Goal: Task Accomplishment & Management: Manage account settings

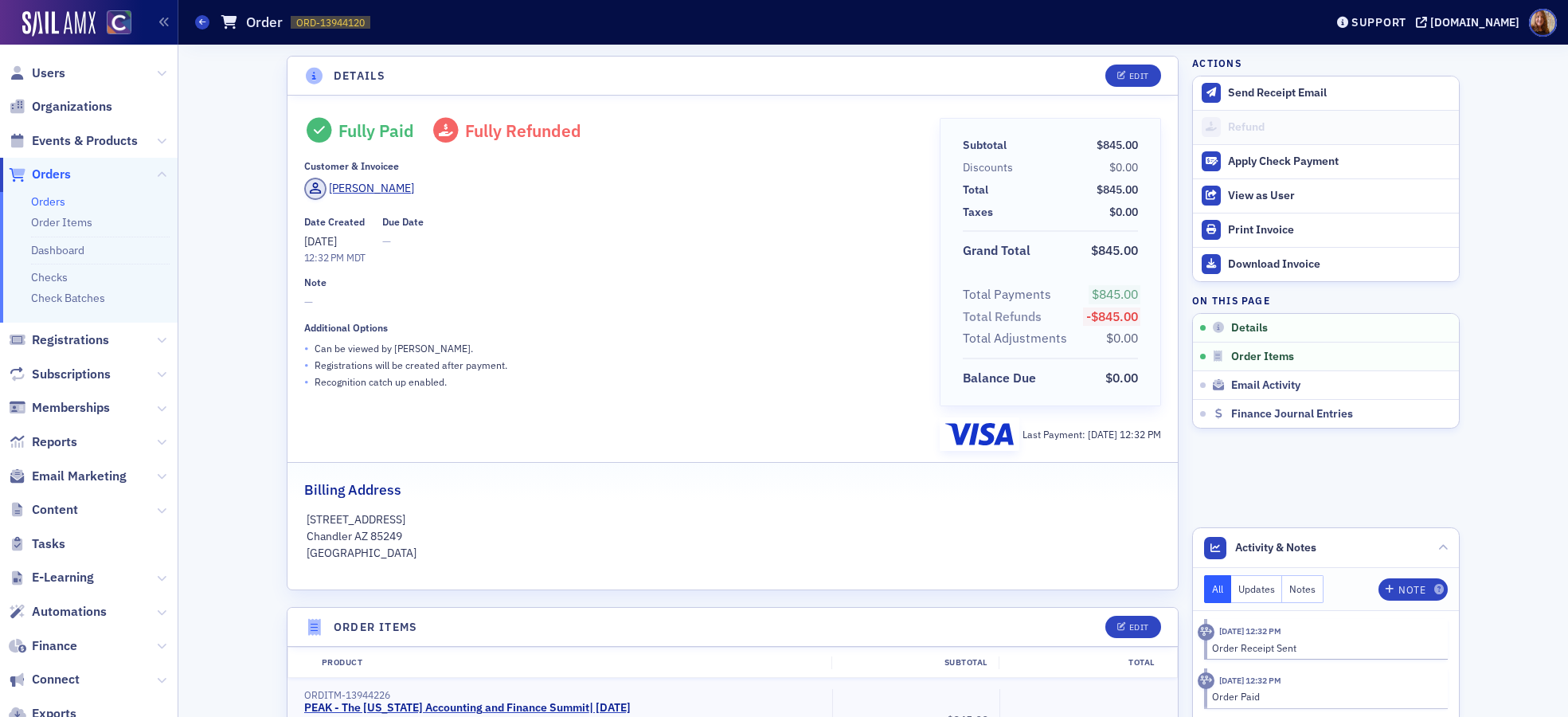
click at [47, 195] on link "Orders" at bounding box center [48, 201] width 35 height 14
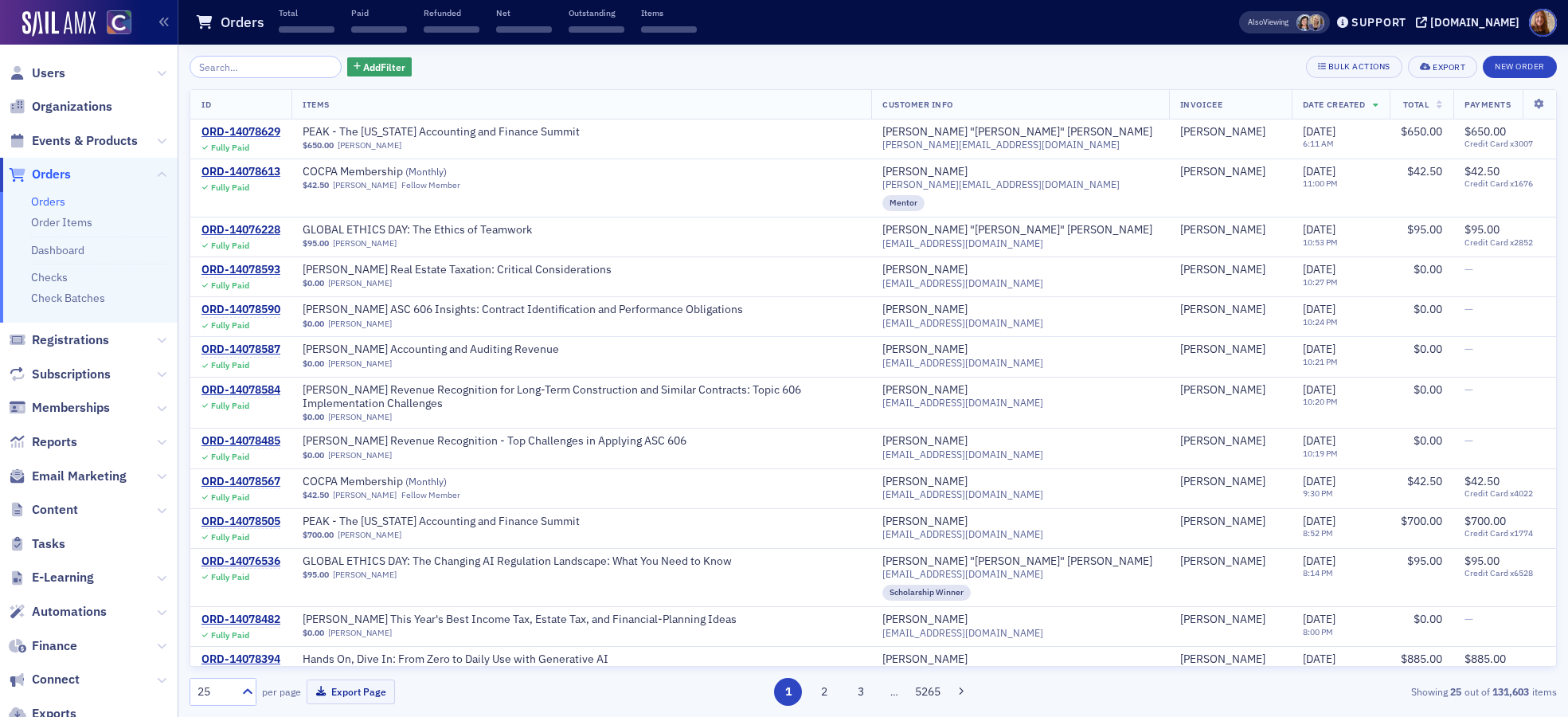
click at [238, 73] on input "search" at bounding box center [265, 66] width 152 height 22
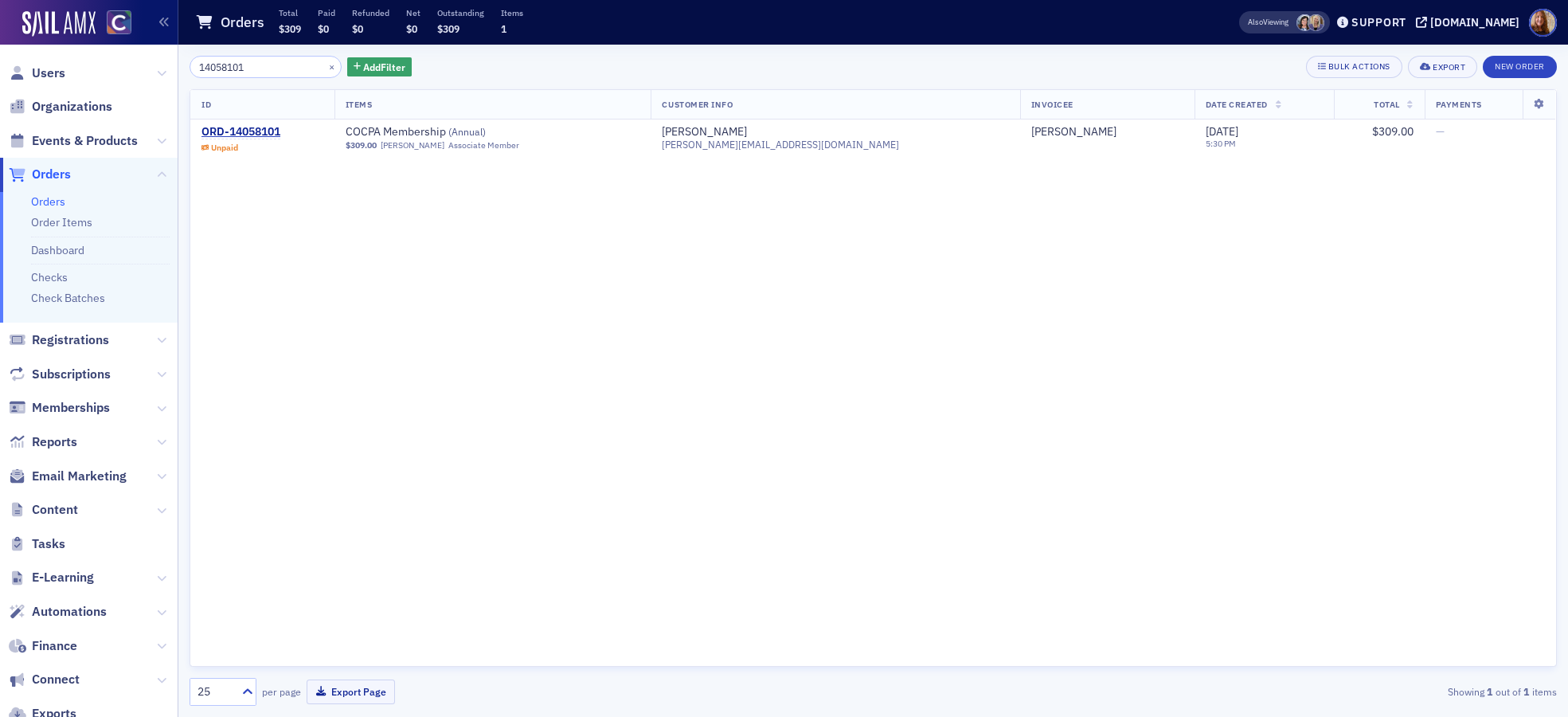
type input "14058101"
click at [64, 68] on span "Users" at bounding box center [88, 73] width 177 height 35
click at [51, 69] on span "Users" at bounding box center [48, 73] width 34 height 17
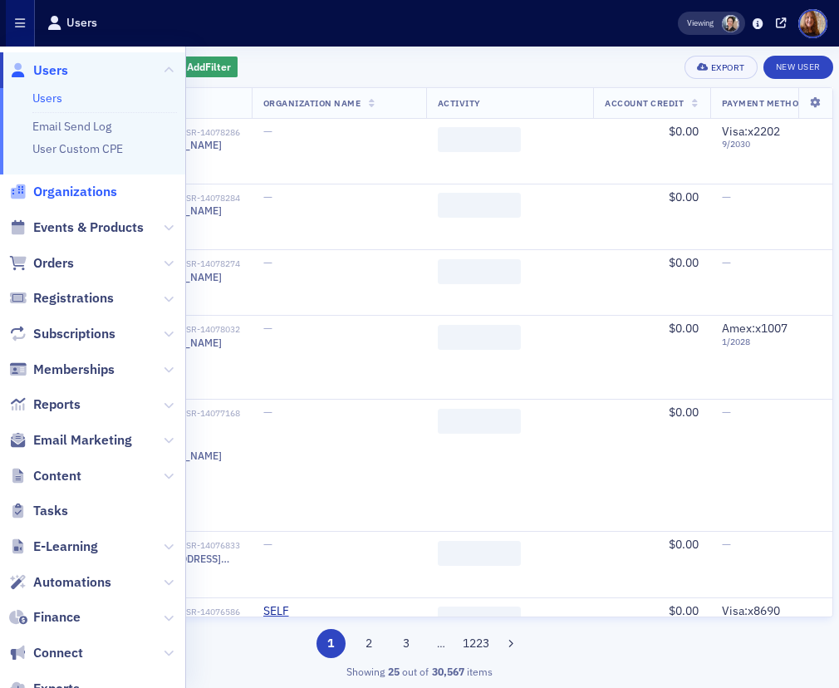
click at [71, 194] on span "Organizations" at bounding box center [75, 192] width 84 height 18
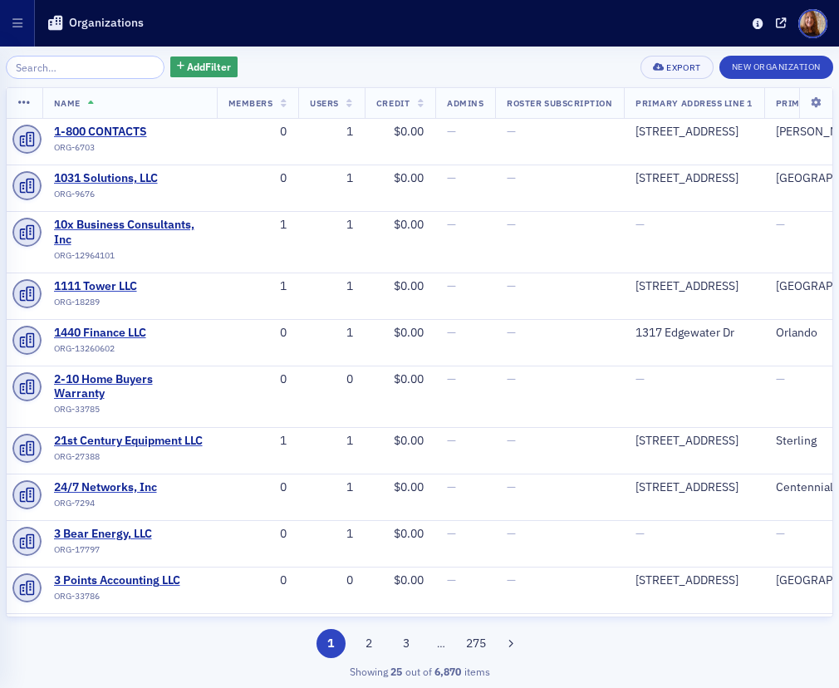
click at [62, 70] on input "search" at bounding box center [85, 67] width 159 height 23
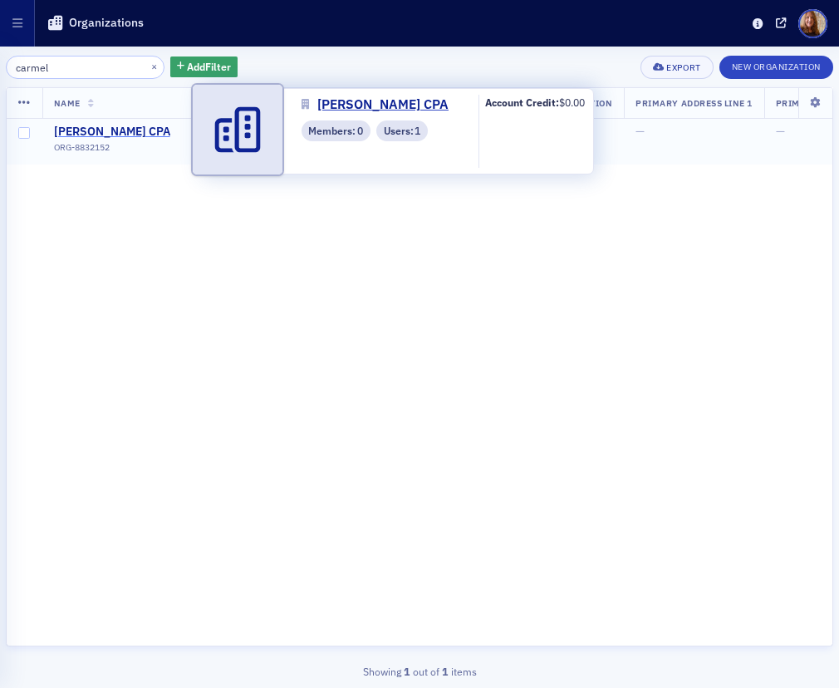
type input "carmel"
click at [127, 128] on span "Carmel Minogue CPA" at bounding box center [129, 132] width 151 height 15
select select "US"
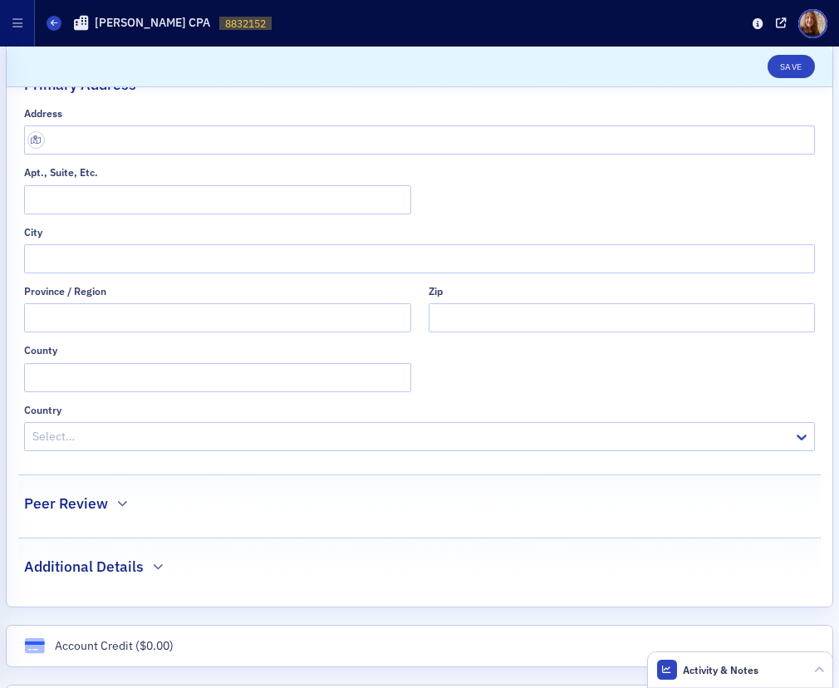
scroll to position [537, 0]
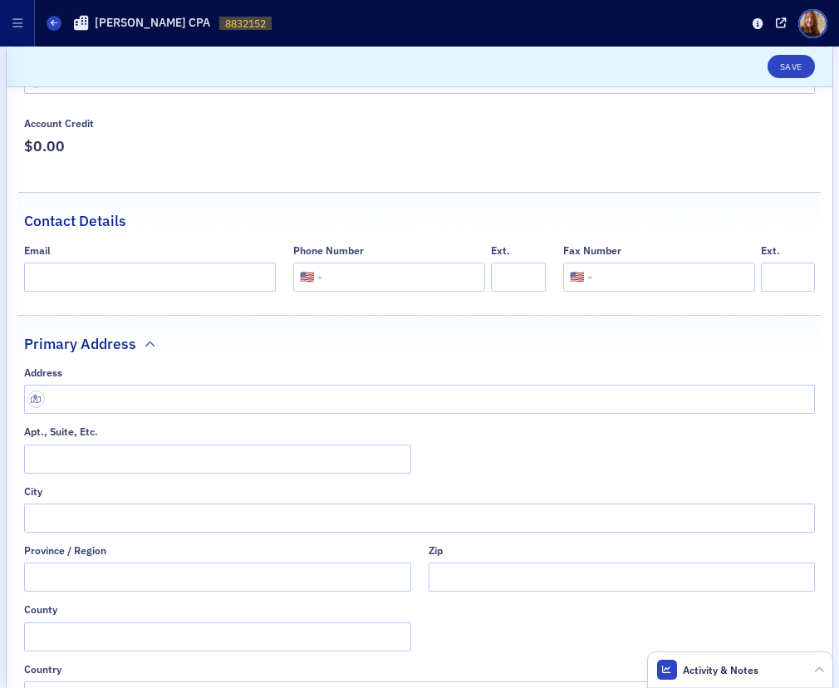
click at [111, 419] on div "Address Apt., Suite, Etc. City Province / Region Zip County Country Select…" at bounding box center [419, 538] width 791 height 344
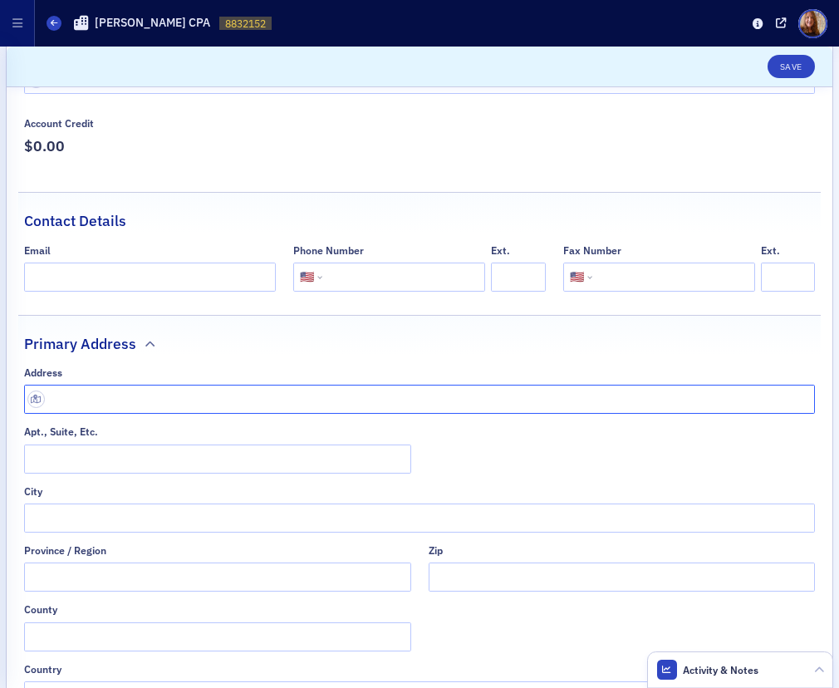
click at [116, 402] on input "text" at bounding box center [419, 399] width 791 height 29
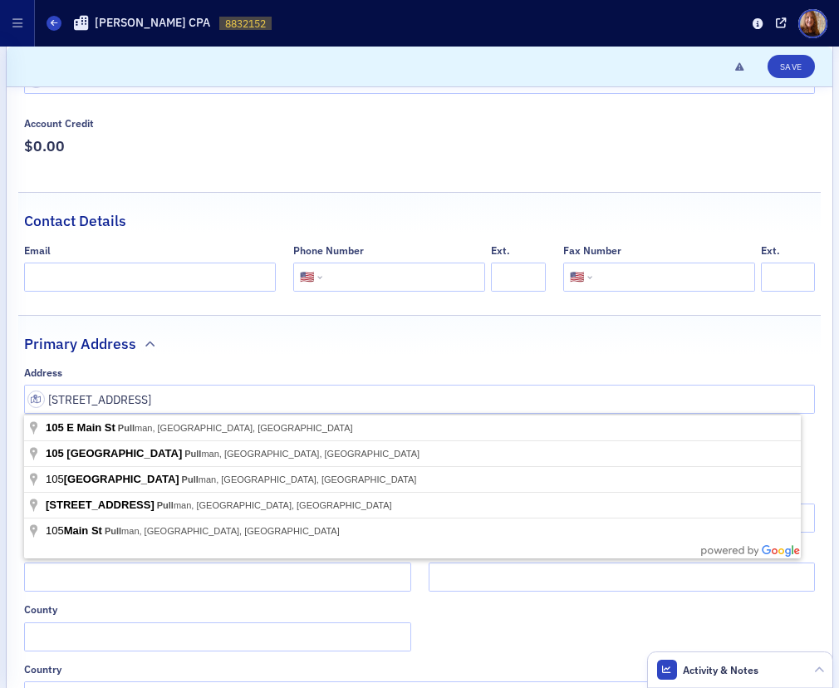
type input "105 E Main St"
type input "Pullman"
type input "99163-2618"
type input "Whitman County"
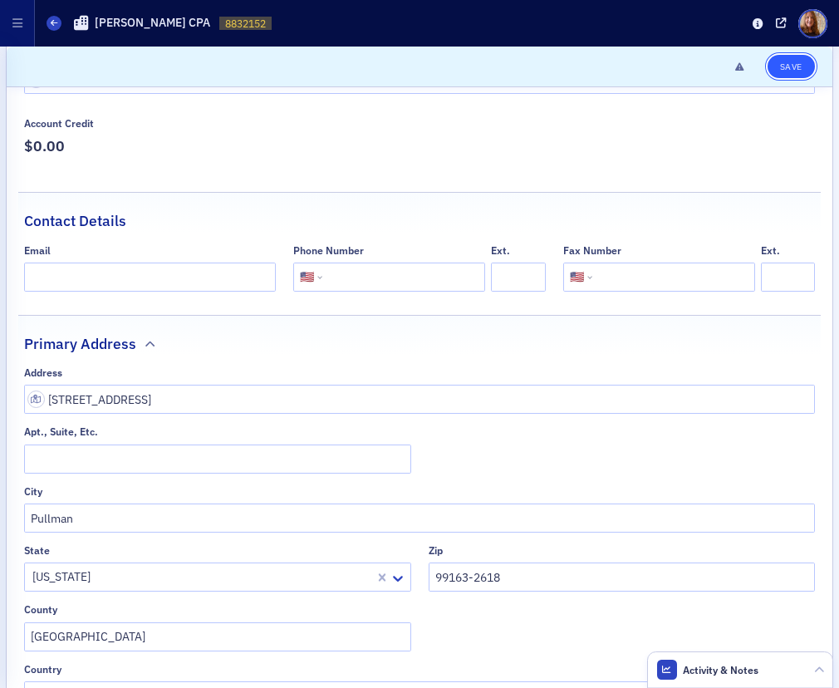
click at [771, 74] on button "Save" at bounding box center [791, 66] width 47 height 23
select select "US"
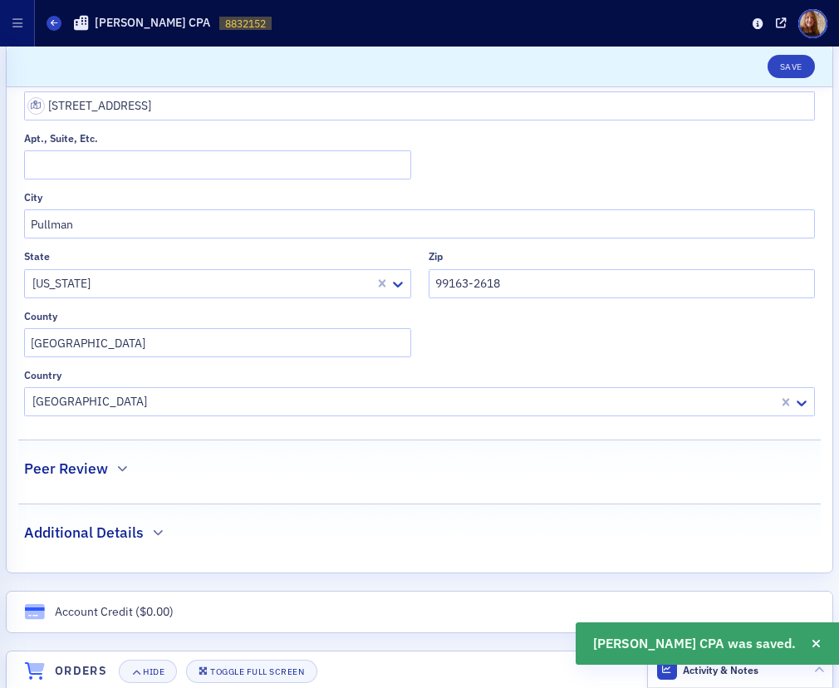
scroll to position [1224, 0]
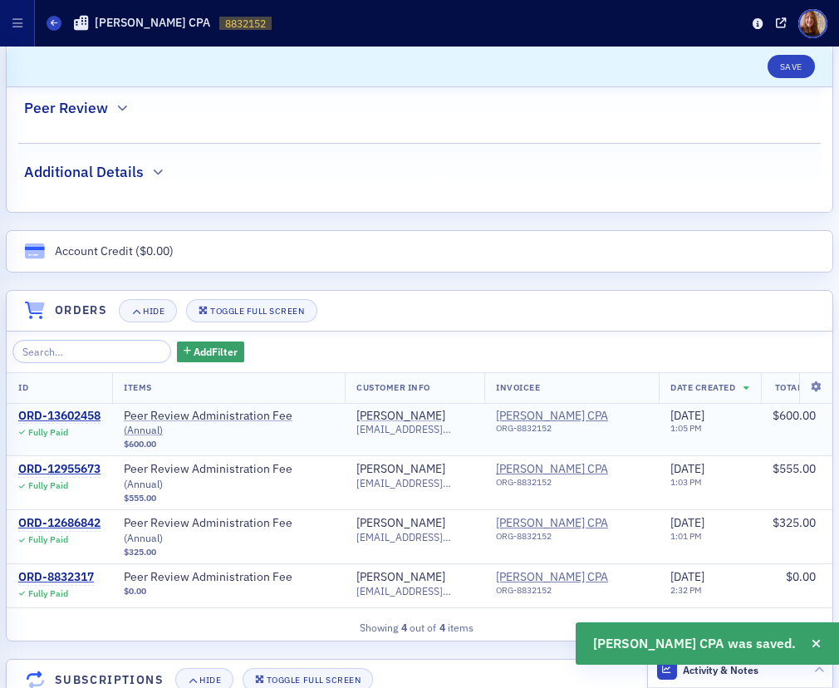
click at [423, 423] on span "carmel@carmelminoguecpa.com" at bounding box center [414, 429] width 116 height 12
click at [423, 412] on div "Carmel Minogue" at bounding box center [400, 416] width 89 height 15
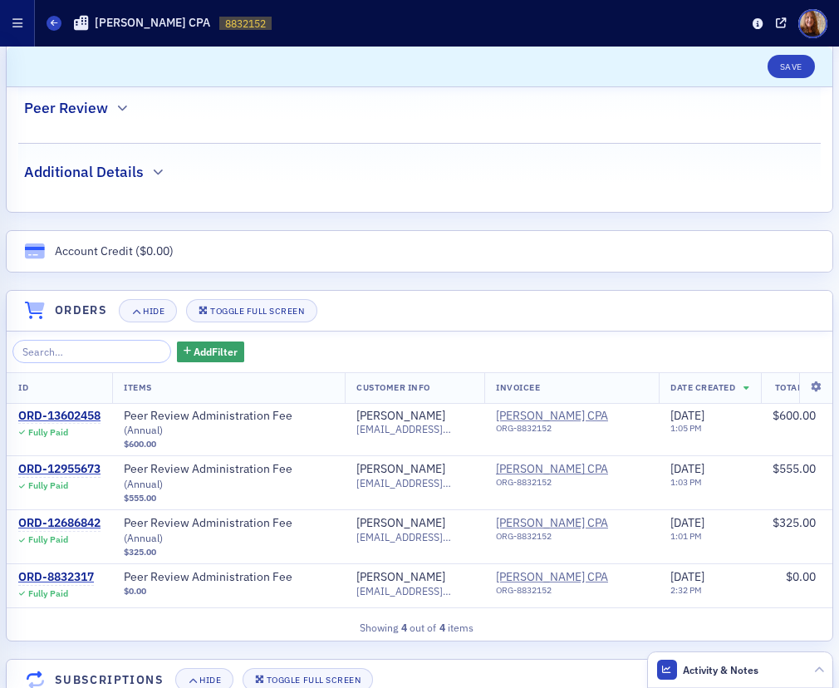
click at [14, 30] on button "button" at bounding box center [17, 23] width 35 height 47
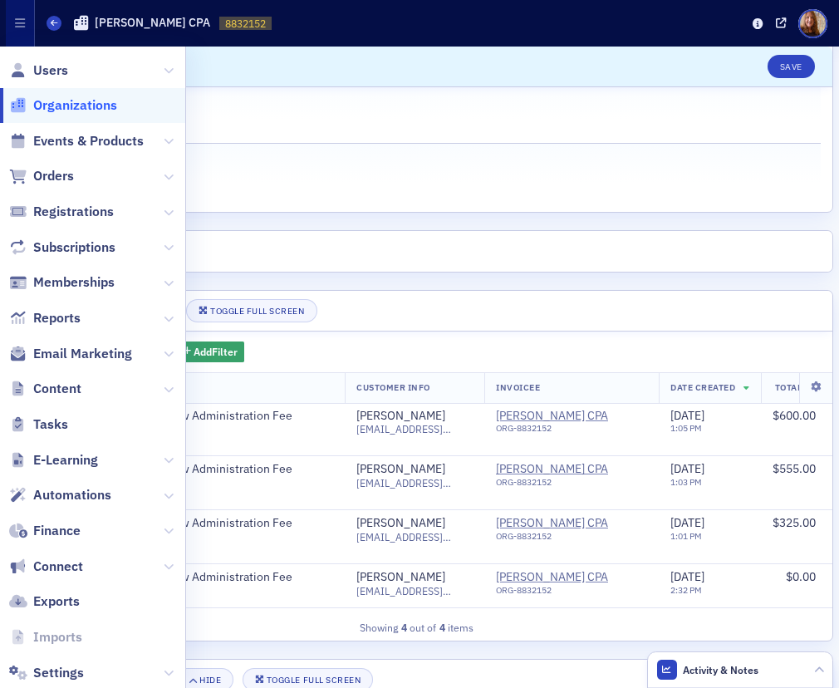
click at [380, 86] on header "Save" at bounding box center [420, 67] width 826 height 41
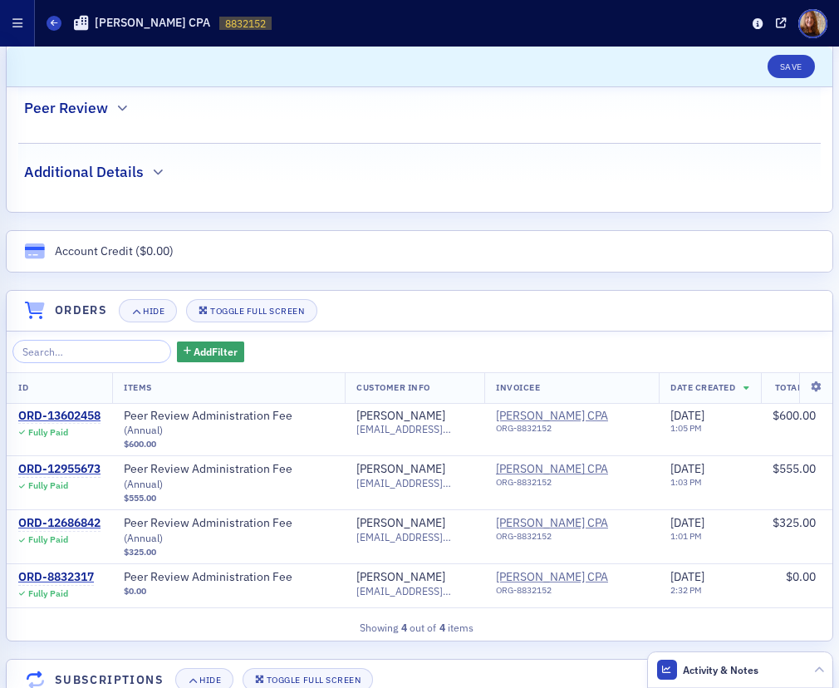
click at [22, 22] on button "button" at bounding box center [17, 23] width 35 height 47
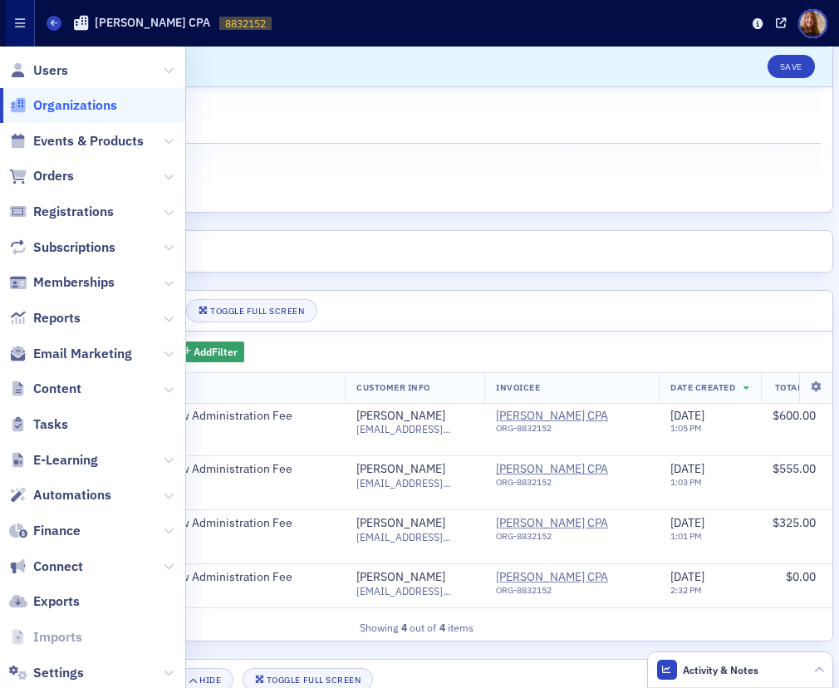
click at [77, 99] on span "Organizations" at bounding box center [75, 105] width 84 height 18
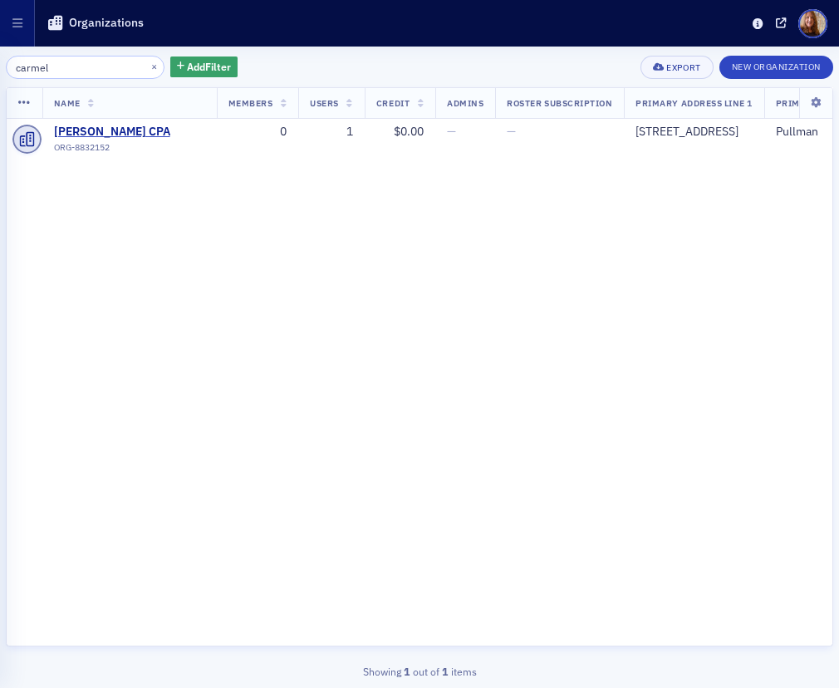
click at [19, 72] on input "carmel" at bounding box center [85, 67] width 159 height 23
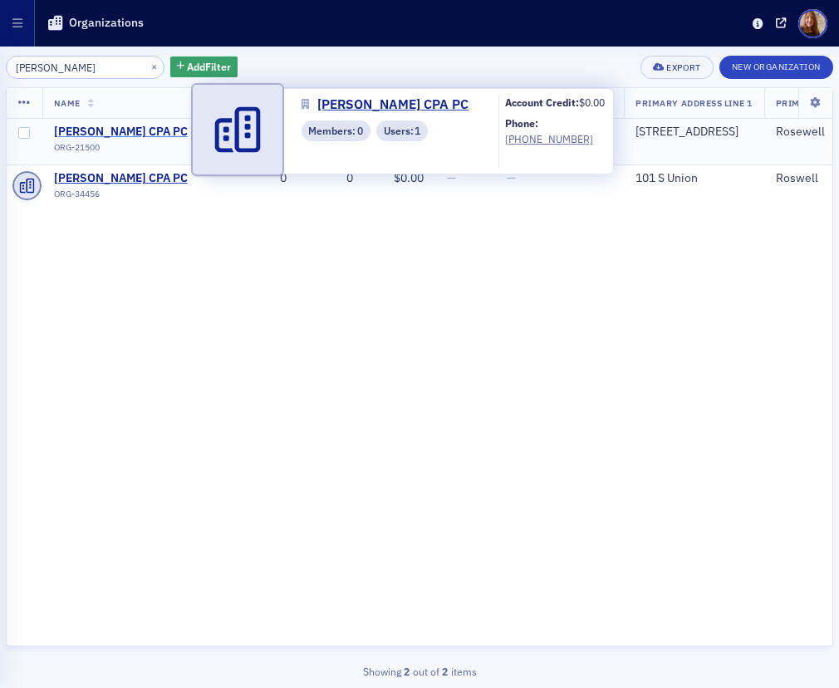
type input "jerge"
click at [133, 128] on span "John Jerge CPA PC" at bounding box center [129, 132] width 151 height 15
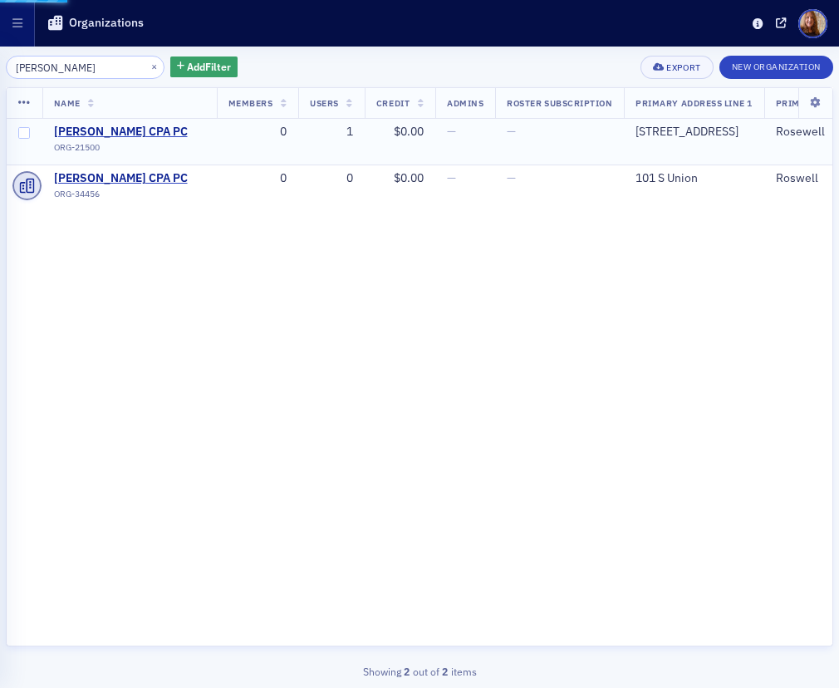
select select "US"
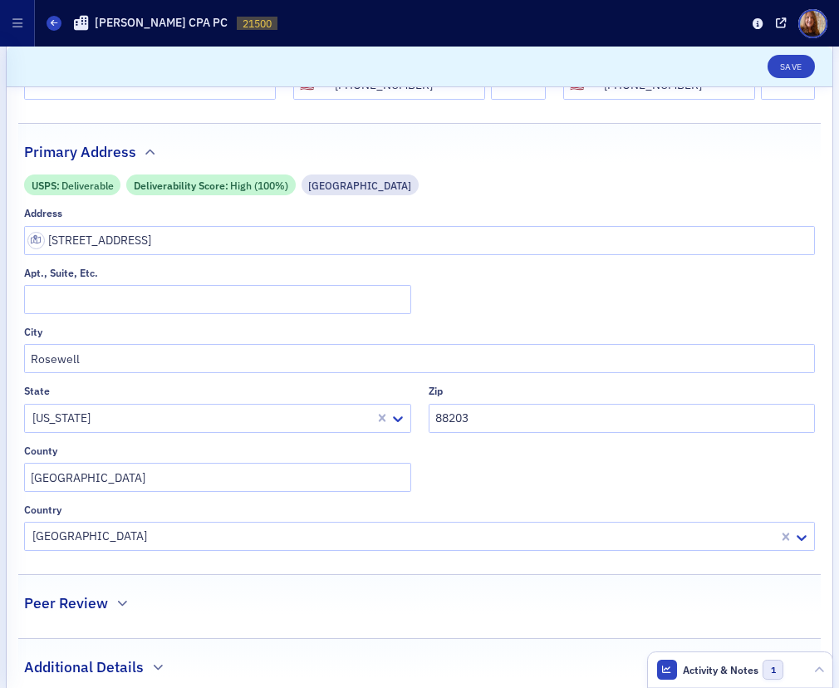
scroll to position [729, 0]
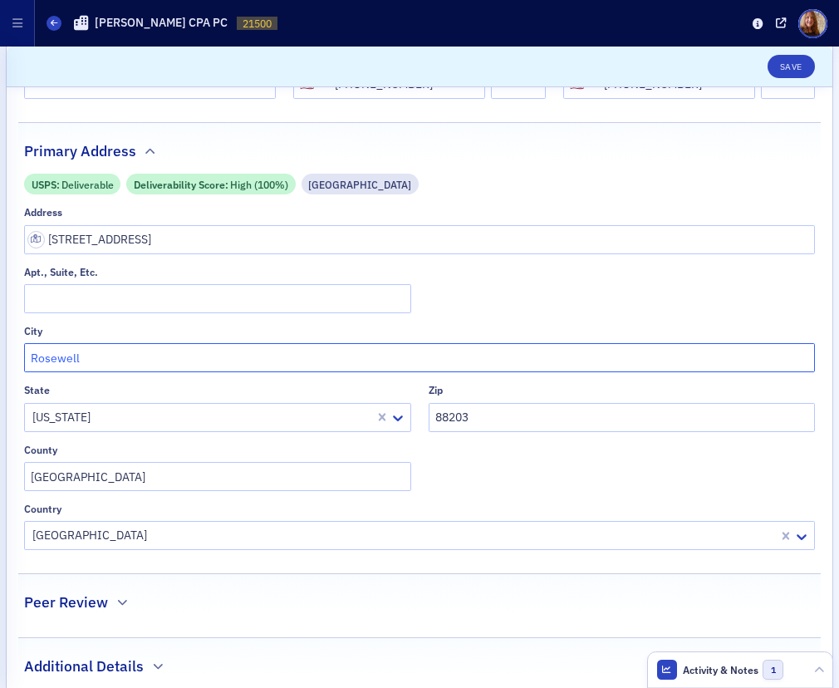
click at [57, 363] on input "Rosewell" at bounding box center [419, 357] width 791 height 29
type input "Roswell"
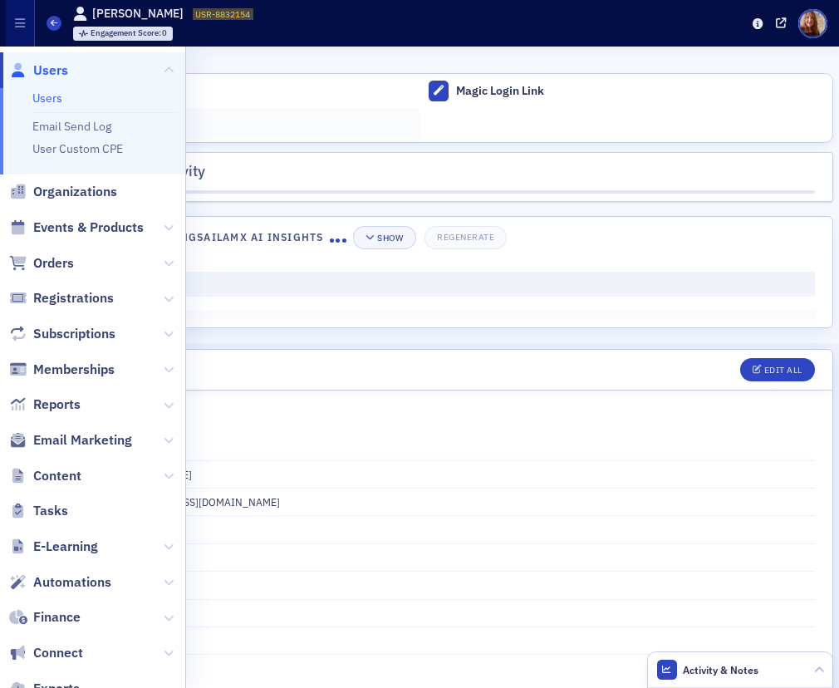
click at [465, 452] on span at bounding box center [463, 437] width 703 height 35
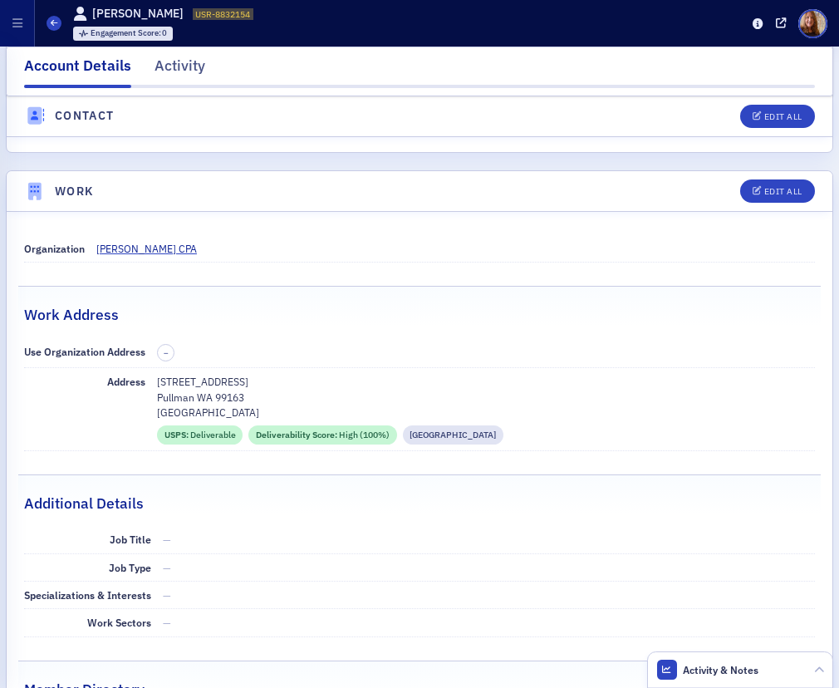
scroll to position [1173, 0]
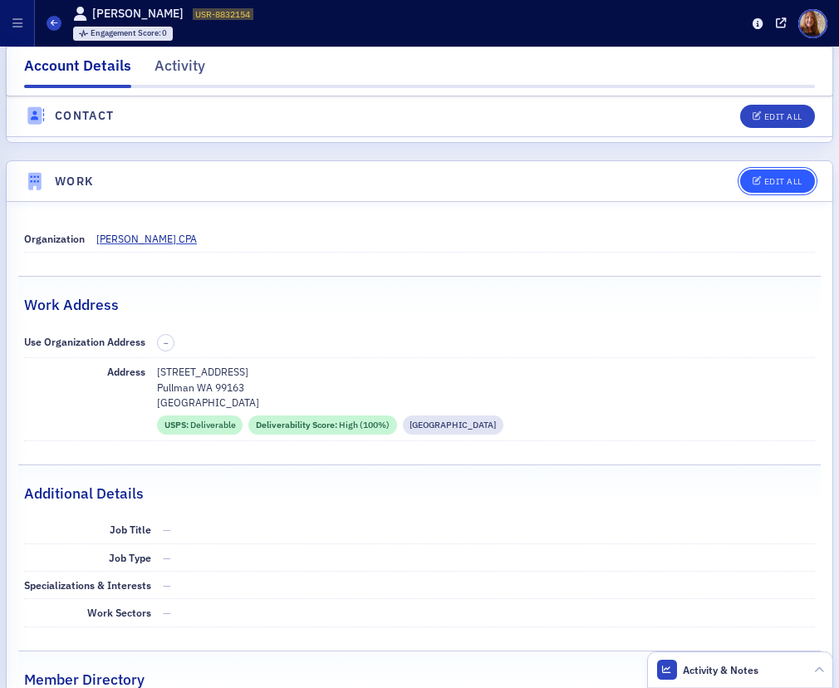
click at [777, 190] on button "Edit All" at bounding box center [777, 180] width 75 height 23
select select "US"
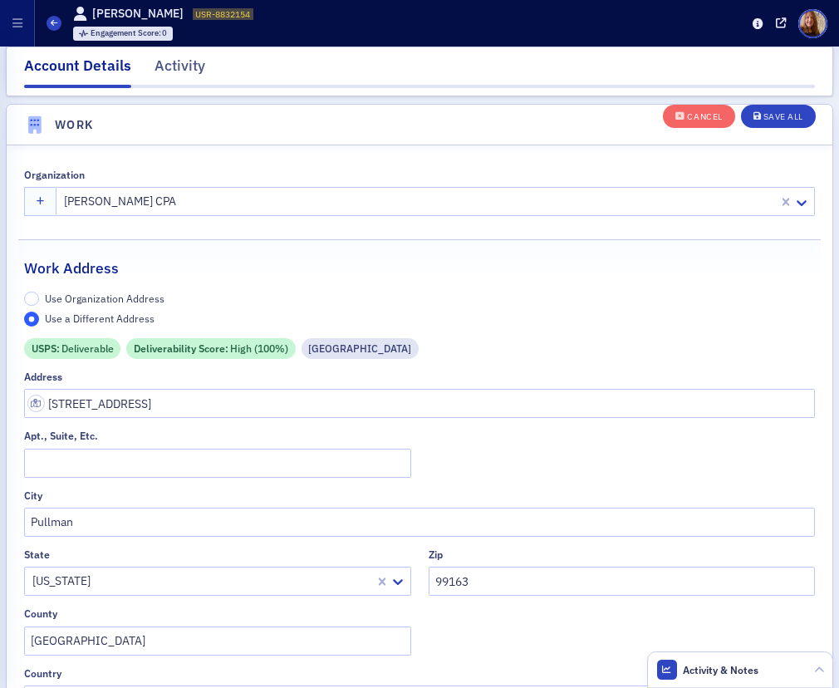
scroll to position [1819, 0]
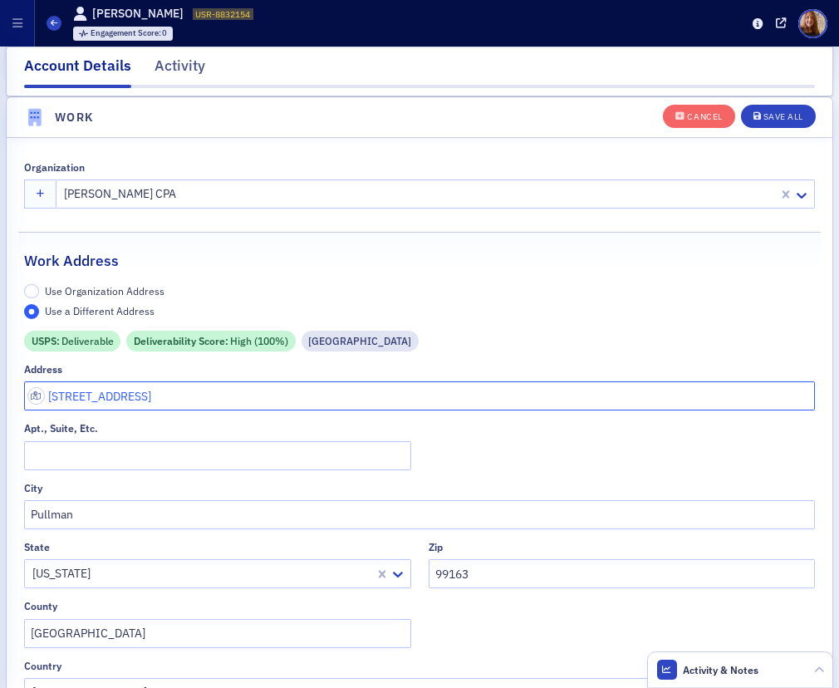
click at [100, 394] on input "105 E MAIN ST" at bounding box center [419, 395] width 791 height 29
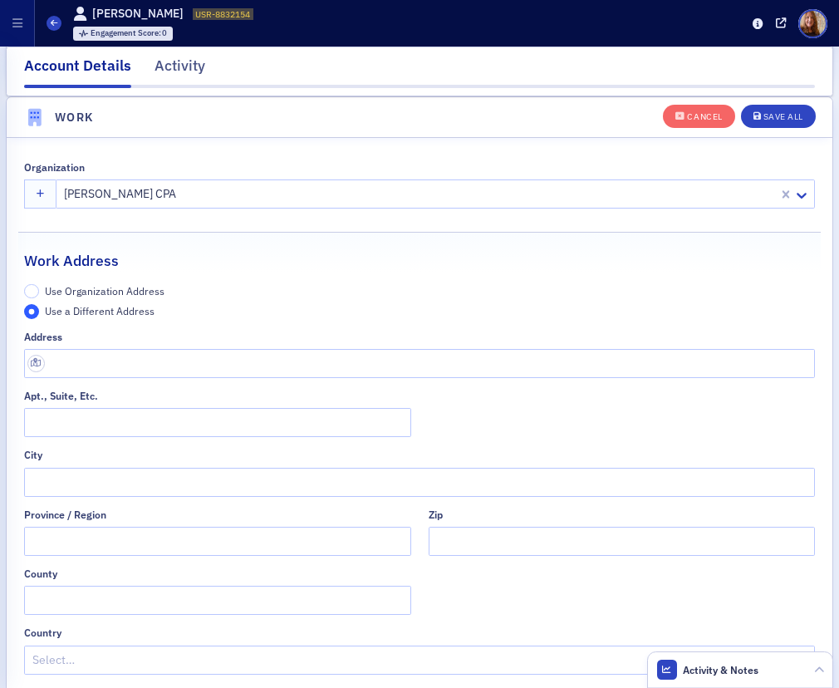
click at [120, 292] on span "Use Organization Address" at bounding box center [105, 290] width 120 height 13
click at [39, 292] on input "Use Organization Address" at bounding box center [31, 291] width 15 height 15
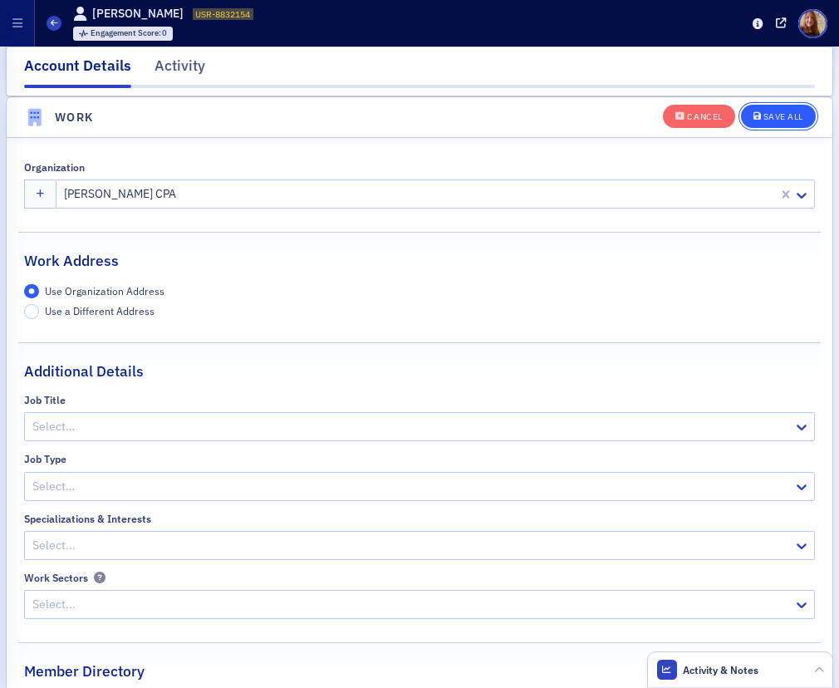
click at [778, 112] on div "Save All" at bounding box center [783, 116] width 40 height 9
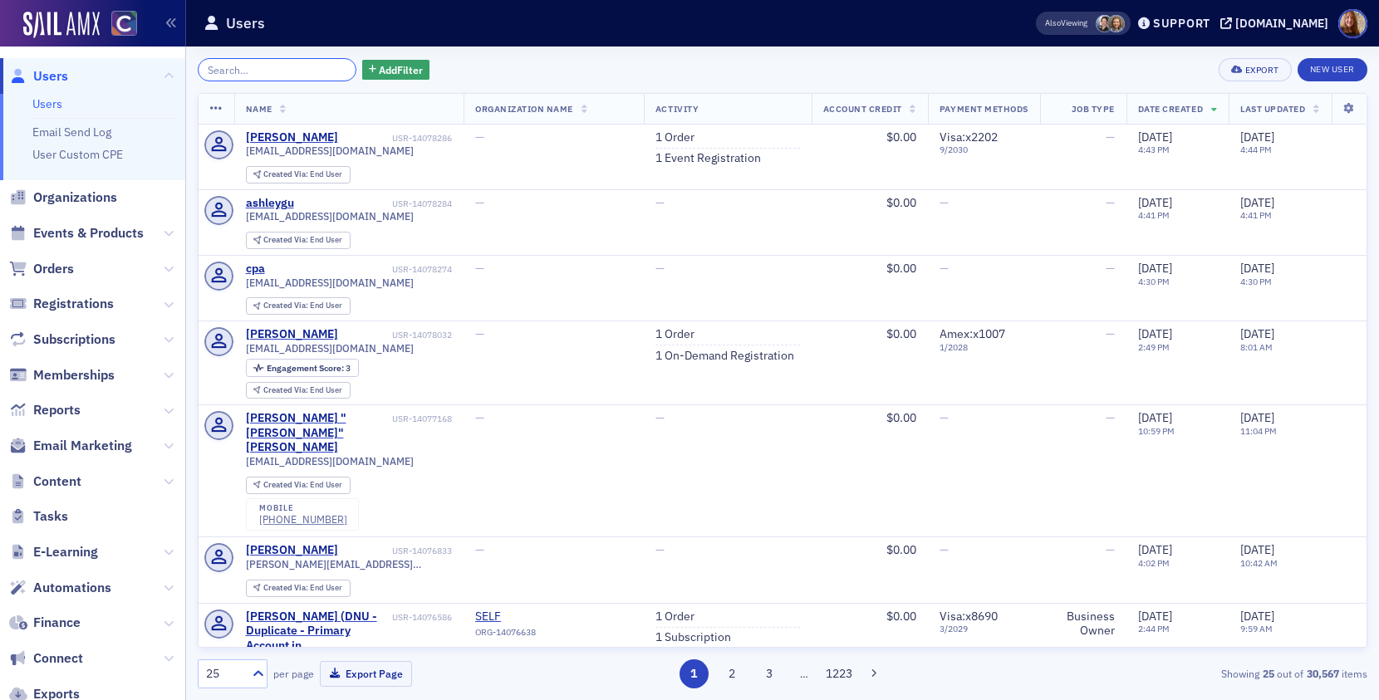
click at [246, 68] on input "search" at bounding box center [277, 69] width 159 height 23
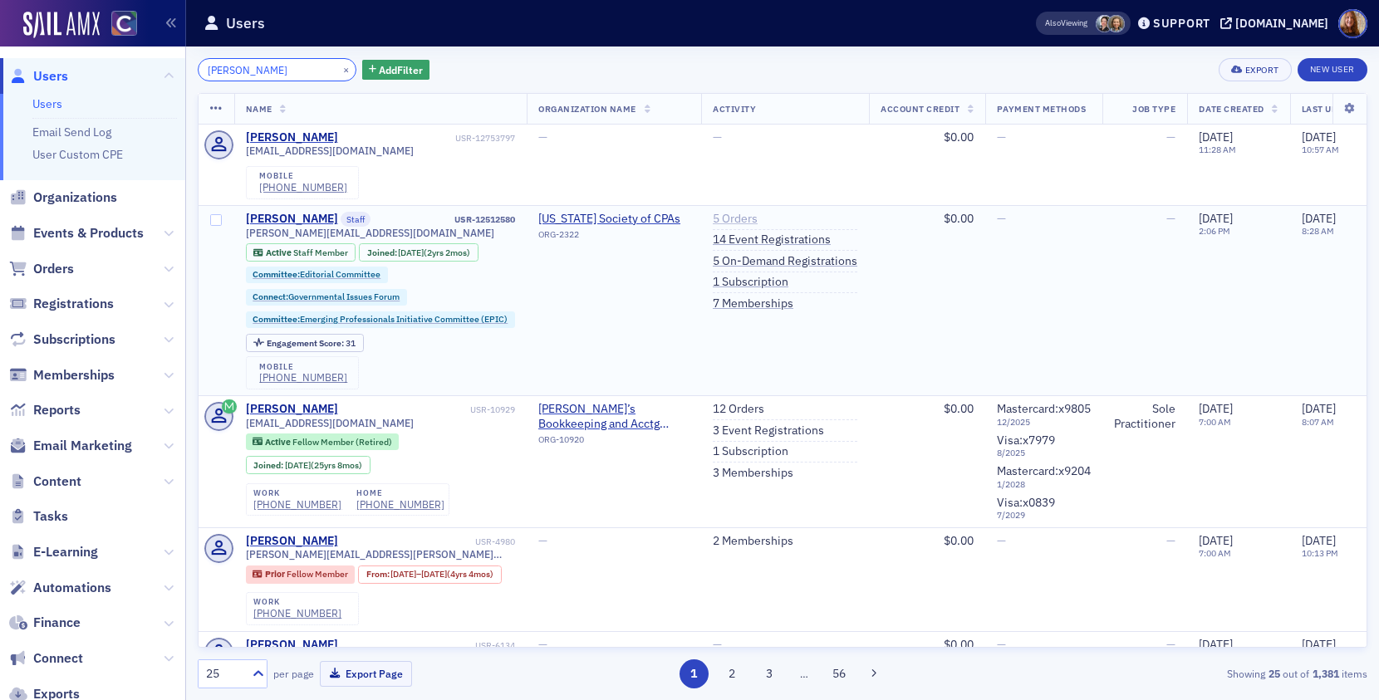
type input "lindsay mo"
click at [747, 223] on link "5 Orders" at bounding box center [735, 219] width 45 height 15
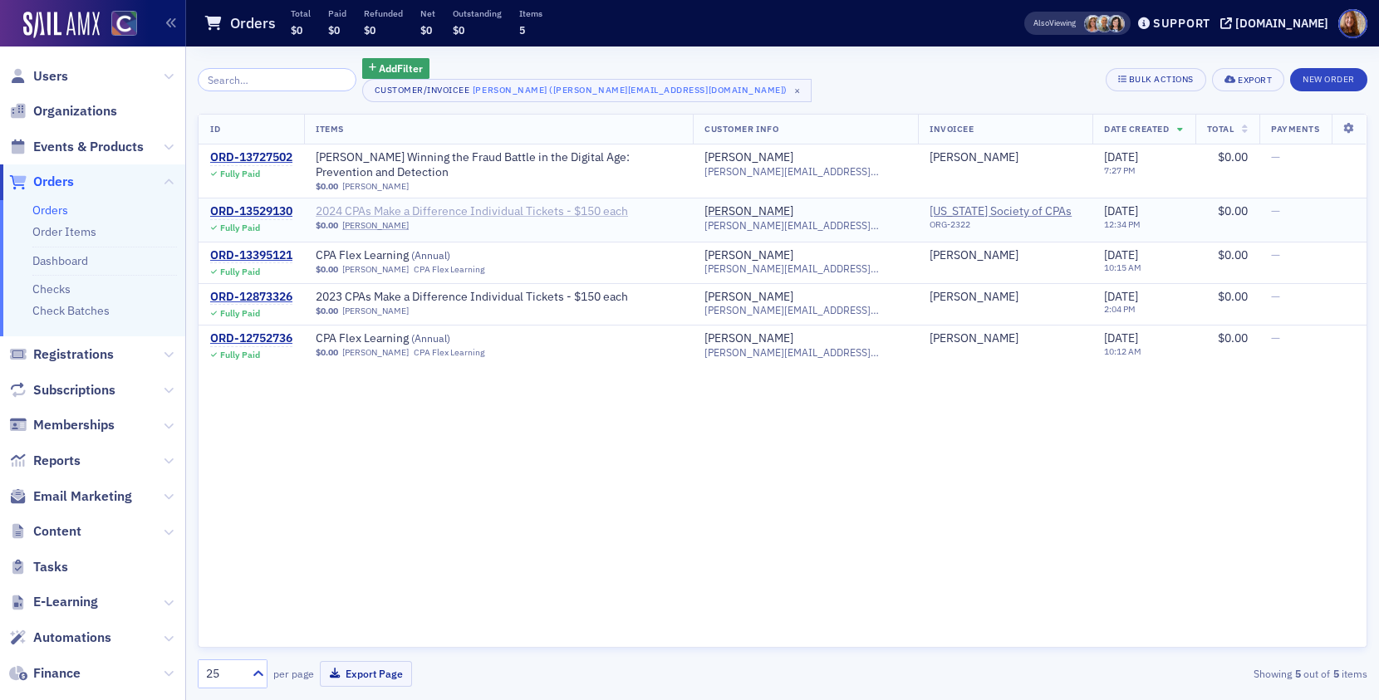
click at [461, 204] on span "2024 CPAs Make a Difference Individual Tickets - $150 each" at bounding box center [472, 211] width 312 height 15
click at [954, 85] on div "Add Filter Customer/Invoicee Lindsay Moore (lindsay@cocpa.org) × Bulk Actions E…" at bounding box center [783, 80] width 1170 height 44
click at [58, 78] on span "Users" at bounding box center [50, 76] width 35 height 18
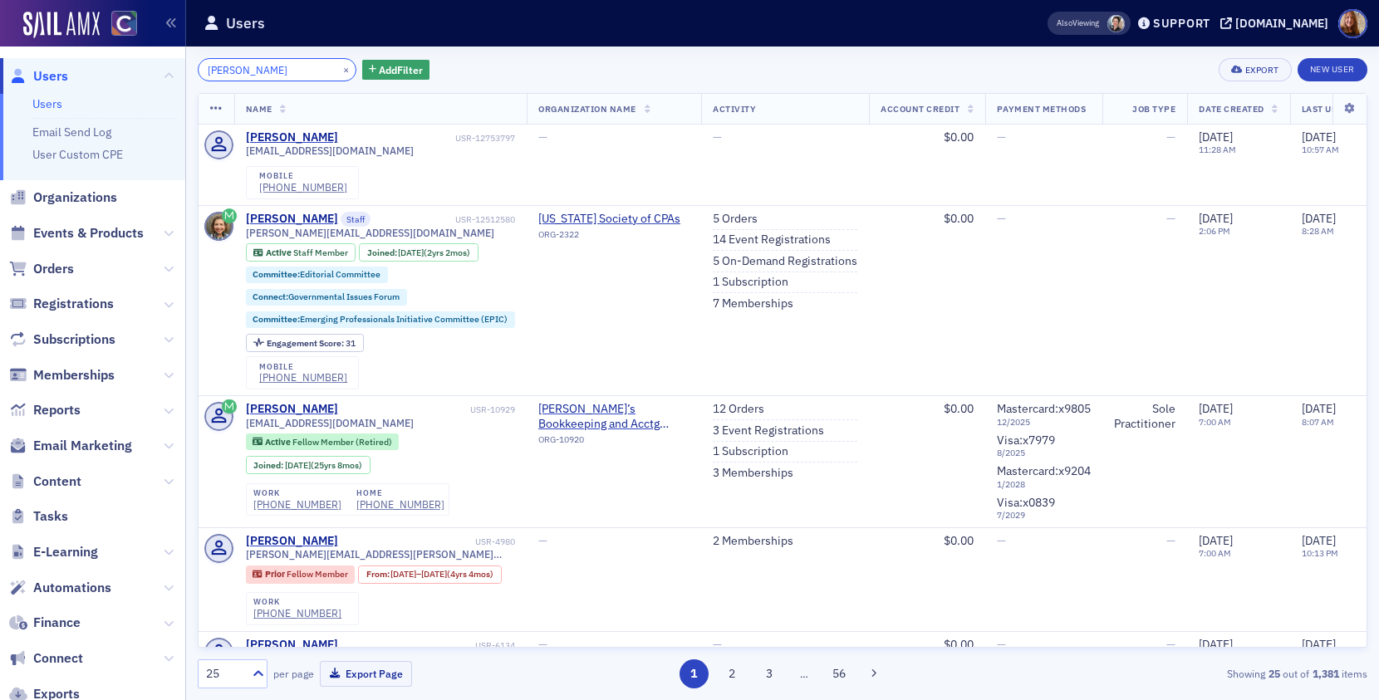
click at [237, 66] on input "lindsay mo" at bounding box center [277, 69] width 159 height 23
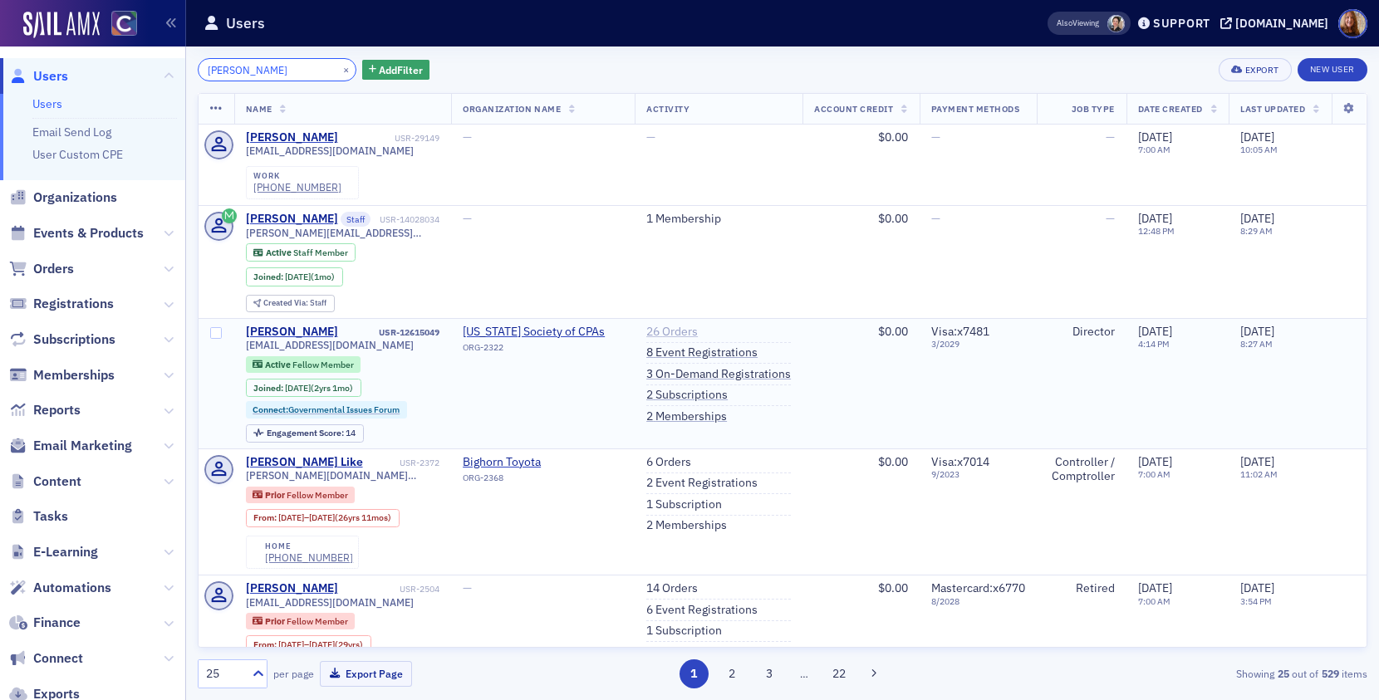
type input "dan baer"
click at [660, 331] on link "26 Orders" at bounding box center [672, 332] width 52 height 15
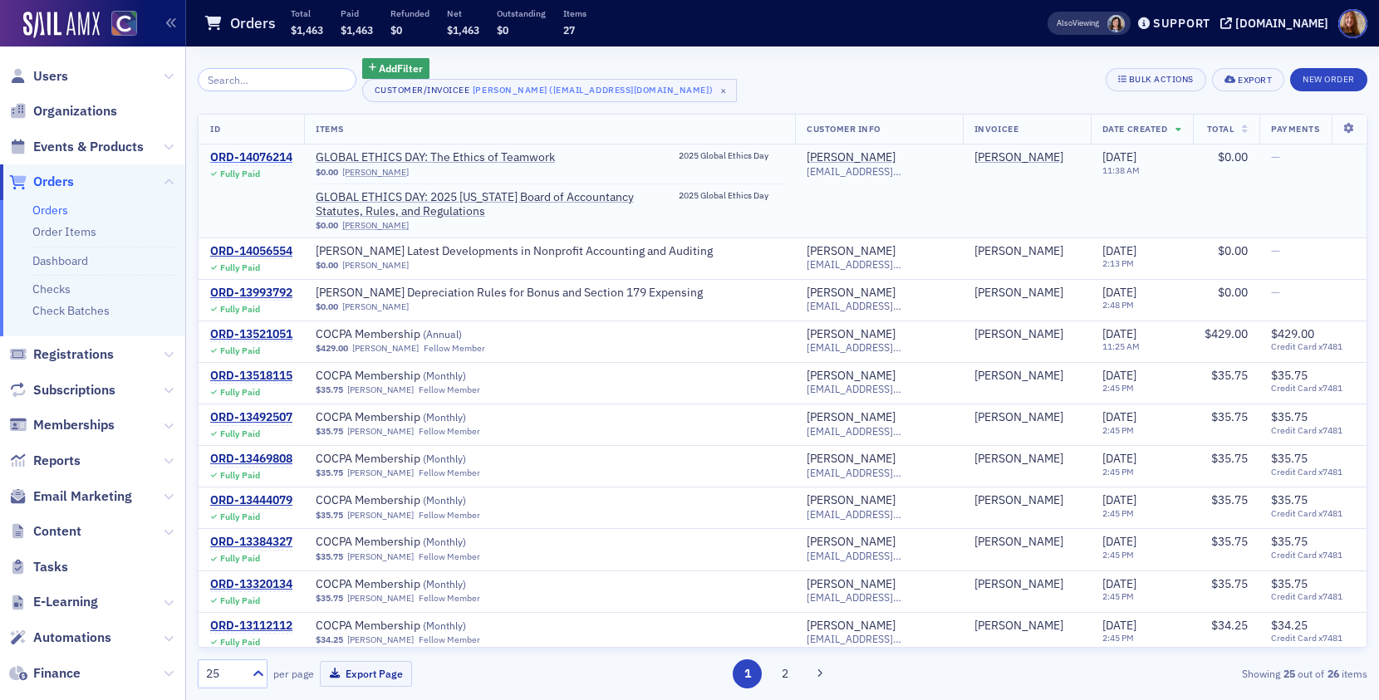
click at [282, 154] on div "ORD-14076214" at bounding box center [251, 157] width 82 height 15
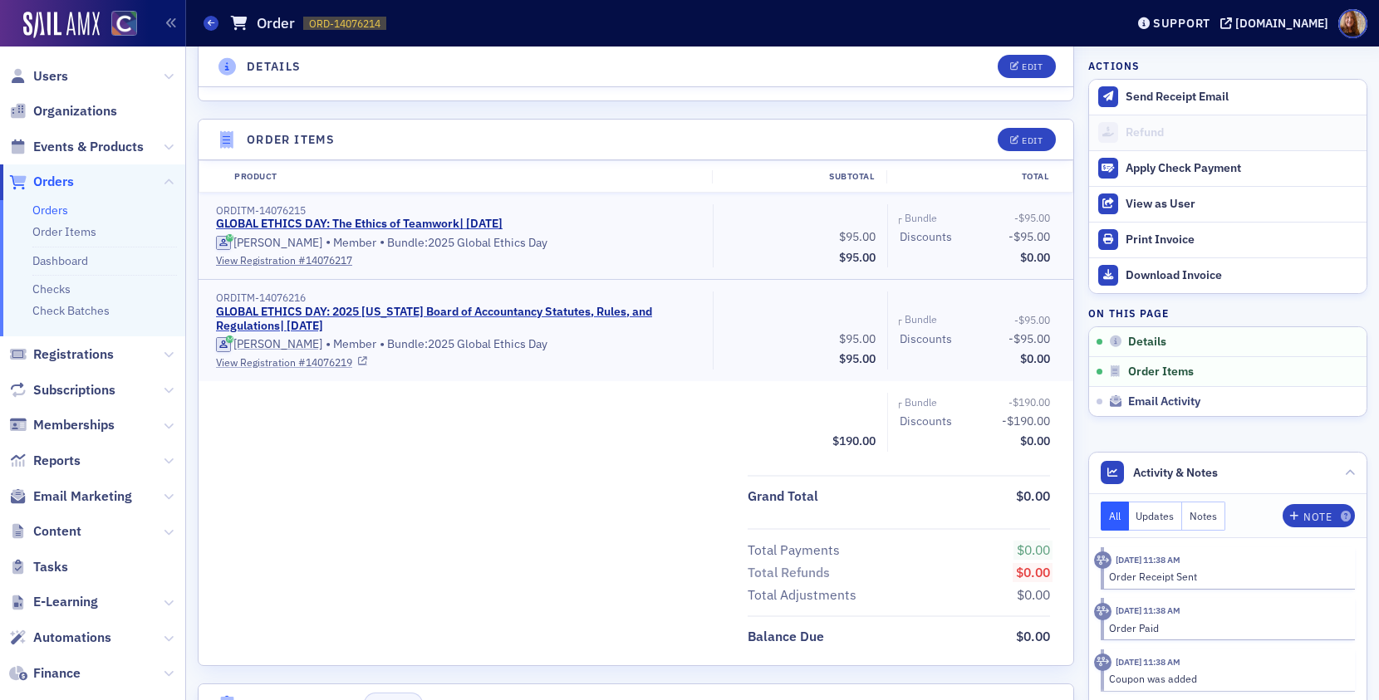
scroll to position [513, 0]
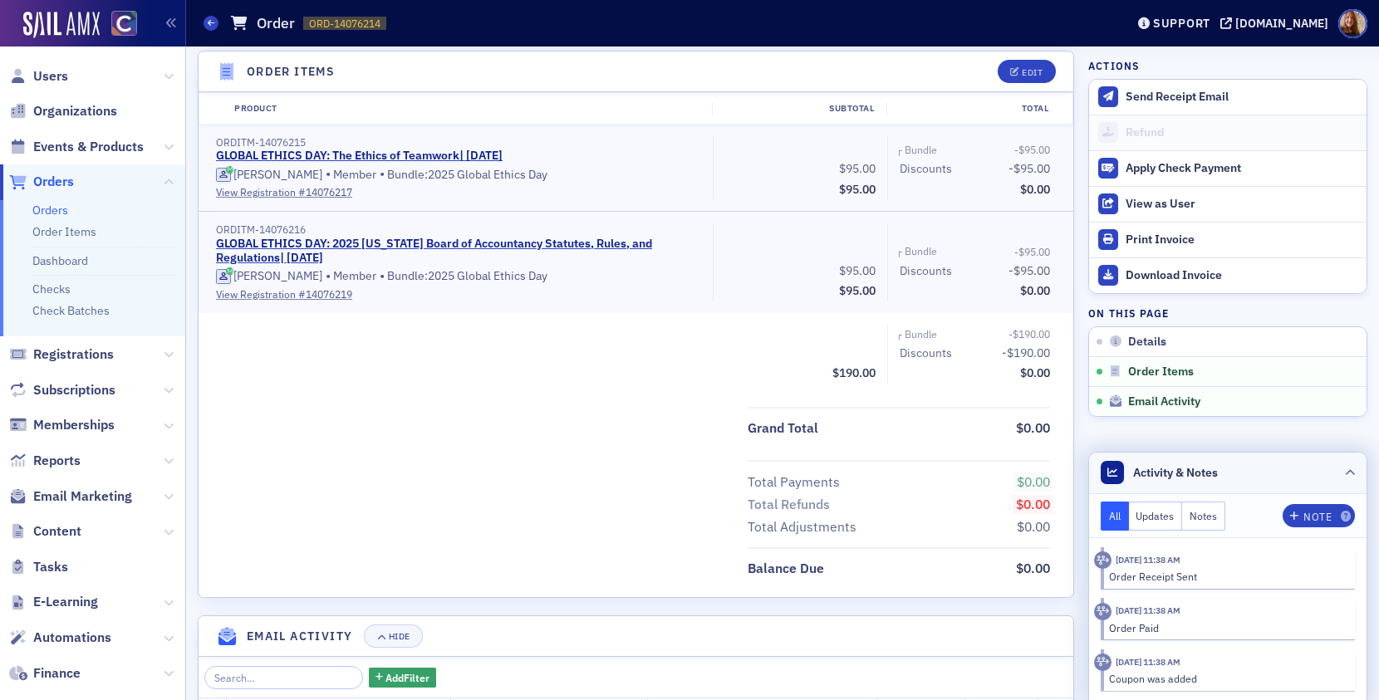
click at [1084, 476] on header "Activity & Notes" at bounding box center [1227, 474] width 277 height 42
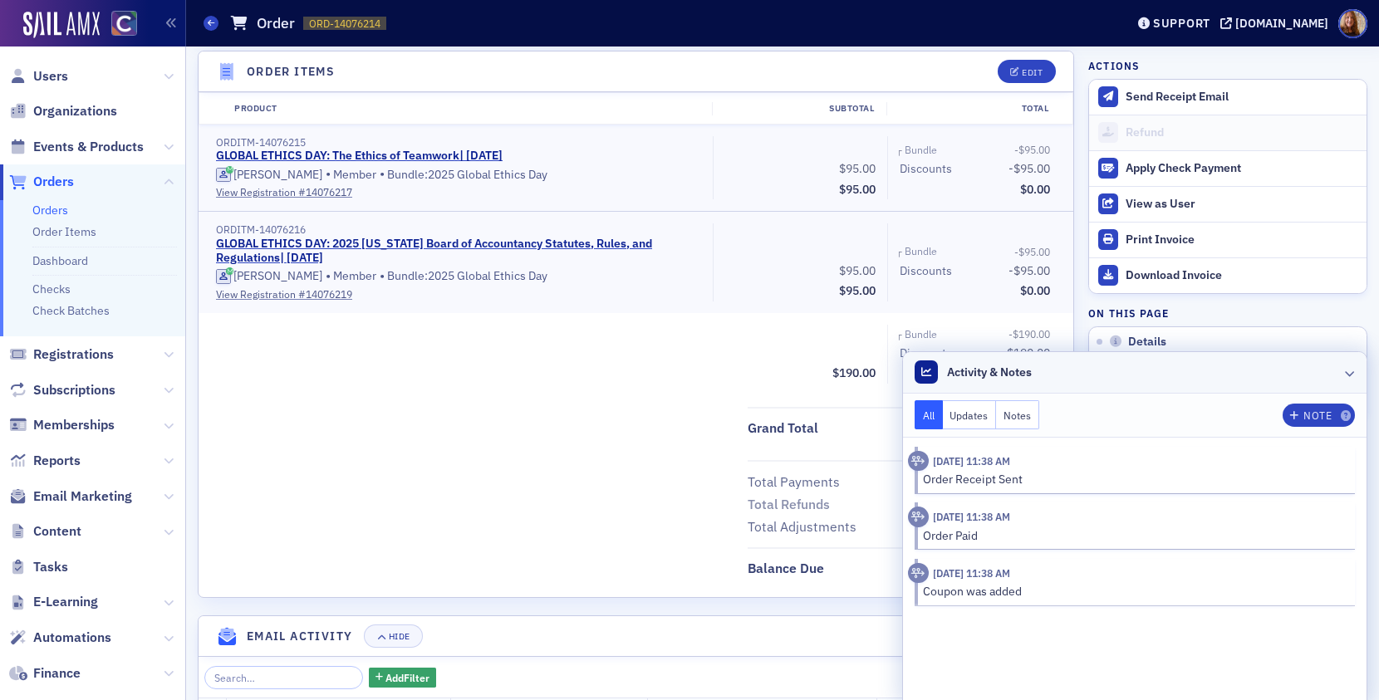
click at [1084, 379] on header "Activity & Notes" at bounding box center [1135, 373] width 464 height 42
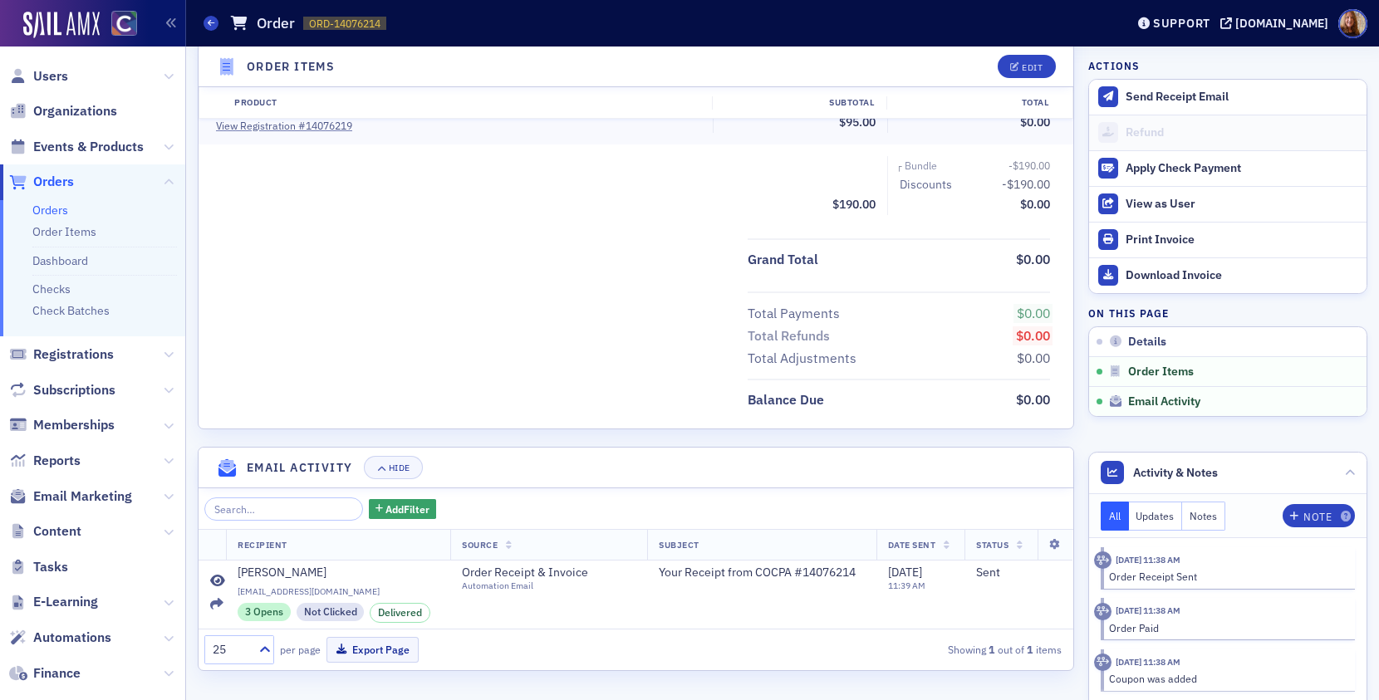
scroll to position [0, 0]
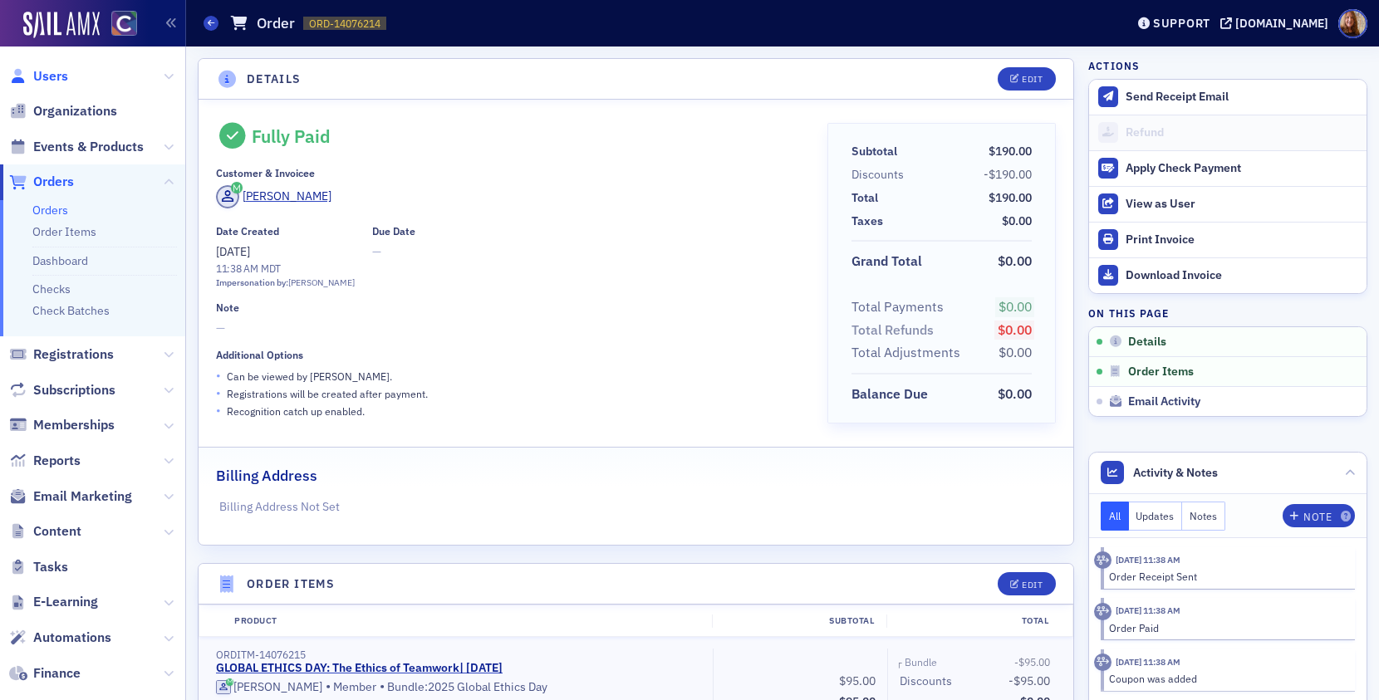
click at [61, 76] on span "Users" at bounding box center [50, 76] width 35 height 18
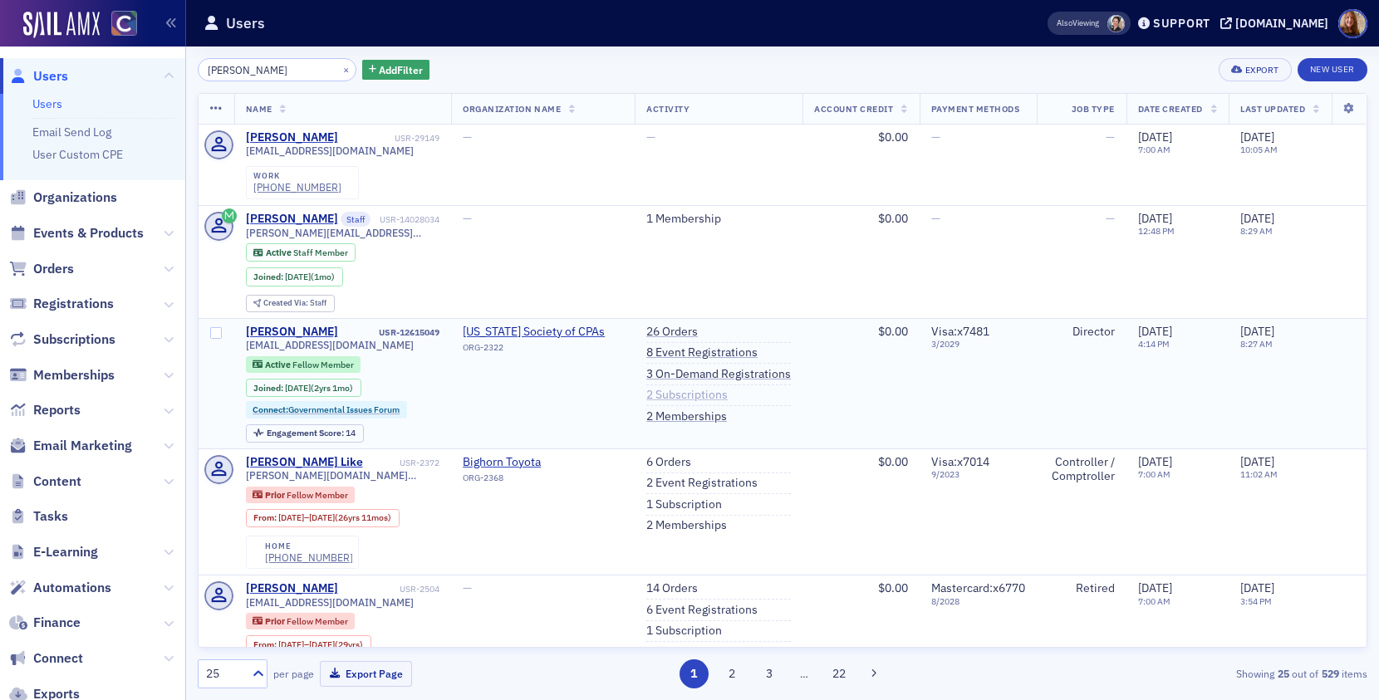
click at [661, 390] on link "2 Subscriptions" at bounding box center [686, 395] width 81 height 15
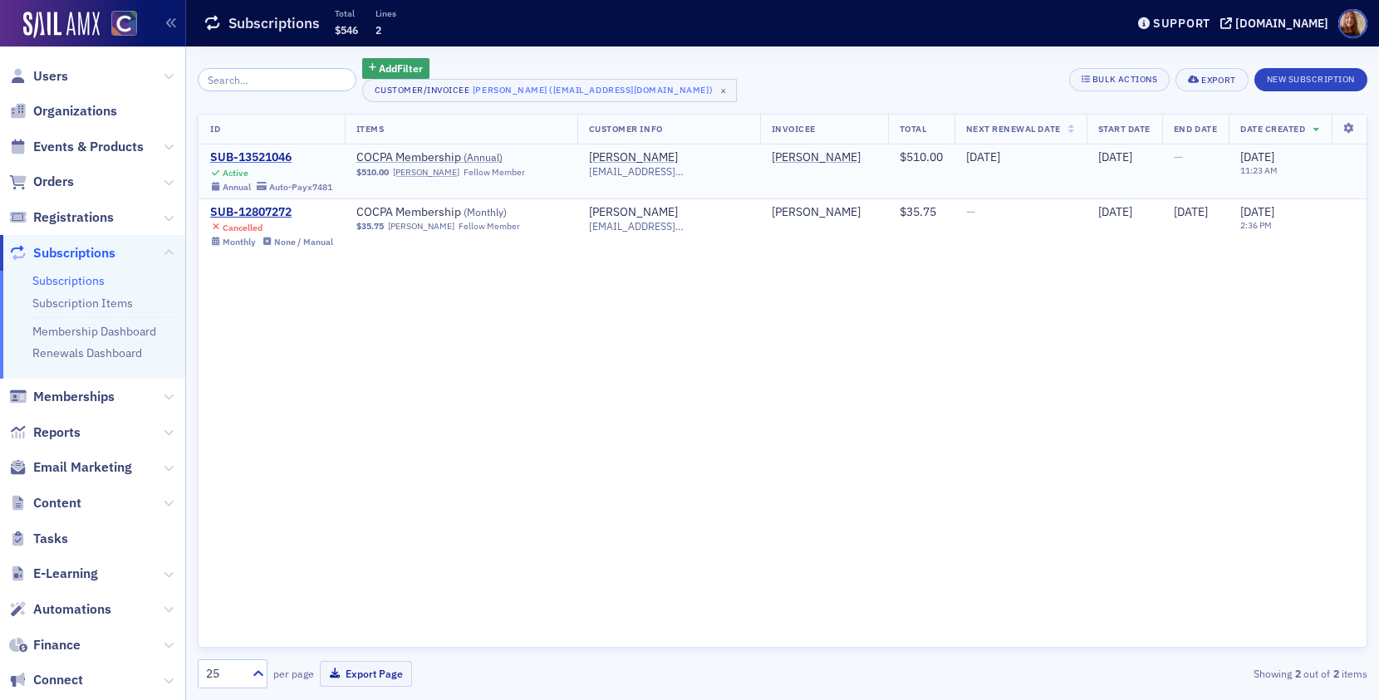
click at [279, 155] on div "SUB-13521046" at bounding box center [271, 157] width 122 height 15
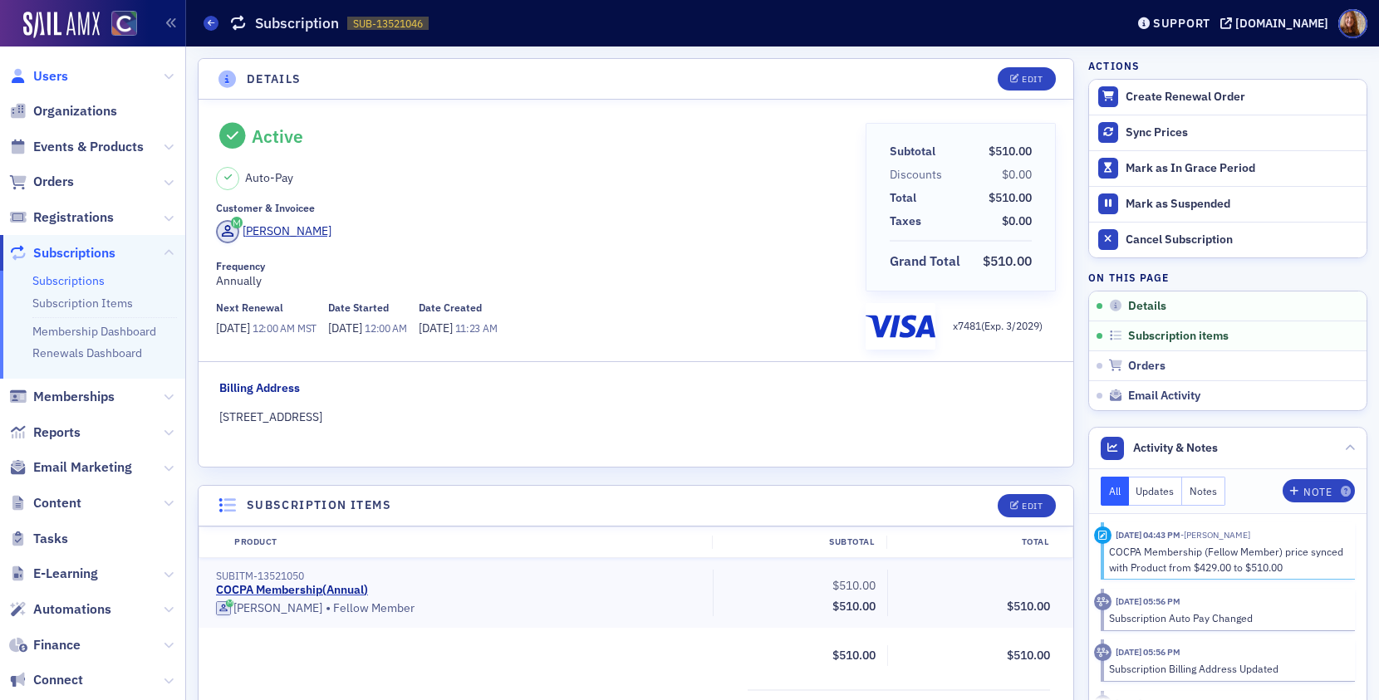
click at [49, 71] on span "Users" at bounding box center [50, 76] width 35 height 18
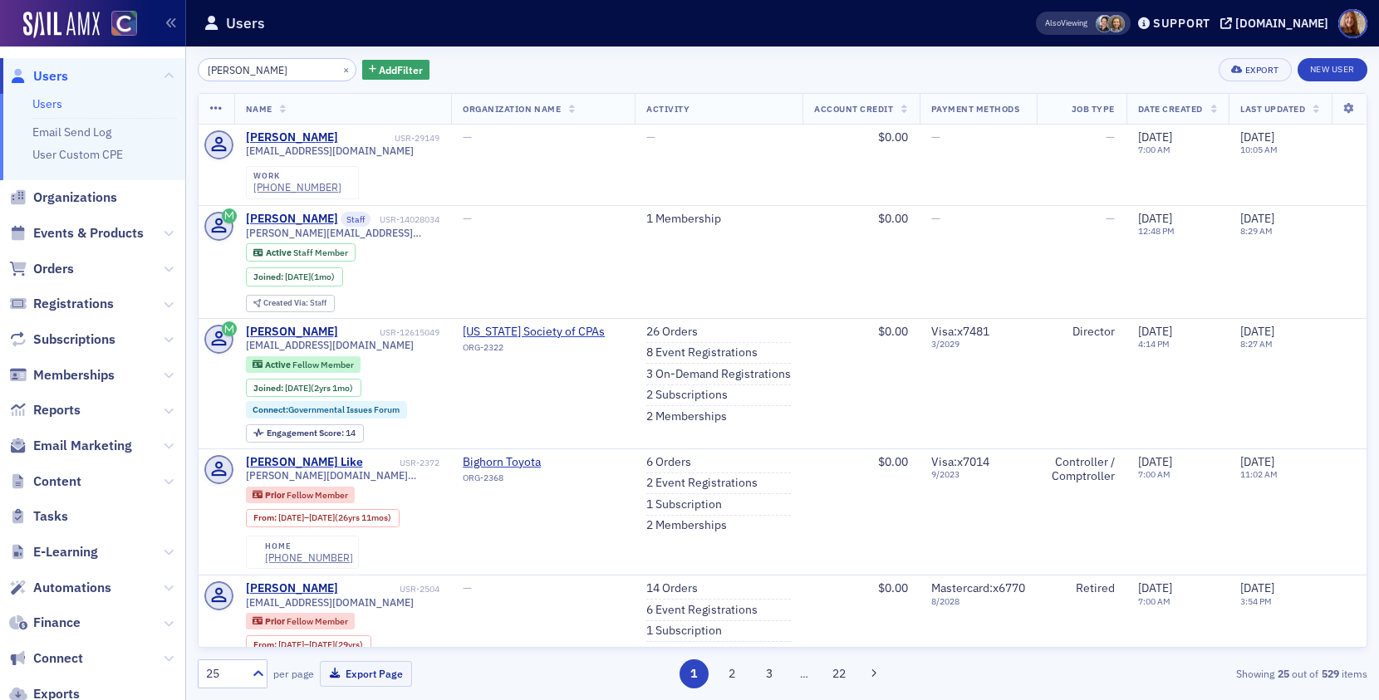
click at [220, 67] on input "dan baer" at bounding box center [277, 69] width 159 height 23
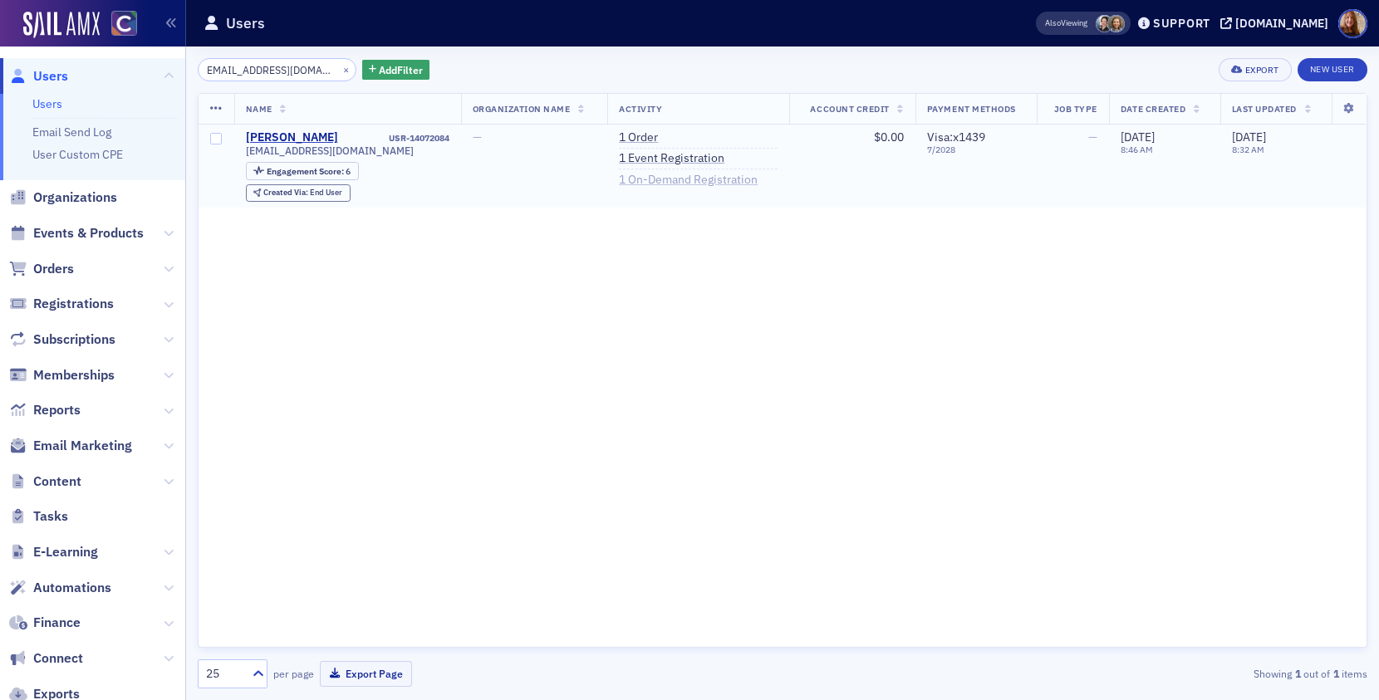
type input "laurenkarls7@gmail.com"
click at [644, 181] on link "1 On-Demand Registration" at bounding box center [688, 180] width 139 height 15
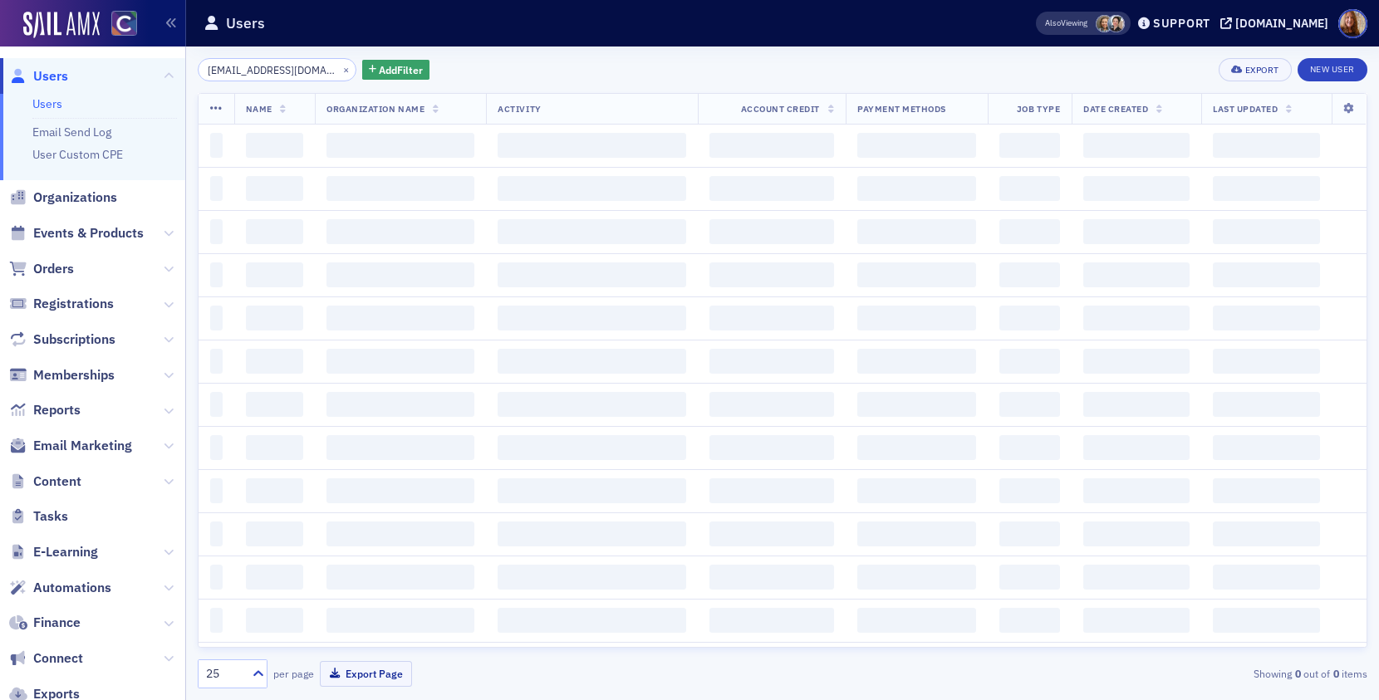
scroll to position [0, 4]
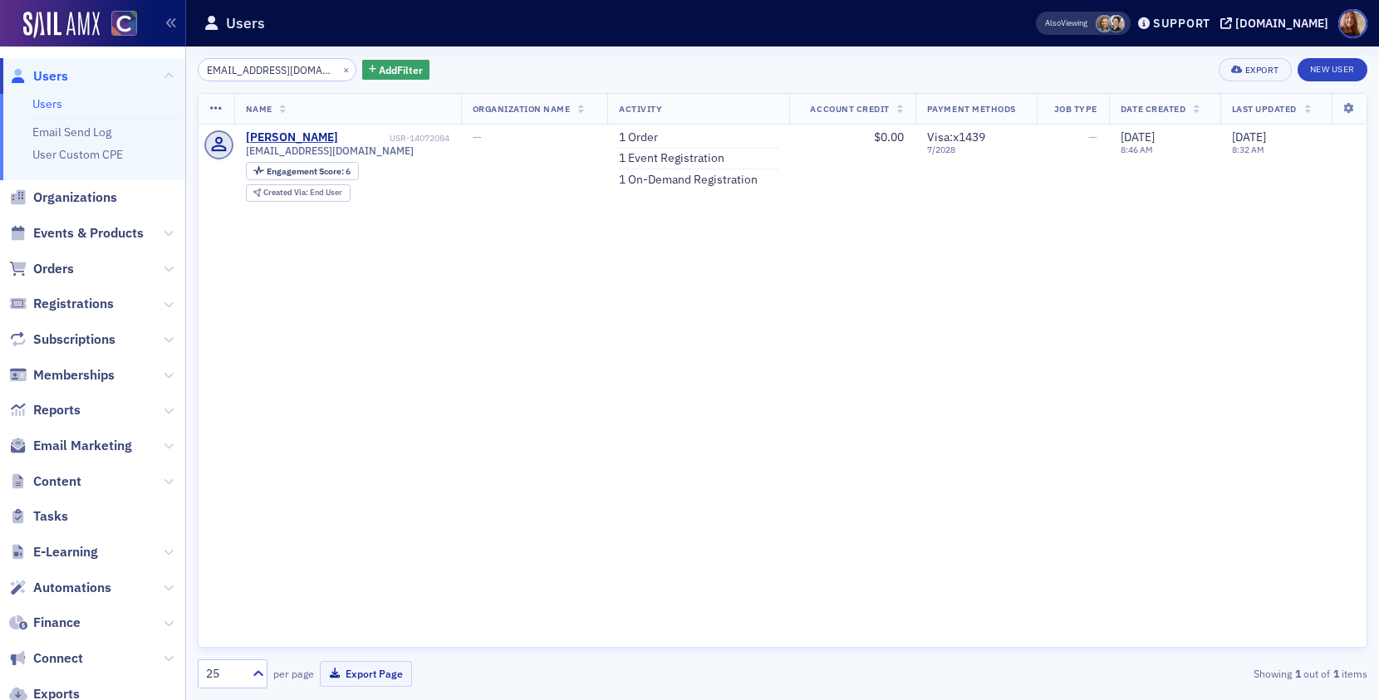
drag, startPoint x: 256, startPoint y: 71, endPoint x: 375, endPoint y: 85, distance: 119.6
click at [371, 81] on div "laurenkarls7@gmail.com × Add Filter Export New User Name Organization Name Acti…" at bounding box center [783, 373] width 1170 height 631
click at [233, 75] on input "laurenkarls" at bounding box center [277, 69] width 159 height 23
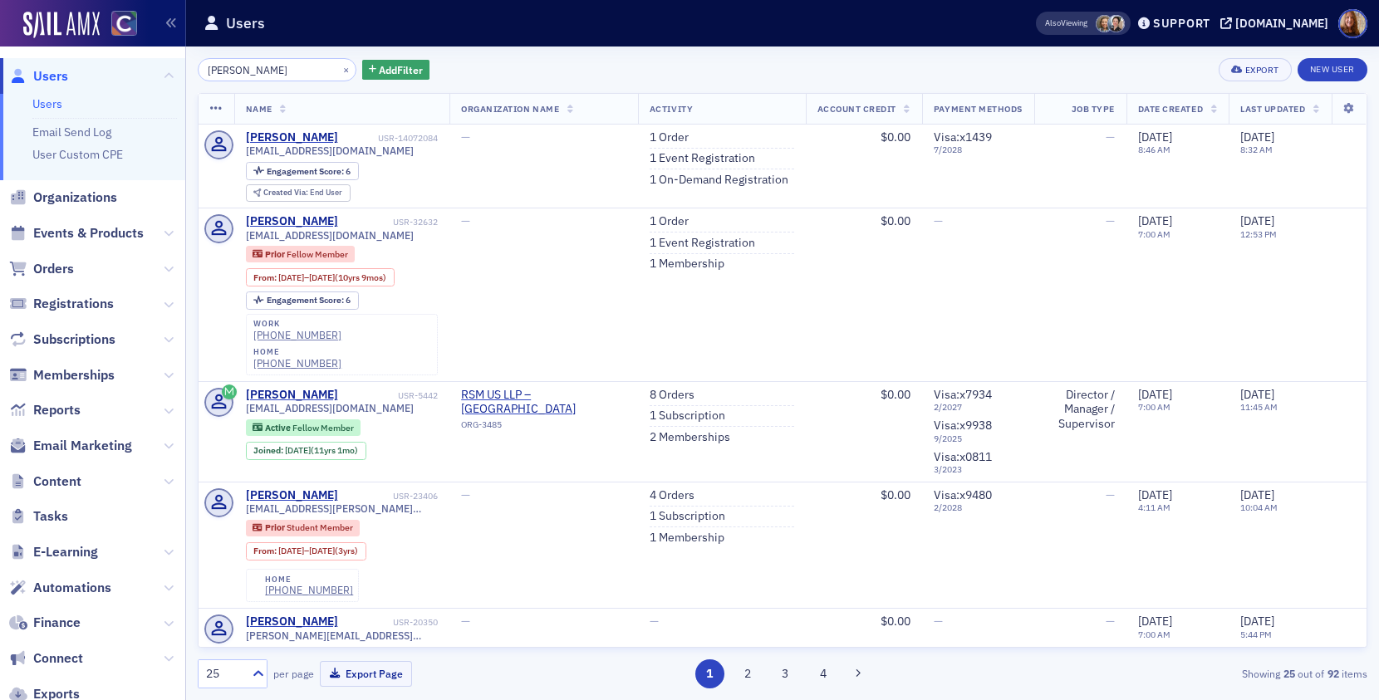
type input "lauren karls"
click at [651, 138] on link "1 Order" at bounding box center [669, 137] width 39 height 15
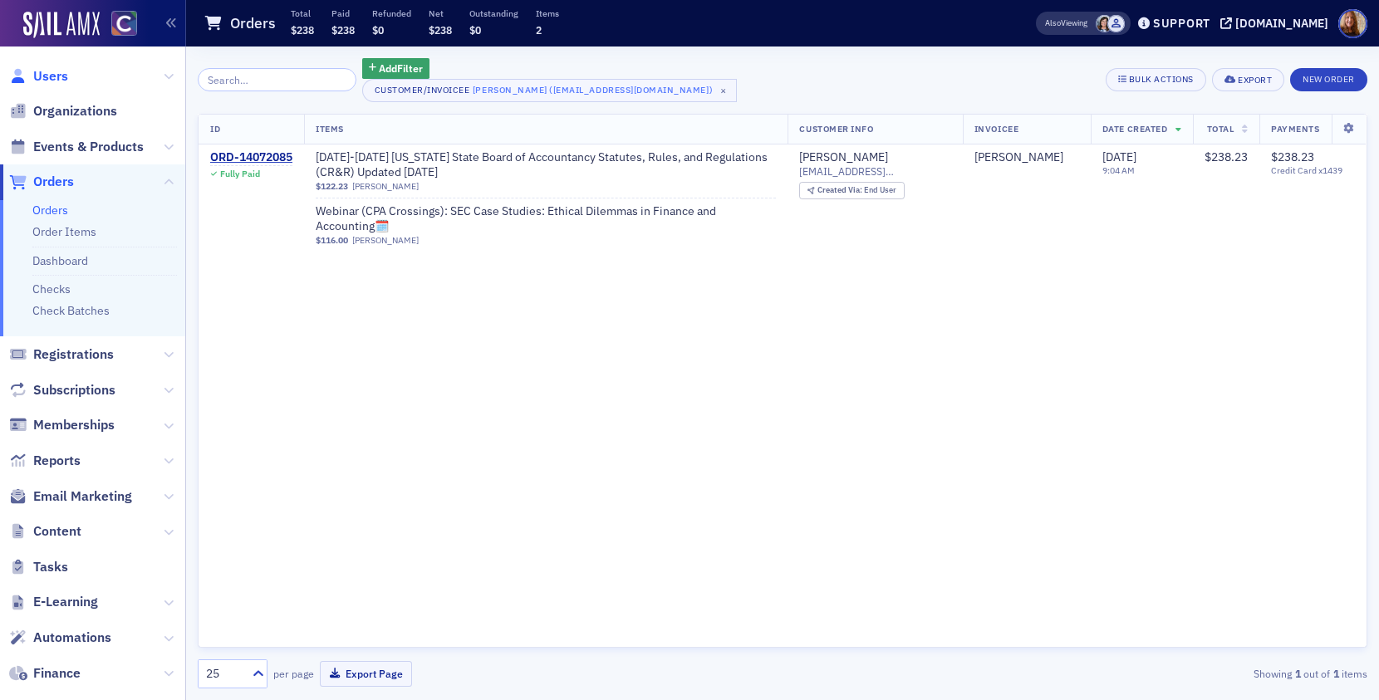
click at [54, 67] on span "Users" at bounding box center [50, 76] width 35 height 18
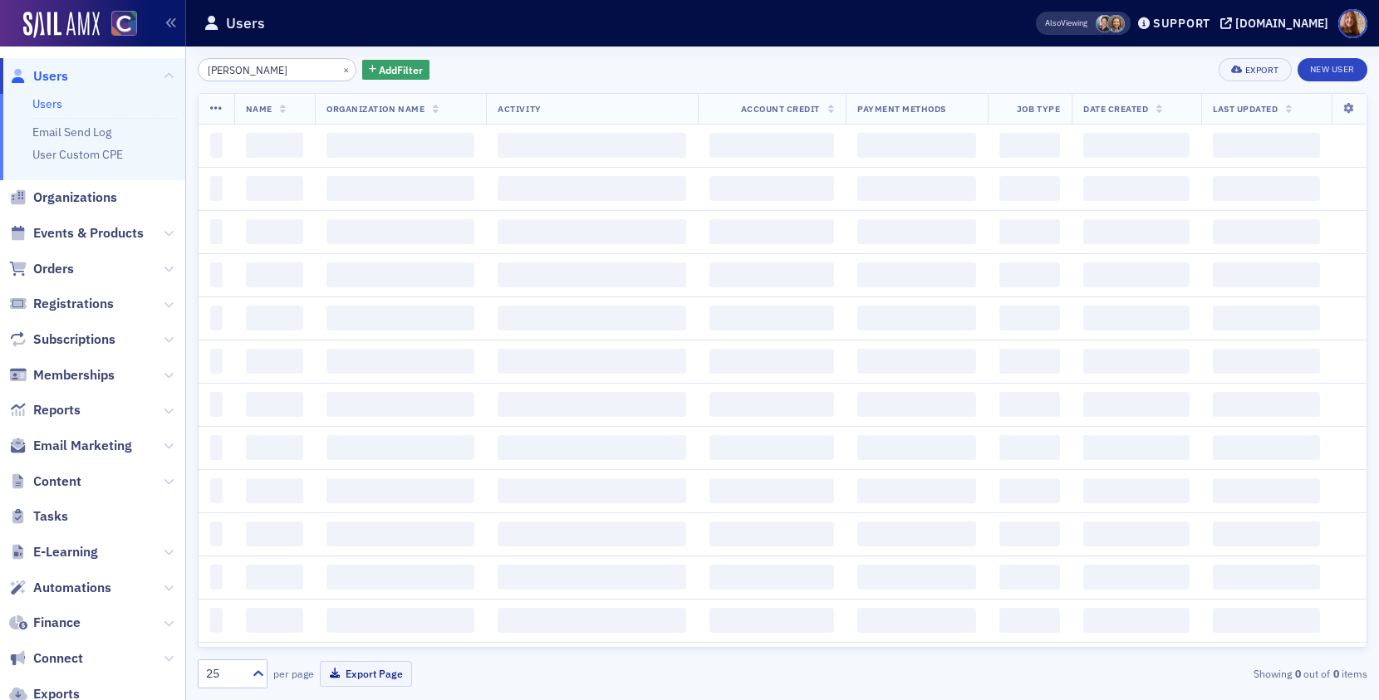
click at [577, 72] on div "lauren karls × Add Filter Export New User" at bounding box center [783, 69] width 1170 height 23
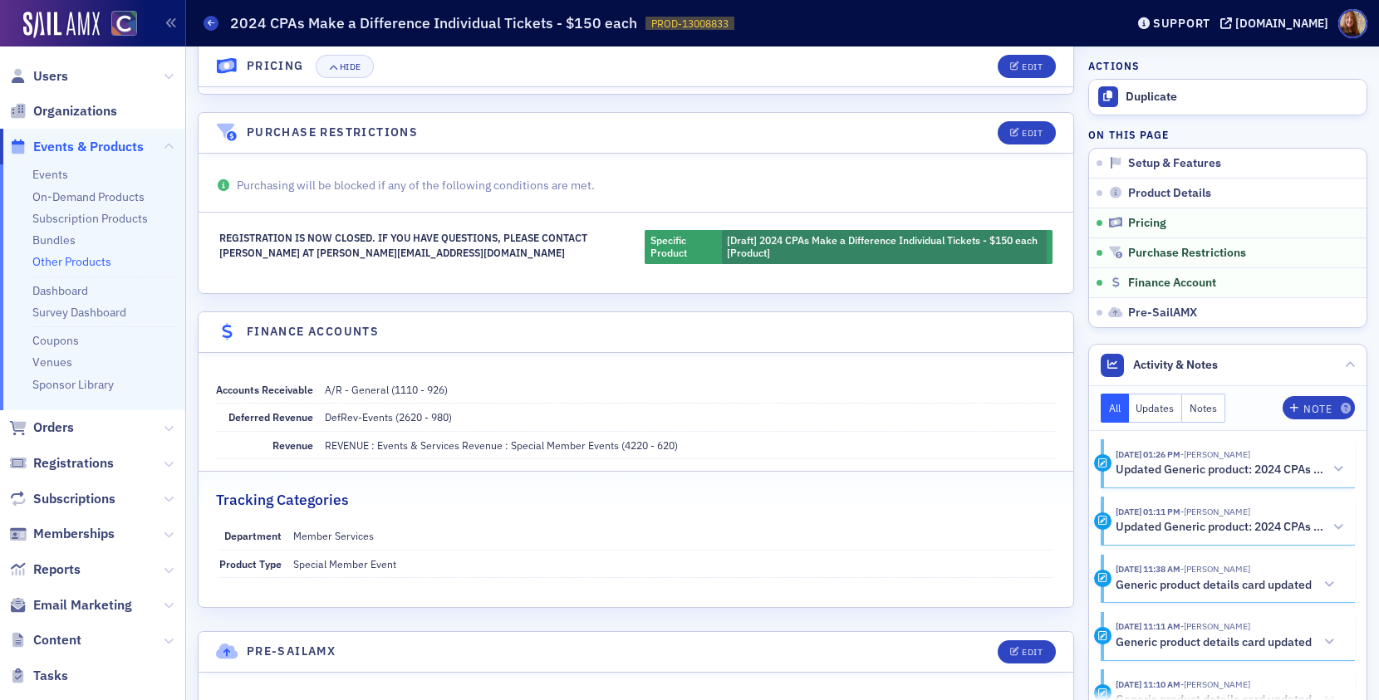
scroll to position [672, 0]
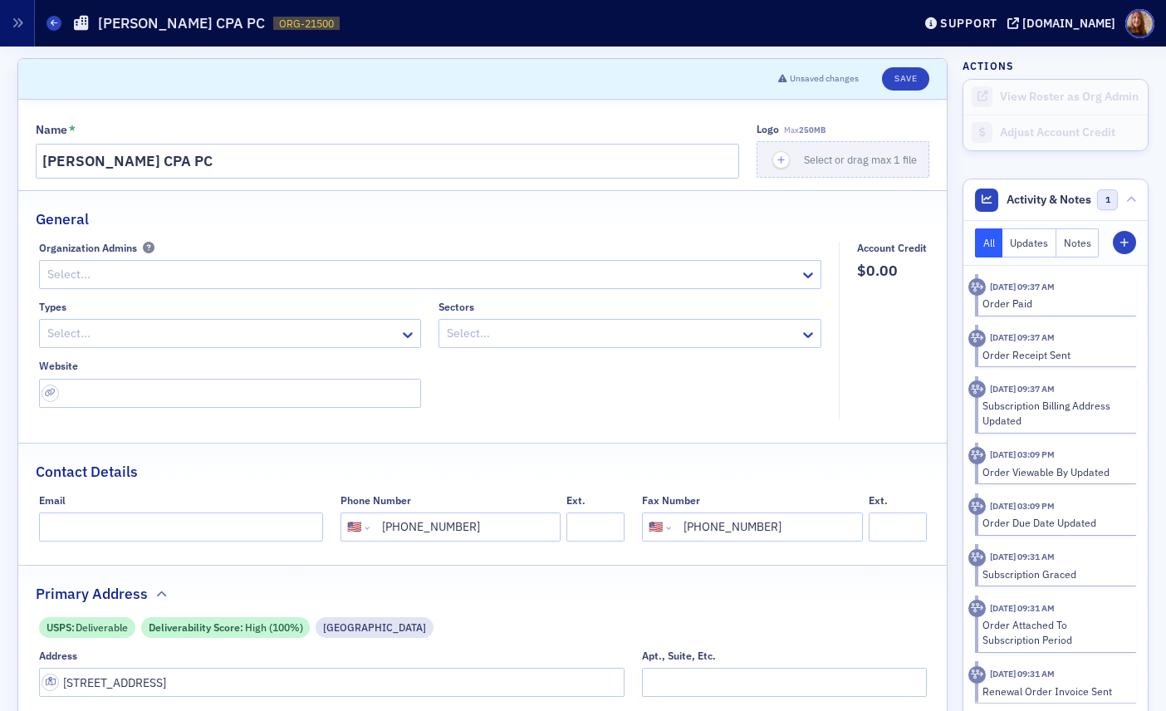
select select "US"
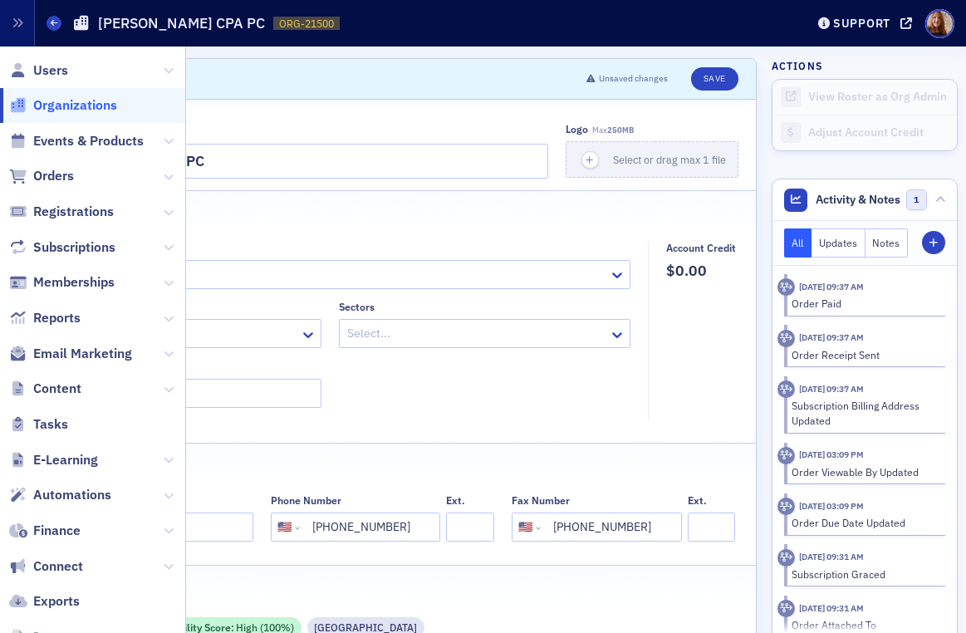
click at [17, 26] on icon "button" at bounding box center [18, 23] width 12 height 12
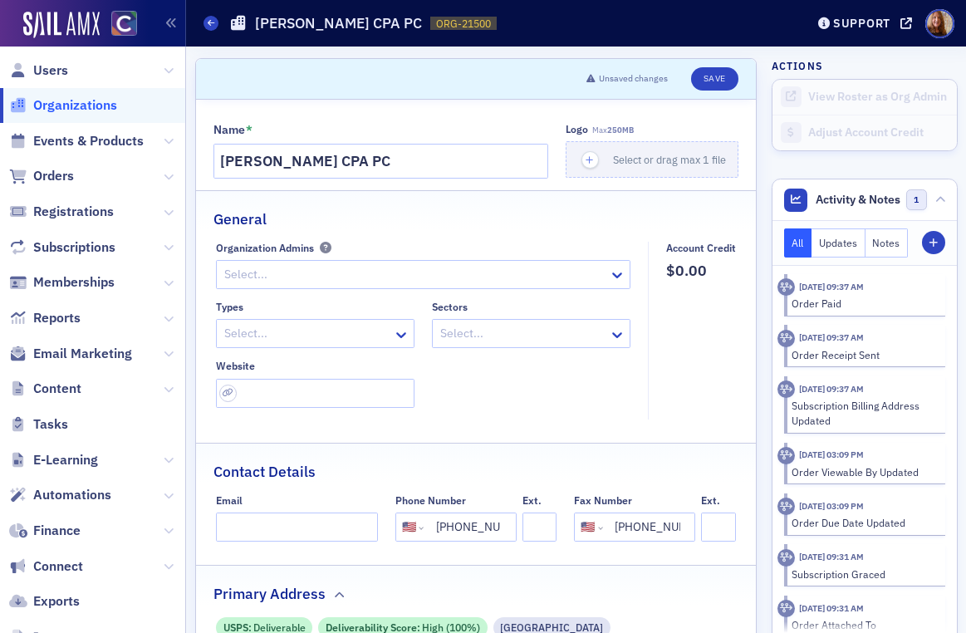
click at [57, 101] on span "Organizations" at bounding box center [75, 105] width 84 height 18
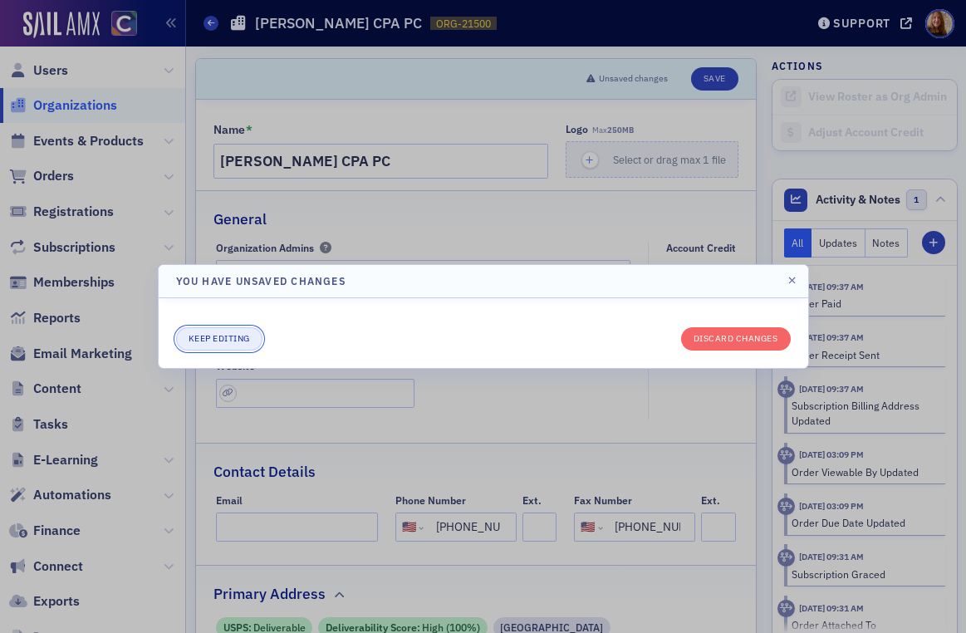
click at [234, 339] on button "Keep editing" at bounding box center [219, 338] width 86 height 23
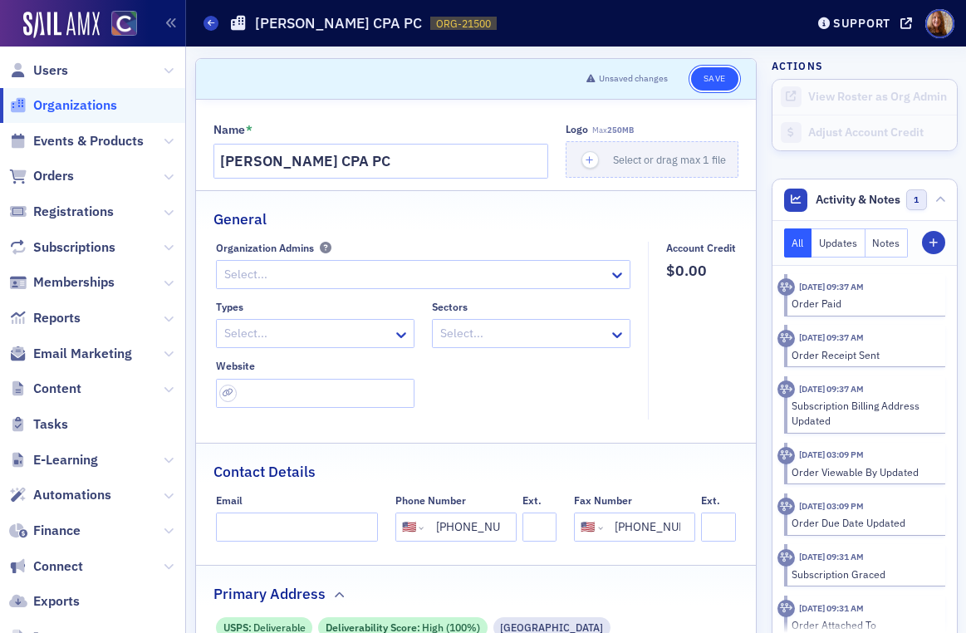
click at [697, 83] on button "Save" at bounding box center [714, 78] width 47 height 23
select select "US"
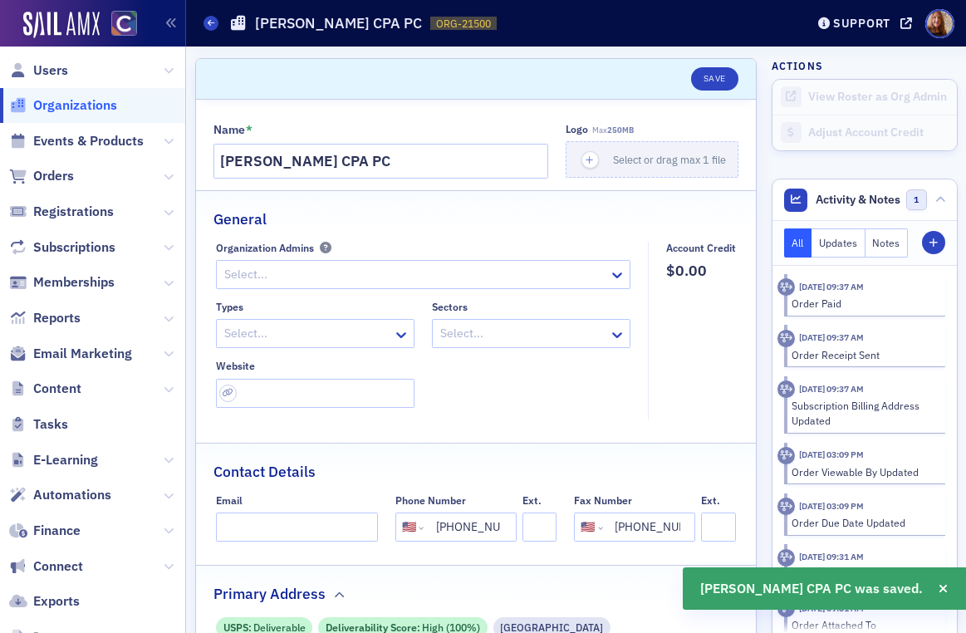
click at [70, 103] on span "Organizations" at bounding box center [75, 105] width 84 height 18
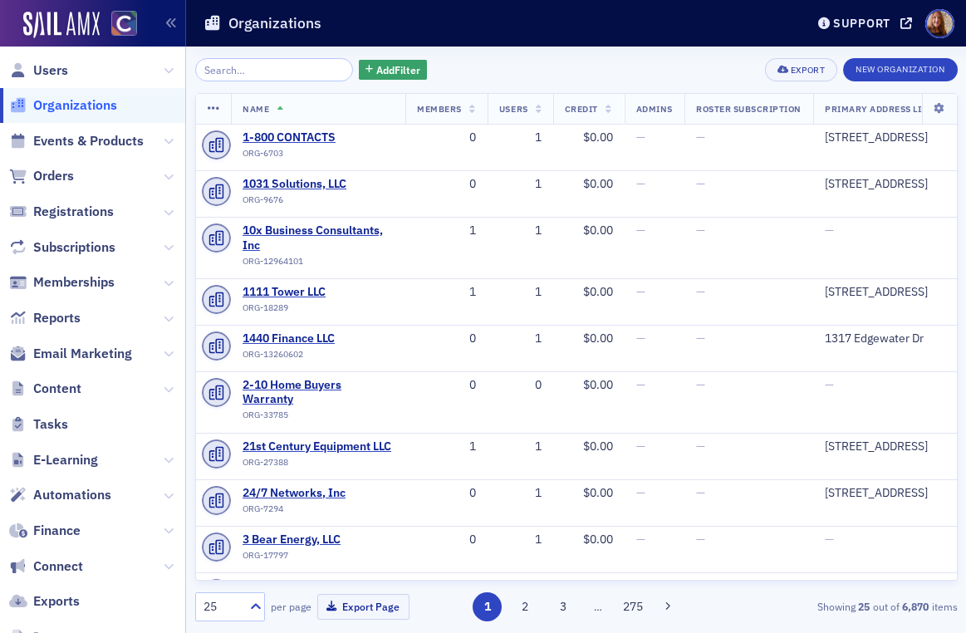
click at [243, 74] on input "search" at bounding box center [274, 69] width 159 height 23
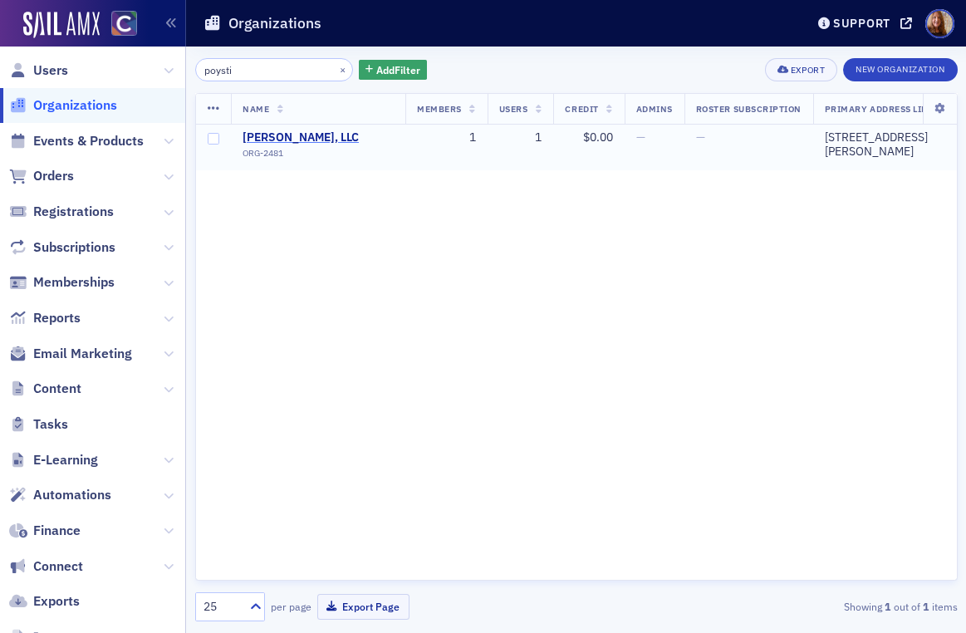
type input "poysti"
click at [310, 130] on span "Charles Poysti, LLC" at bounding box center [318, 137] width 151 height 15
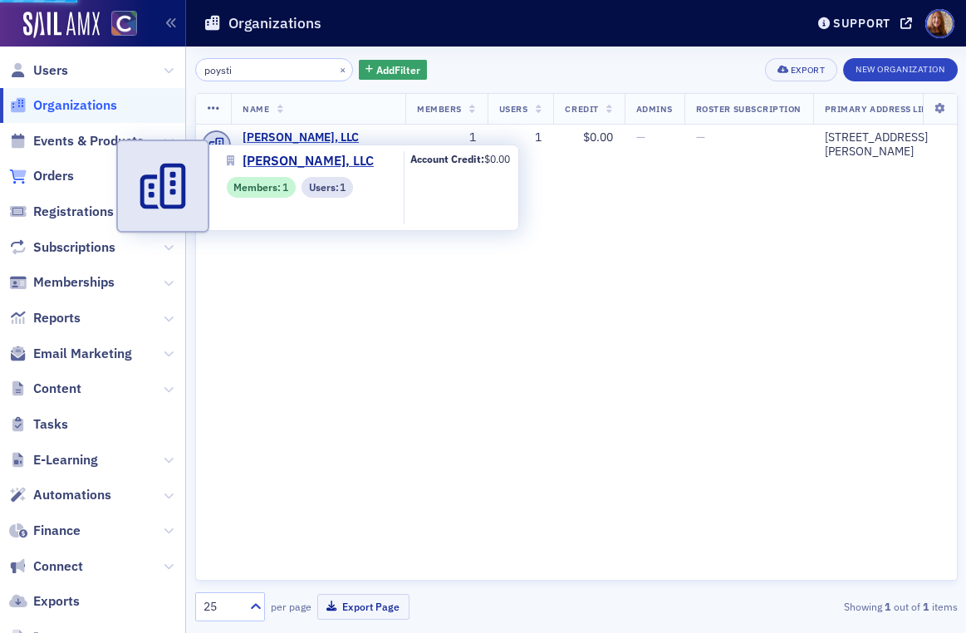
select select "US"
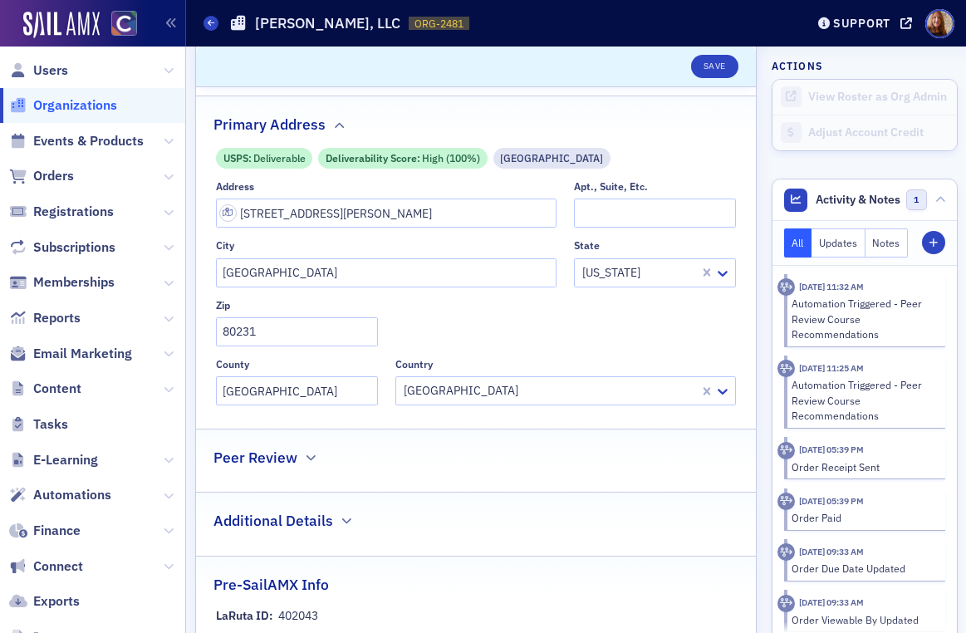
scroll to position [422, 0]
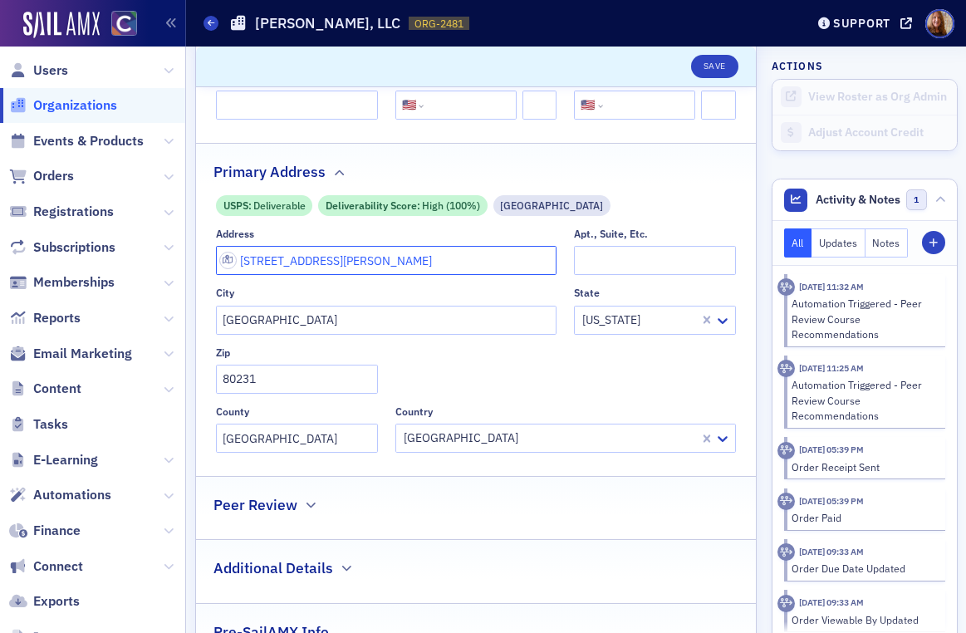
click at [295, 258] on input "3262 S Florence Ct" at bounding box center [386, 260] width 341 height 29
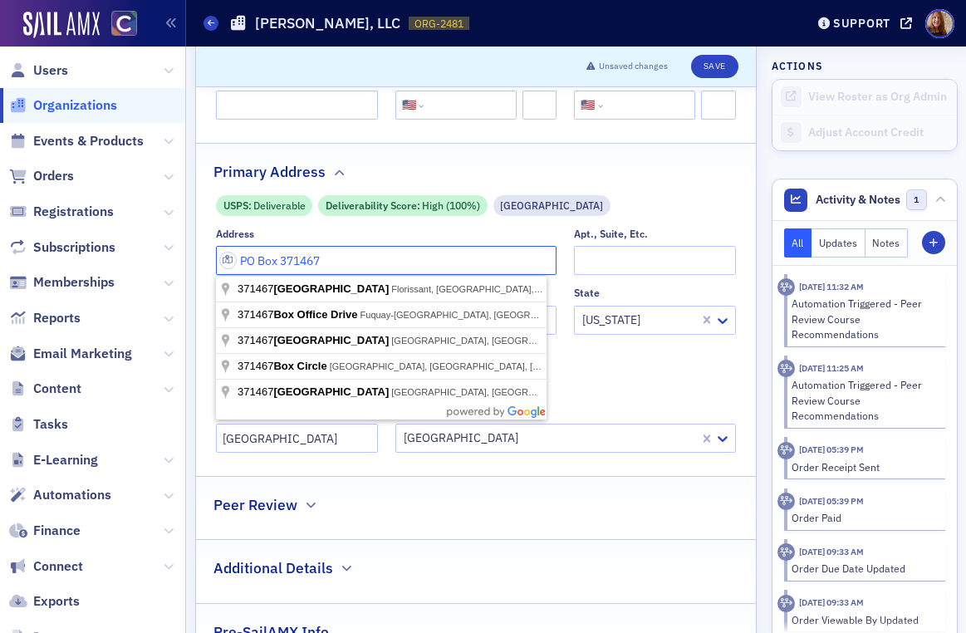
type input "PO Box 371467"
click at [668, 195] on div "USPS : Deliverable Deliverability Score : High (100%) Residential Street" at bounding box center [476, 205] width 520 height 21
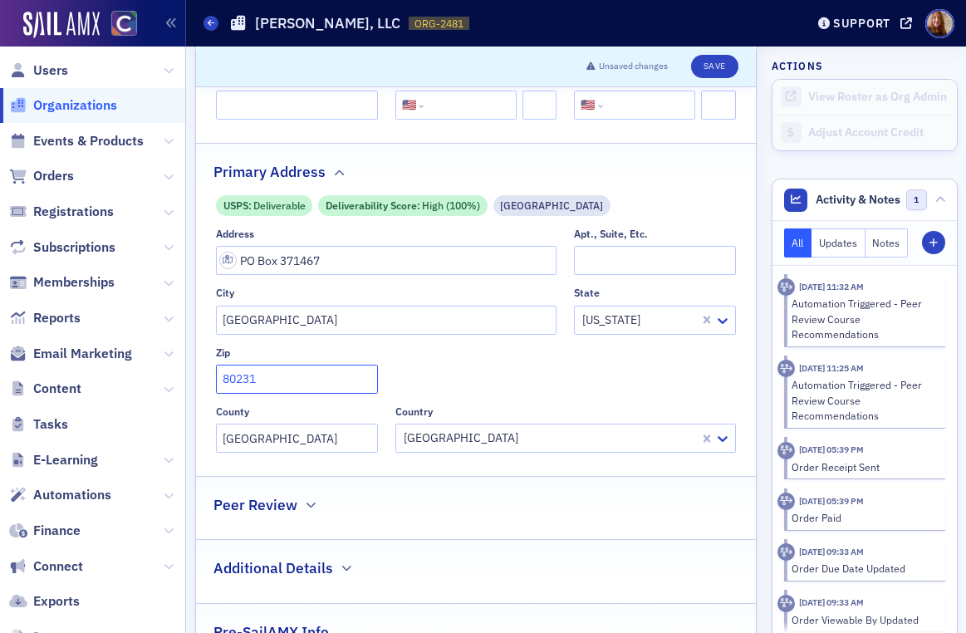
click at [245, 379] on input "80231" at bounding box center [297, 379] width 162 height 29
type input "80237"
click at [606, 369] on div "Address PO Box 371467 Apt., Suite, Etc. City Denver State Colorado Zip 80237 Co…" at bounding box center [476, 340] width 520 height 225
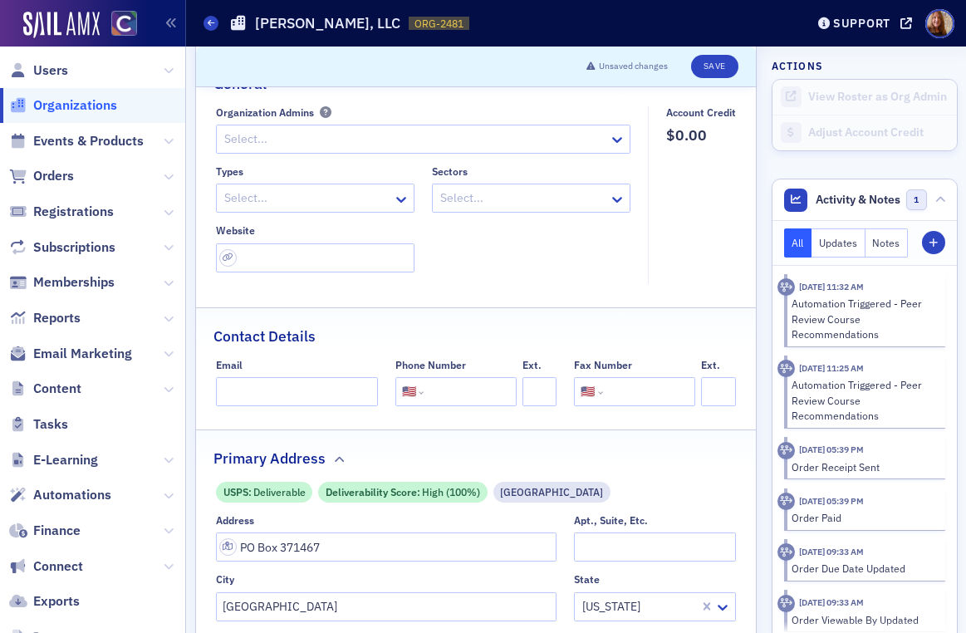
scroll to position [127, 0]
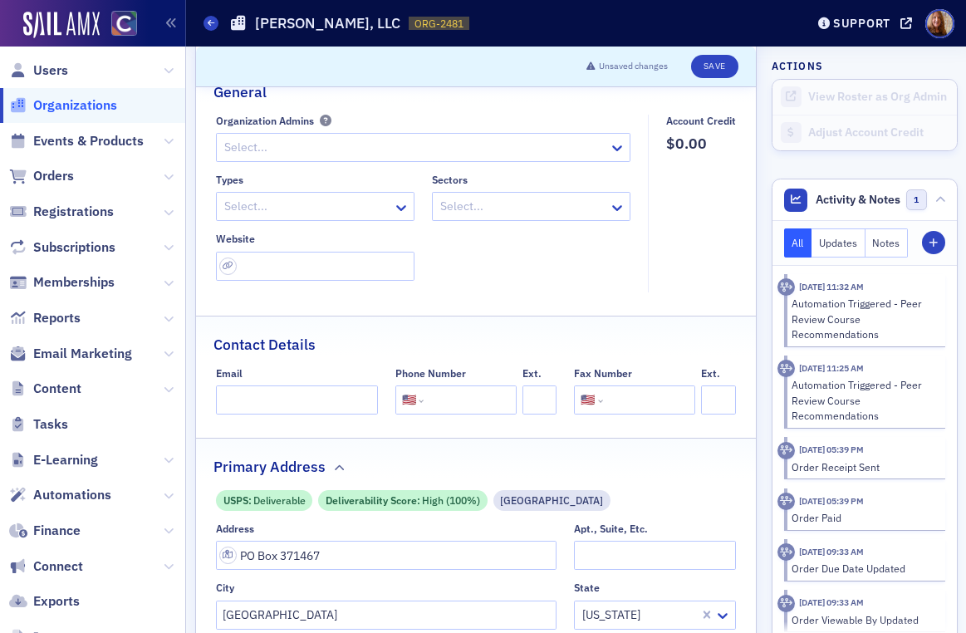
click at [436, 396] on input "tel" at bounding box center [468, 399] width 82 height 29
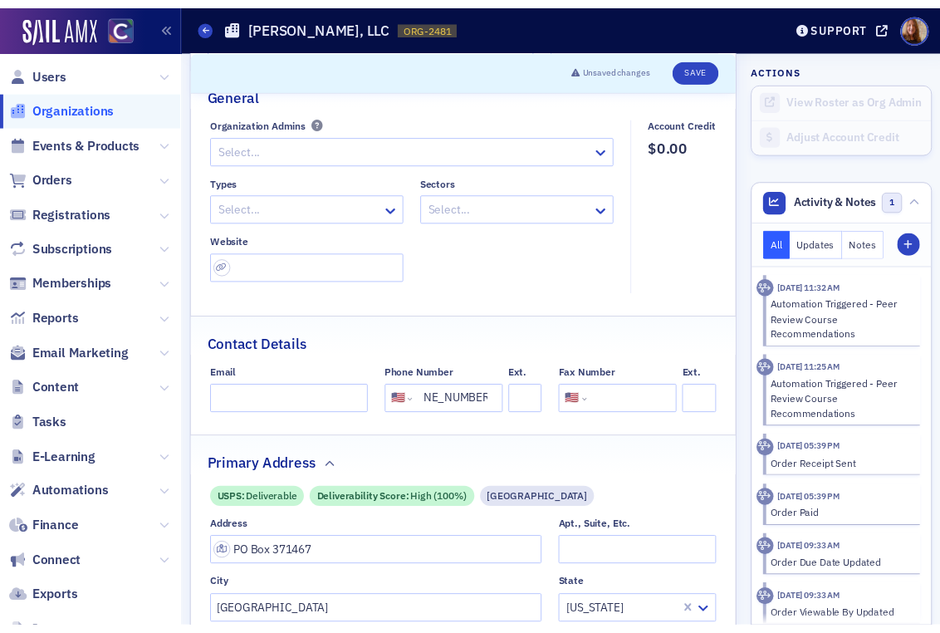
scroll to position [0, 0]
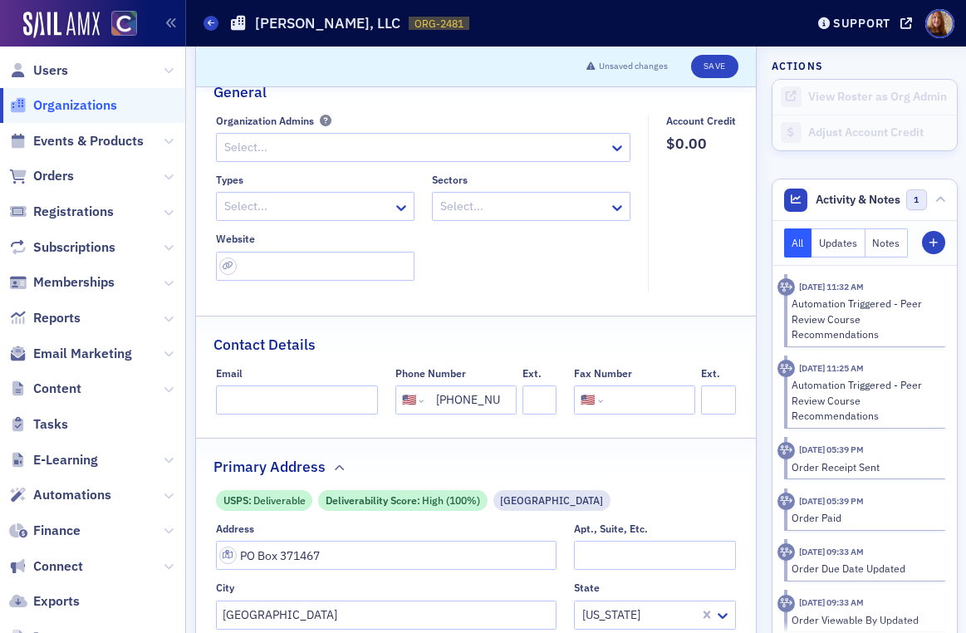
drag, startPoint x: 476, startPoint y: 399, endPoint x: 404, endPoint y: 402, distance: 72.4
click at [404, 402] on div "International Afghanistan Åland Islands Albania Algeria American Samoa Andorra …" at bounding box center [455, 399] width 121 height 29
click at [464, 405] on input "(303) 285-2500" at bounding box center [468, 399] width 82 height 29
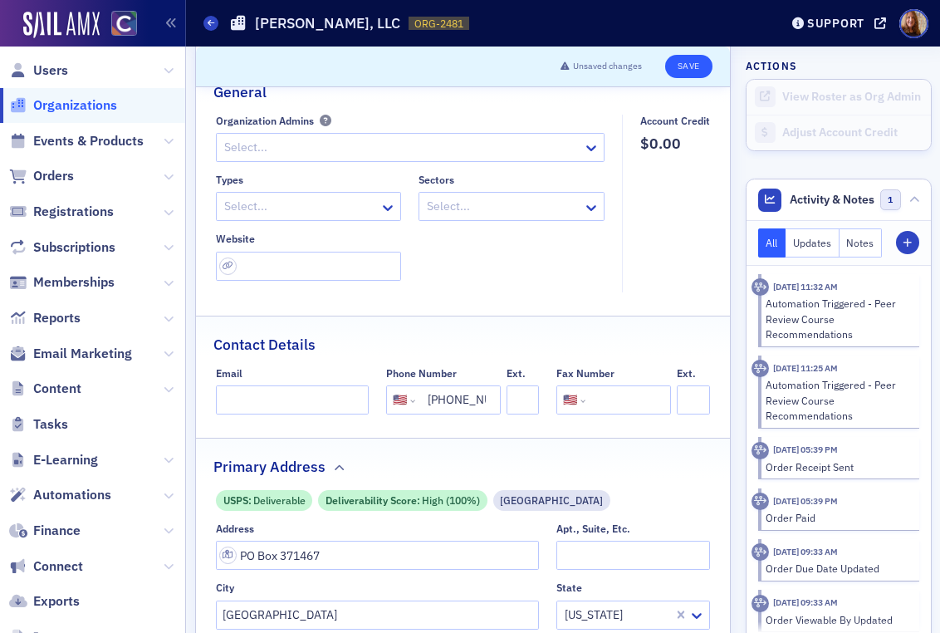
type input "(303) 285-2500"
click at [685, 58] on button "Save" at bounding box center [688, 66] width 47 height 23
select select "US"
click at [442, 112] on fieldset "General Organization Admins Select... Types Select... Sectors Select... Website…" at bounding box center [463, 183] width 535 height 241
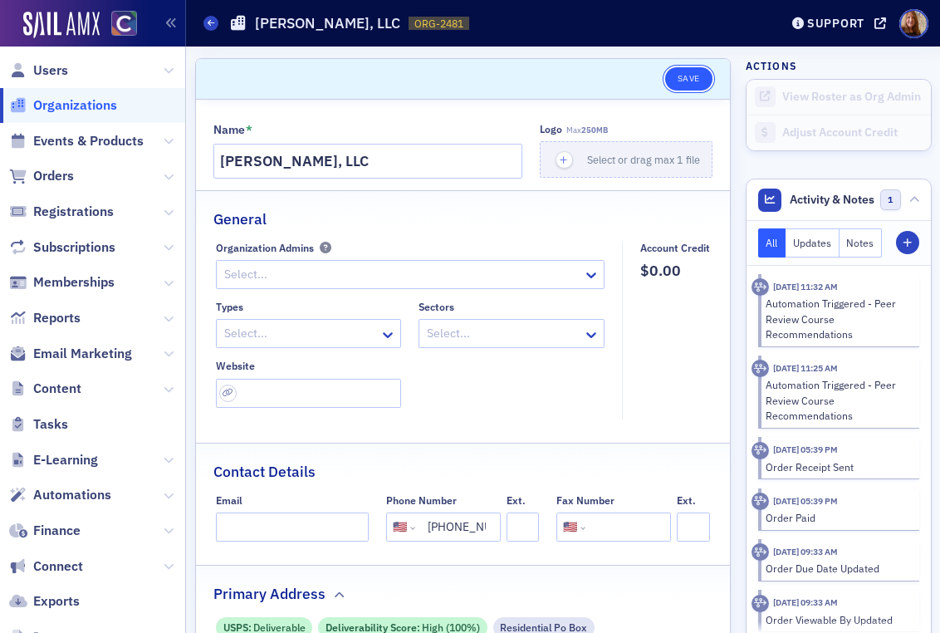
click at [690, 79] on button "Save" at bounding box center [688, 78] width 47 height 23
select select "US"
click at [67, 102] on span "Organizations" at bounding box center [75, 105] width 84 height 18
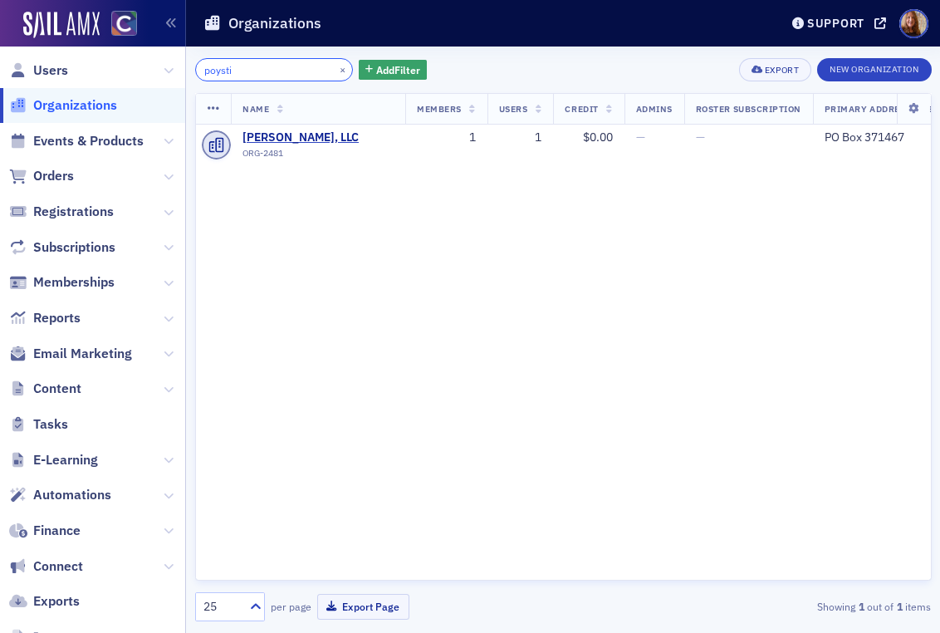
click at [226, 74] on input "poysti" at bounding box center [274, 69] width 159 height 23
click at [225, 74] on input "poysti" at bounding box center [274, 69] width 159 height 23
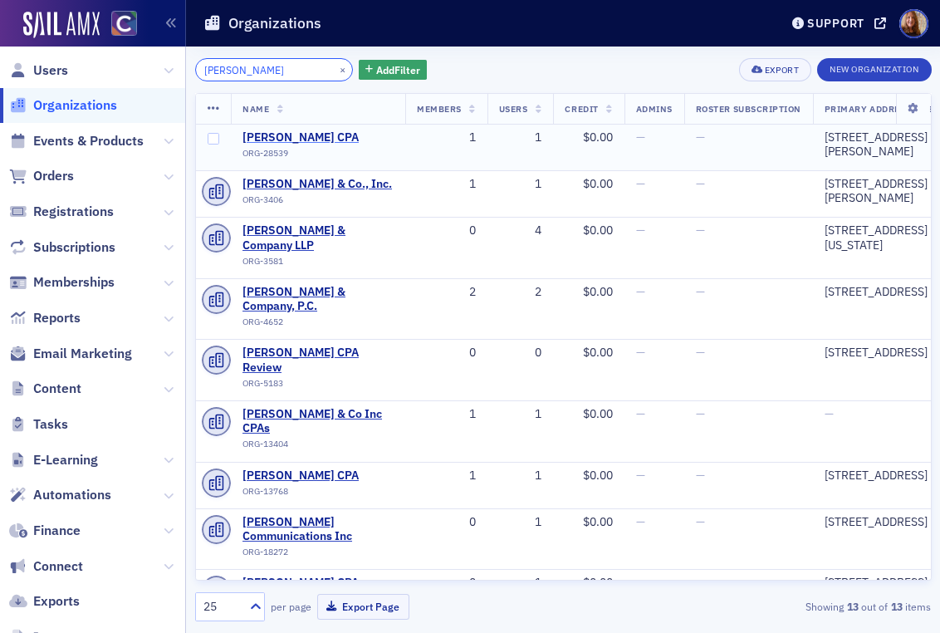
type input "roger kline"
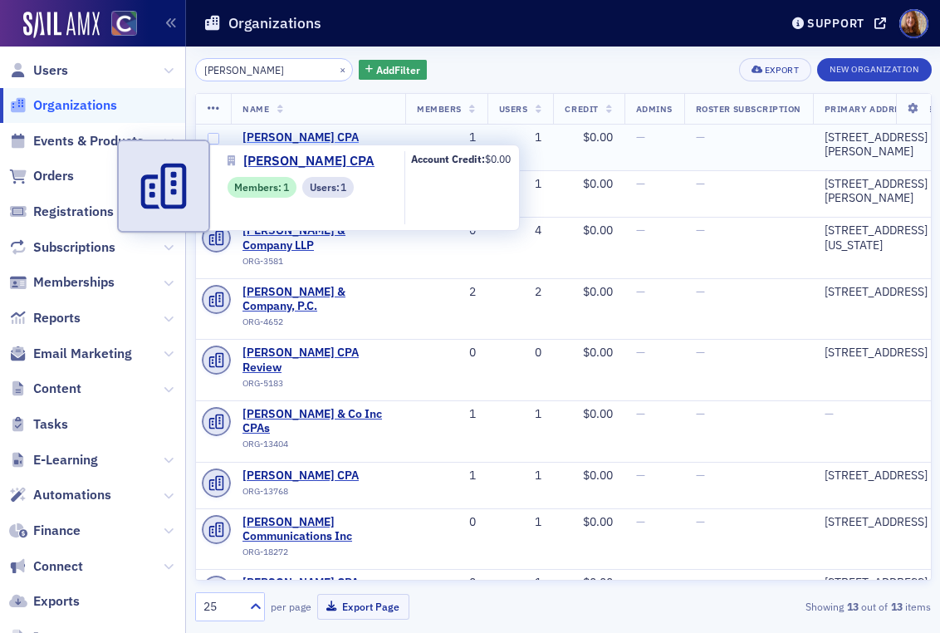
click at [299, 137] on span "Roger C. Kline CPA" at bounding box center [318, 137] width 151 height 15
select select "US"
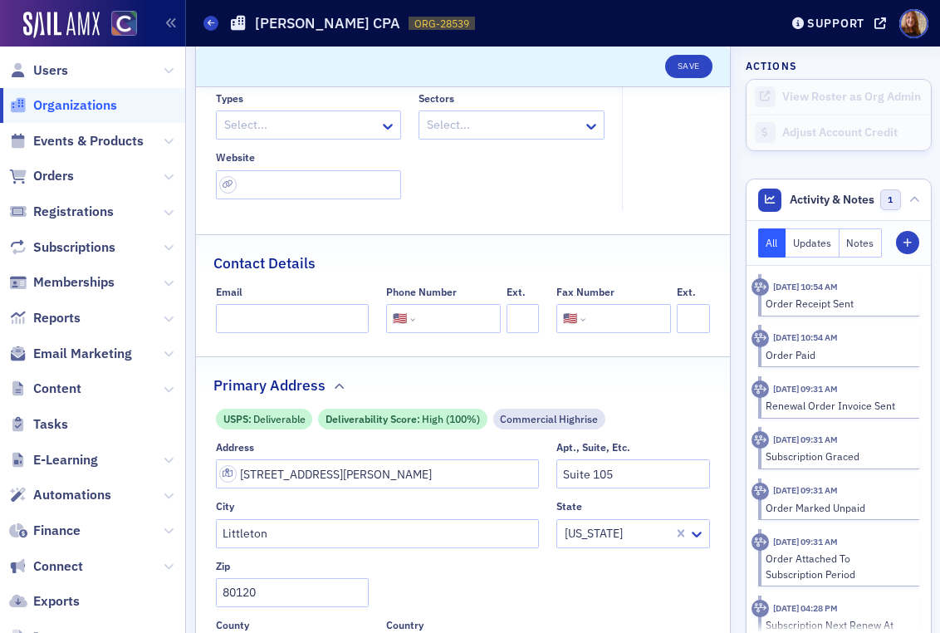
scroll to position [265, 0]
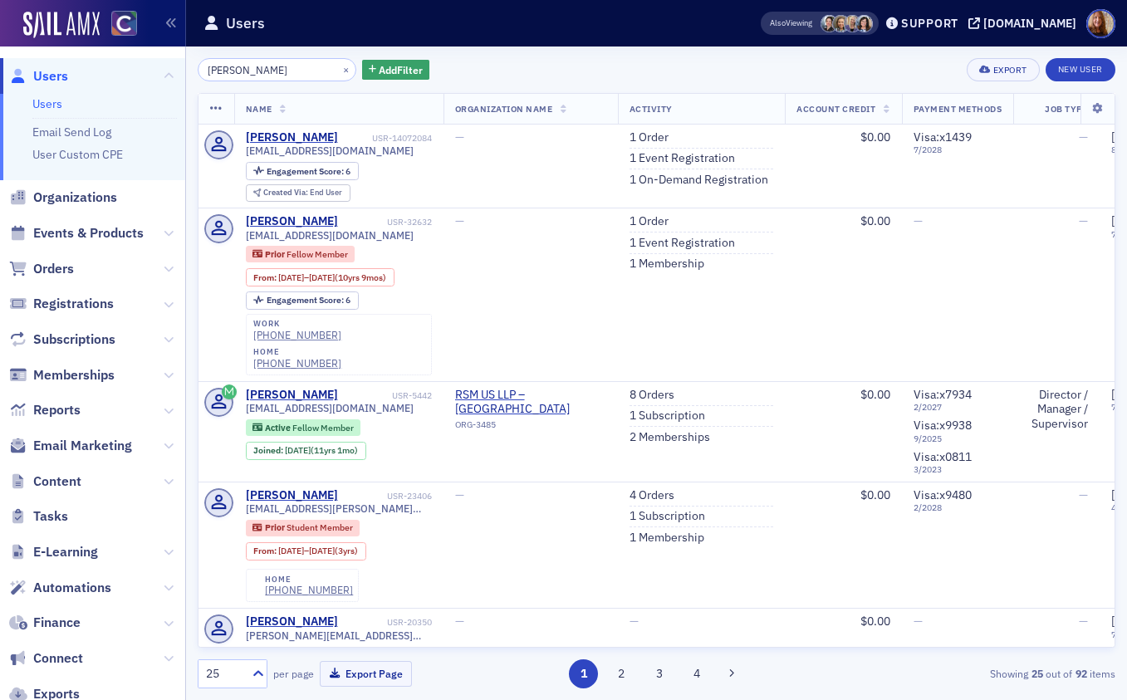
click at [47, 104] on link "Users" at bounding box center [47, 103] width 30 height 15
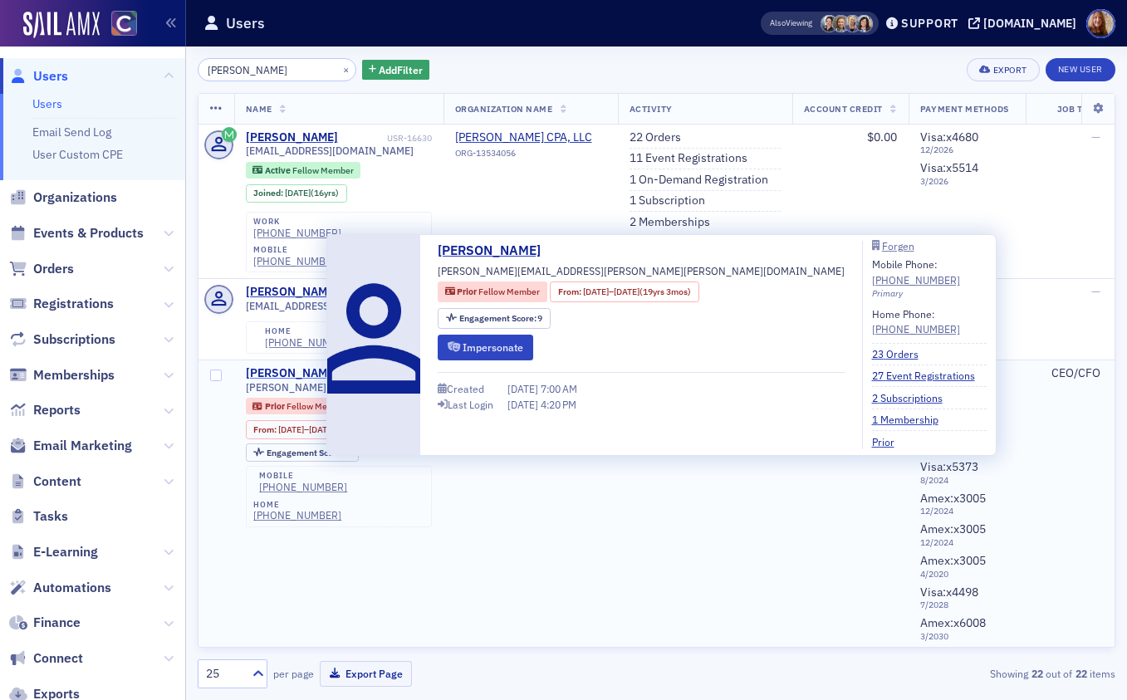
type input "[PERSON_NAME]"
click at [303, 366] on div "[PERSON_NAME]" at bounding box center [292, 373] width 92 height 15
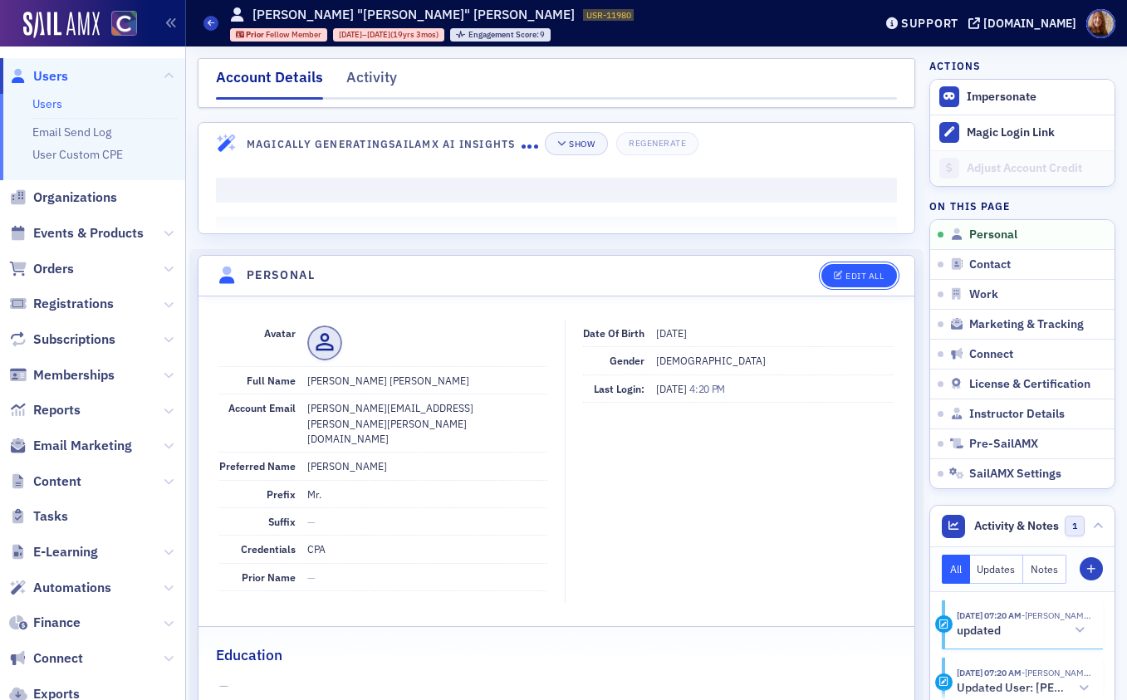
click at [859, 268] on button "Edit All" at bounding box center [859, 275] width 75 height 23
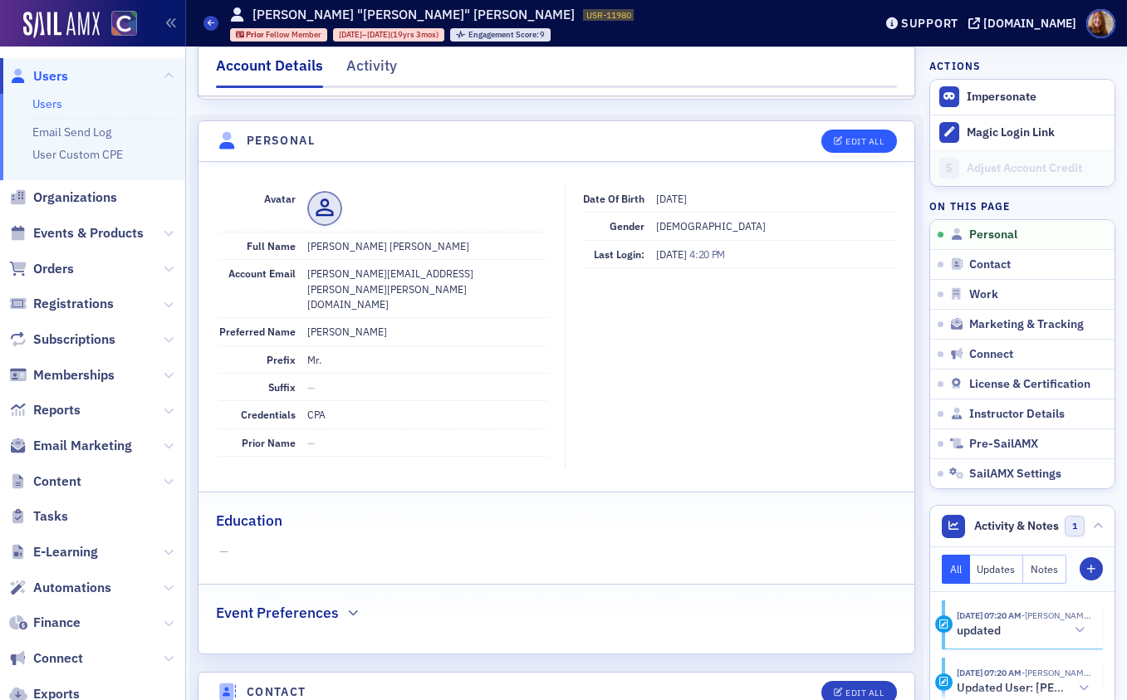
select select "US"
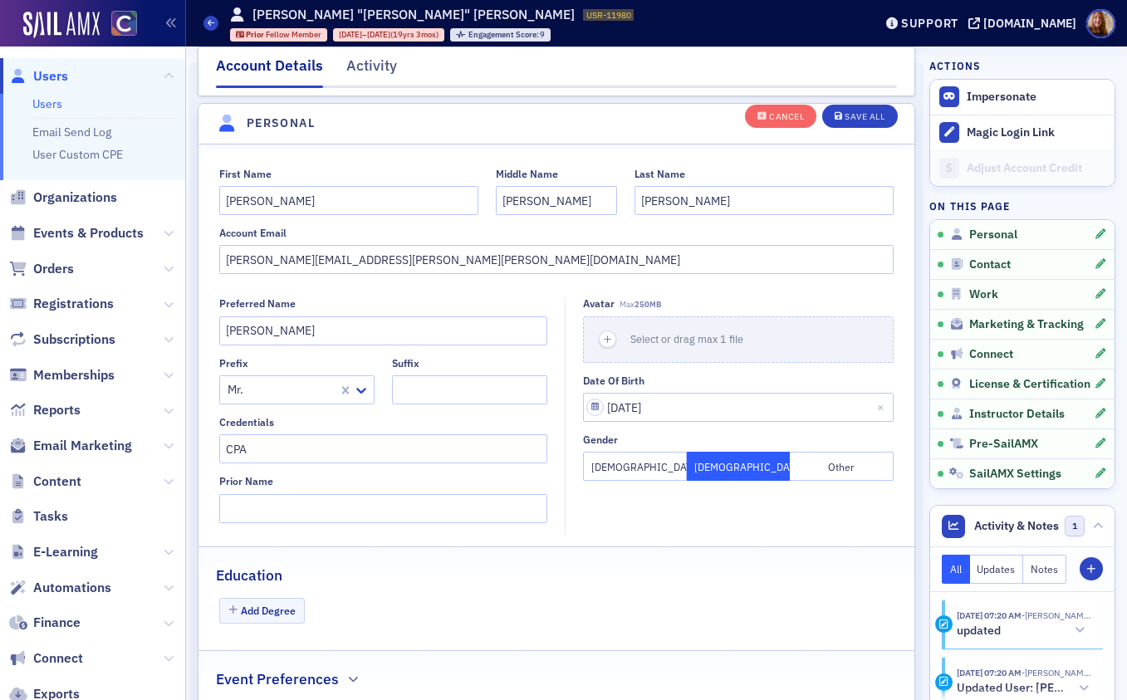
scroll to position [194, 0]
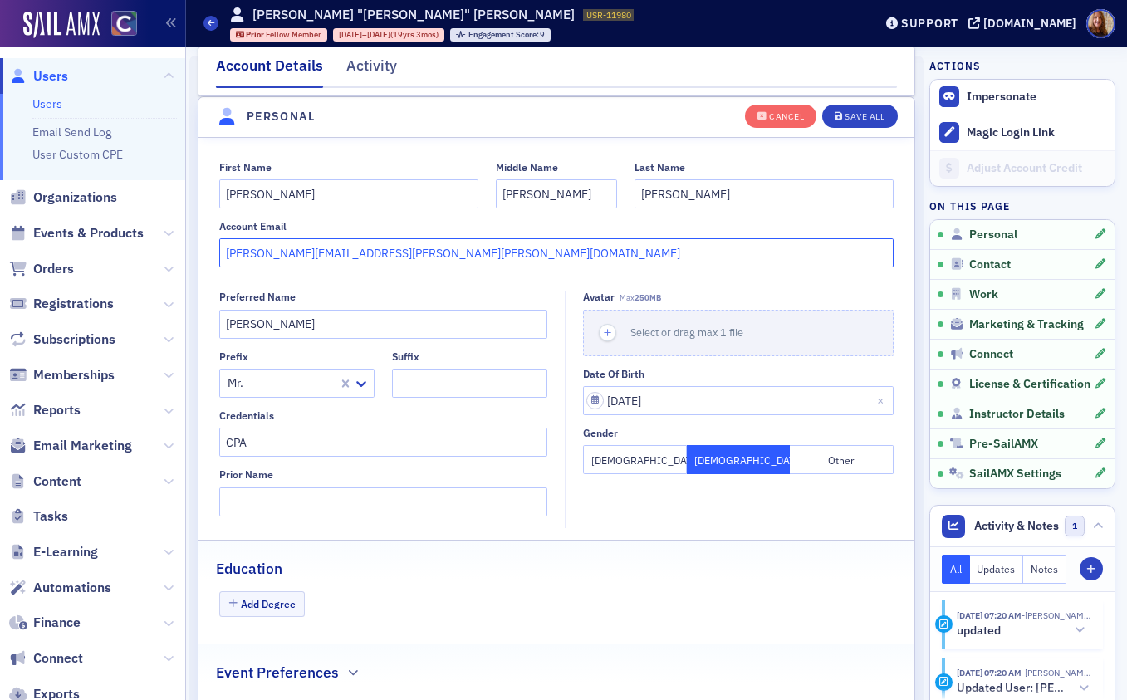
click at [401, 253] on input "[PERSON_NAME][EMAIL_ADDRESS][PERSON_NAME][PERSON_NAME][DOMAIN_NAME]" at bounding box center [556, 252] width 675 height 29
drag, startPoint x: 498, startPoint y: 253, endPoint x: 219, endPoint y: 255, distance: 278.3
click at [219, 255] on input "[PERSON_NAME][EMAIL_ADDRESS][PERSON_NAME][PERSON_NAME][DOMAIN_NAME] [EMAIL_ADDR…" at bounding box center [556, 252] width 675 height 29
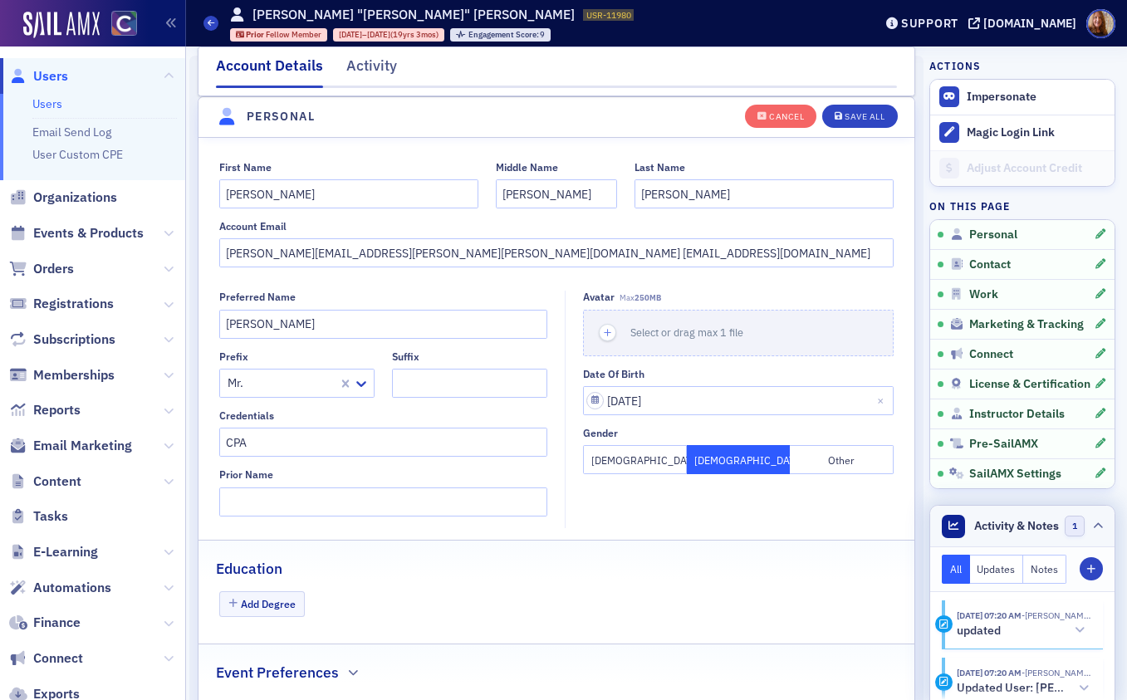
click at [1002, 522] on span "Activity & Notes" at bounding box center [1016, 526] width 85 height 17
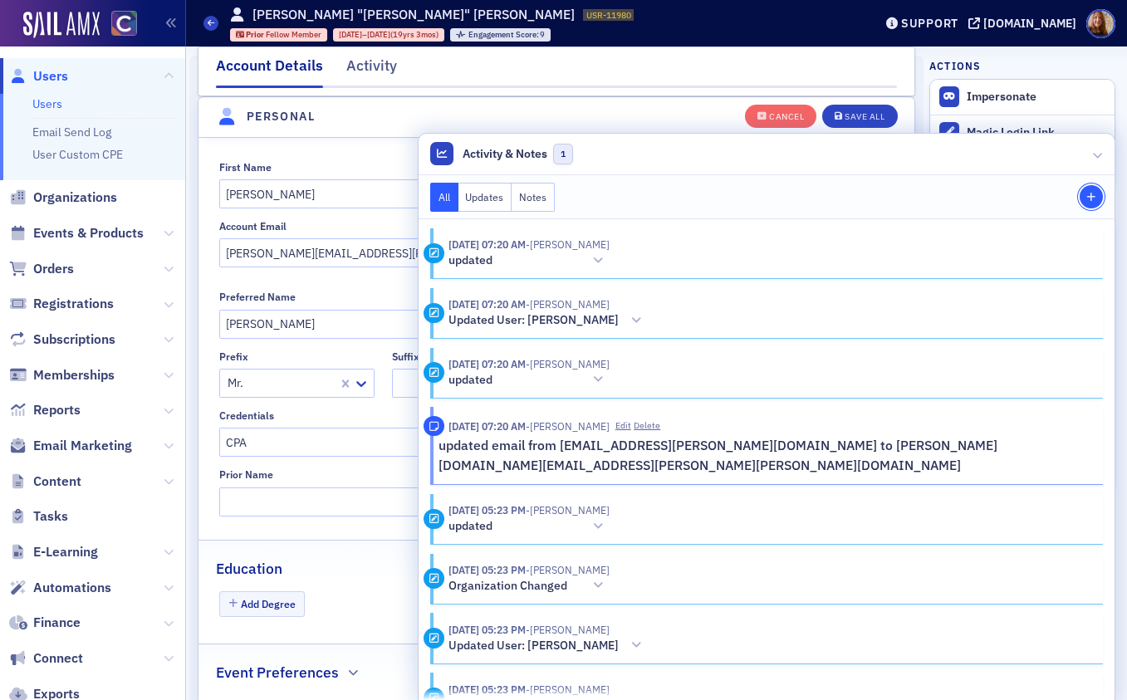
click at [1084, 196] on span "Note" at bounding box center [1092, 198] width 16 height 10
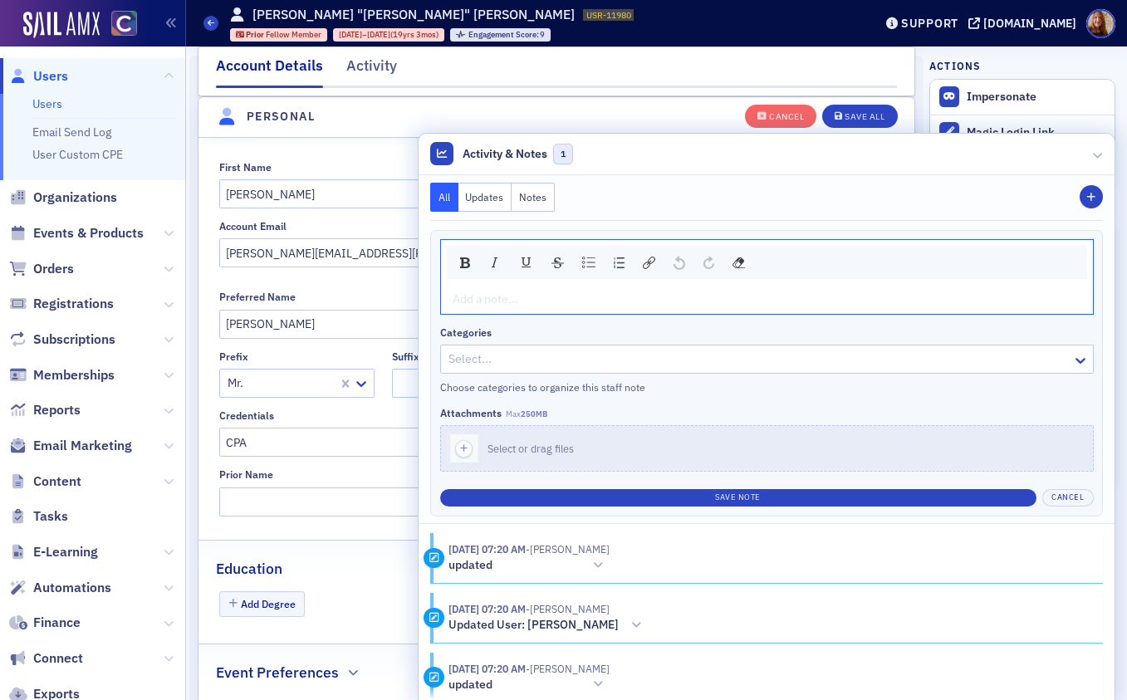
click at [677, 303] on div "rdw-editor" at bounding box center [768, 299] width 628 height 17
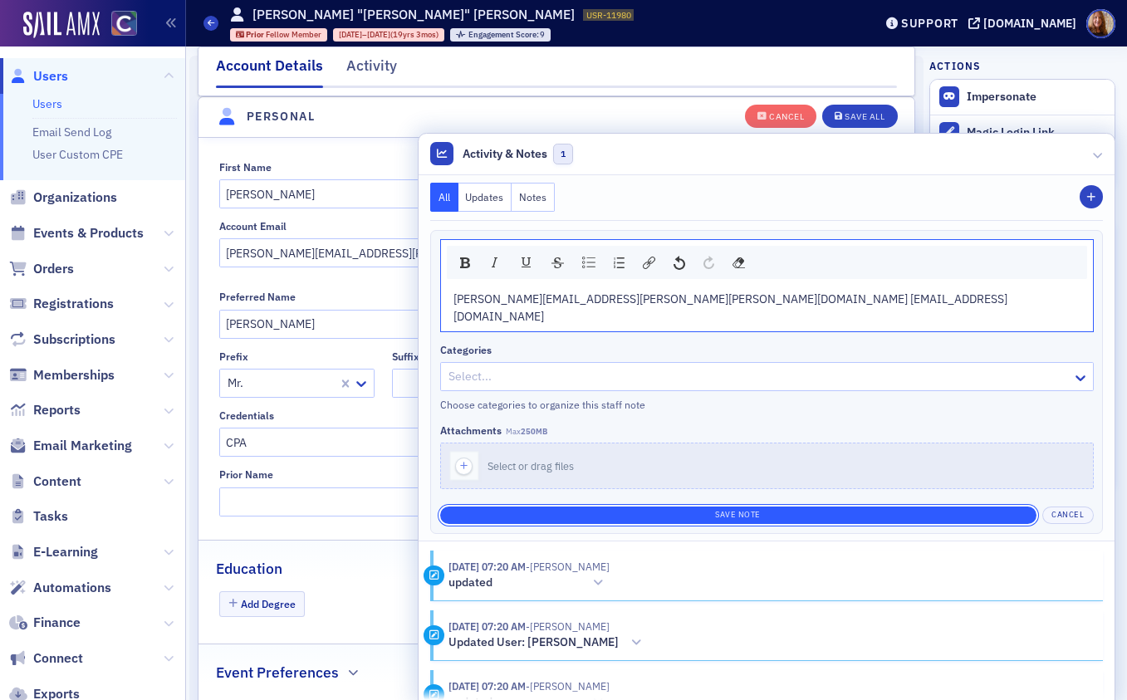
click at [734, 507] on button "Save Note" at bounding box center [738, 515] width 596 height 17
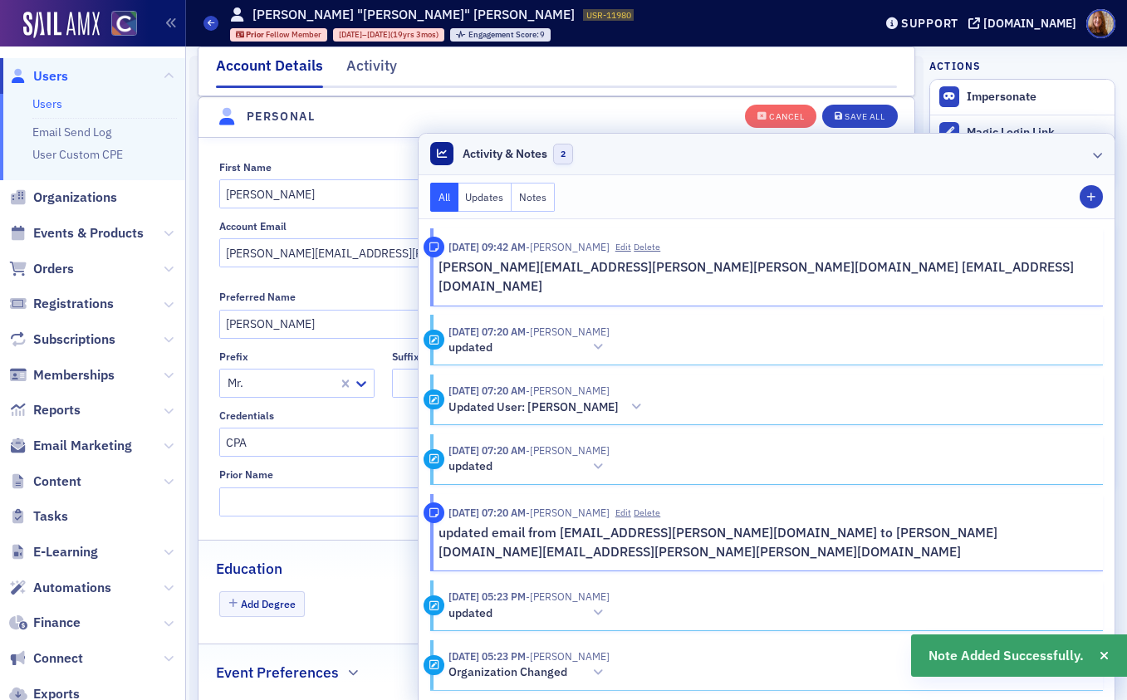
click at [791, 150] on header "Activity & Notes 2" at bounding box center [767, 155] width 696 height 42
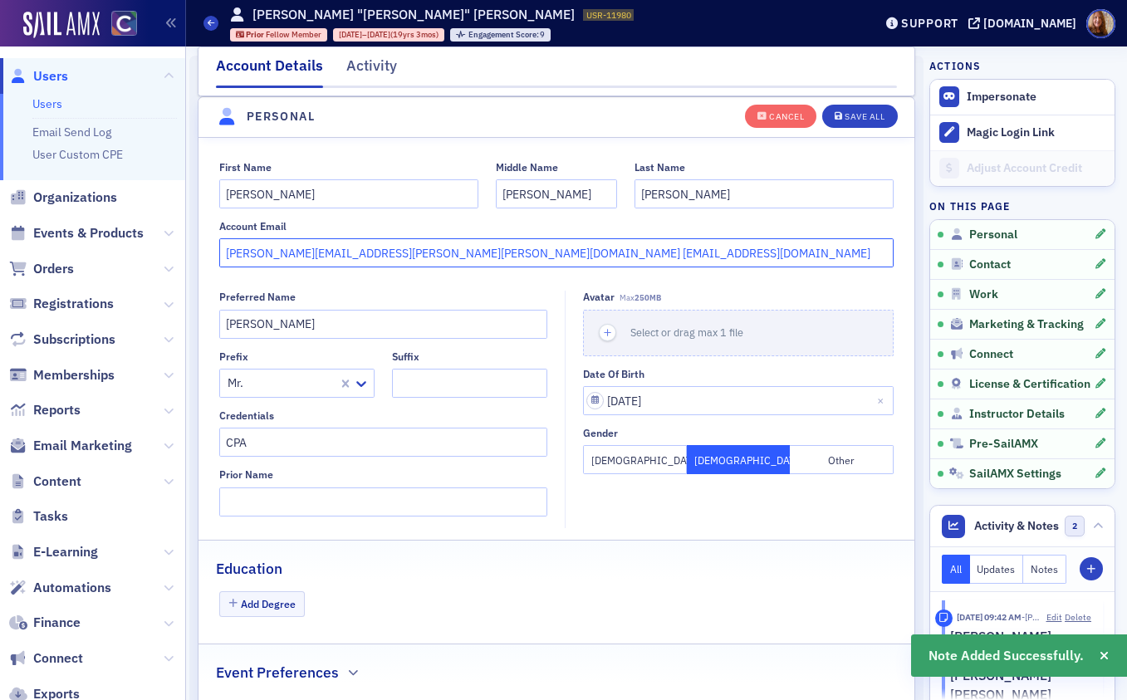
drag, startPoint x: 368, startPoint y: 255, endPoint x: 161, endPoint y: 247, distance: 207.0
click at [161, 247] on div "Users Users Email Send Log User Custom CPE Organizations Events & Products Orde…" at bounding box center [563, 350] width 1127 height 700
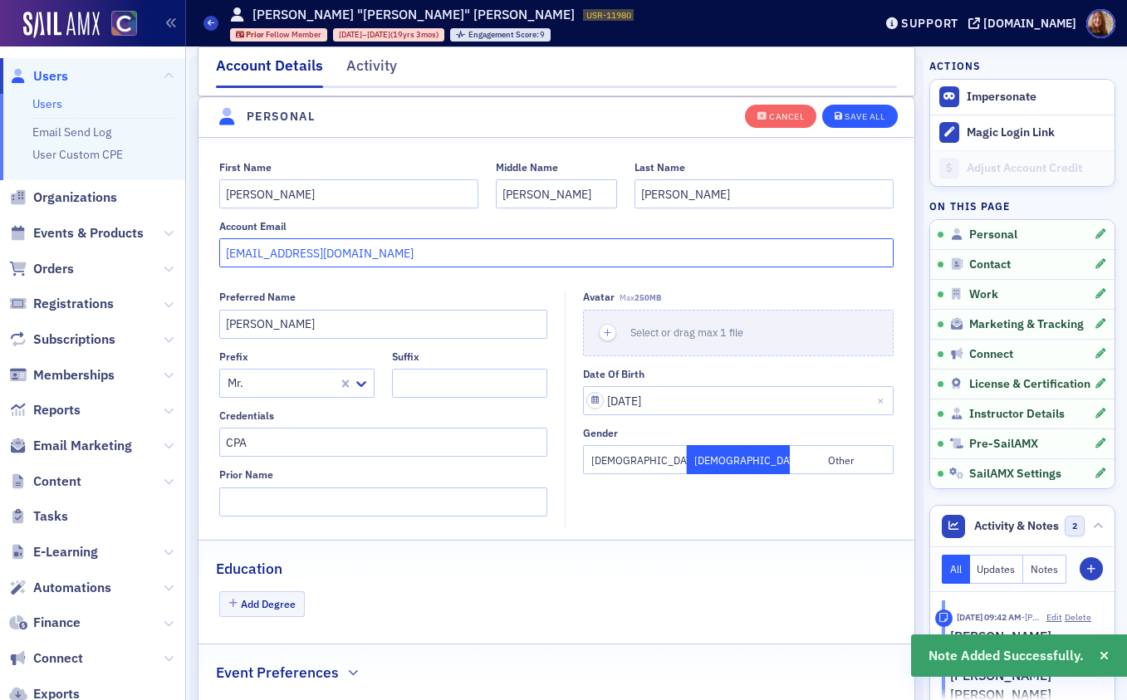
type input "schroeder9481@msn.com"
click at [869, 119] on div "Save All" at bounding box center [865, 116] width 40 height 9
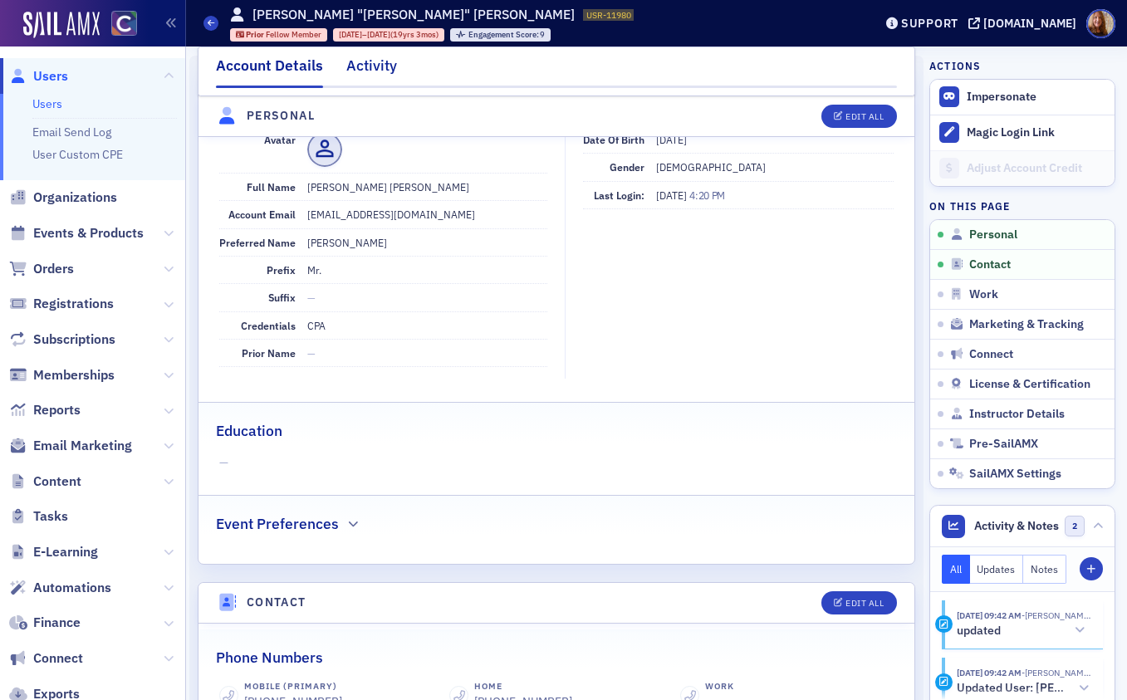
click at [375, 72] on div "Activity" at bounding box center [371, 70] width 51 height 31
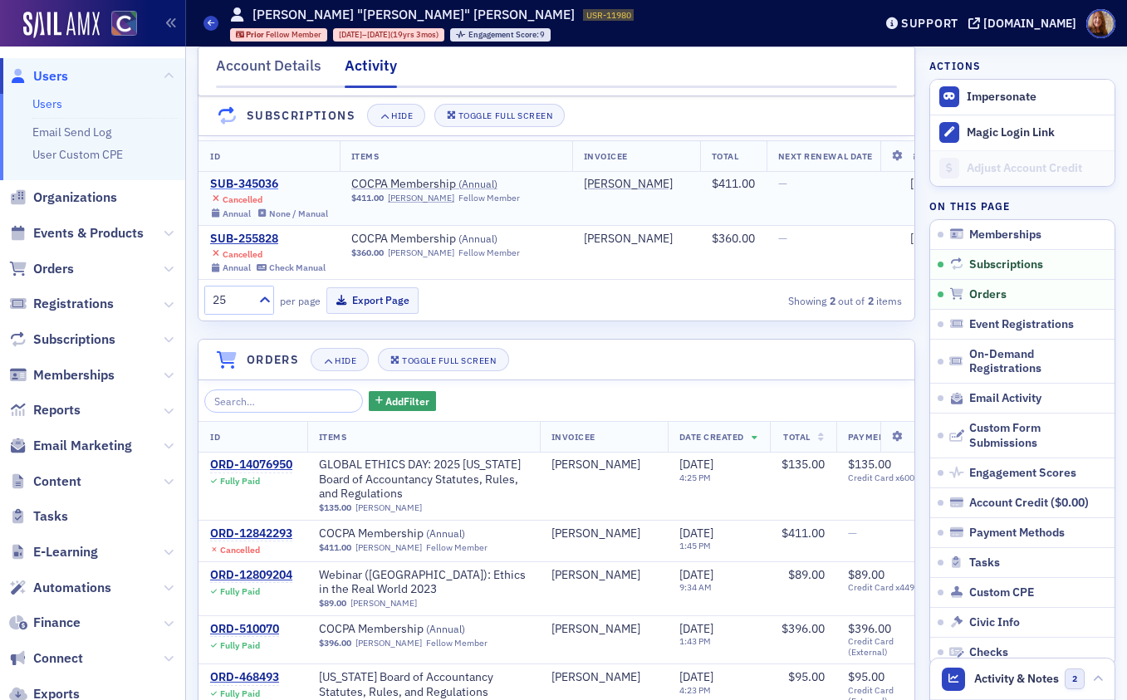
click at [239, 184] on div "SUB-345036" at bounding box center [269, 184] width 118 height 15
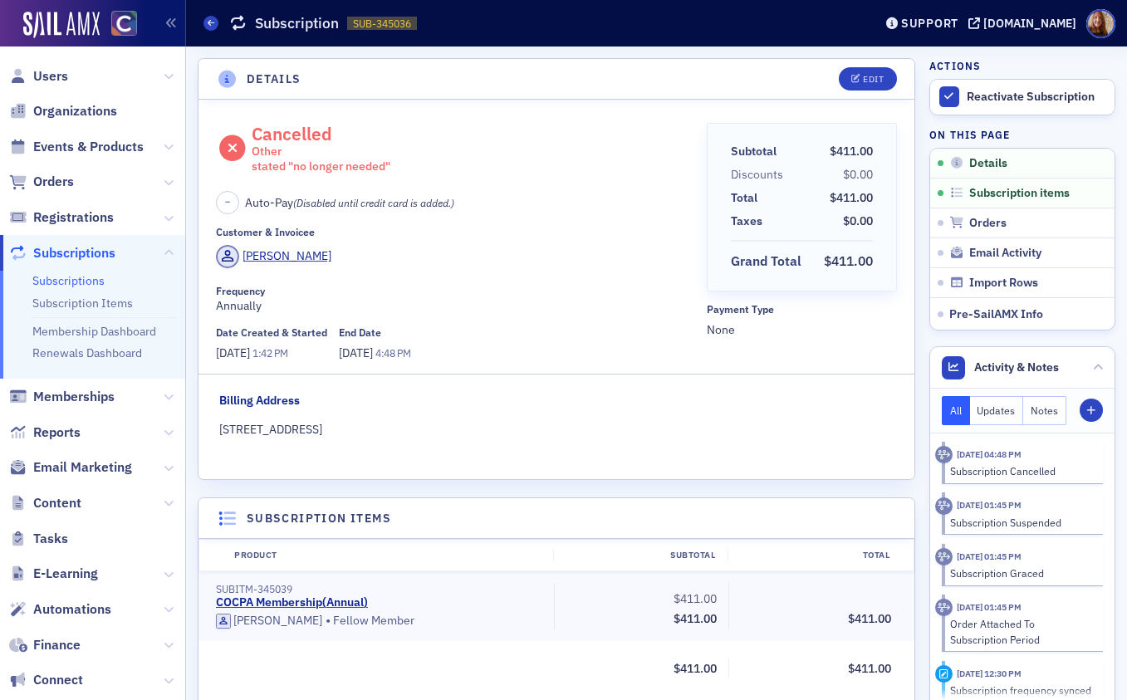
click at [341, 166] on div "stated "no longer needed"" at bounding box center [321, 167] width 139 height 15
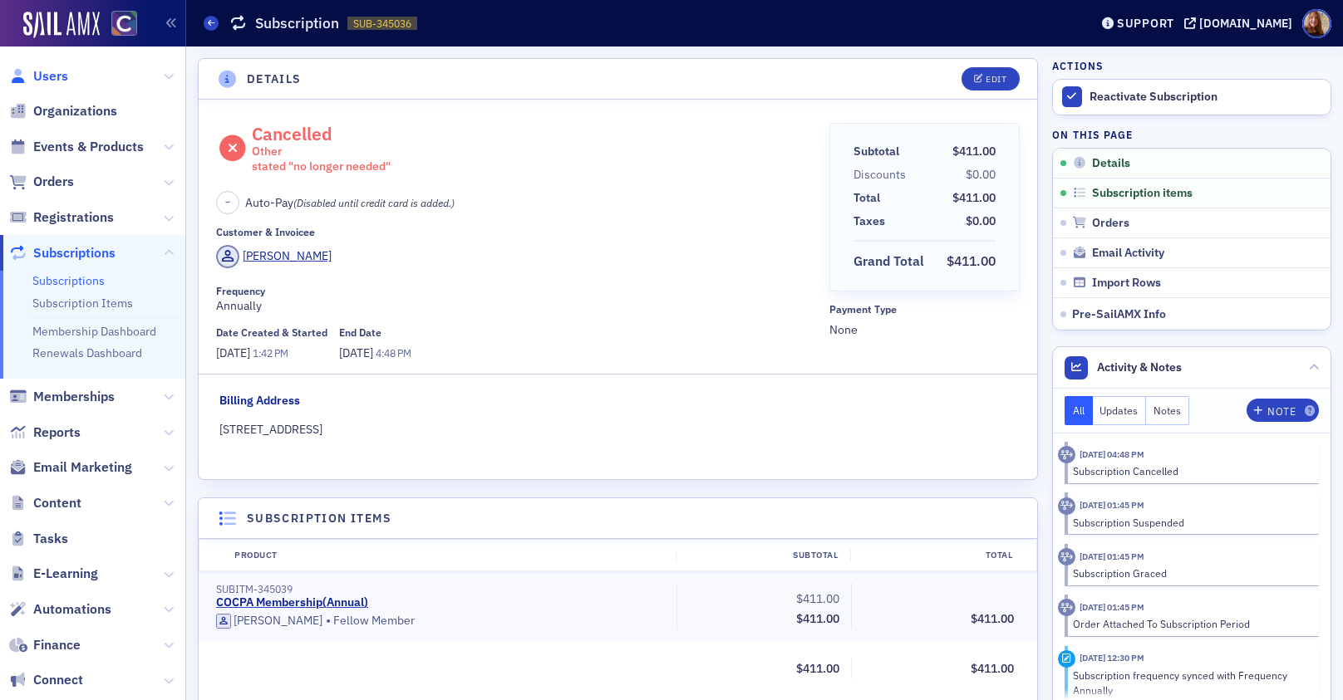
click at [57, 70] on span "Users" at bounding box center [50, 76] width 35 height 18
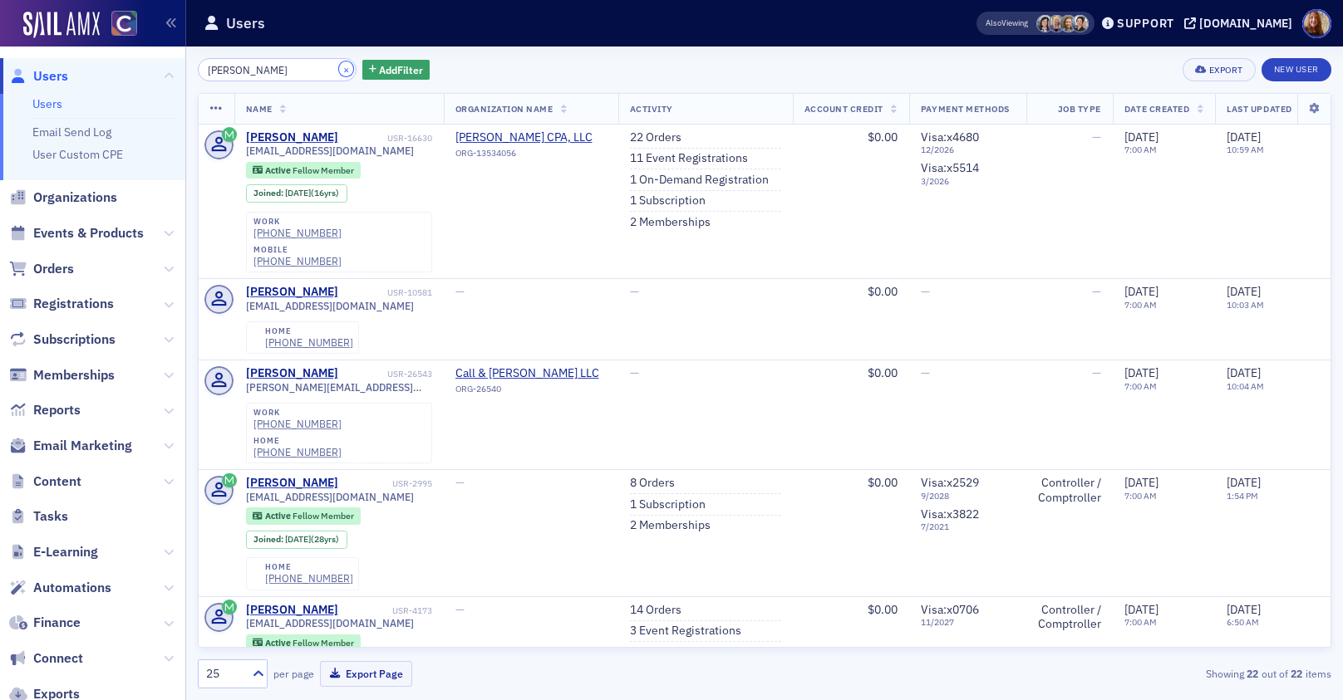
click at [339, 68] on button "×" at bounding box center [346, 68] width 15 height 15
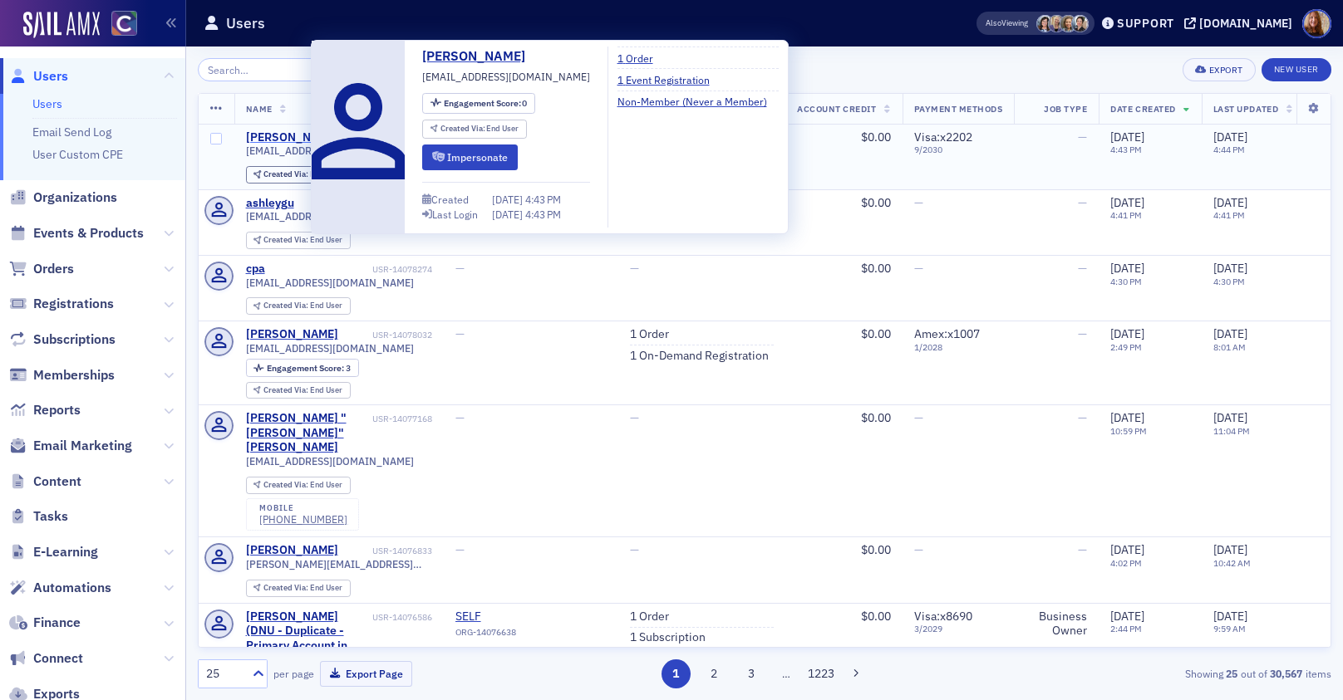
click at [270, 135] on div "nick Benson" at bounding box center [292, 137] width 92 height 15
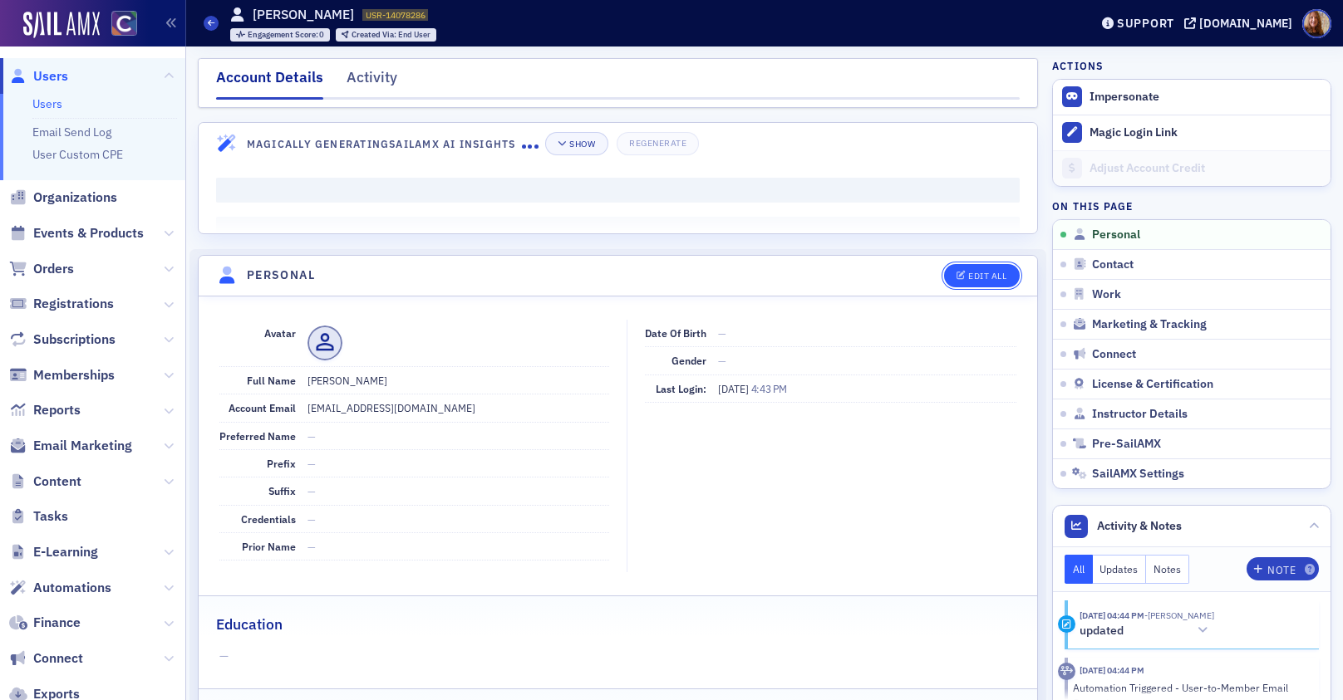
click at [950, 282] on button "Edit All" at bounding box center [981, 275] width 75 height 23
select select "US"
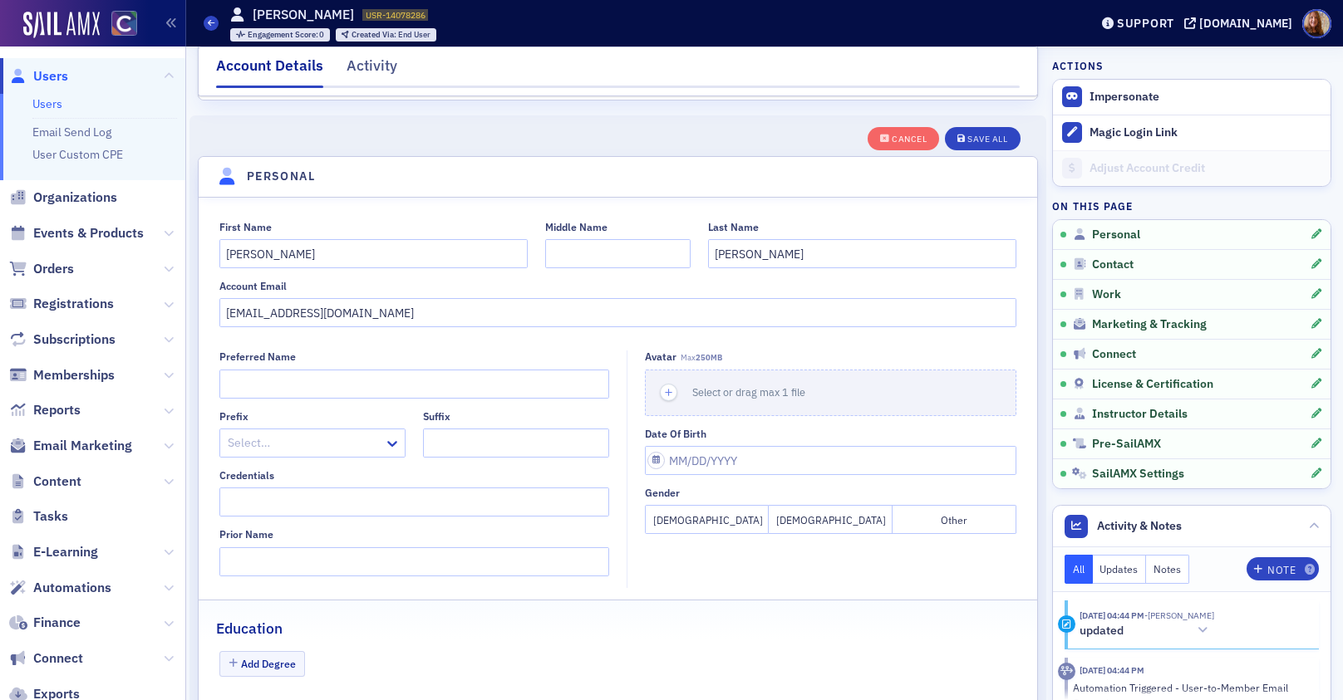
scroll to position [194, 0]
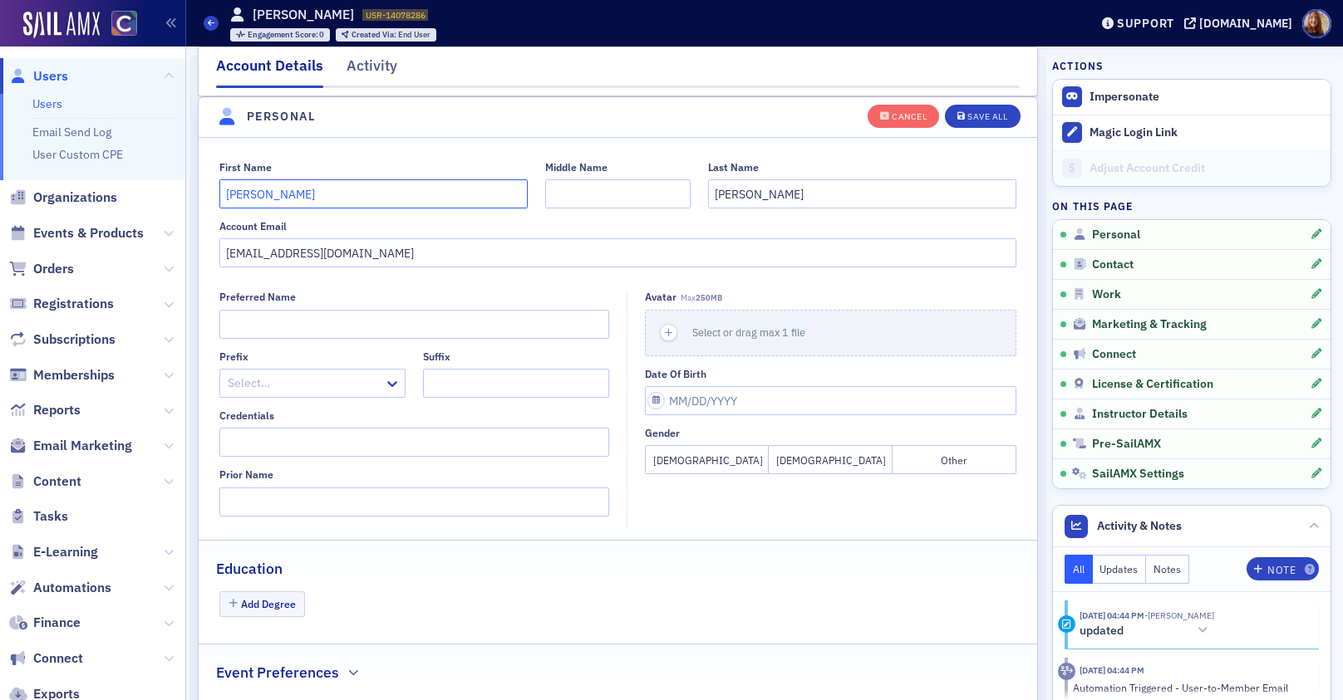
click at [235, 198] on input "nick" at bounding box center [373, 193] width 308 height 29
click at [232, 194] on input "nick" at bounding box center [373, 193] width 308 height 29
type input "Nick"
click at [985, 121] on button "Save All" at bounding box center [982, 115] width 75 height 23
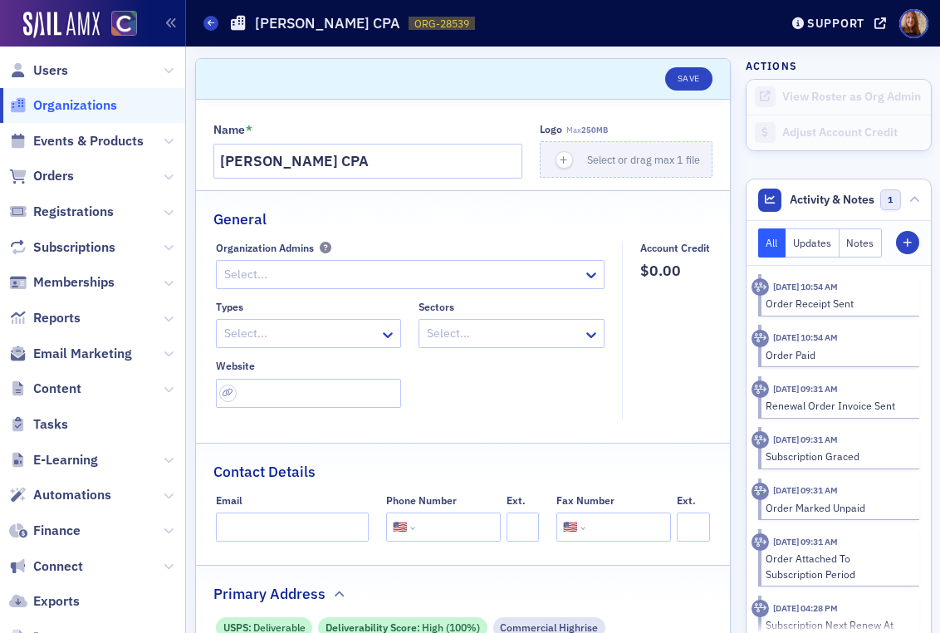
select select "US"
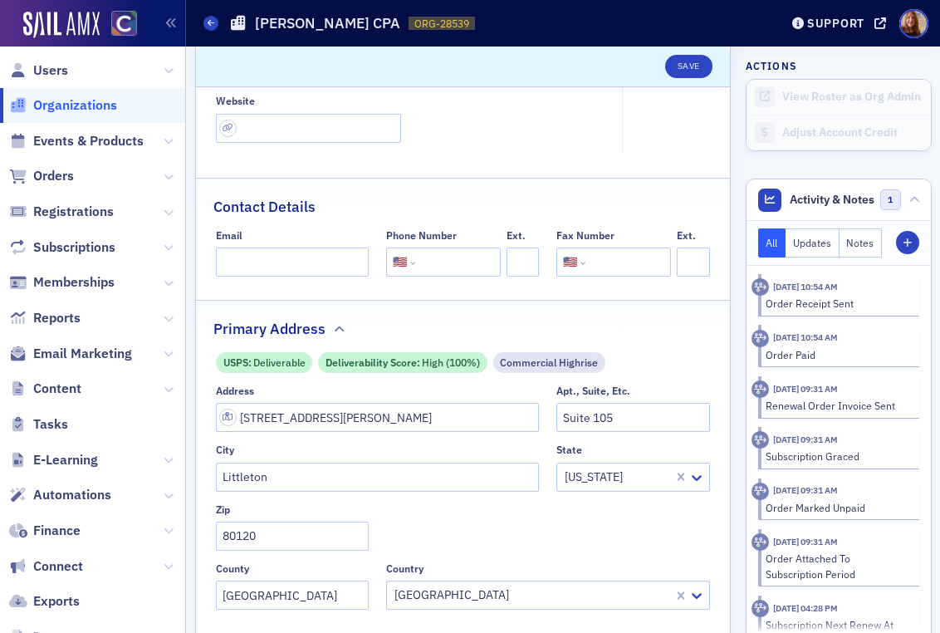
click at [66, 110] on span "Organizations" at bounding box center [75, 105] width 84 height 18
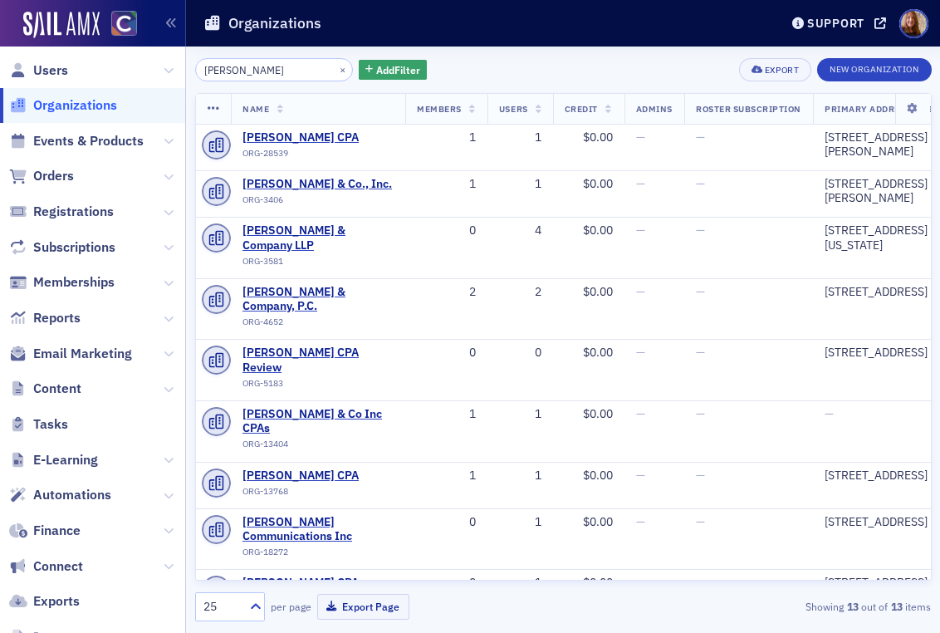
click at [231, 70] on input "[PERSON_NAME]" at bounding box center [274, 69] width 159 height 23
click at [231, 73] on input "[PERSON_NAME]" at bounding box center [274, 69] width 159 height 23
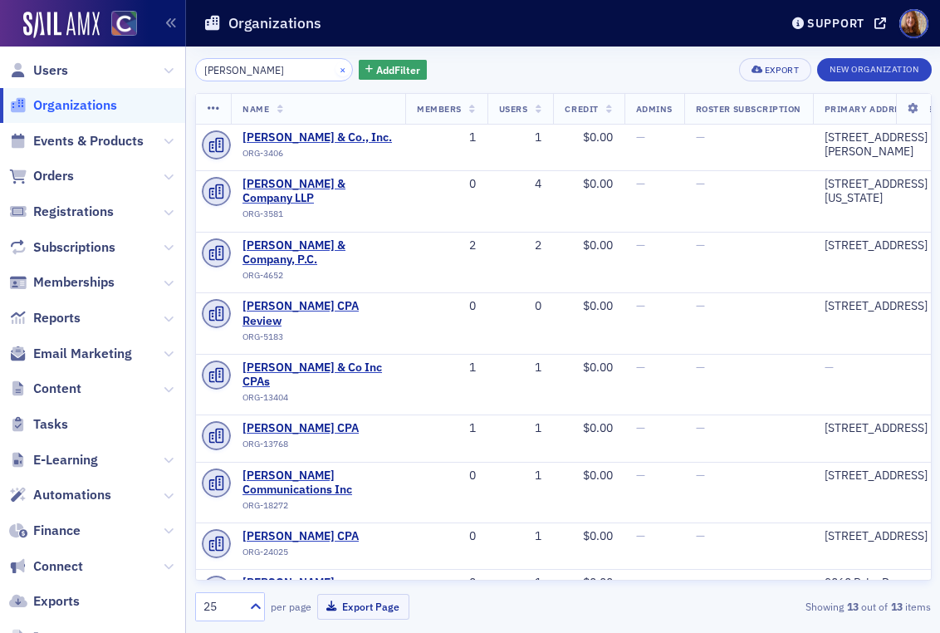
type input "[PERSON_NAME]"
click at [336, 70] on button "×" at bounding box center [343, 68] width 15 height 15
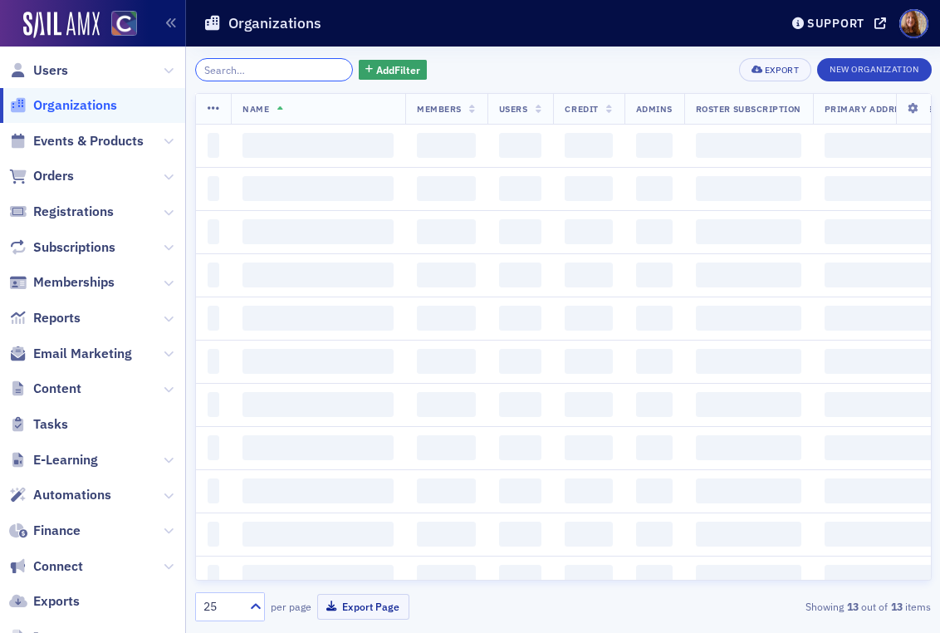
click at [292, 70] on input "search" at bounding box center [274, 69] width 159 height 23
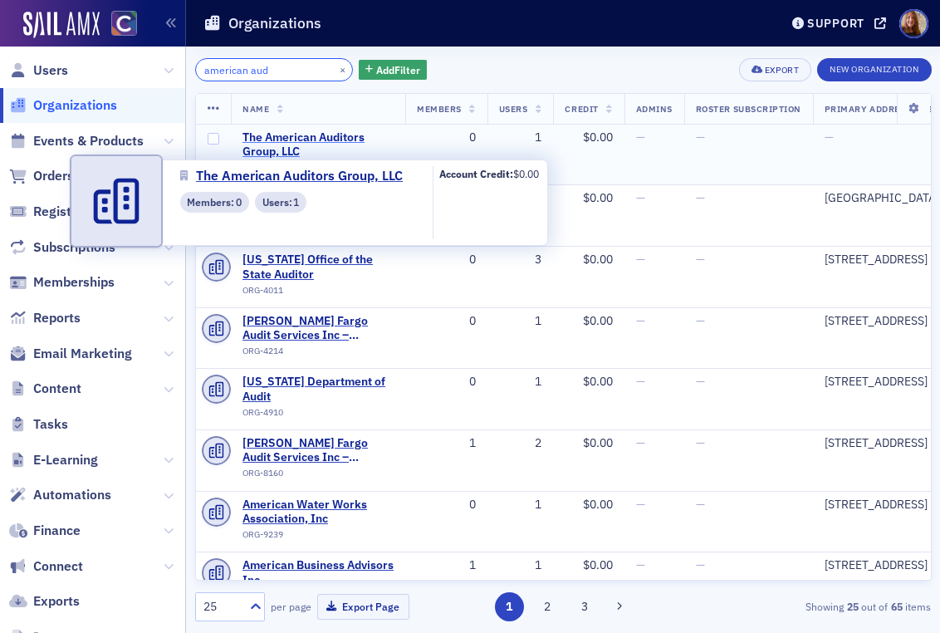
type input "american aud"
click at [332, 135] on span "The American Auditors Group, LLC" at bounding box center [318, 144] width 151 height 29
select select "US"
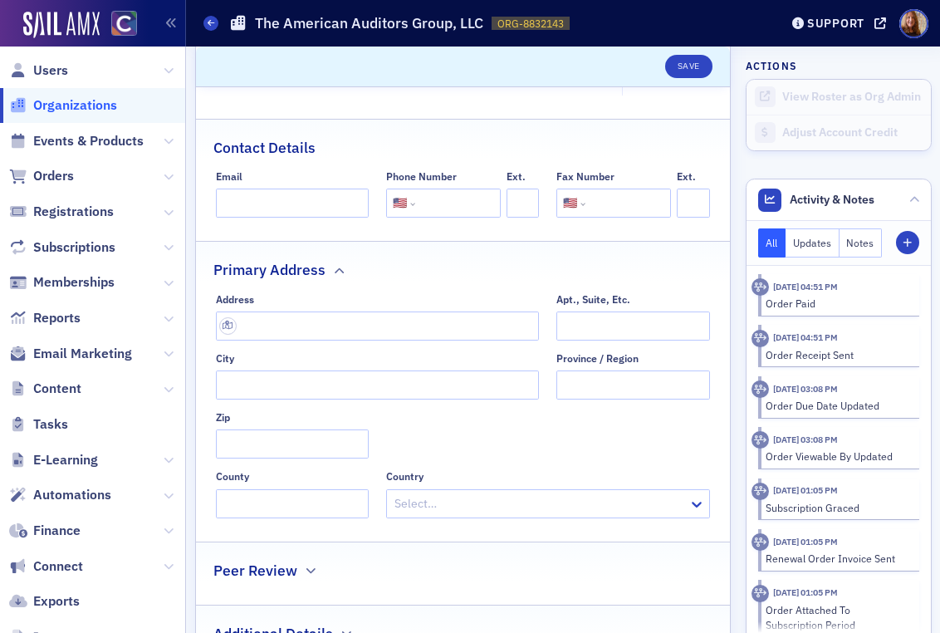
scroll to position [486, 0]
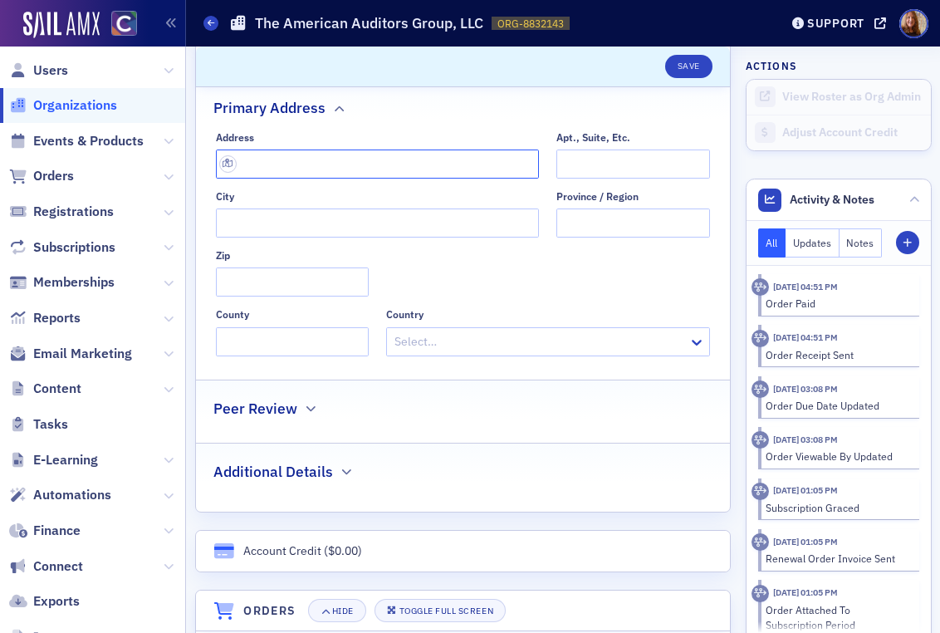
click at [307, 165] on input "text" at bounding box center [377, 164] width 323 height 29
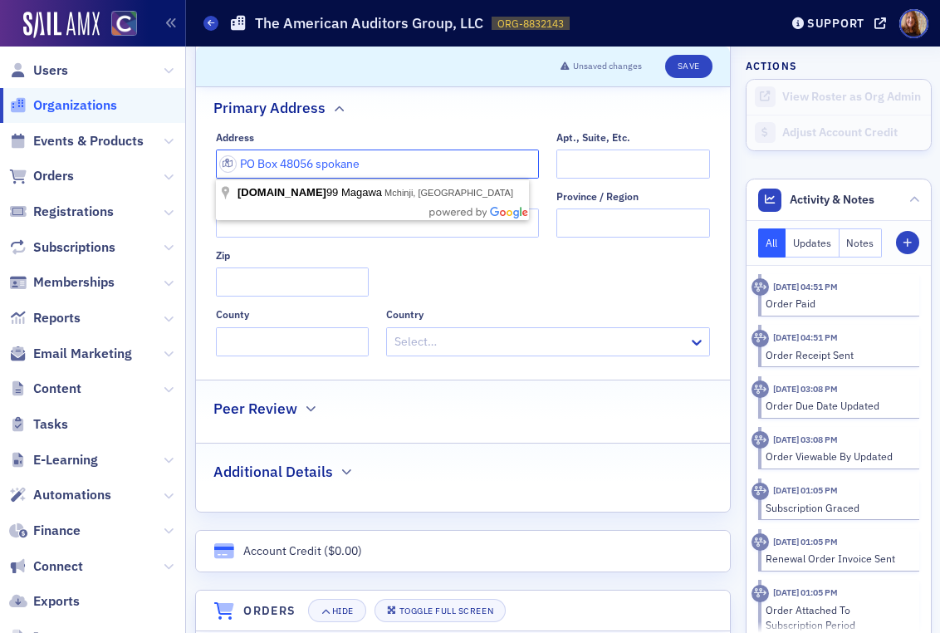
drag, startPoint x: 391, startPoint y: 166, endPoint x: 316, endPoint y: 165, distance: 75.6
click at [316, 165] on input "PO Box 48056 spokane" at bounding box center [377, 164] width 323 height 29
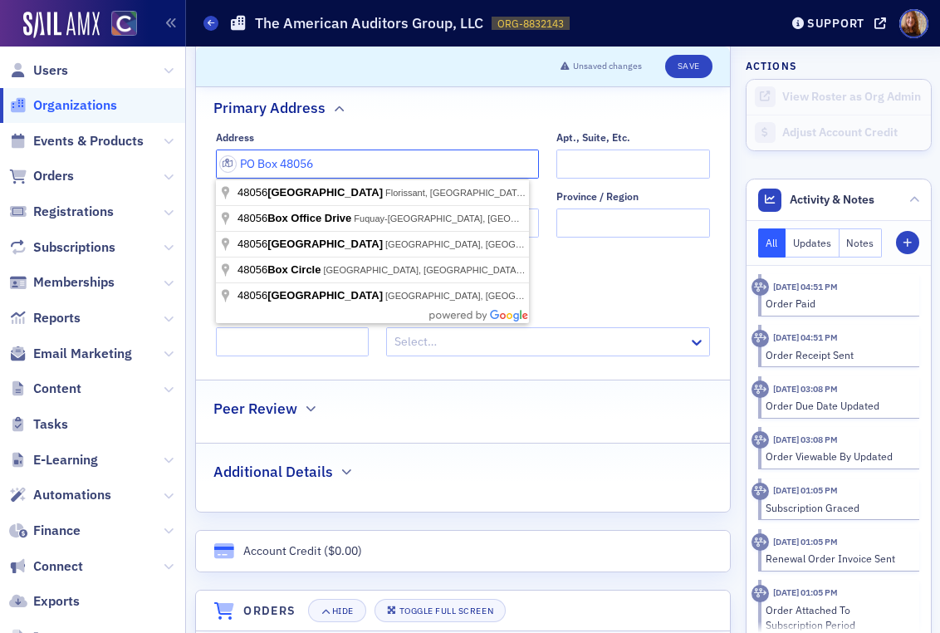
type input "PO Box 48056"
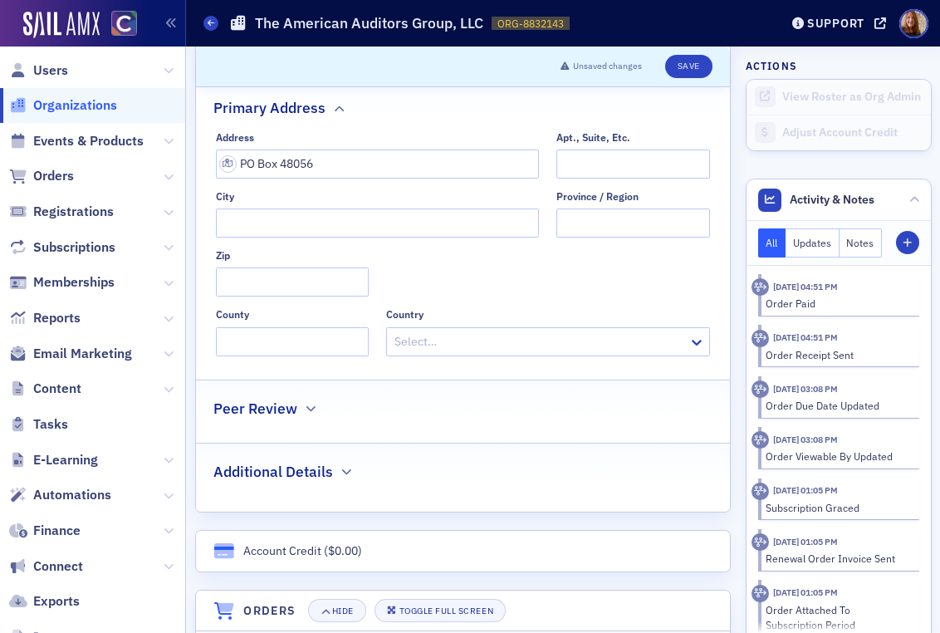
click at [644, 268] on div "Address PO Box 48056 Apt., Suite, Etc. City Province / Region Zip County Countr…" at bounding box center [463, 243] width 494 height 225
click at [288, 225] on input "City" at bounding box center [377, 223] width 323 height 29
type input "[GEOGRAPHIC_DATA]"
click at [449, 336] on div at bounding box center [539, 341] width 293 height 21
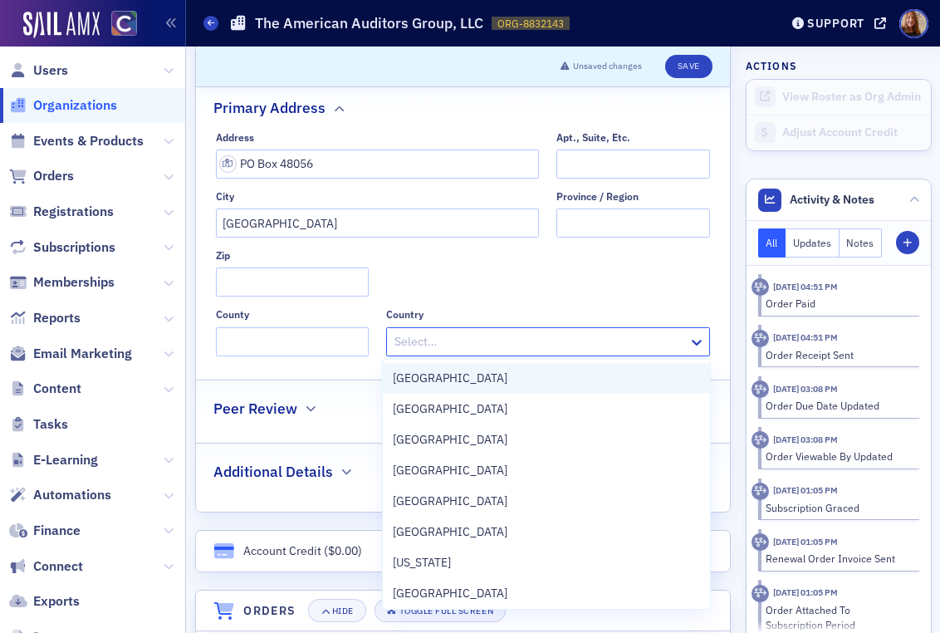
click at [442, 380] on span "United States" at bounding box center [450, 378] width 115 height 17
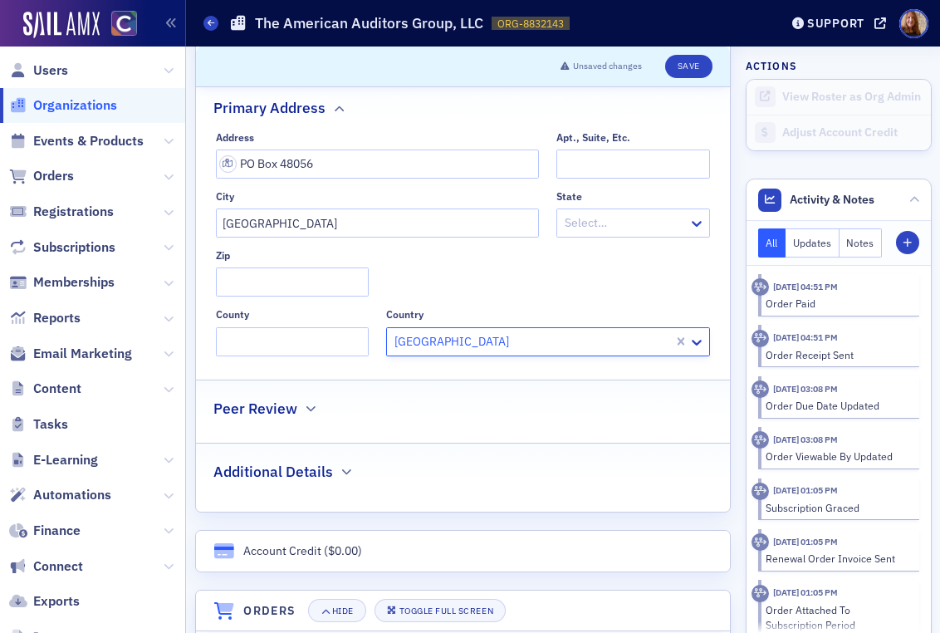
click at [567, 223] on div at bounding box center [624, 223] width 123 height 21
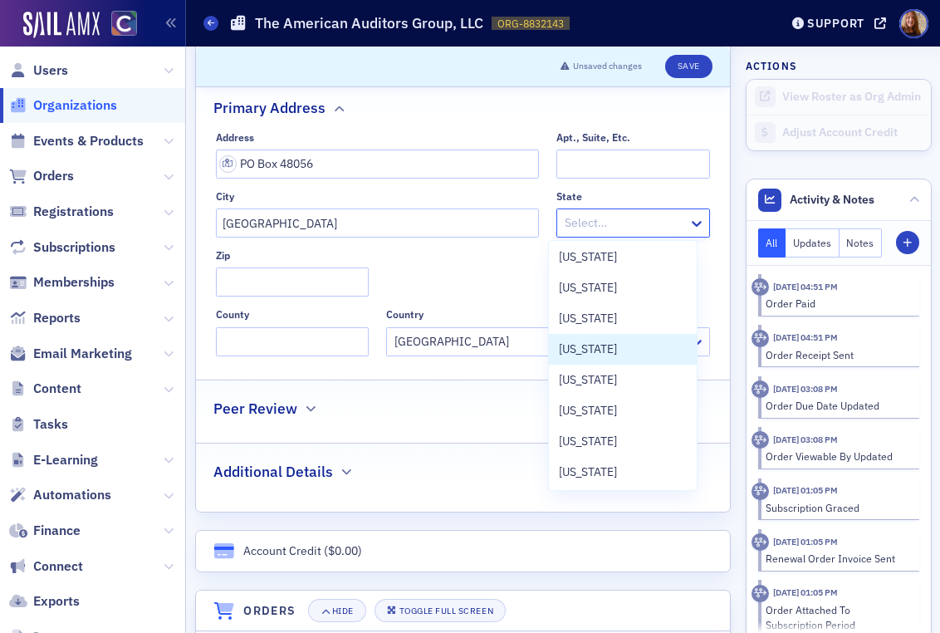
scroll to position [3, 0]
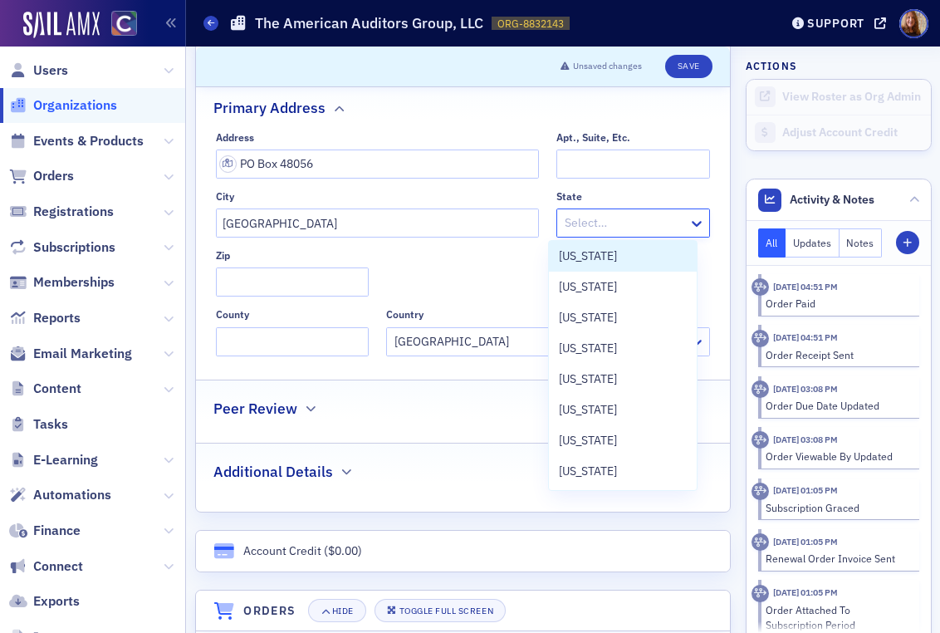
click at [597, 227] on div at bounding box center [624, 223] width 123 height 21
type input "wa"
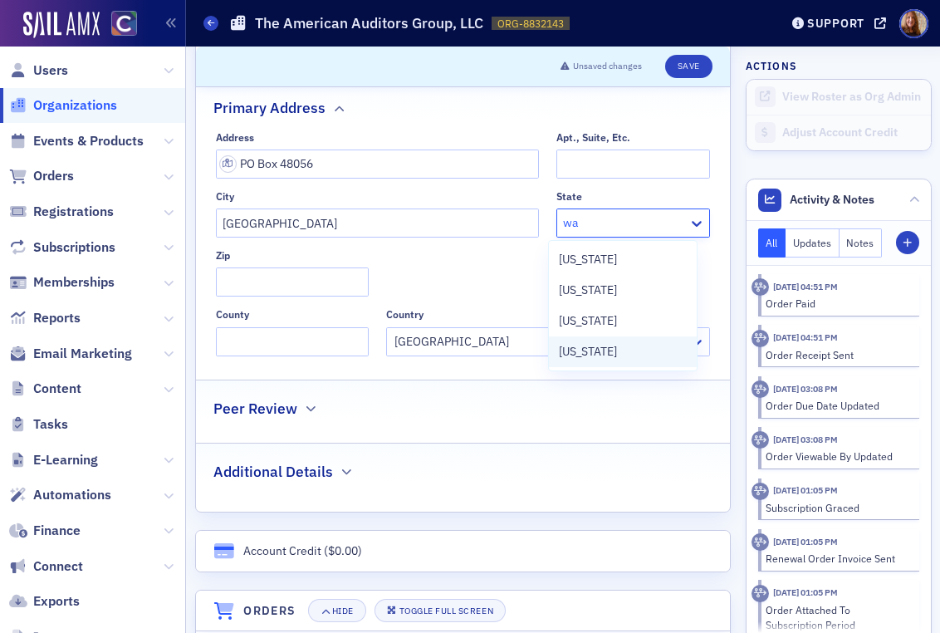
click at [587, 349] on span "Washington" at bounding box center [588, 351] width 58 height 17
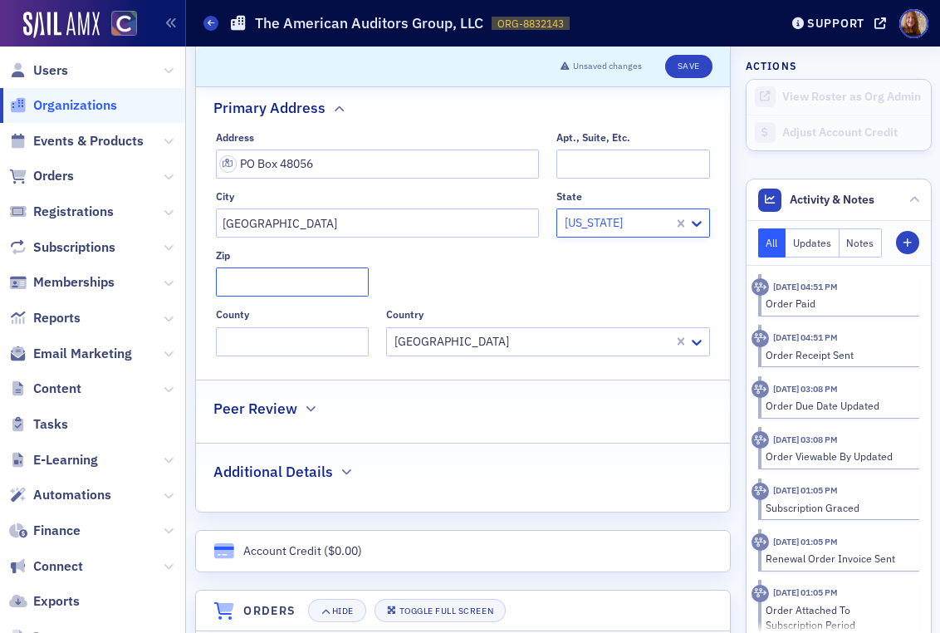
click at [309, 283] on input "Zip" at bounding box center [292, 282] width 153 height 29
type input "99228"
click at [490, 275] on div "Address PO Box 48056 Apt., Suite, Etc. City Spokane State Washington Zip 99228 …" at bounding box center [463, 243] width 494 height 225
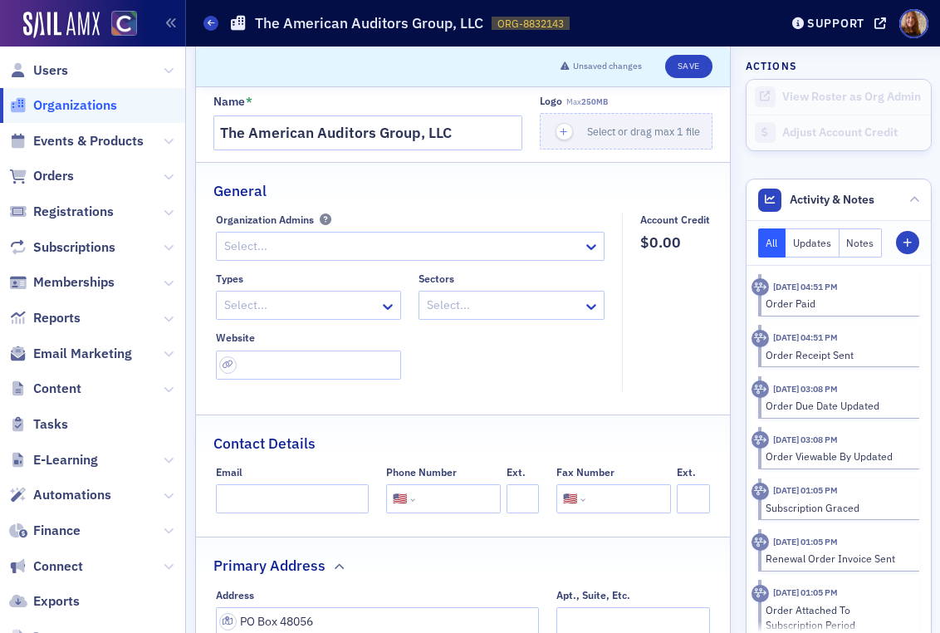
scroll to position [27, 0]
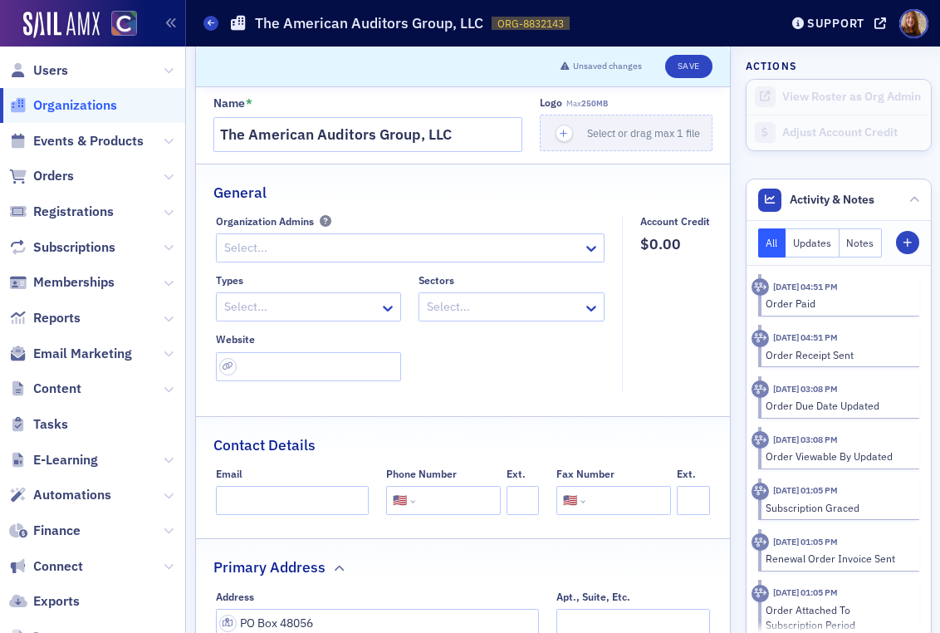
click at [269, 246] on div at bounding box center [402, 248] width 359 height 21
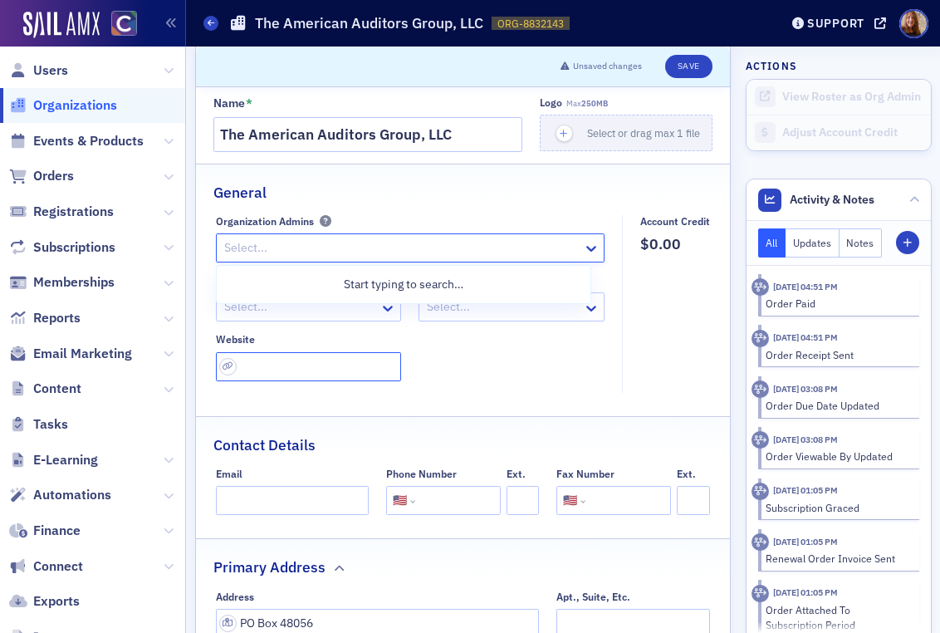
drag, startPoint x: 277, startPoint y: 354, endPoint x: 361, endPoint y: 340, distance: 85.1
click at [277, 354] on input "url" at bounding box center [308, 366] width 185 height 29
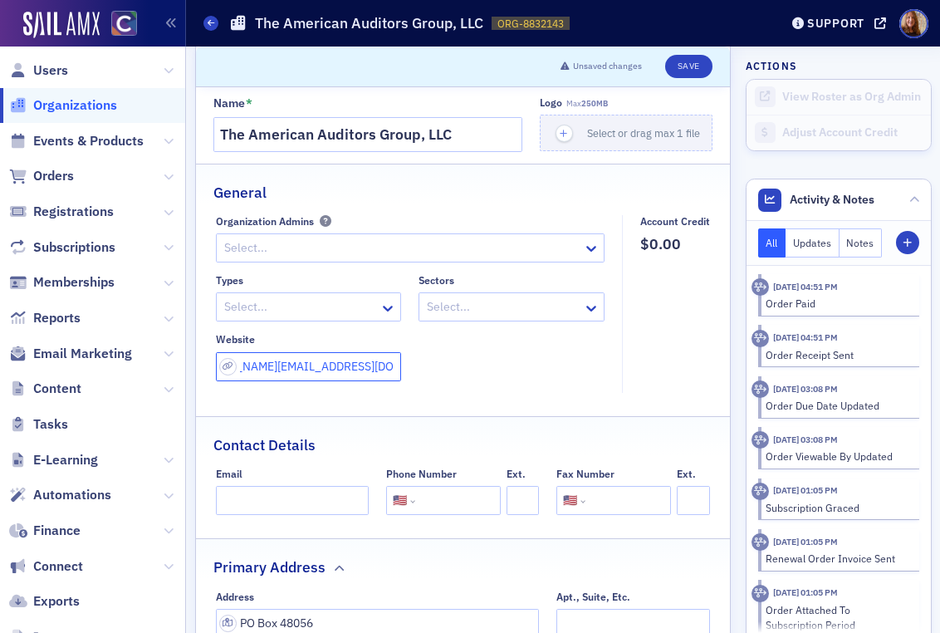
type input "the.american.auditors.group@gmail.com"
click at [312, 367] on input "the.american.auditors.group@gmail.com" at bounding box center [308, 366] width 185 height 29
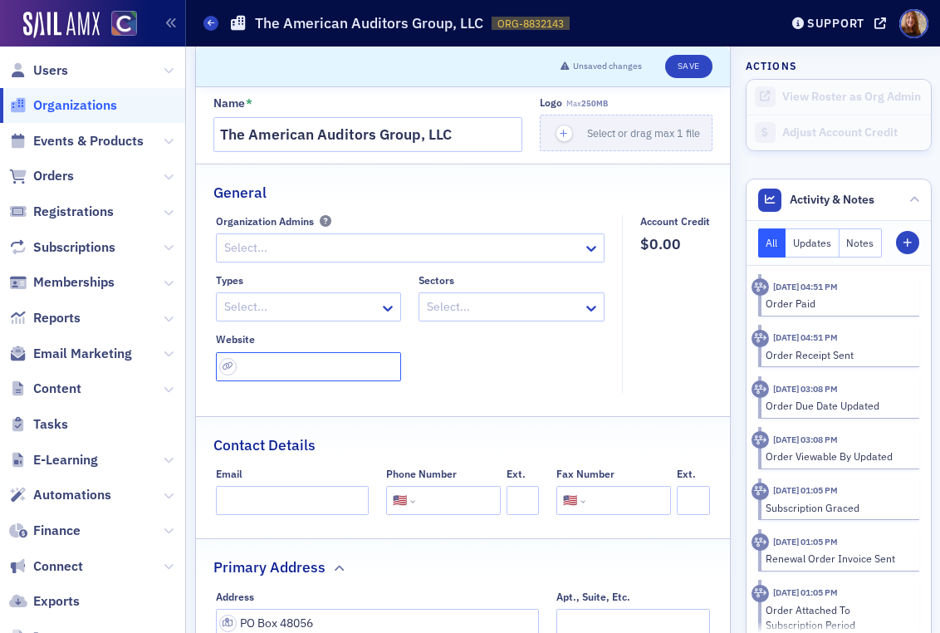
scroll to position [0, 0]
click at [555, 363] on div "Types Select... Sectors Select... Website" at bounding box center [410, 327] width 389 height 107
click at [248, 495] on input "Email" at bounding box center [292, 500] width 153 height 29
paste input "the.american.auditors.group@gmail.com"
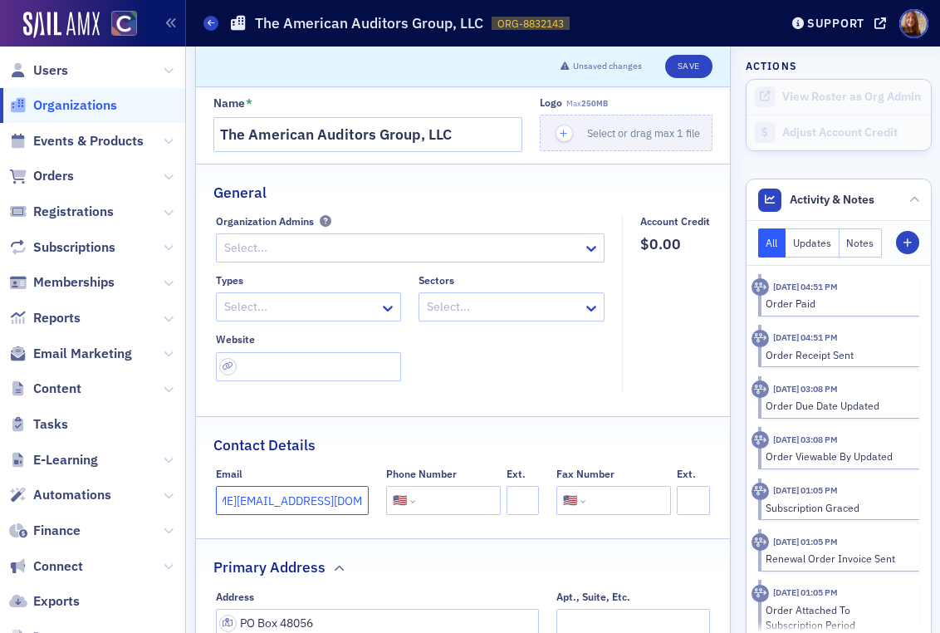
type input "the.american.auditors.group@gmail.com"
click at [547, 363] on div "Types Select... Sectors Select... Website" at bounding box center [410, 327] width 389 height 107
drag, startPoint x: 263, startPoint y: 502, endPoint x: 376, endPoint y: 508, distance: 112.3
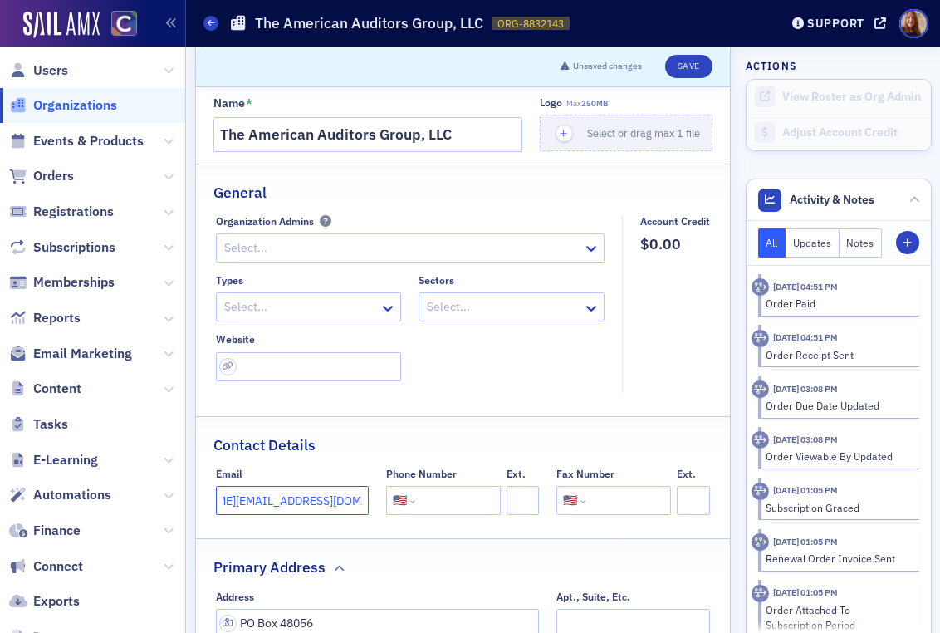
click at [376, 508] on div "Email the.american.auditors.group@gmail.com Phone Number International Afghanis…" at bounding box center [463, 491] width 494 height 47
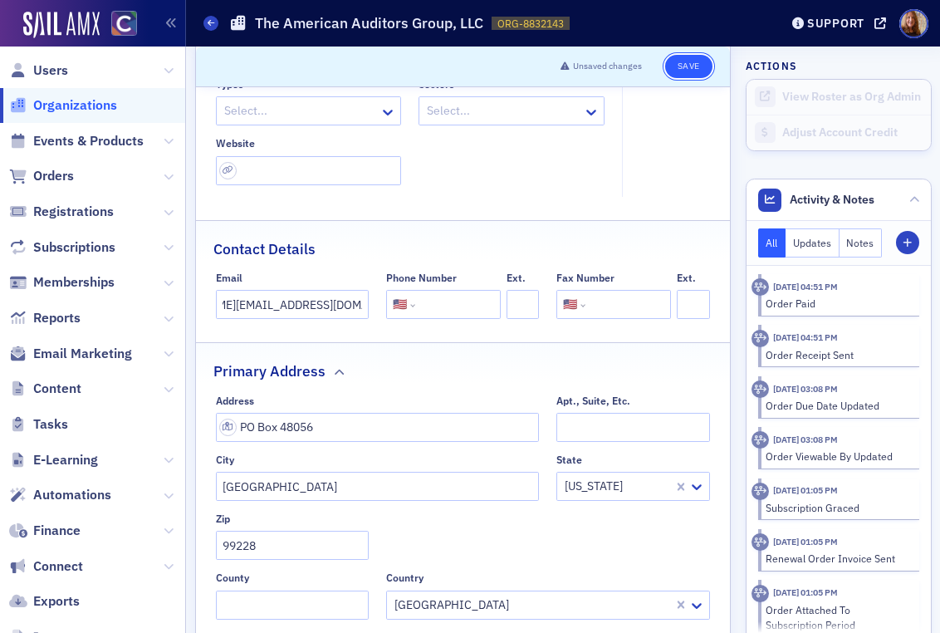
scroll to position [0, 0]
click at [682, 62] on button "Save" at bounding box center [688, 66] width 47 height 23
select select "US"
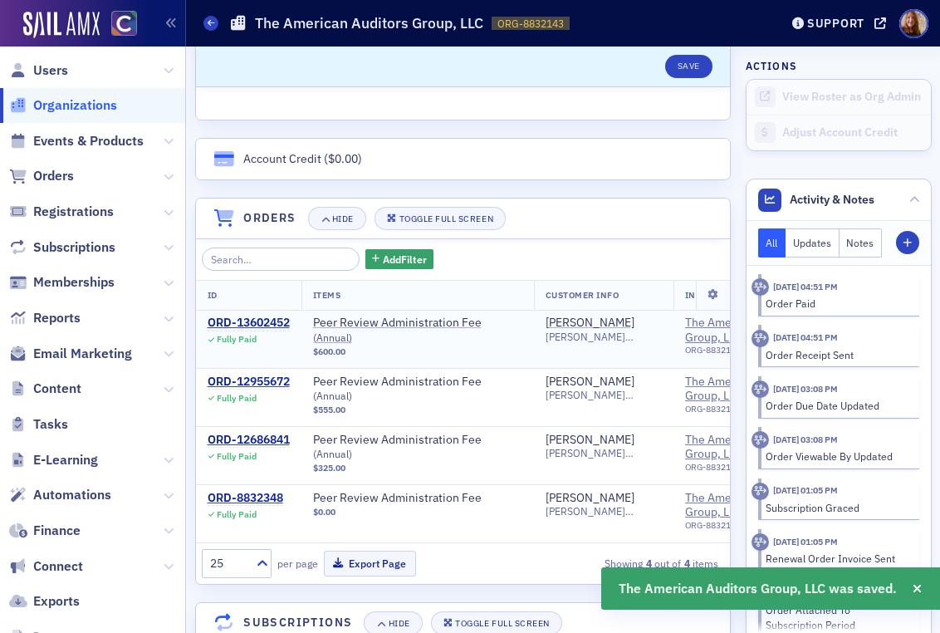
scroll to position [915, 0]
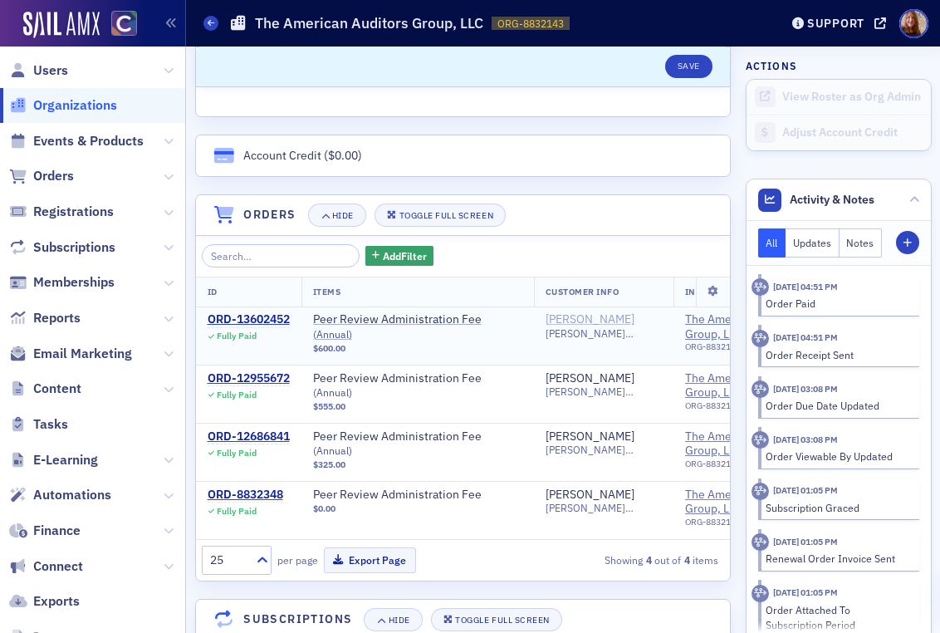
click at [563, 315] on div "Joseph Saville" at bounding box center [590, 319] width 89 height 15
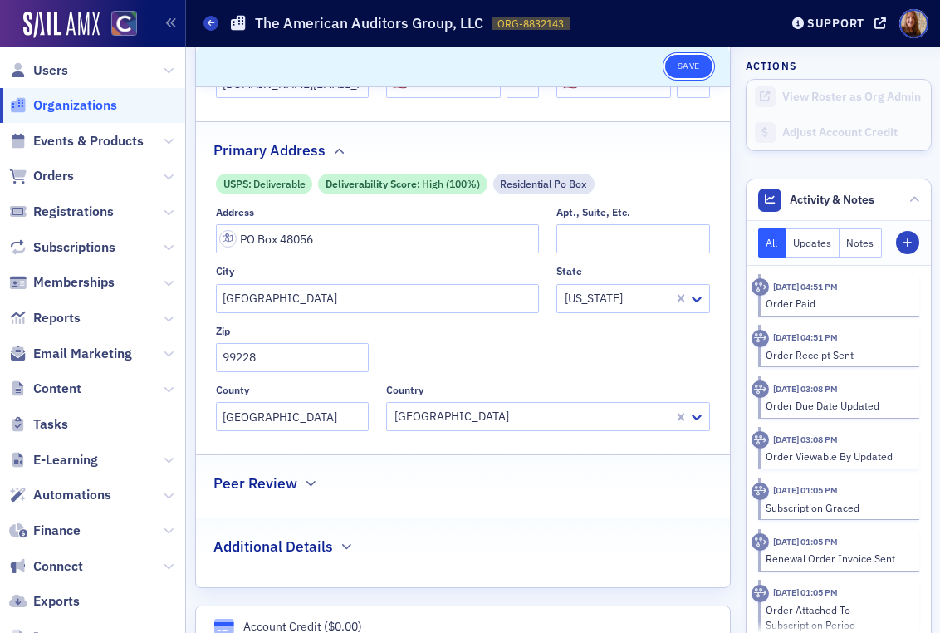
click at [675, 66] on button "Save" at bounding box center [688, 66] width 47 height 23
select select "US"
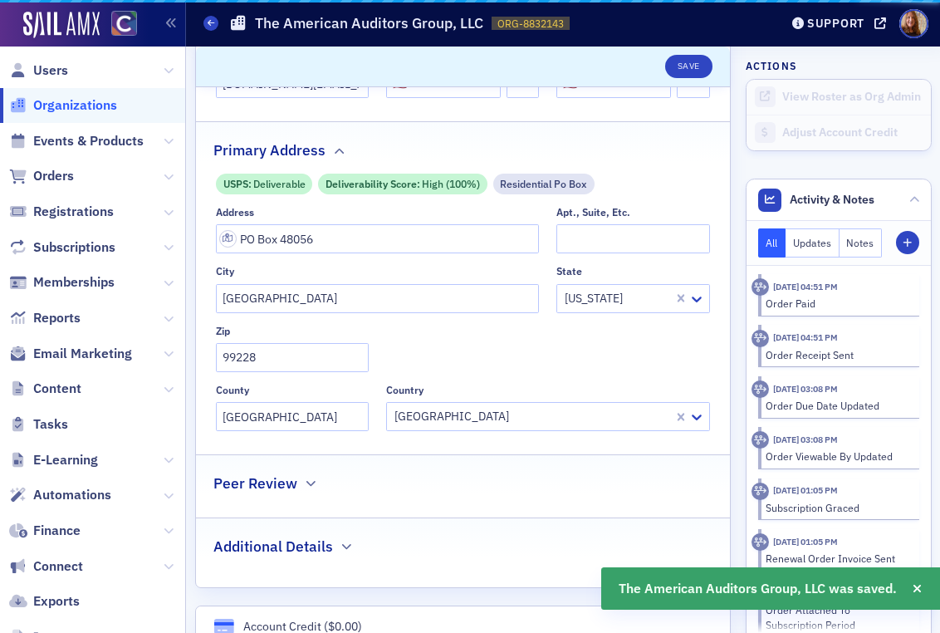
scroll to position [943, 0]
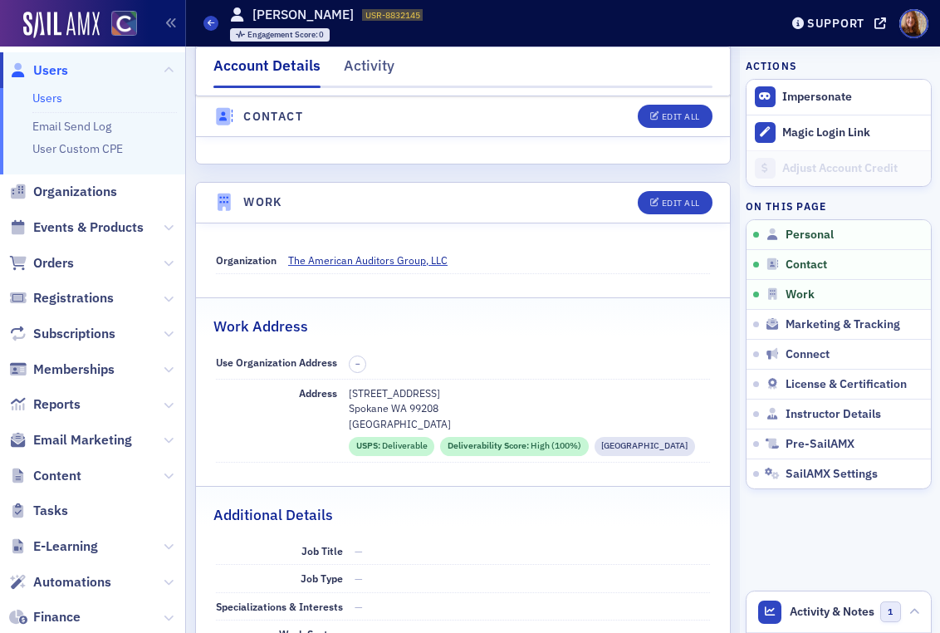
scroll to position [959, 0]
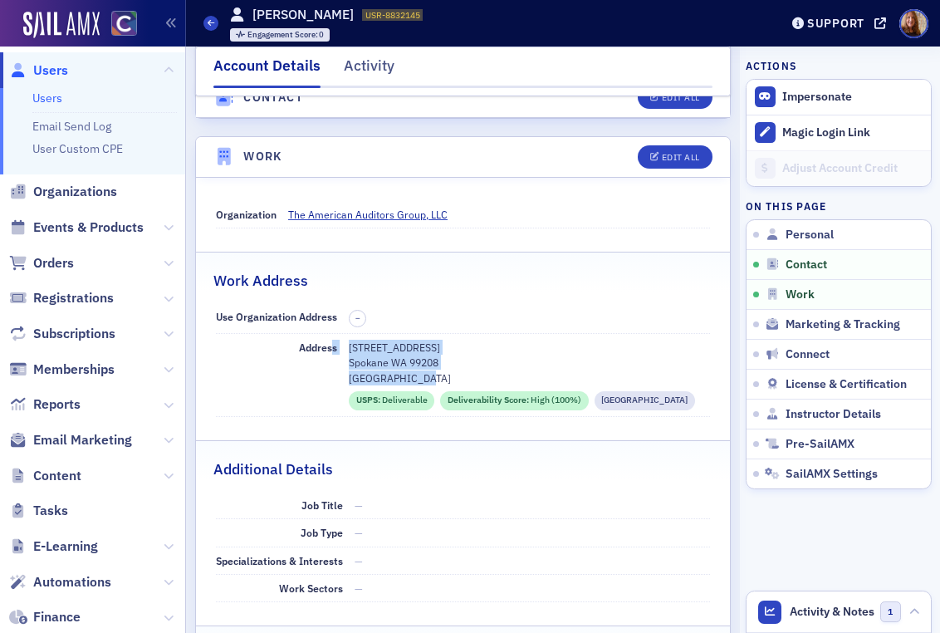
drag, startPoint x: 434, startPoint y: 327, endPoint x: 333, endPoint y: 307, distance: 103.5
click at [333, 334] on div "Address [STREET_ADDRESS] Spokane WA 99208 [GEOGRAPHIC_DATA] USPS : Deliverable …" at bounding box center [463, 375] width 494 height 83
click at [662, 153] on div "Edit All" at bounding box center [681, 157] width 38 height 9
select select "US"
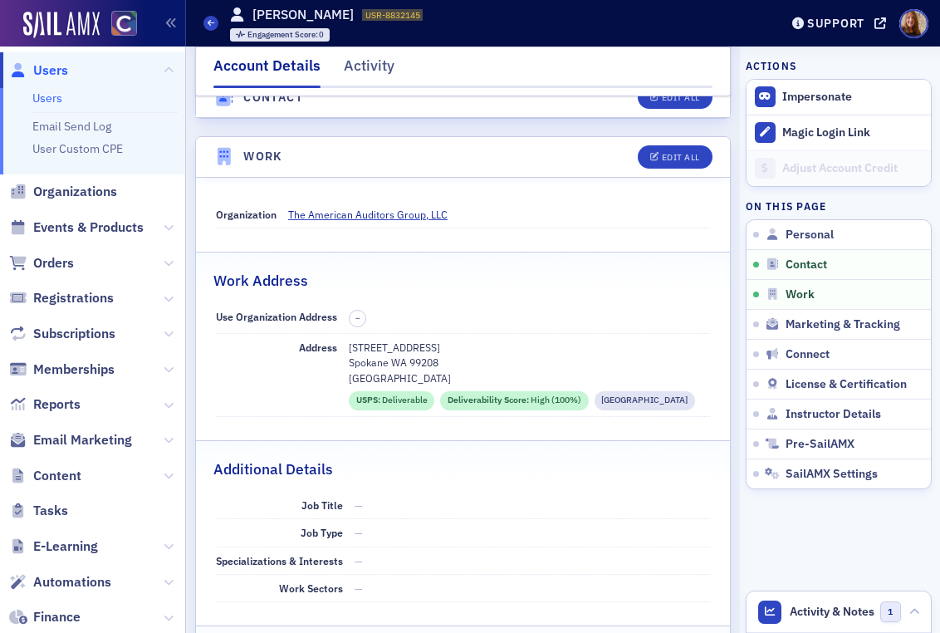
select select "US"
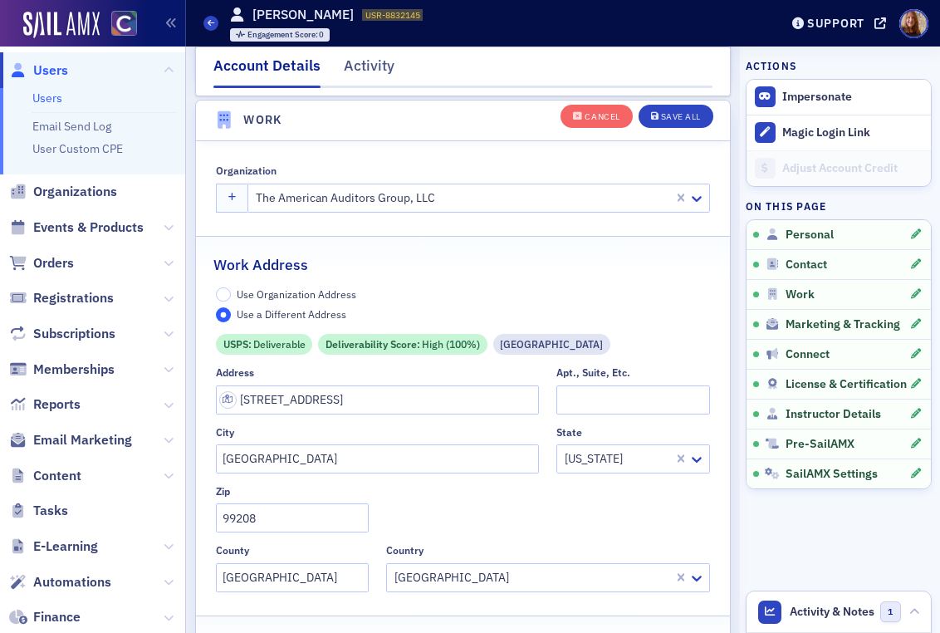
scroll to position [1328, 0]
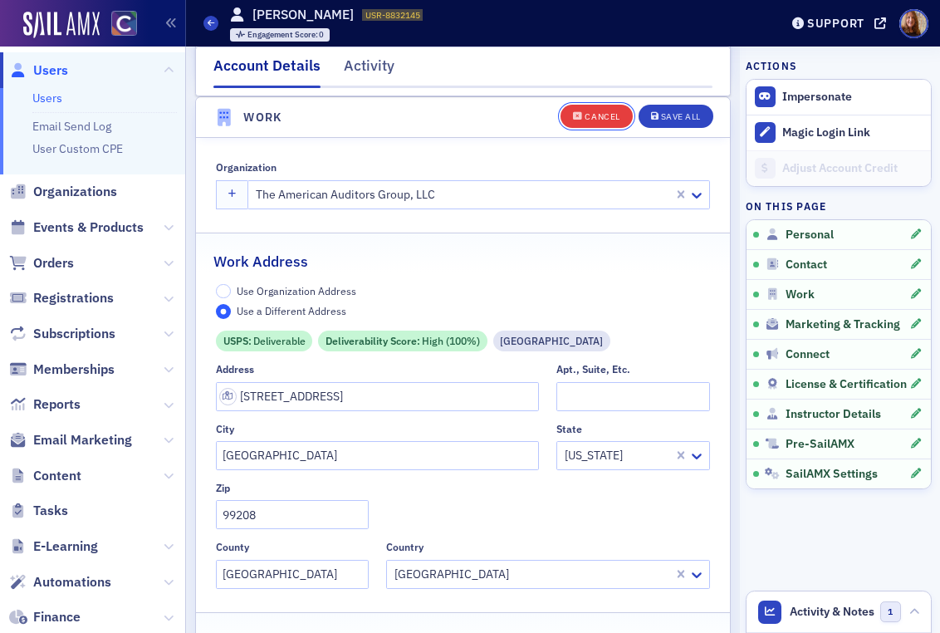
click at [573, 117] on icon "button" at bounding box center [578, 116] width 10 height 9
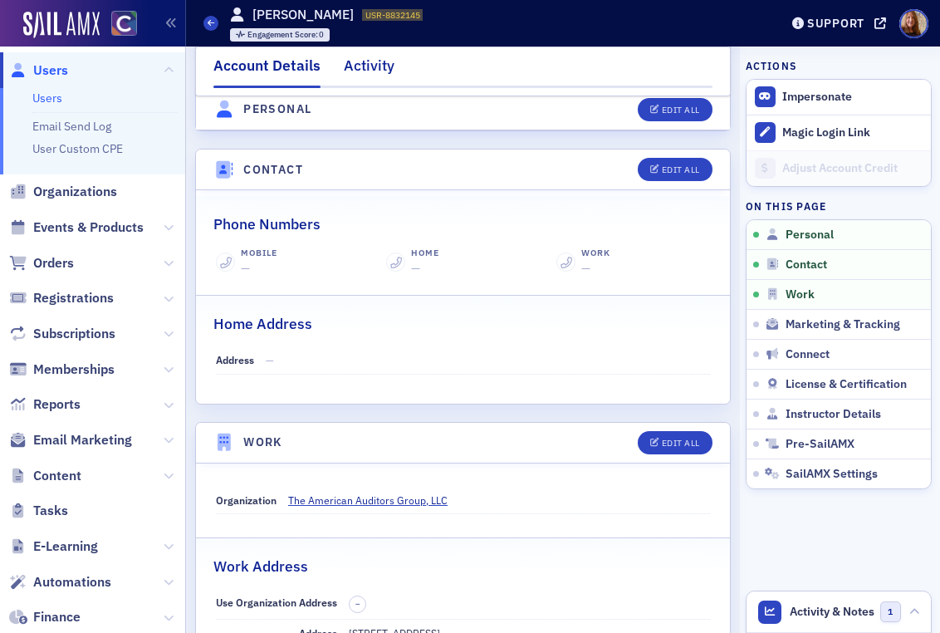
click at [384, 71] on div "Activity" at bounding box center [369, 70] width 51 height 31
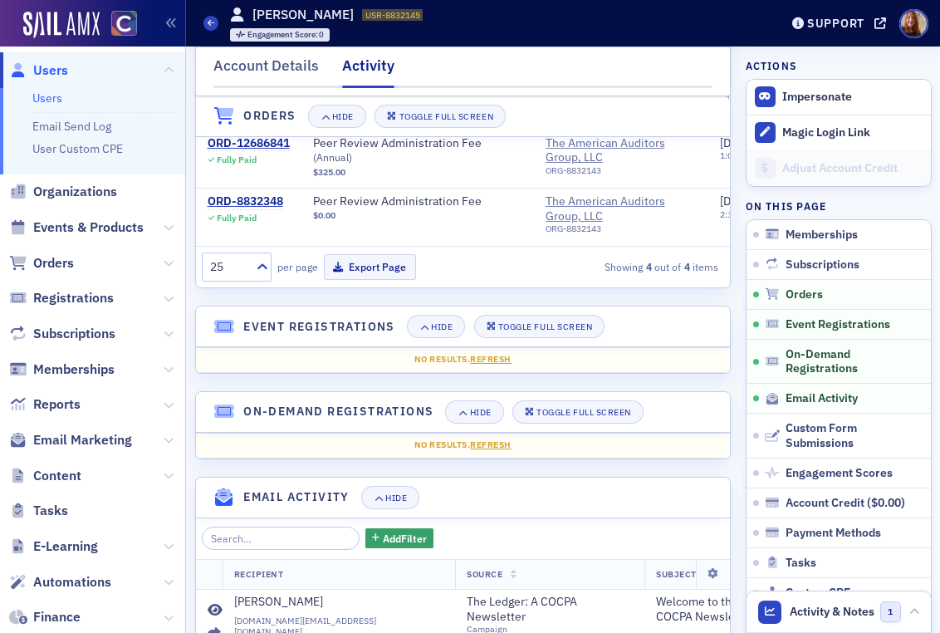
scroll to position [375, 0]
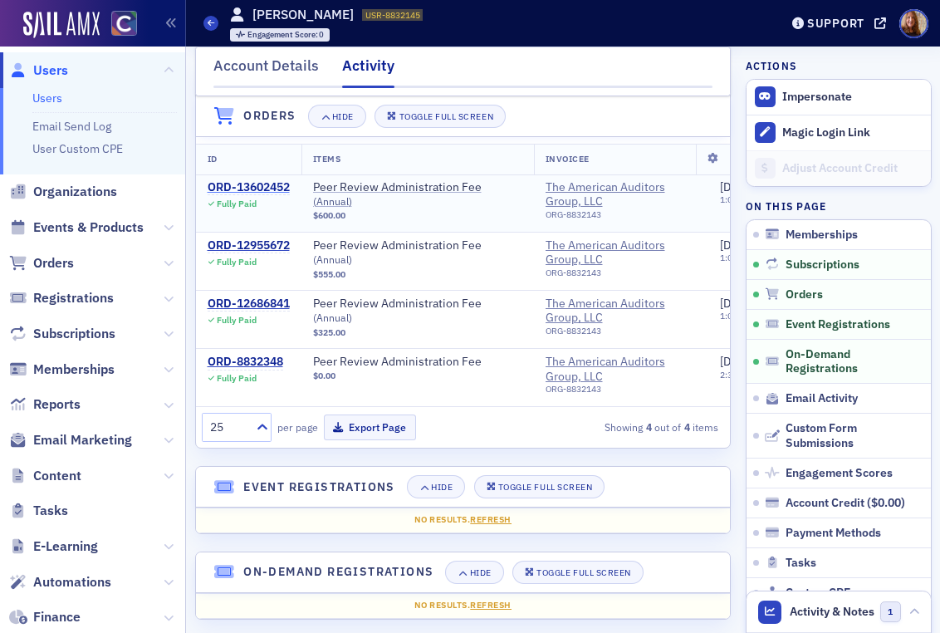
click at [287, 195] on div "ORD-13602452" at bounding box center [249, 187] width 82 height 15
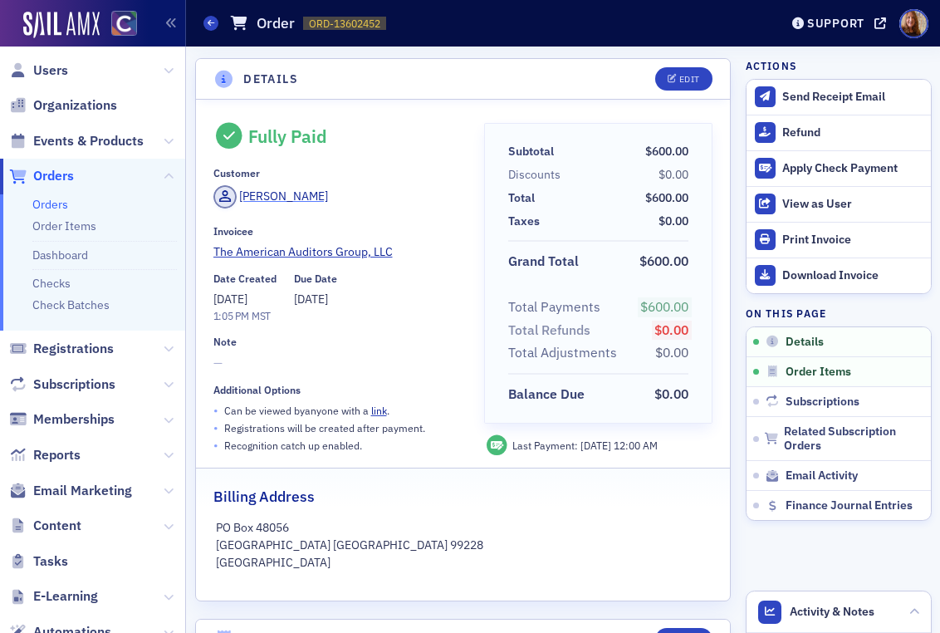
click at [285, 195] on div "Joseph Saville" at bounding box center [283, 196] width 89 height 17
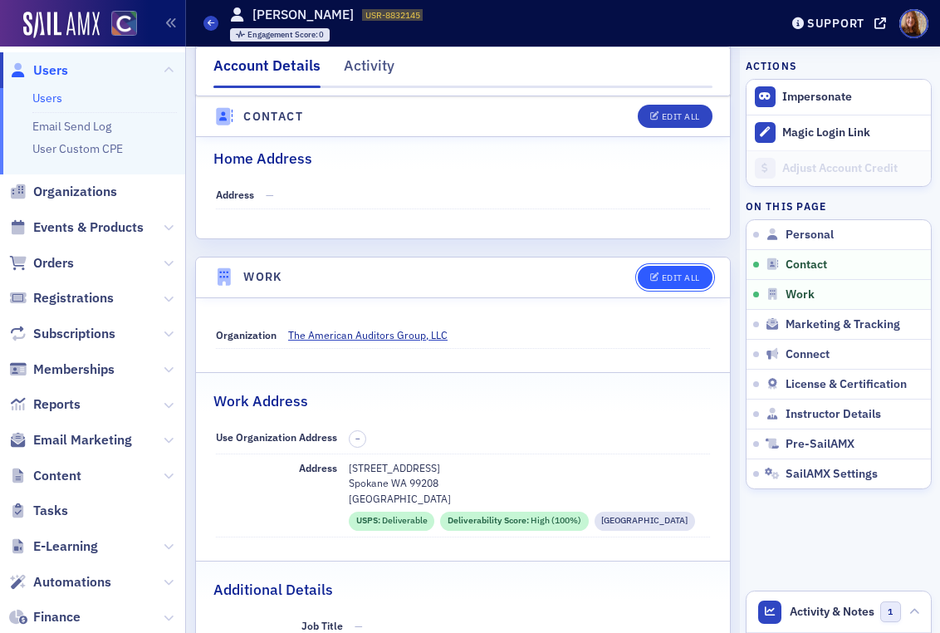
click at [674, 273] on div "Edit All" at bounding box center [681, 277] width 38 height 9
select select "US"
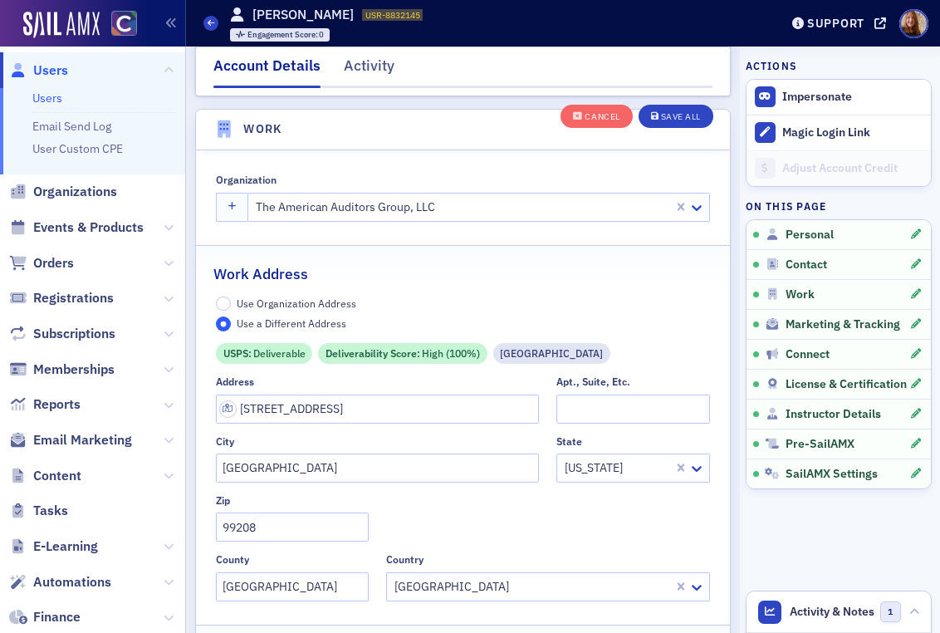
scroll to position [1328, 0]
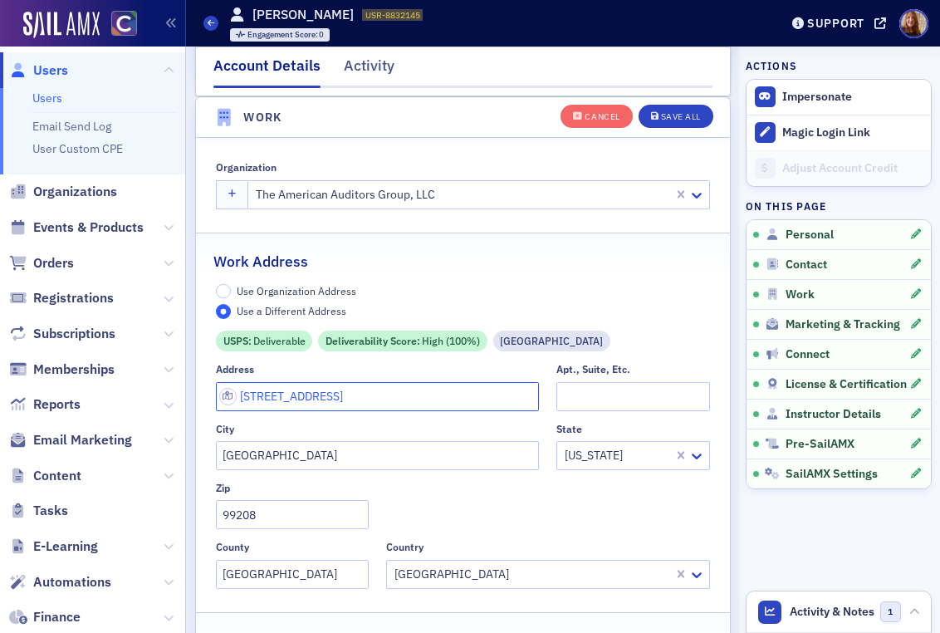
click at [266, 400] on input "6003 W. Pima Ct." at bounding box center [377, 396] width 323 height 29
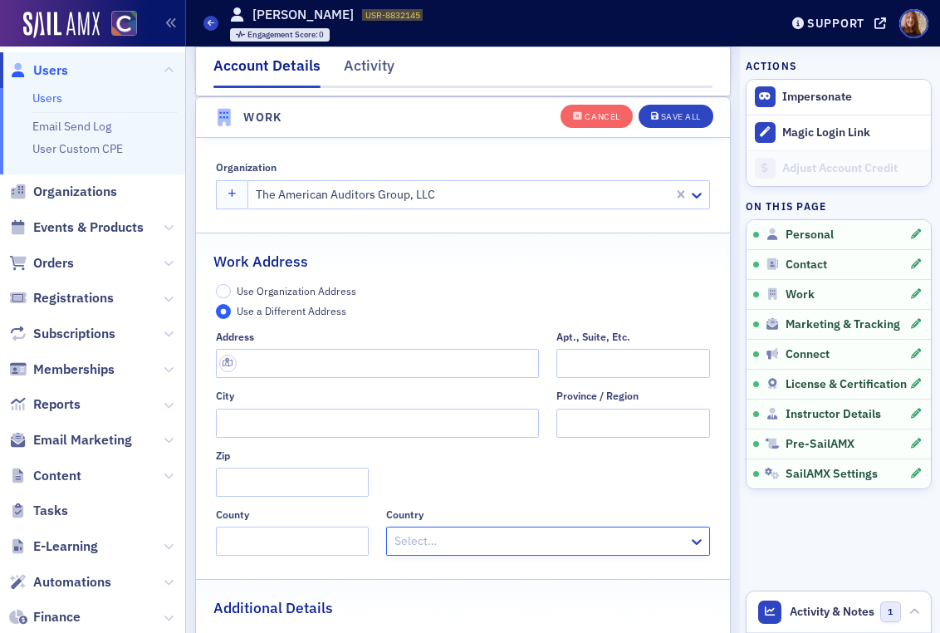
click at [317, 288] on span "Use Organization Address" at bounding box center [297, 290] width 120 height 13
click at [231, 288] on input "Use Organization Address" at bounding box center [223, 291] width 15 height 15
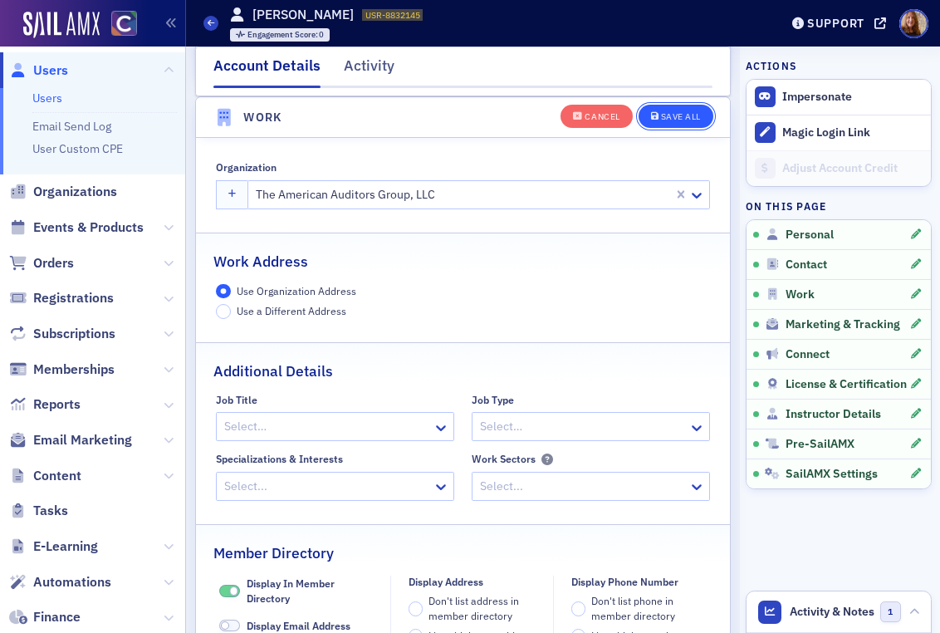
click at [653, 106] on button "Save All" at bounding box center [676, 115] width 75 height 23
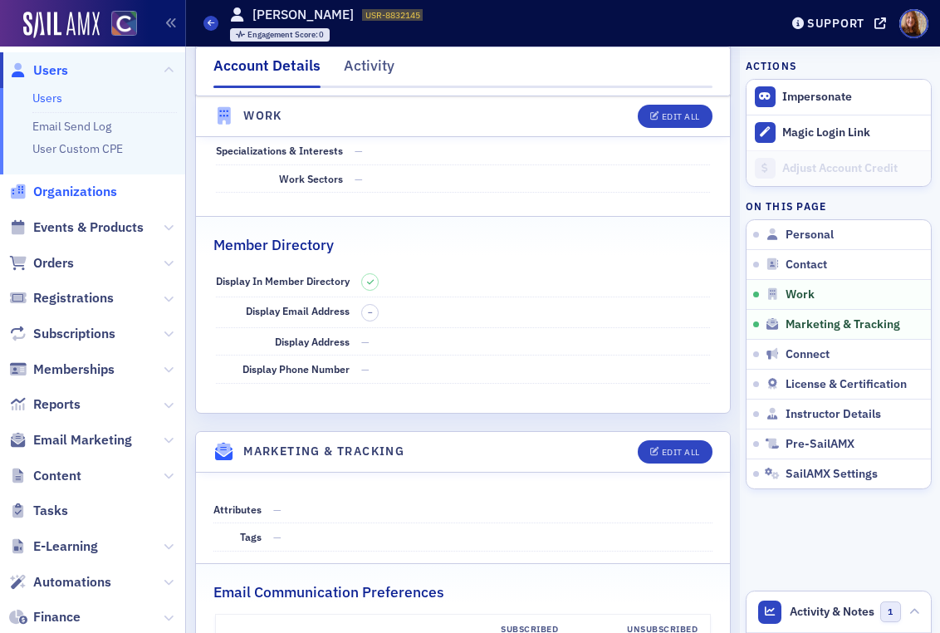
click at [64, 177] on span "Organizations" at bounding box center [92, 192] width 185 height 36
click at [76, 195] on span "Organizations" at bounding box center [75, 192] width 84 height 18
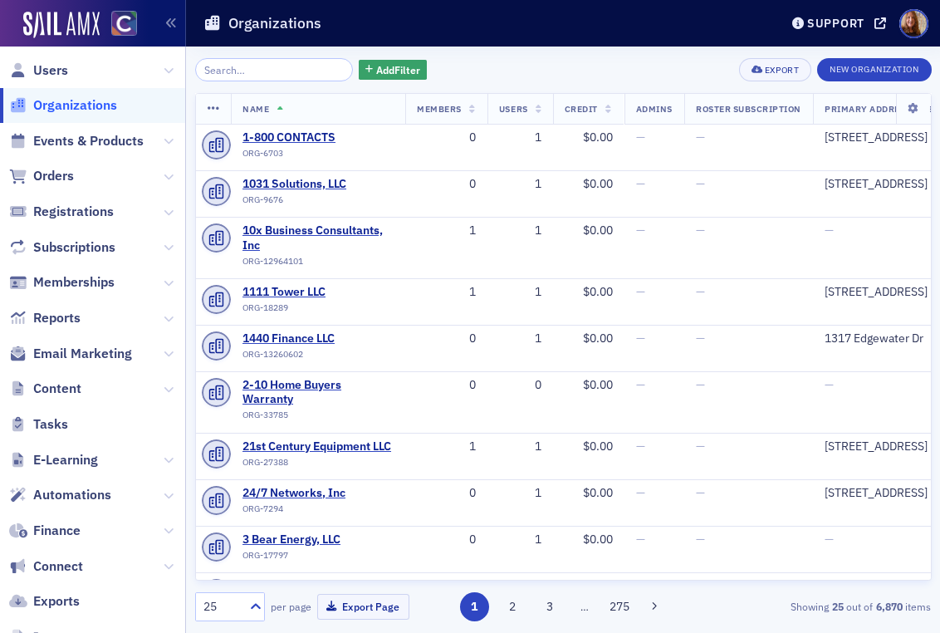
click at [272, 81] on input "search" at bounding box center [274, 69] width 159 height 23
click at [322, 75] on input "search" at bounding box center [274, 69] width 159 height 23
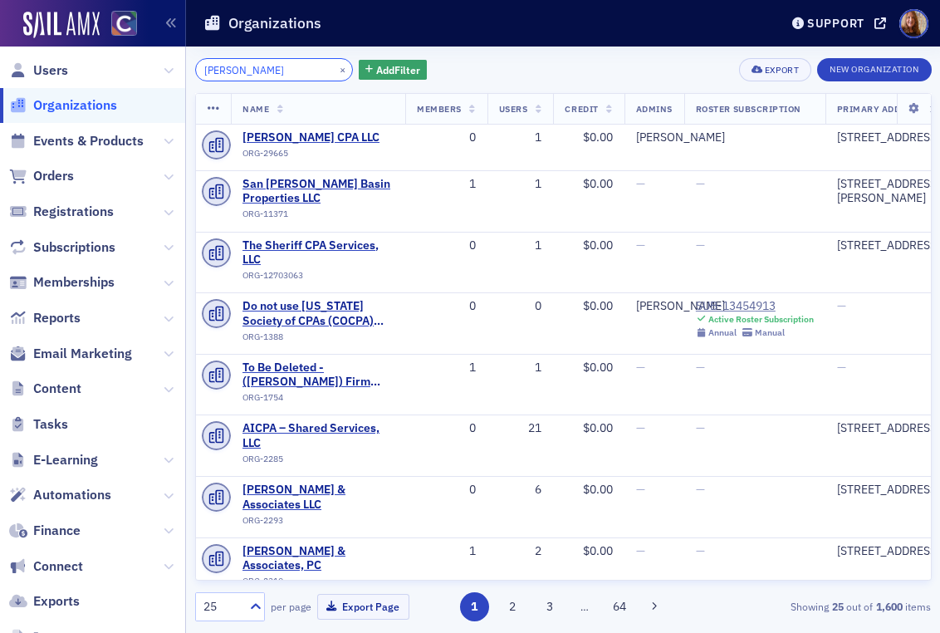
click at [225, 73] on input "juan es" at bounding box center [274, 69] width 159 height 23
click at [225, 72] on input "juan es" at bounding box center [274, 69] width 159 height 23
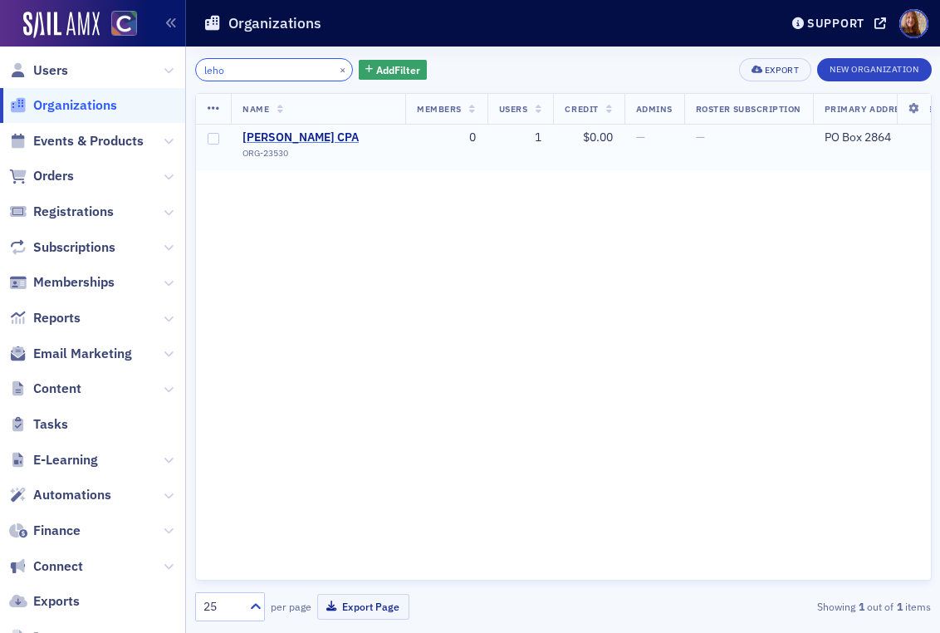
type input "leho"
click at [286, 134] on span "John J Lehotan CPA" at bounding box center [318, 137] width 151 height 15
select select "US"
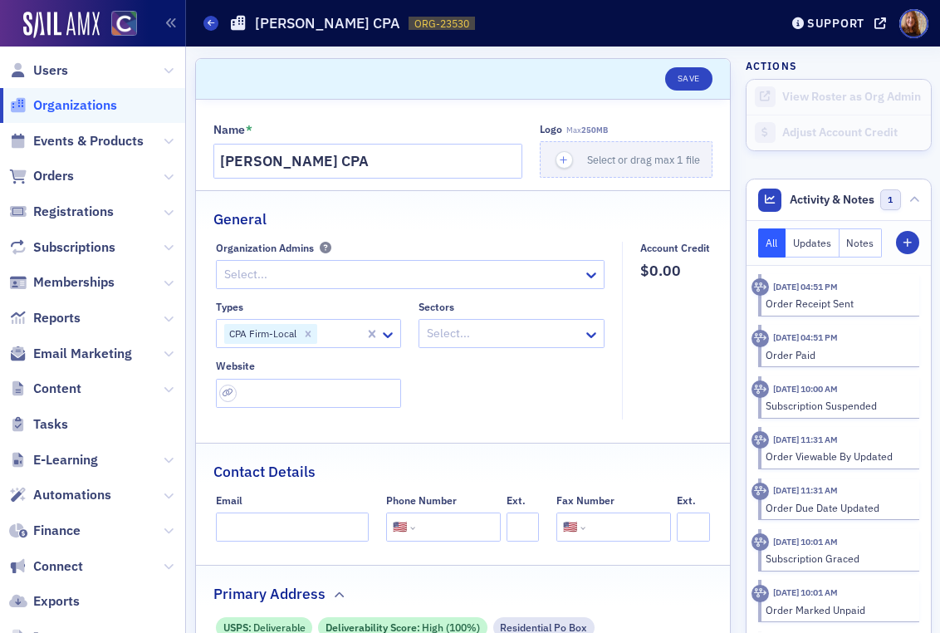
click at [67, 101] on span "Organizations" at bounding box center [75, 105] width 84 height 18
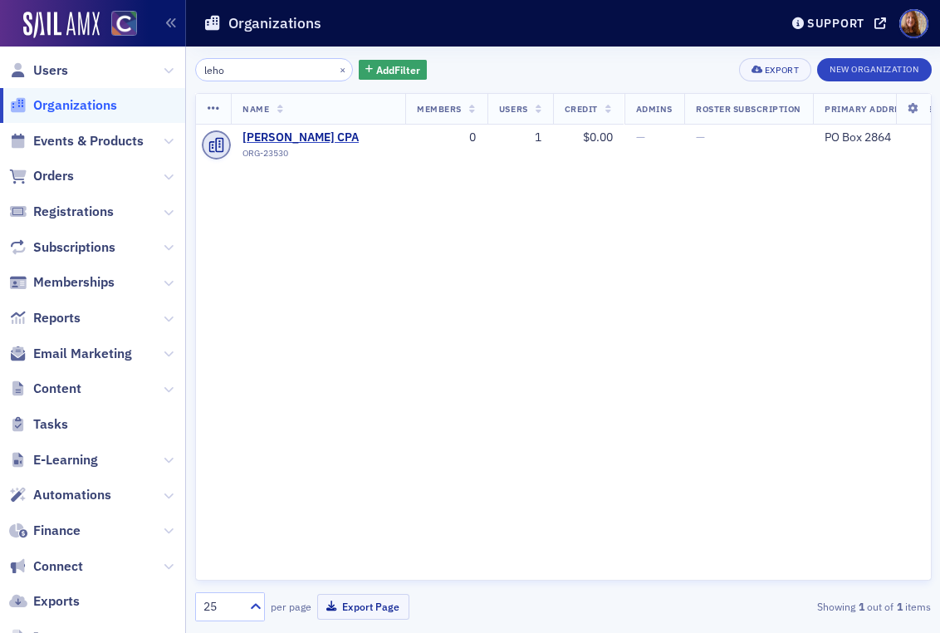
click at [295, 71] on input "leho" at bounding box center [274, 69] width 159 height 23
click at [297, 71] on input "leho" at bounding box center [274, 69] width 159 height 23
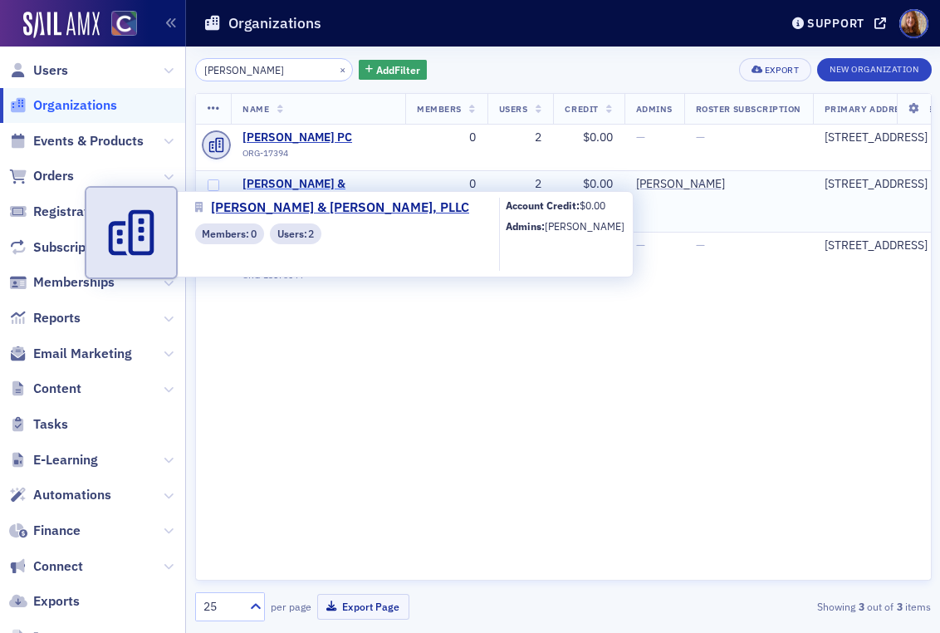
type input "weins"
click at [326, 182] on span "Weinstein & Schwab, PLLC" at bounding box center [318, 191] width 151 height 29
select select "US"
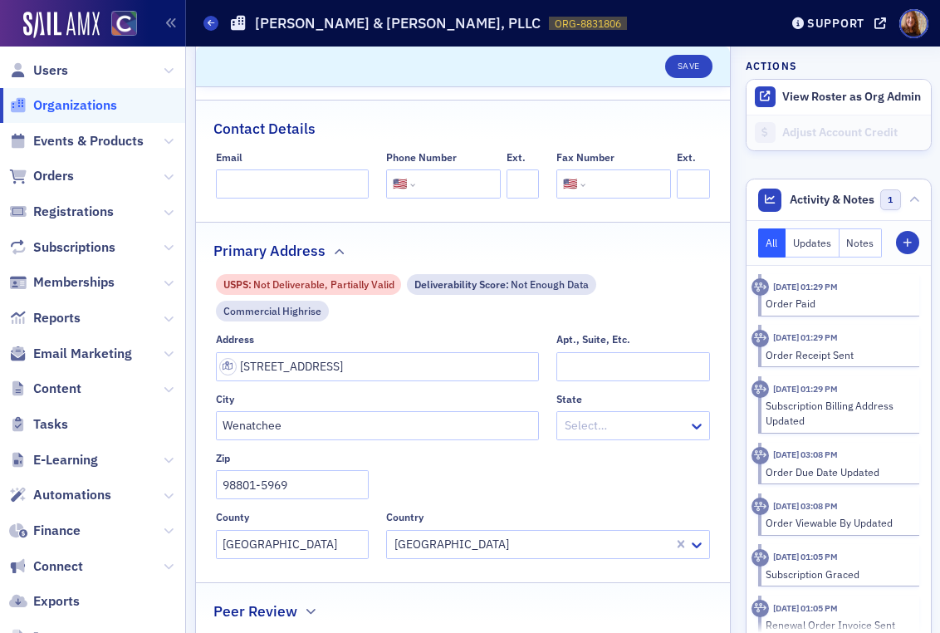
scroll to position [371, 0]
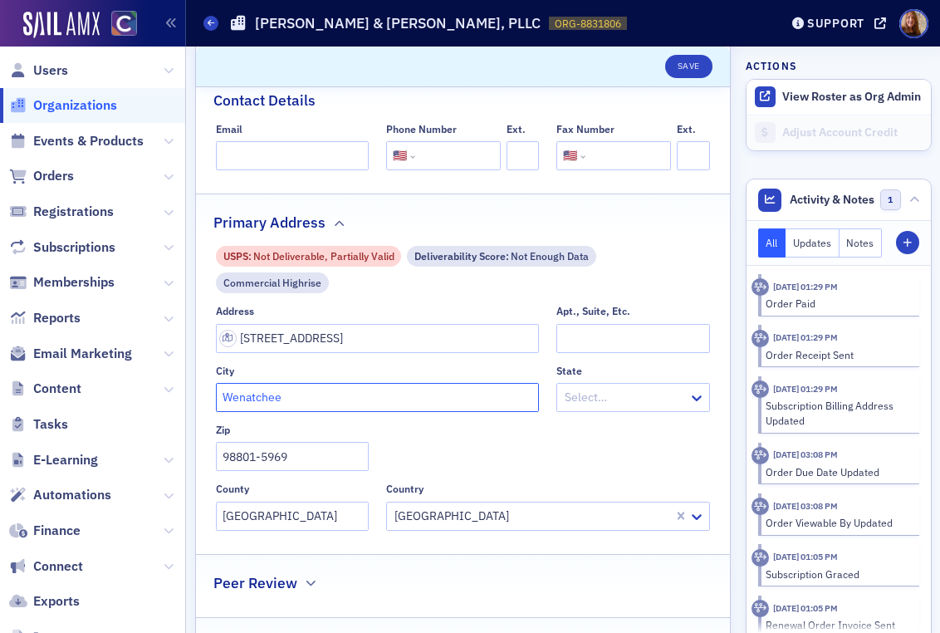
click at [347, 396] on input "Wenatchee" at bounding box center [377, 397] width 323 height 29
click at [577, 399] on div at bounding box center [624, 397] width 123 height 21
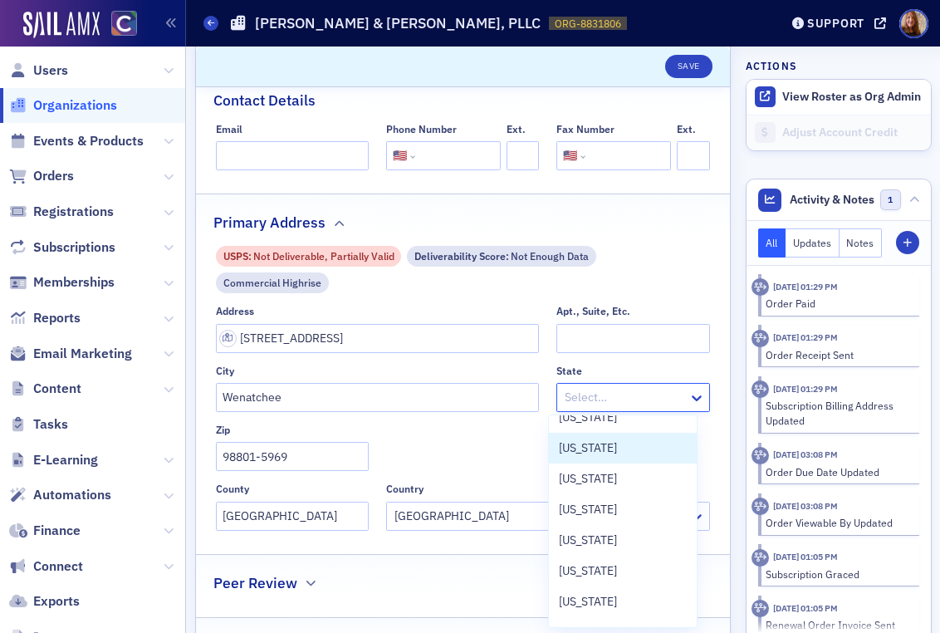
scroll to position [1389, 0]
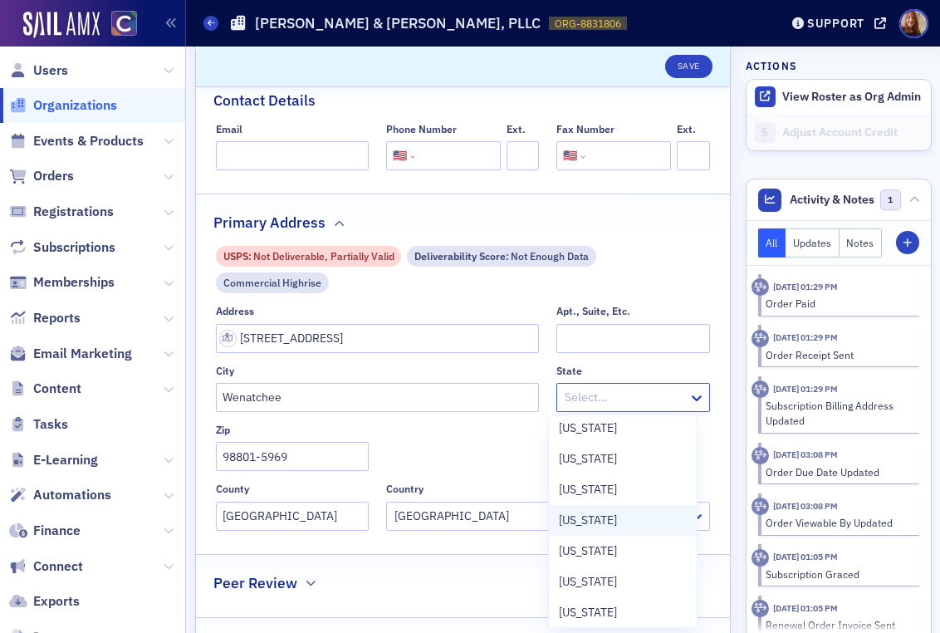
click at [609, 518] on span "Washington" at bounding box center [588, 520] width 58 height 17
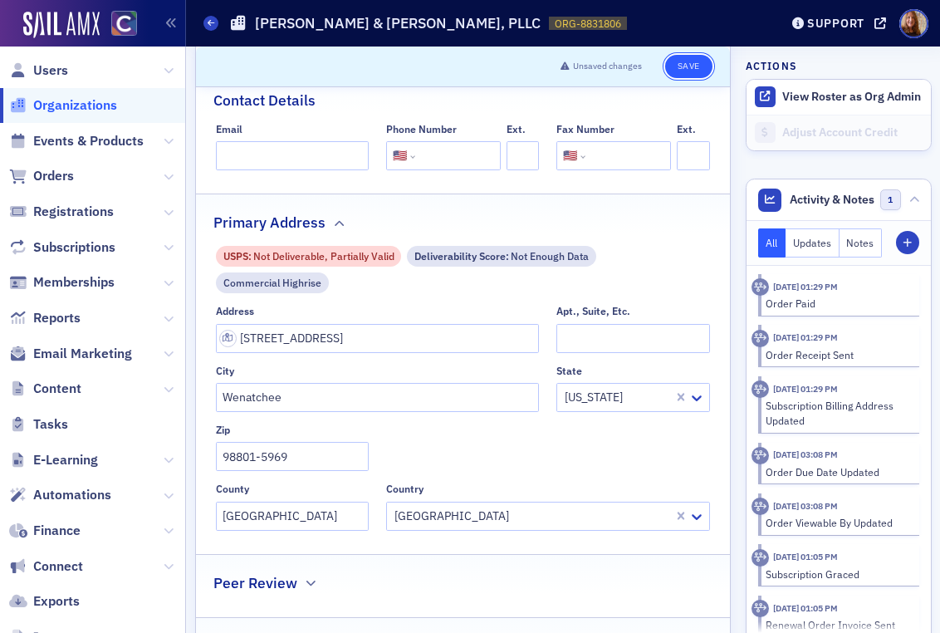
click at [681, 64] on button "Save" at bounding box center [688, 66] width 47 height 23
select select "US"
click at [697, 65] on button "Save" at bounding box center [688, 66] width 47 height 23
select select "US"
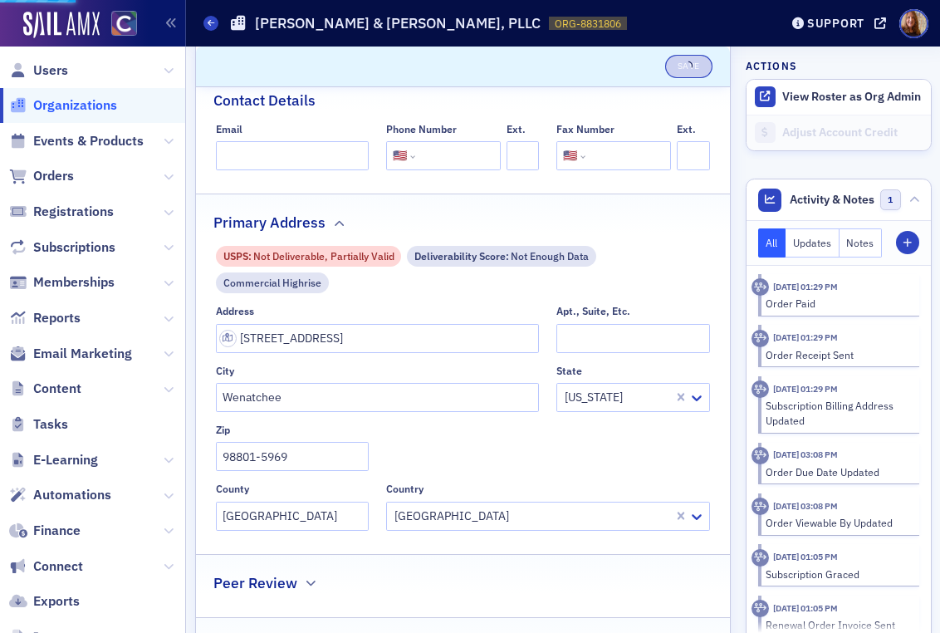
select select "US"
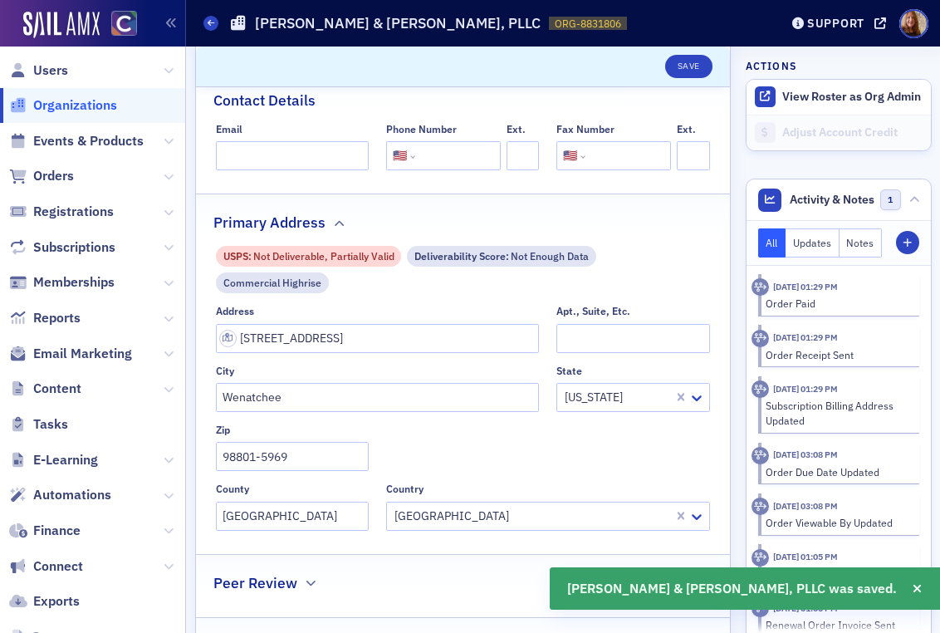
click at [85, 114] on span "Organizations" at bounding box center [75, 105] width 84 height 18
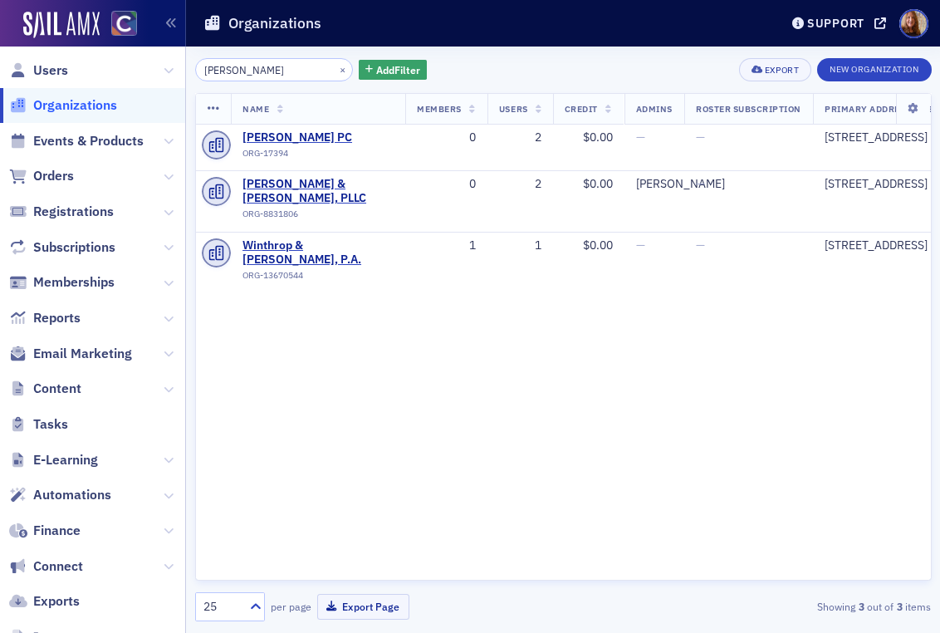
click at [263, 72] on input "weins" at bounding box center [274, 69] width 159 height 23
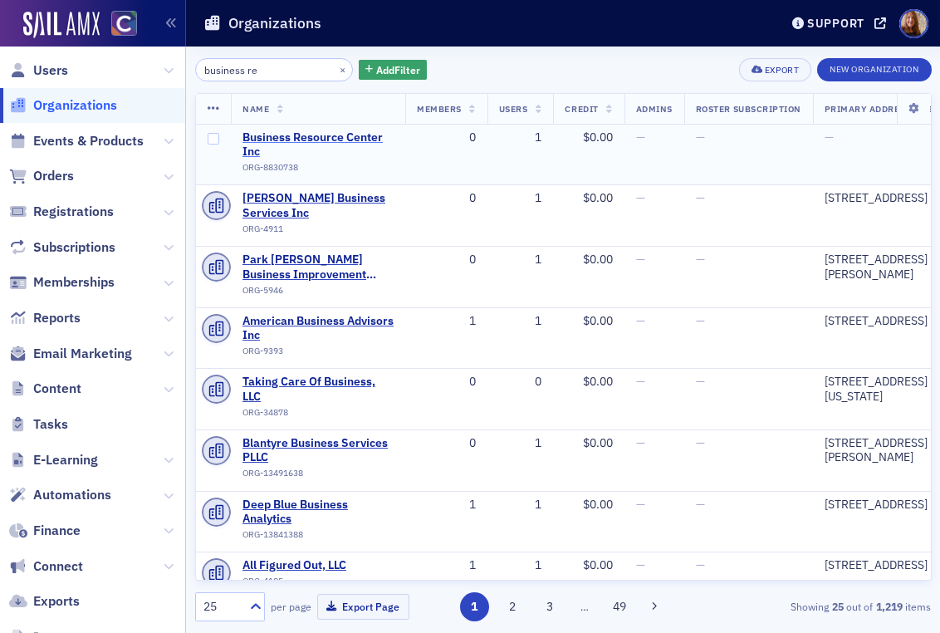
type input "business re"
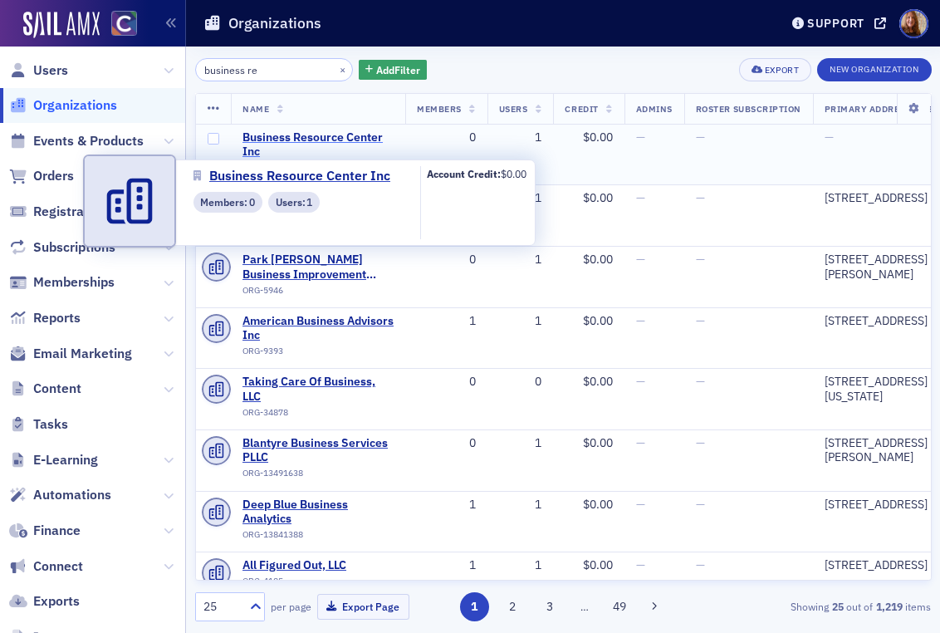
click at [338, 135] on span "Business Resource Center Inc" at bounding box center [318, 144] width 151 height 29
select select "US"
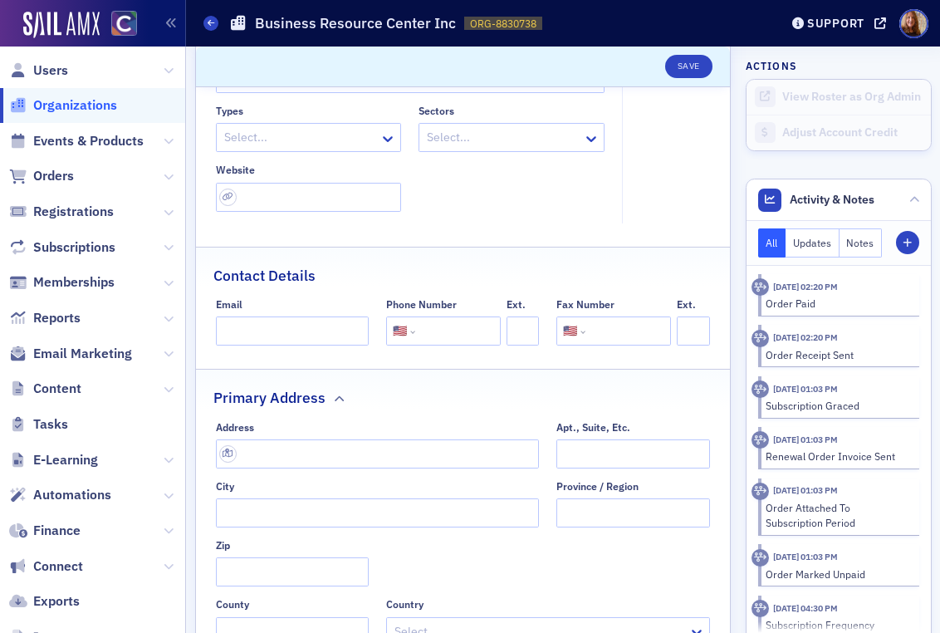
scroll to position [223, 0]
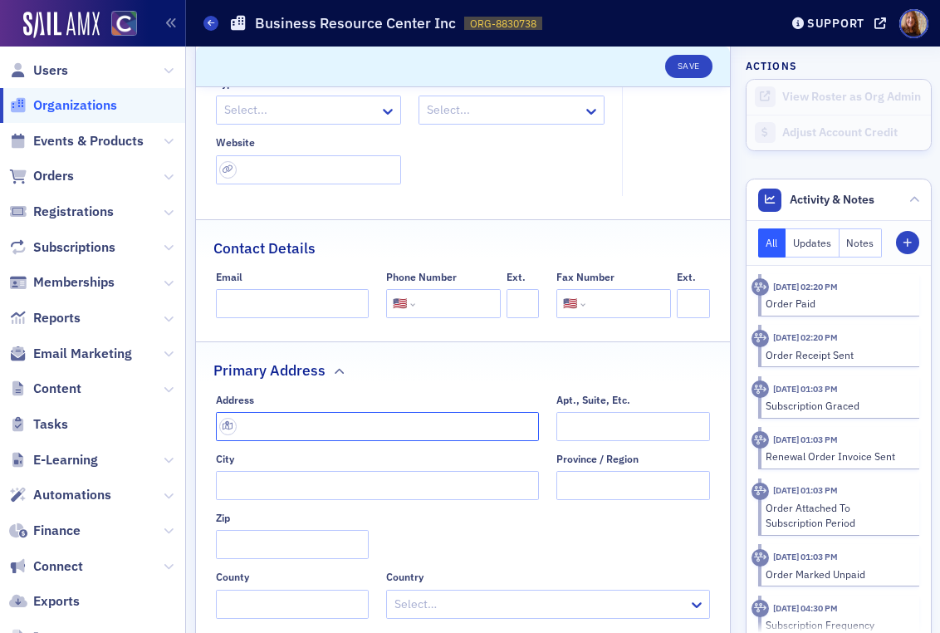
click at [290, 417] on input "text" at bounding box center [377, 426] width 323 height 29
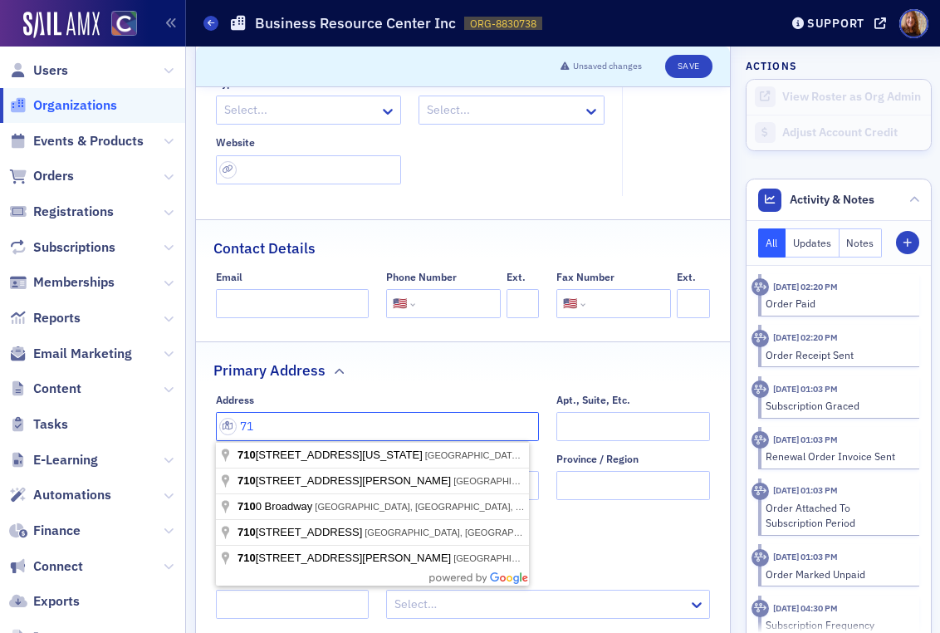
type input "7"
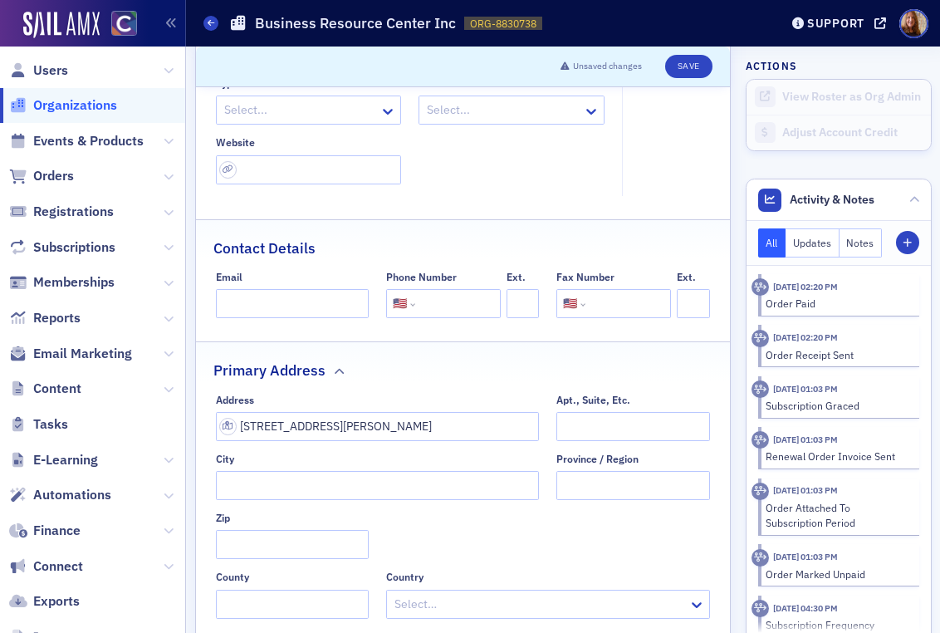
type input "2710 Jackson Hwy"
type input "Chehalis"
type input "98532-8639"
type input "Lewis County"
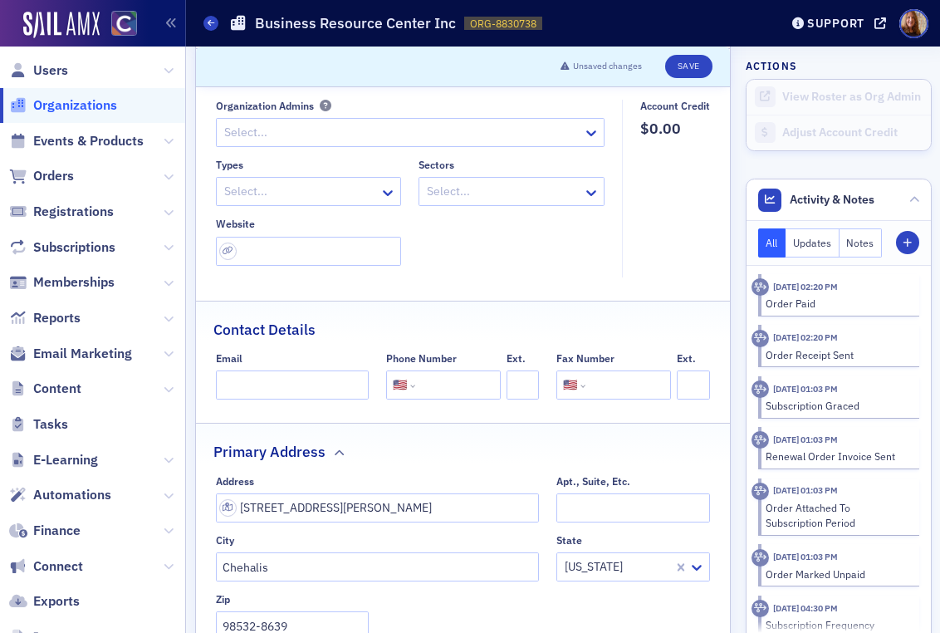
scroll to position [96, 0]
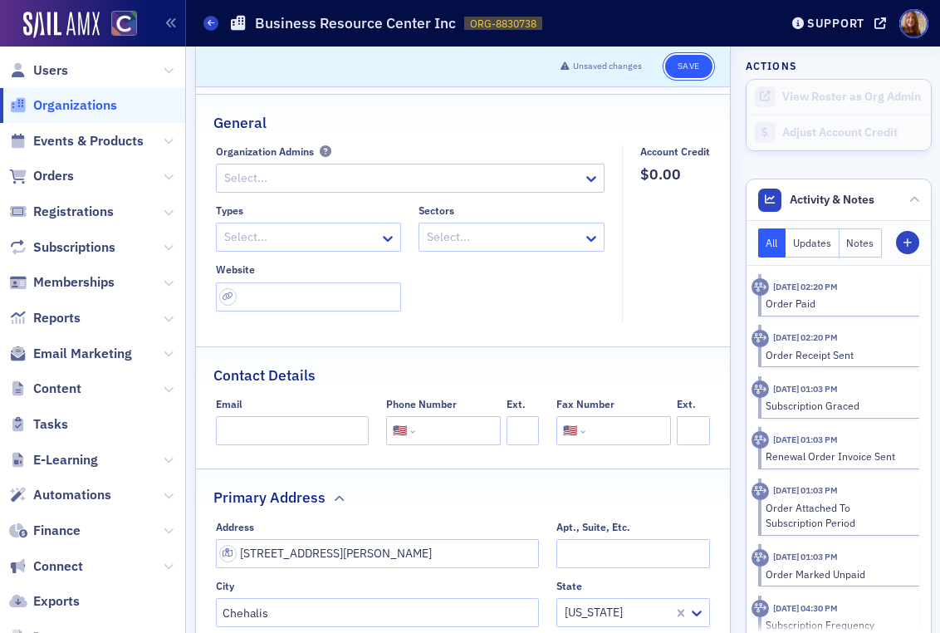
click at [667, 66] on button "Save" at bounding box center [688, 66] width 47 height 23
select select "US"
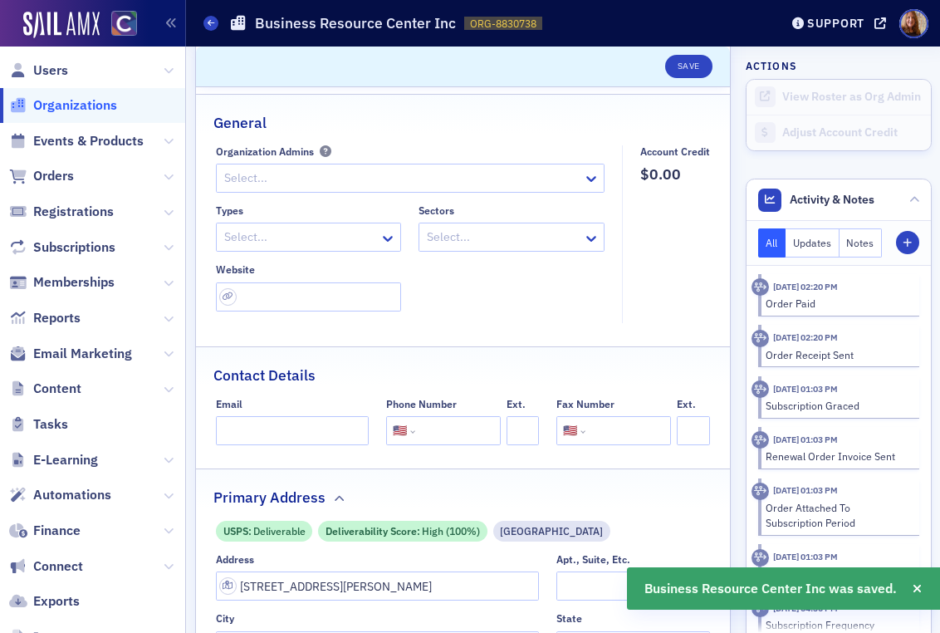
click at [53, 108] on span "Organizations" at bounding box center [75, 105] width 84 height 18
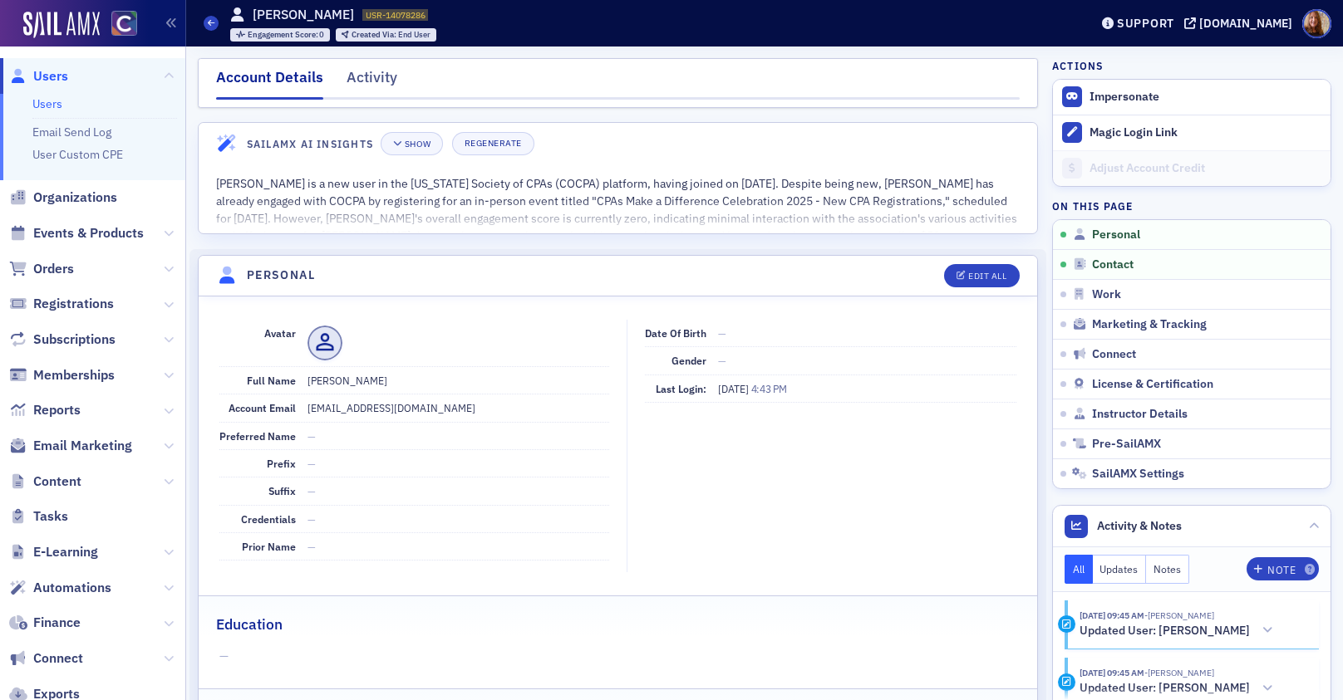
scroll to position [194, 0]
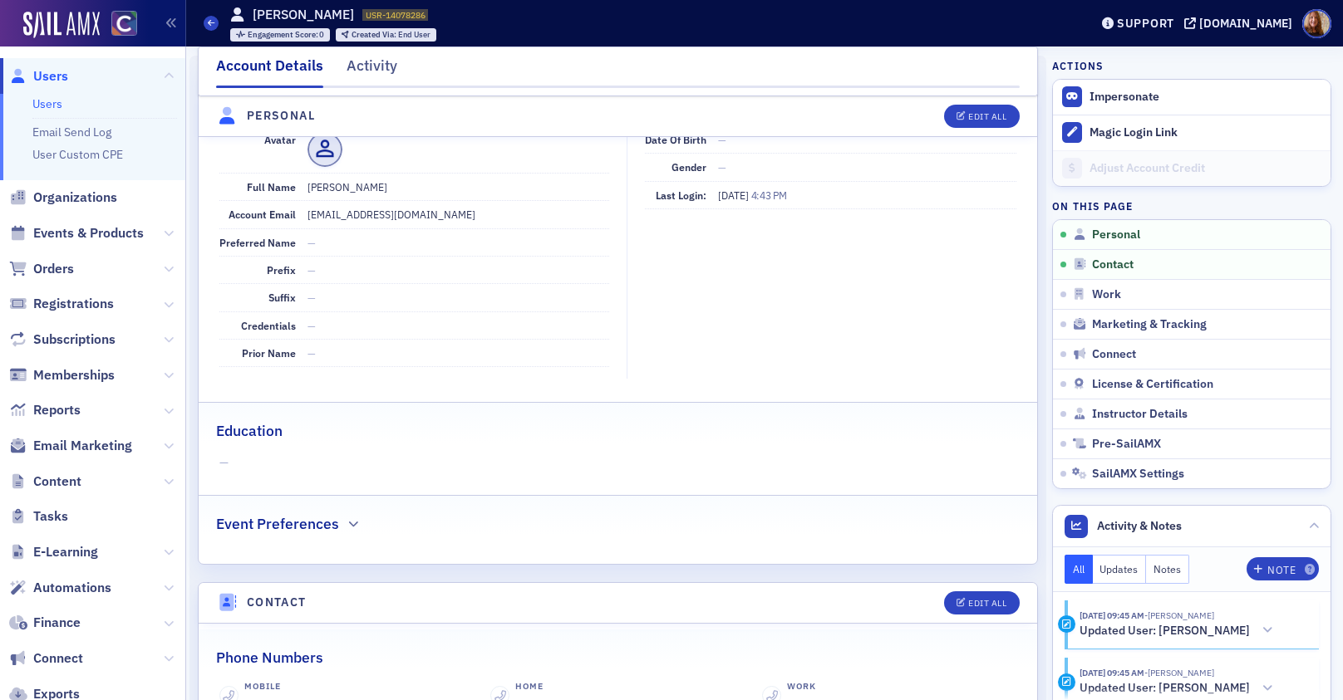
click at [51, 110] on link "Users" at bounding box center [47, 103] width 30 height 15
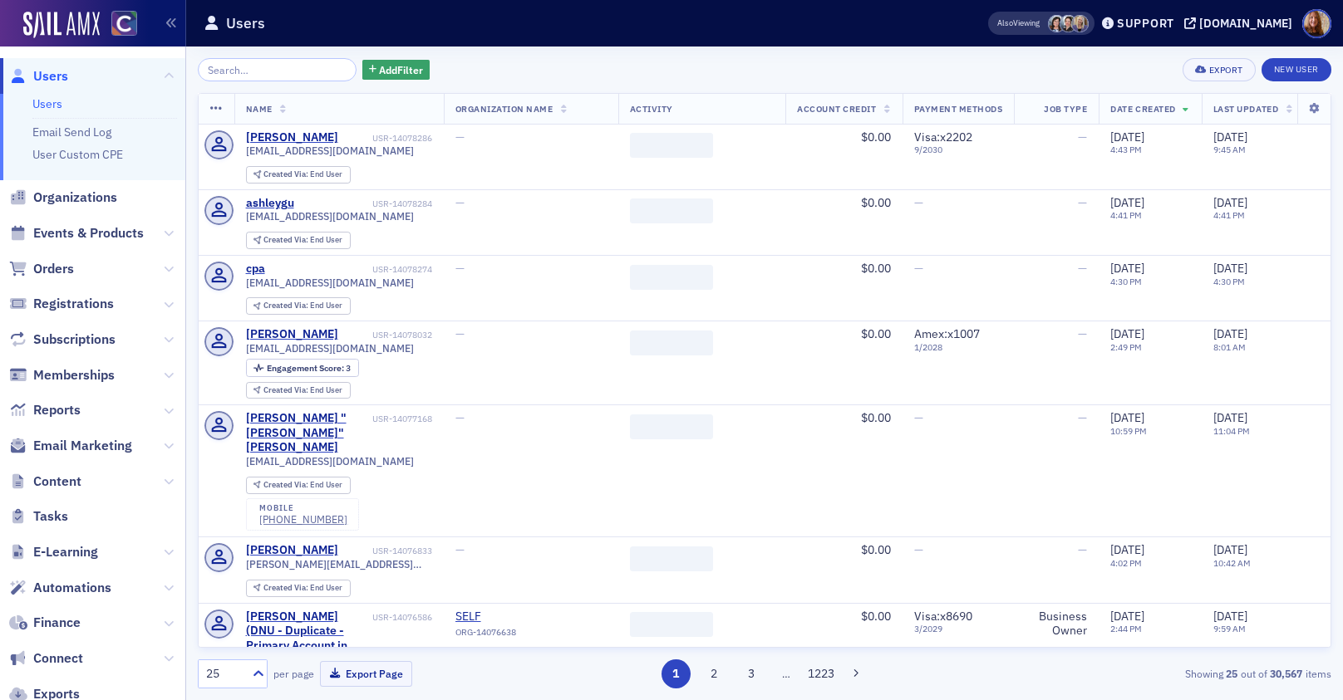
click at [230, 71] on input "search" at bounding box center [277, 69] width 159 height 23
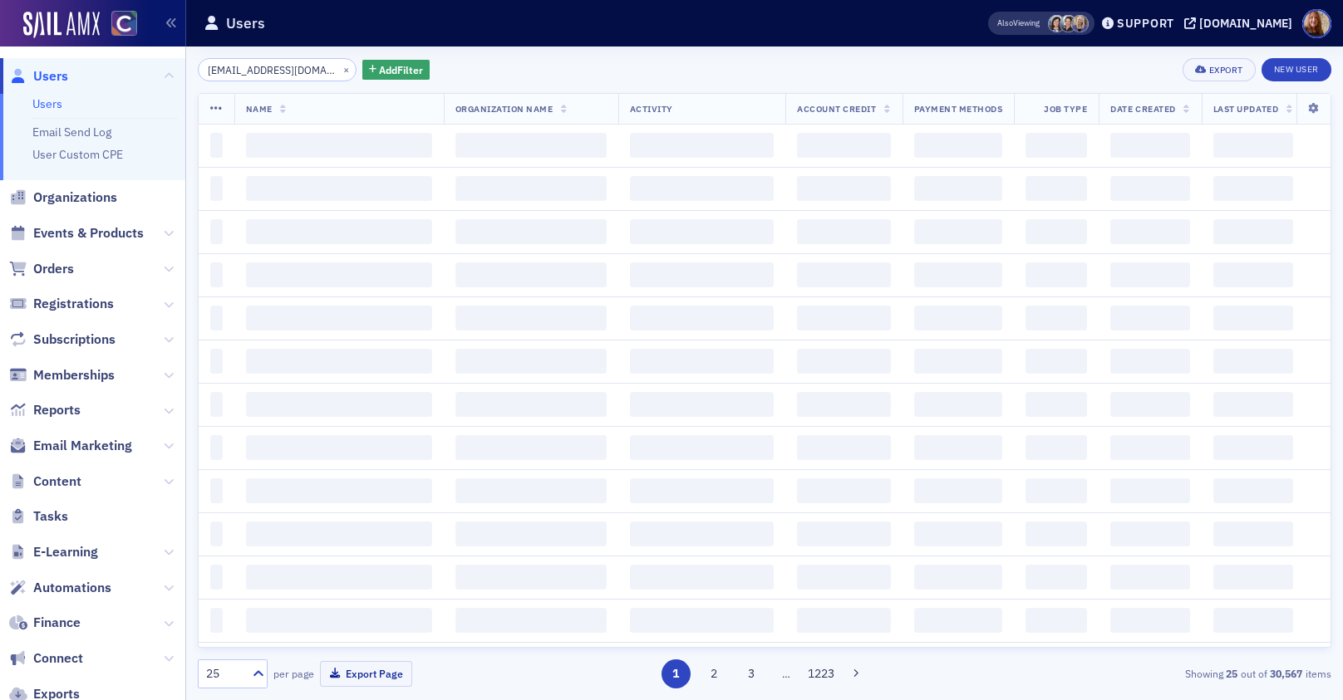
scroll to position [0, 10]
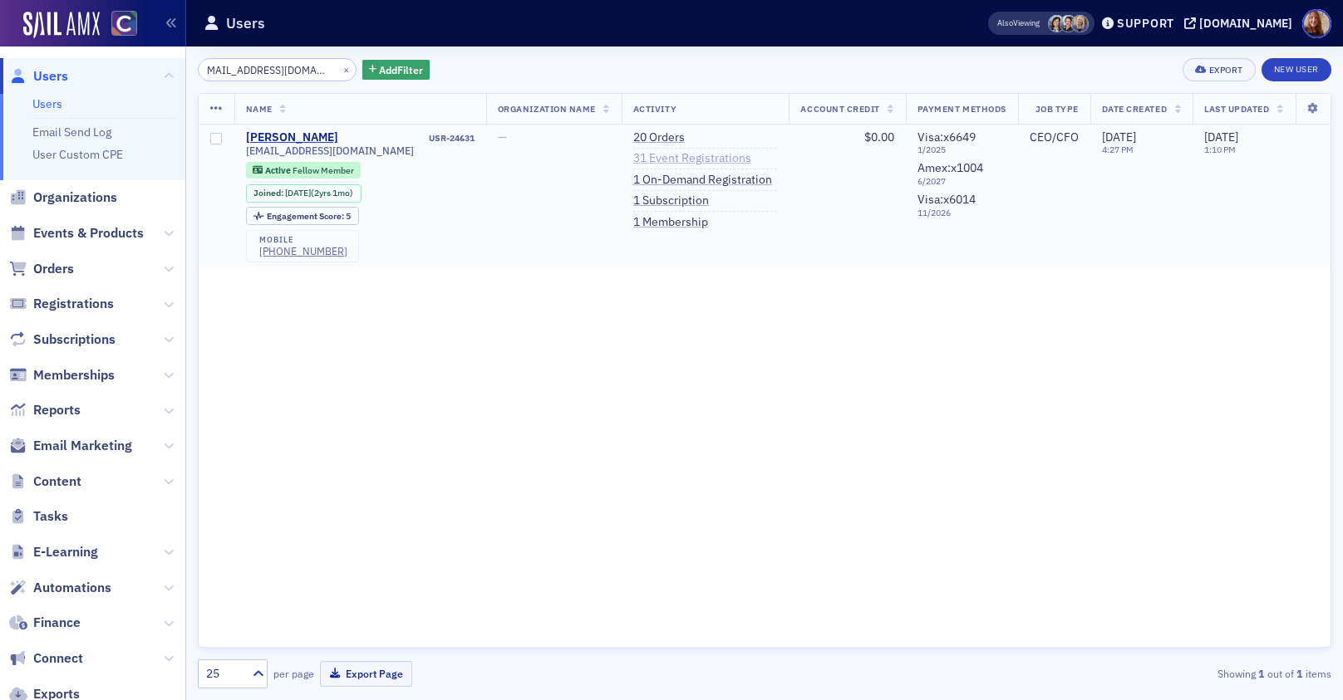
type input "[EMAIL_ADDRESS][DOMAIN_NAME]"
click at [700, 158] on link "31 Event Registrations" at bounding box center [692, 158] width 118 height 15
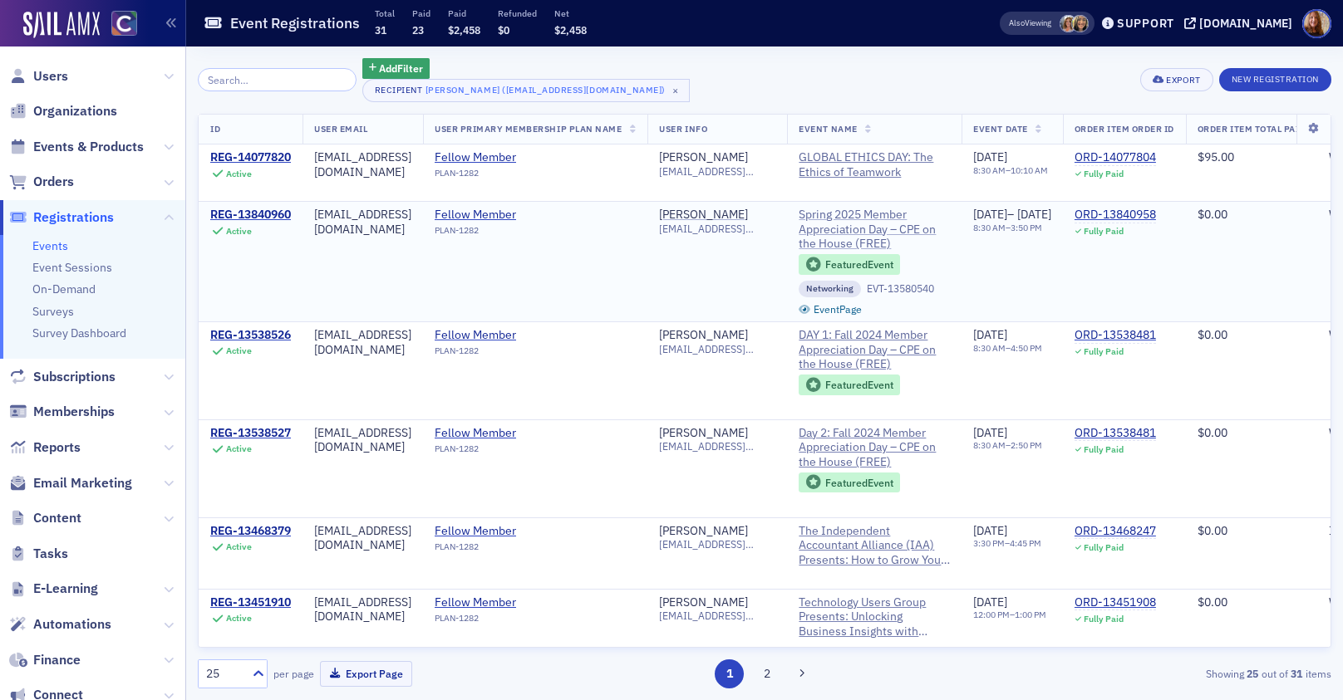
click at [907, 235] on span "Spring 2025 Member Appreciation Day – CPE on the House (FREE)" at bounding box center [873, 230] width 151 height 44
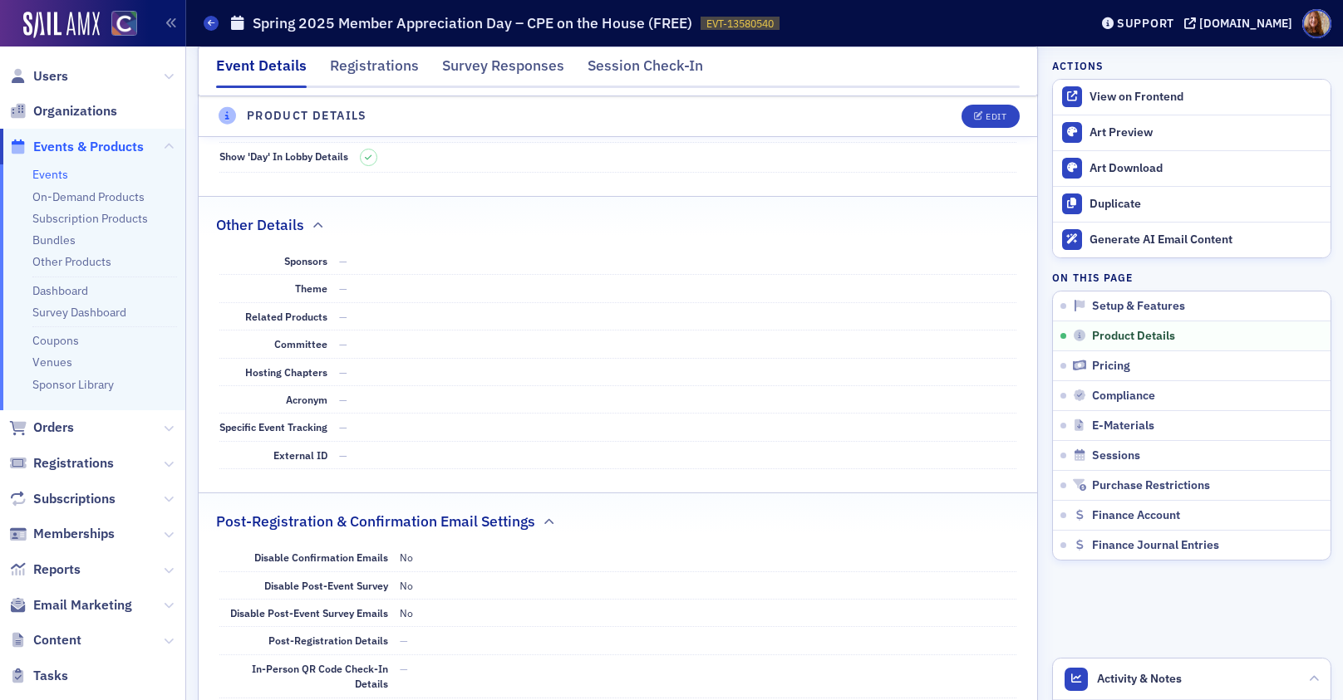
scroll to position [993, 0]
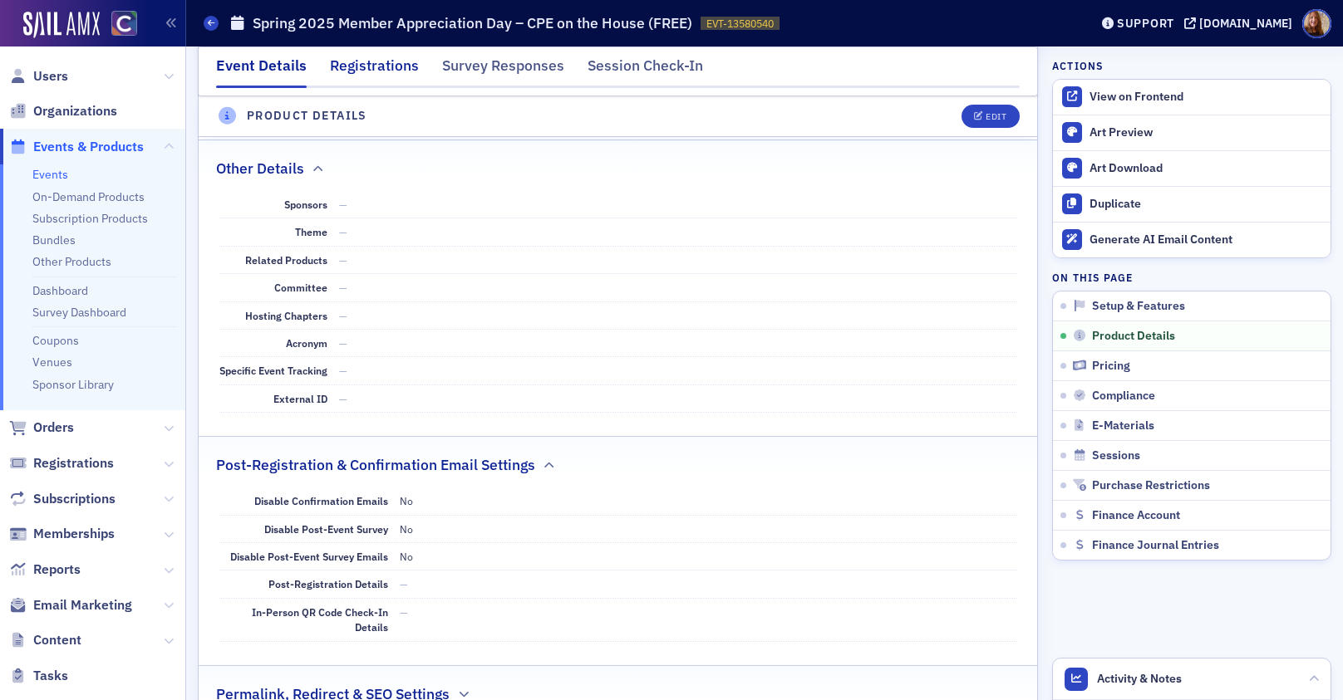
click at [367, 68] on div "Registrations" at bounding box center [374, 70] width 89 height 31
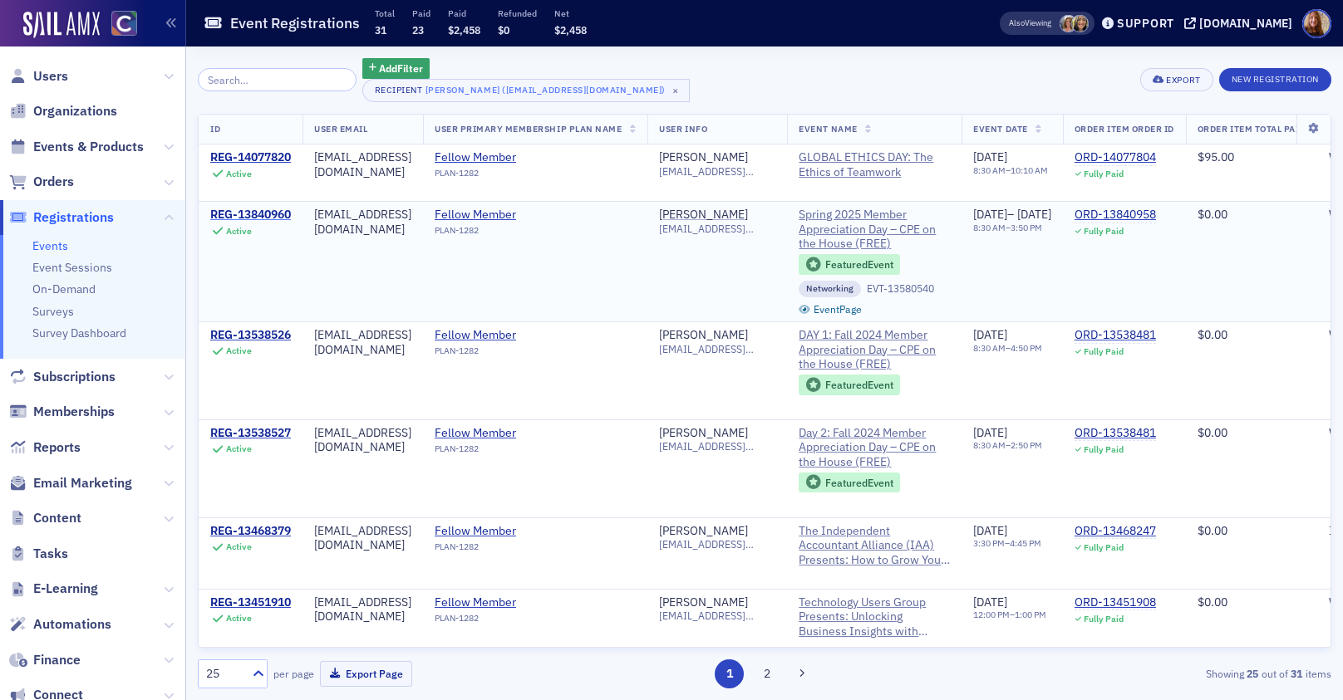
click at [248, 209] on div "REG-13840960" at bounding box center [250, 215] width 81 height 15
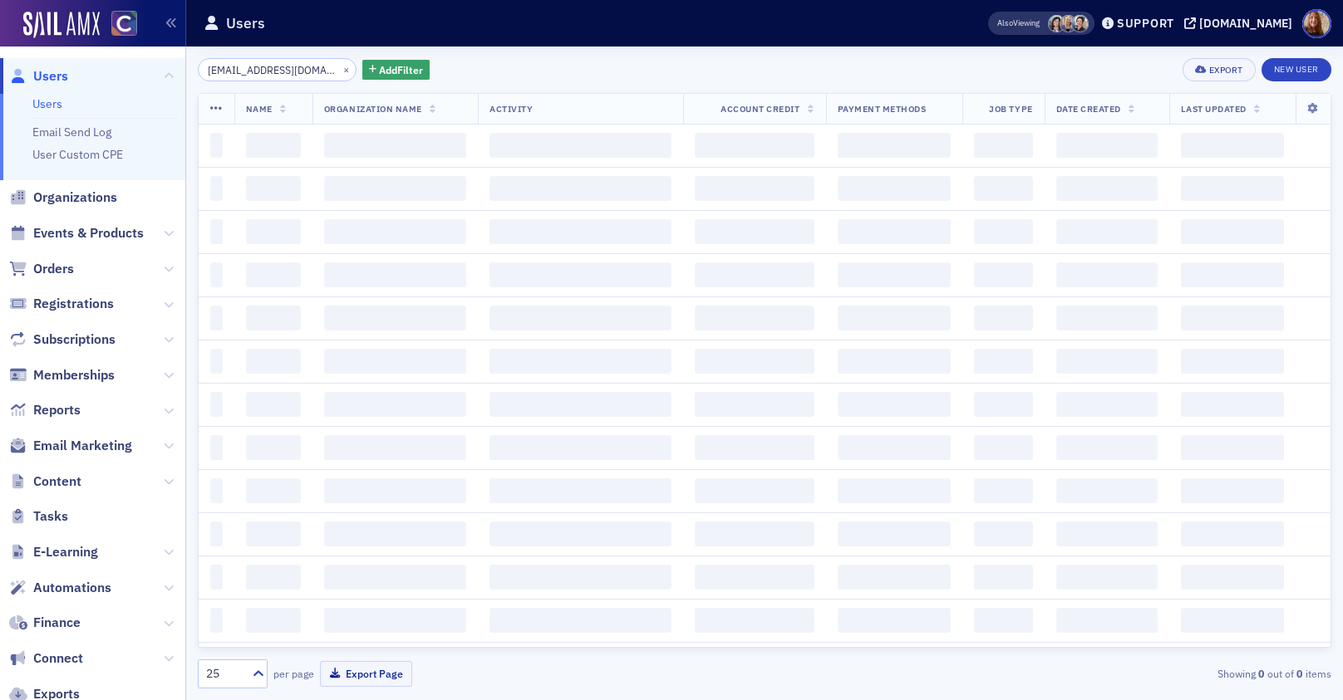
scroll to position [0, 10]
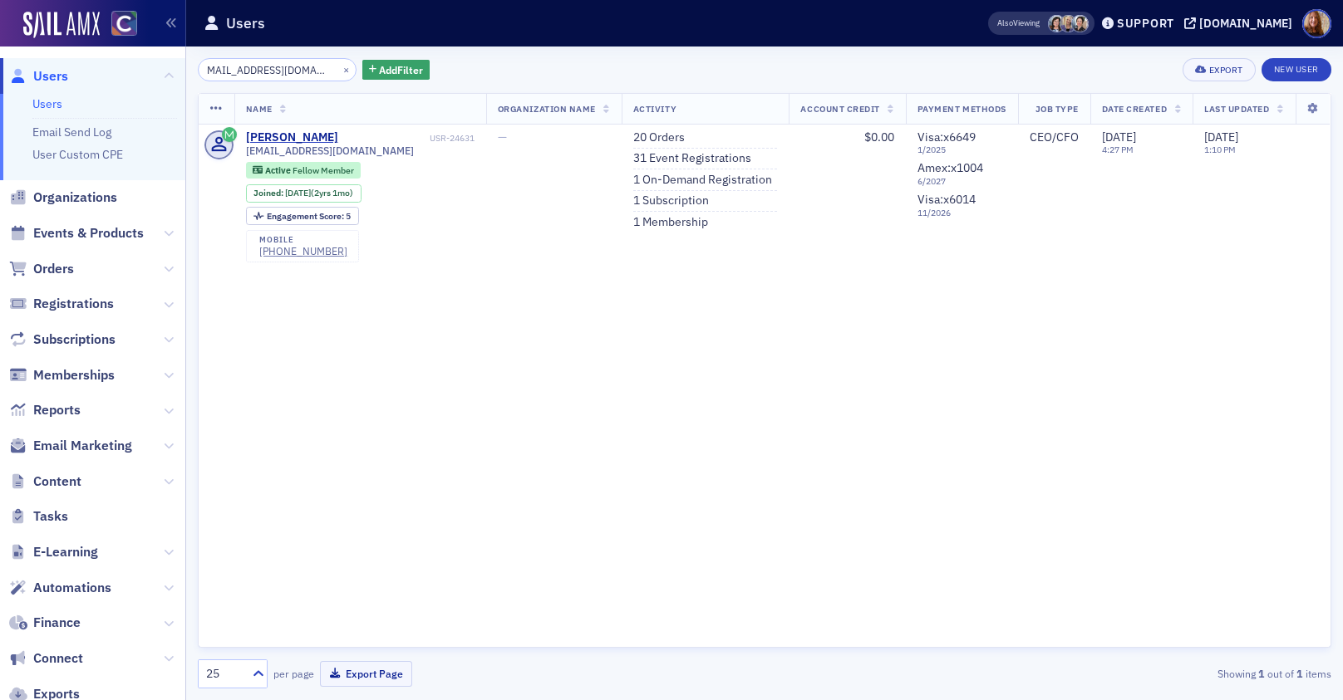
click at [257, 71] on input "[EMAIL_ADDRESS][DOMAIN_NAME]" at bounding box center [277, 69] width 159 height 23
click at [257, 71] on input "rachealbell87@gmail.com" at bounding box center [277, 69] width 159 height 23
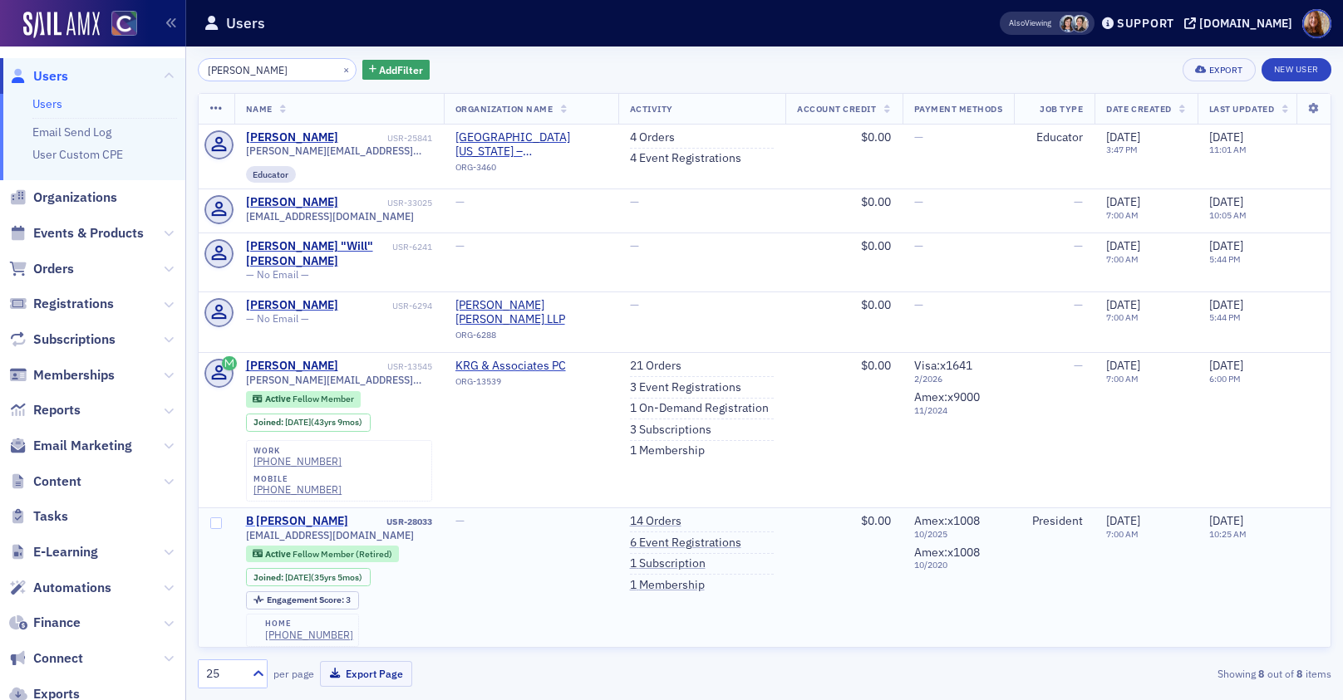
type input "gleason"
click at [306, 514] on div "B [PERSON_NAME]" at bounding box center [297, 521] width 102 height 15
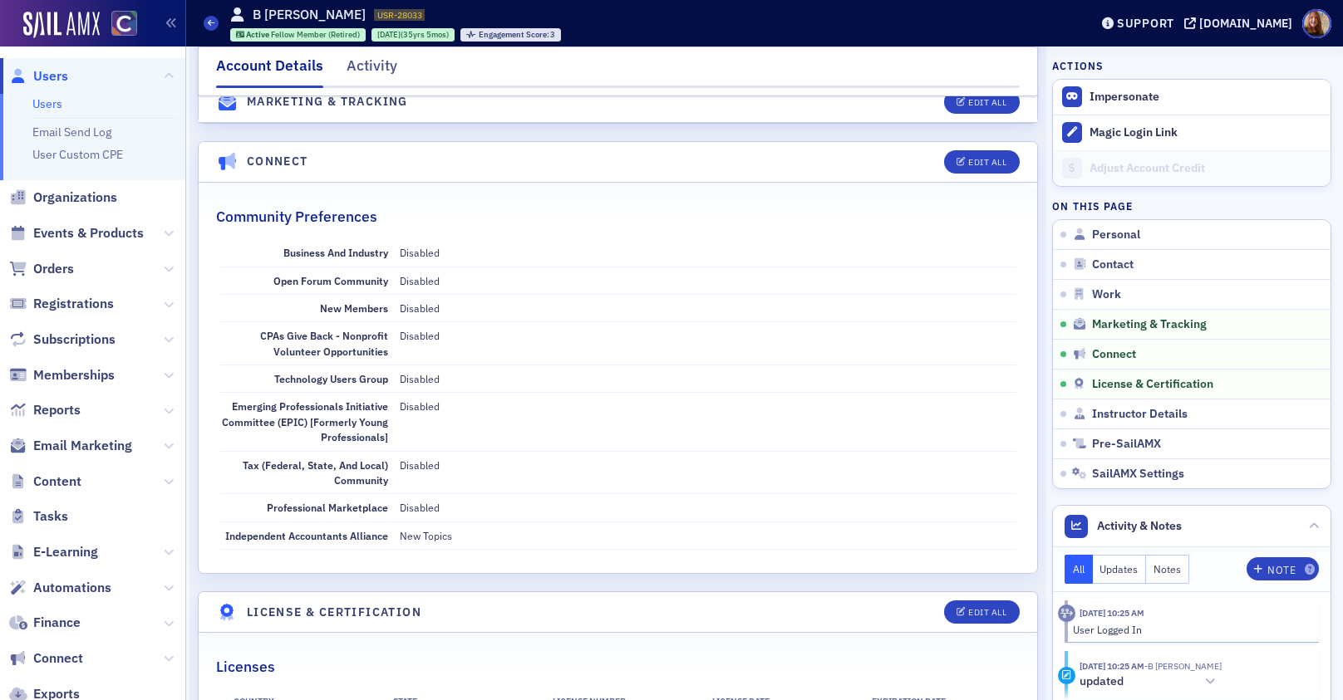
scroll to position [3044, 0]
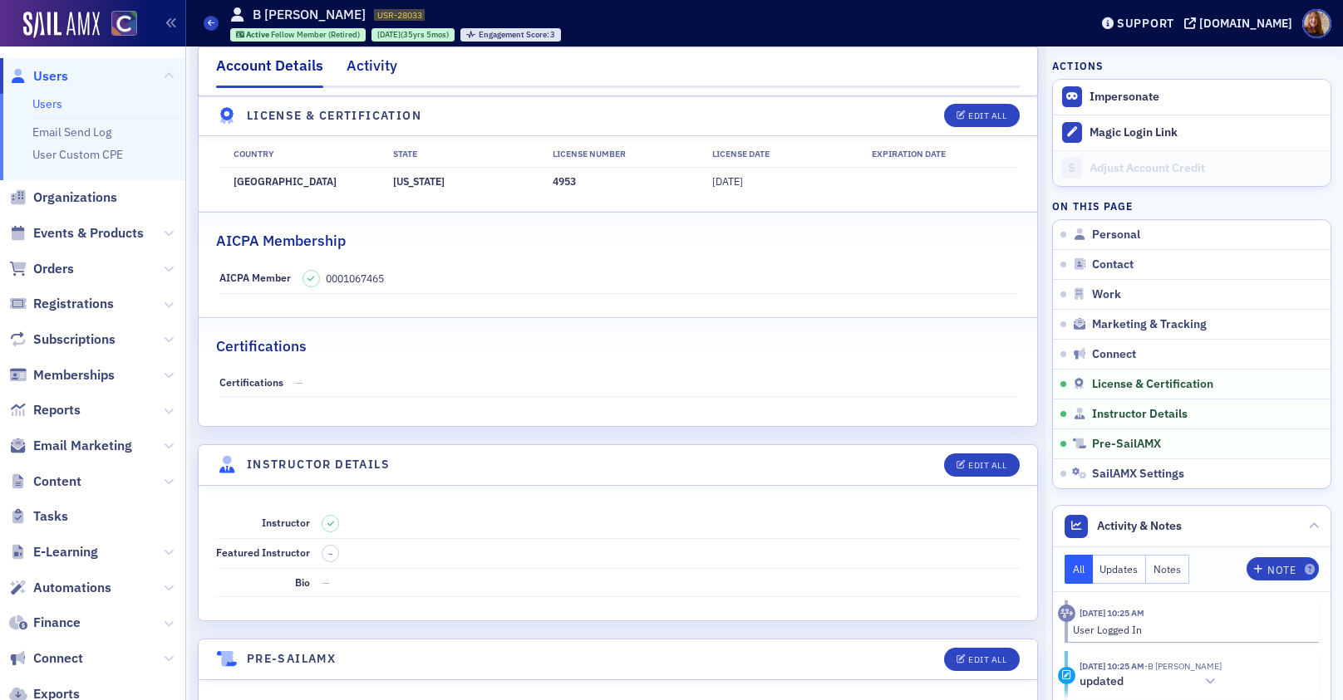
click at [378, 69] on div "Activity" at bounding box center [371, 70] width 51 height 31
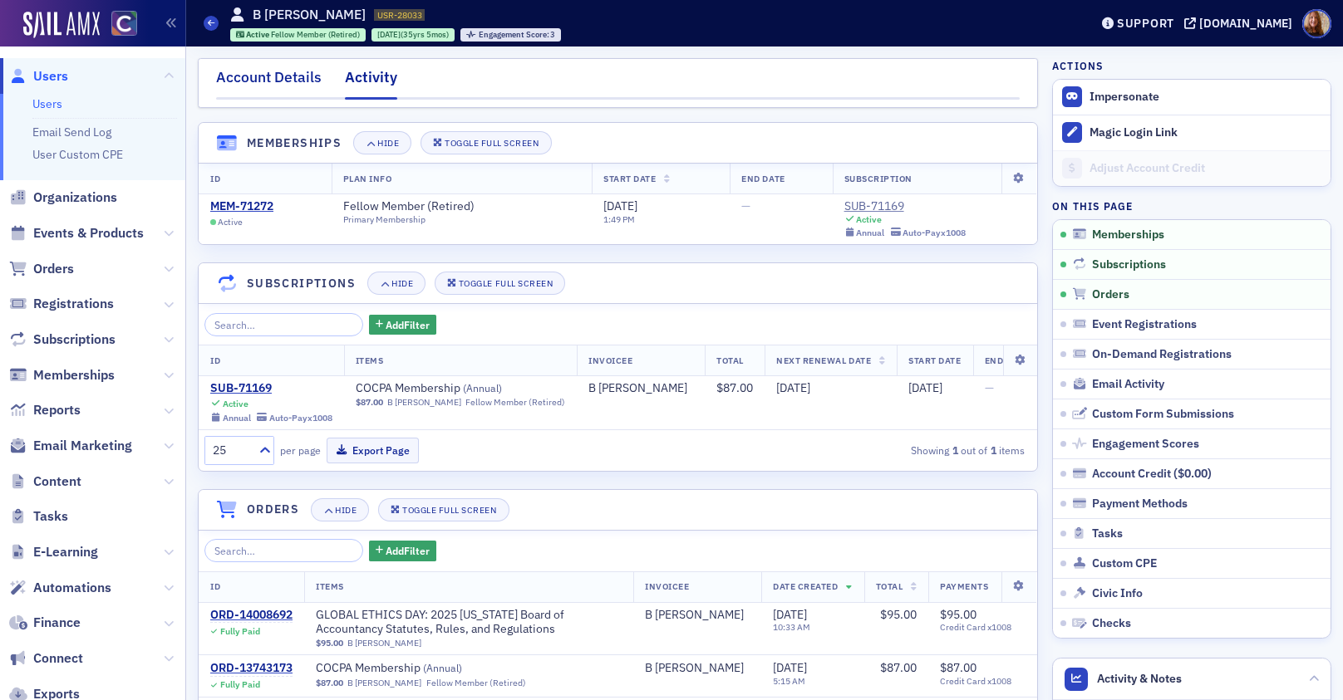
click at [275, 73] on div "Account Details" at bounding box center [269, 81] width 106 height 31
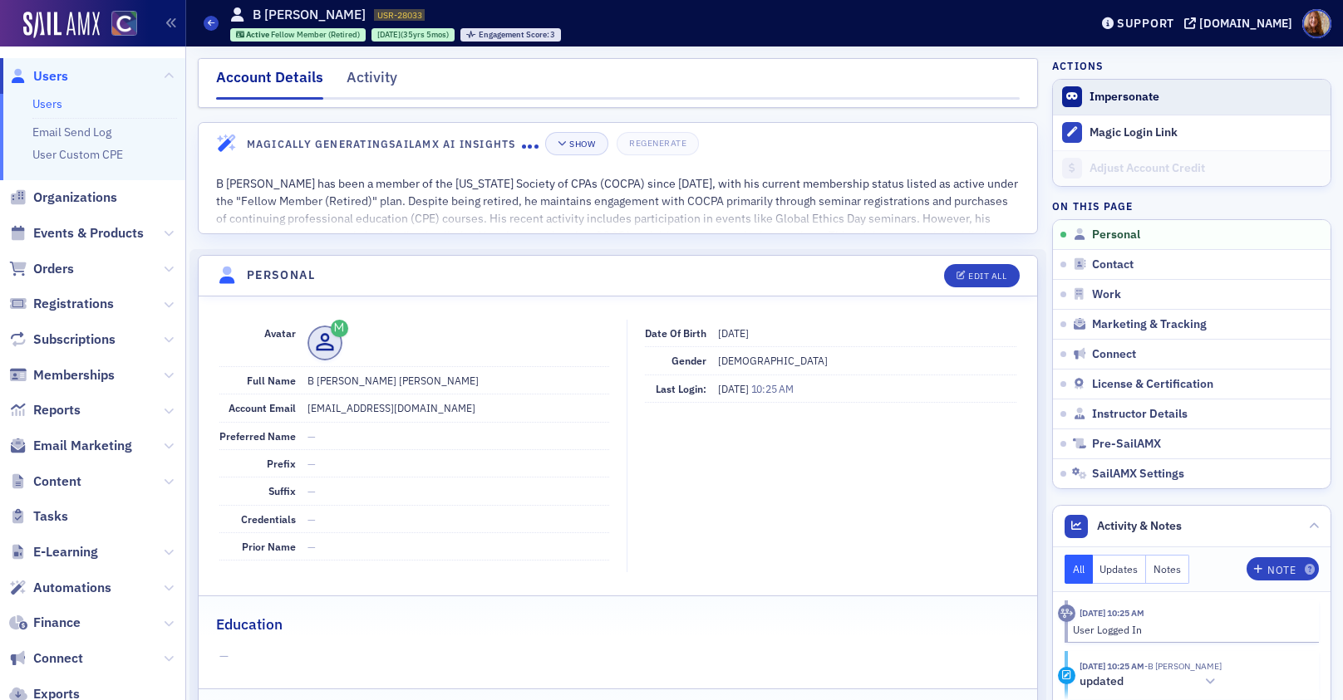
click at [1128, 95] on button "Impersonate" at bounding box center [1124, 97] width 70 height 15
click at [54, 105] on link "Users" at bounding box center [47, 103] width 30 height 15
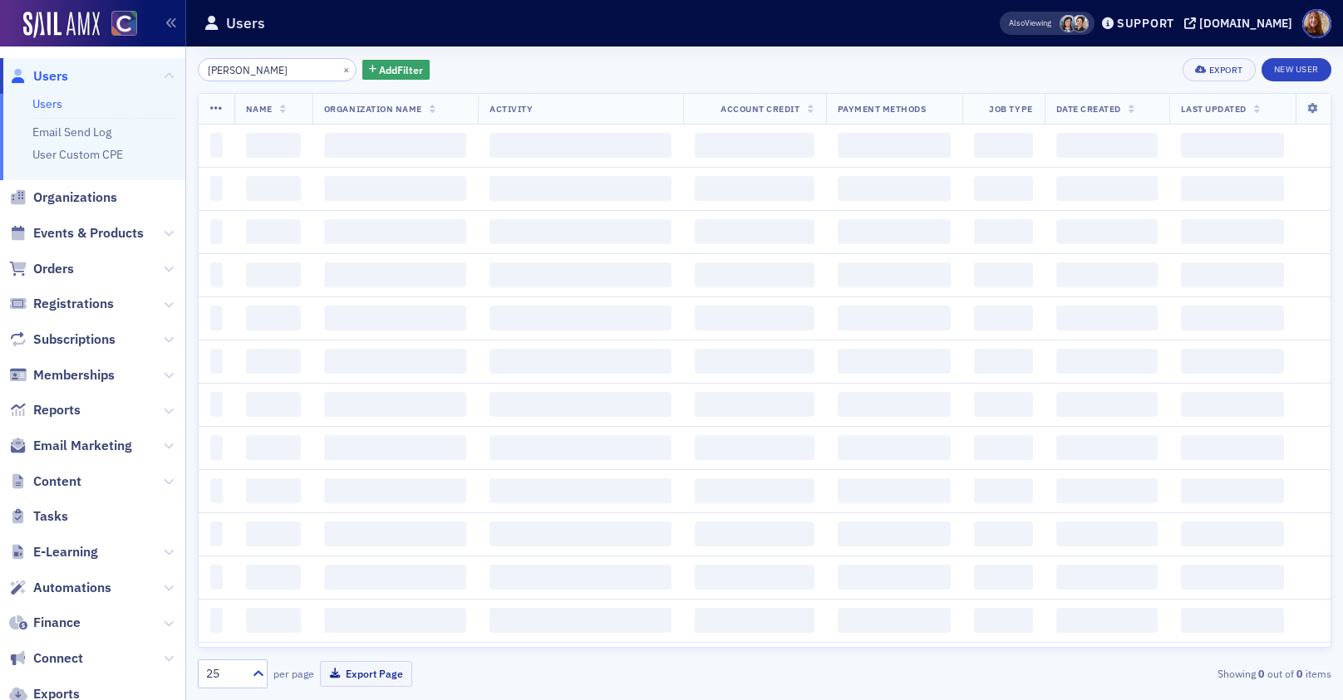
click at [233, 74] on input "gleason" at bounding box center [277, 69] width 159 height 23
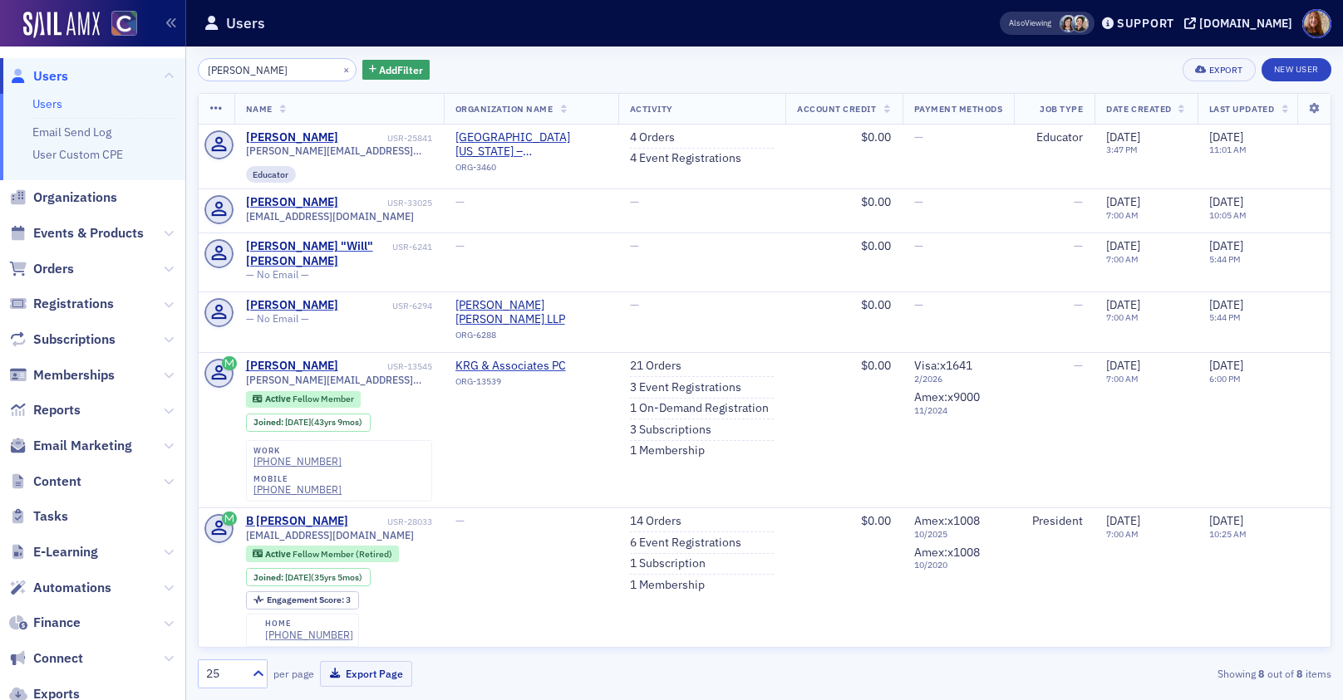
click at [233, 74] on input "gleason" at bounding box center [277, 69] width 159 height 23
drag, startPoint x: 233, startPoint y: 74, endPoint x: 267, endPoint y: 139, distance: 73.2
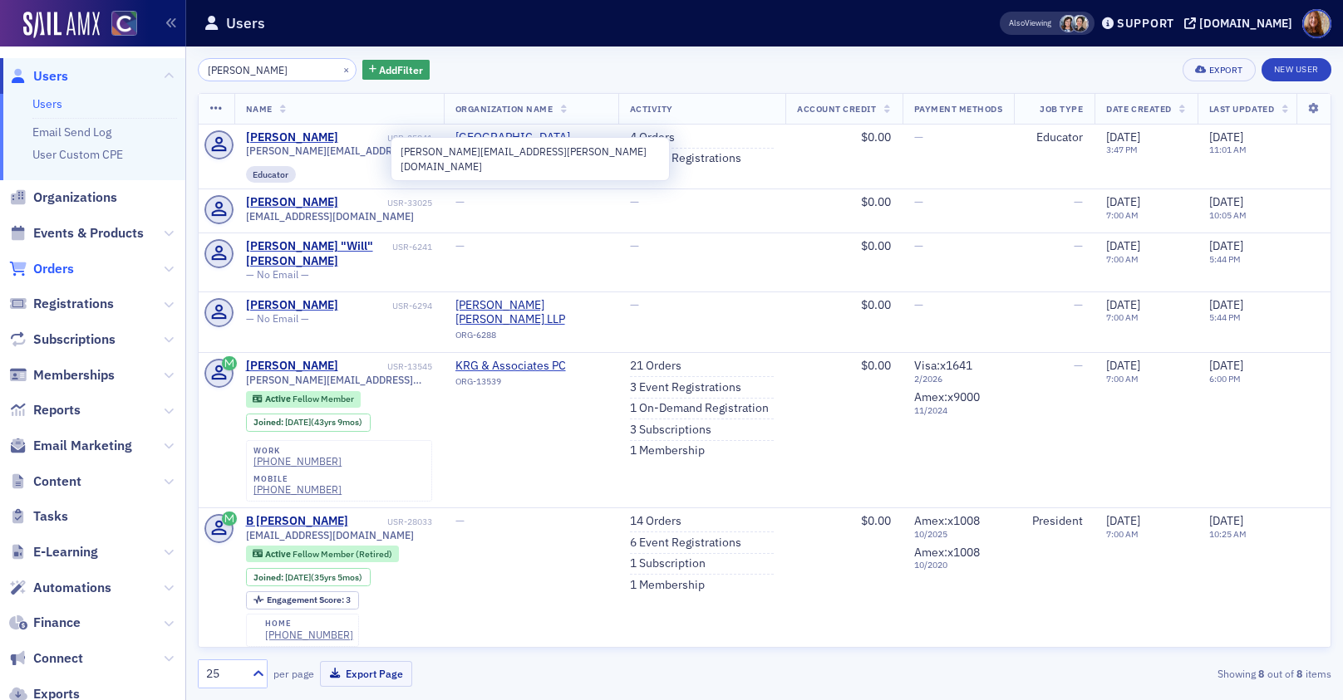
click at [61, 267] on span "Orders" at bounding box center [53, 269] width 41 height 18
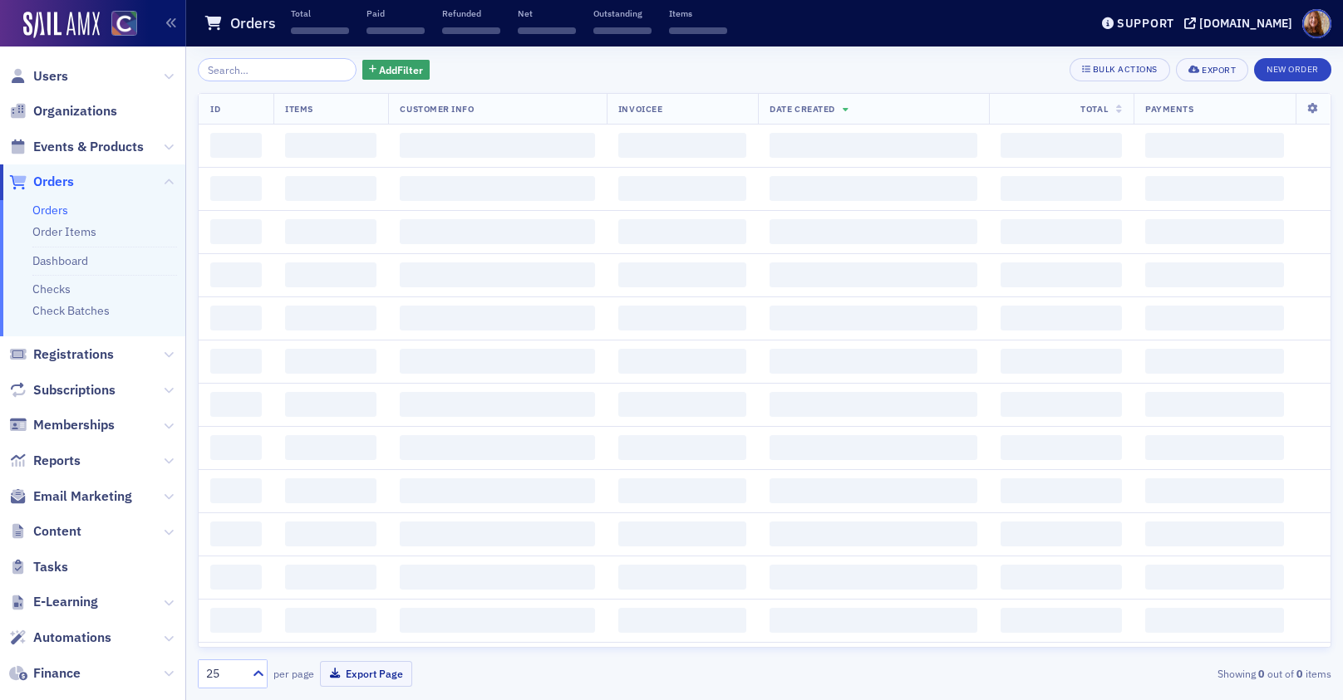
click at [245, 69] on input "search" at bounding box center [277, 69] width 159 height 23
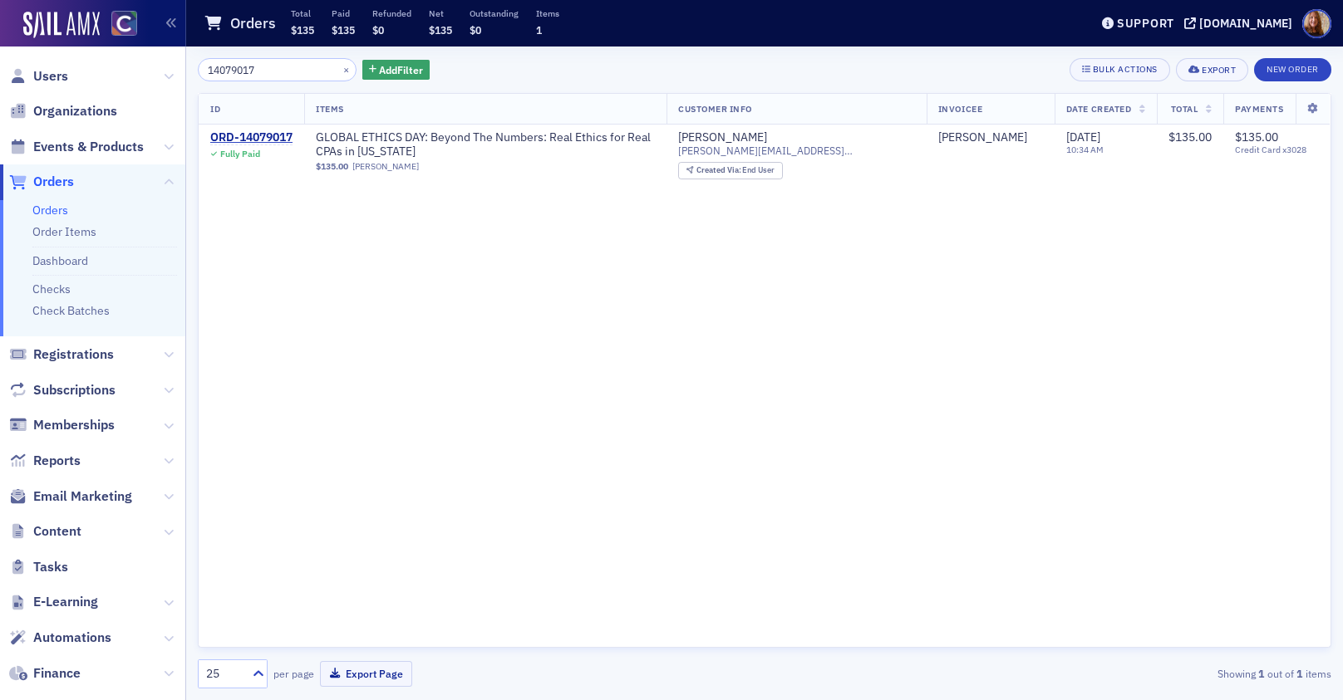
type input "14079017"
click at [835, 87] on div "14079017 × Add Filter Bulk Actions Export New Order ID Items Customer Info Invo…" at bounding box center [764, 373] width 1133 height 631
click at [255, 139] on div "ORD-14079017" at bounding box center [251, 137] width 82 height 15
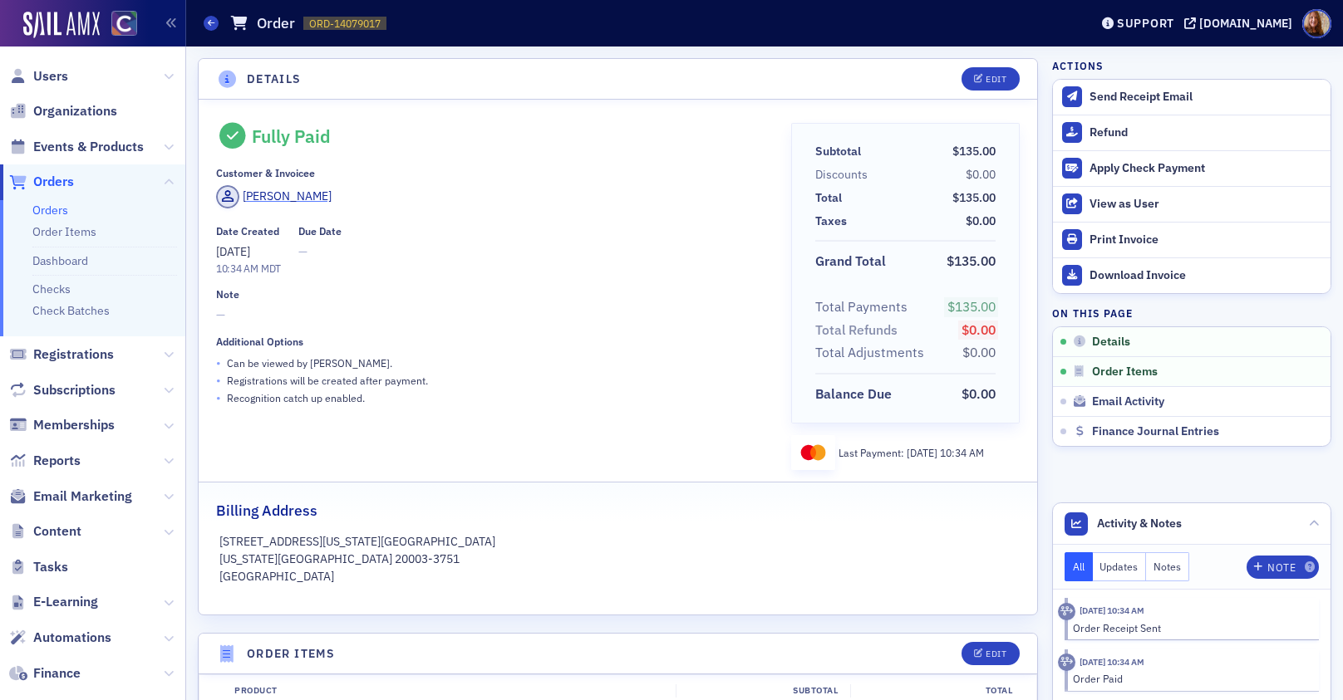
click at [290, 194] on div "Michael Mussi" at bounding box center [287, 196] width 89 height 17
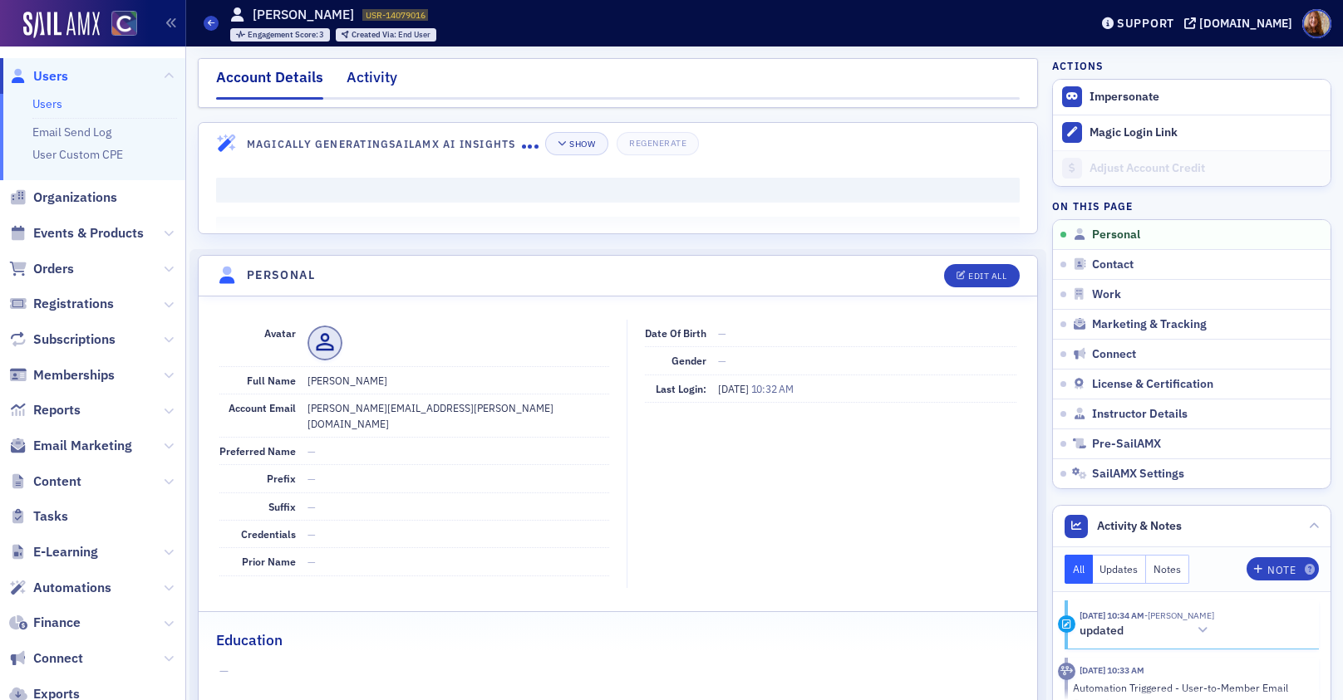
click at [376, 80] on div "Activity" at bounding box center [371, 81] width 51 height 31
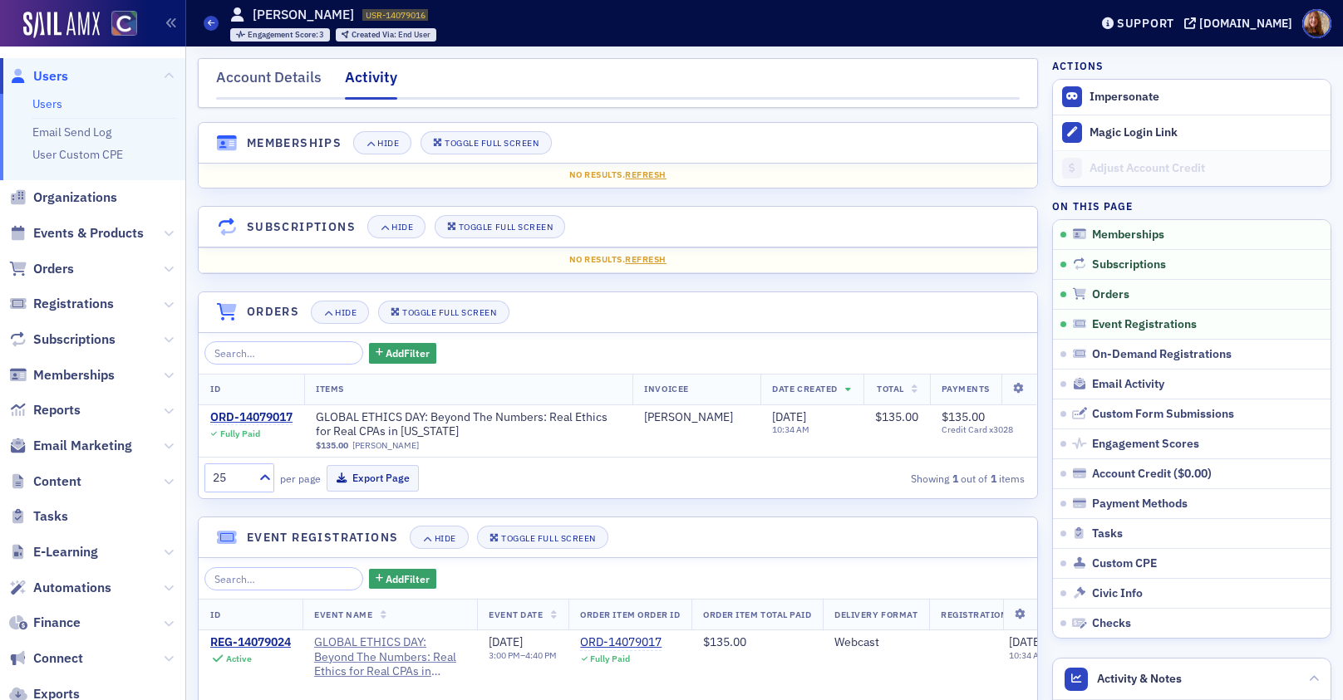
click at [47, 105] on link "Users" at bounding box center [47, 103] width 30 height 15
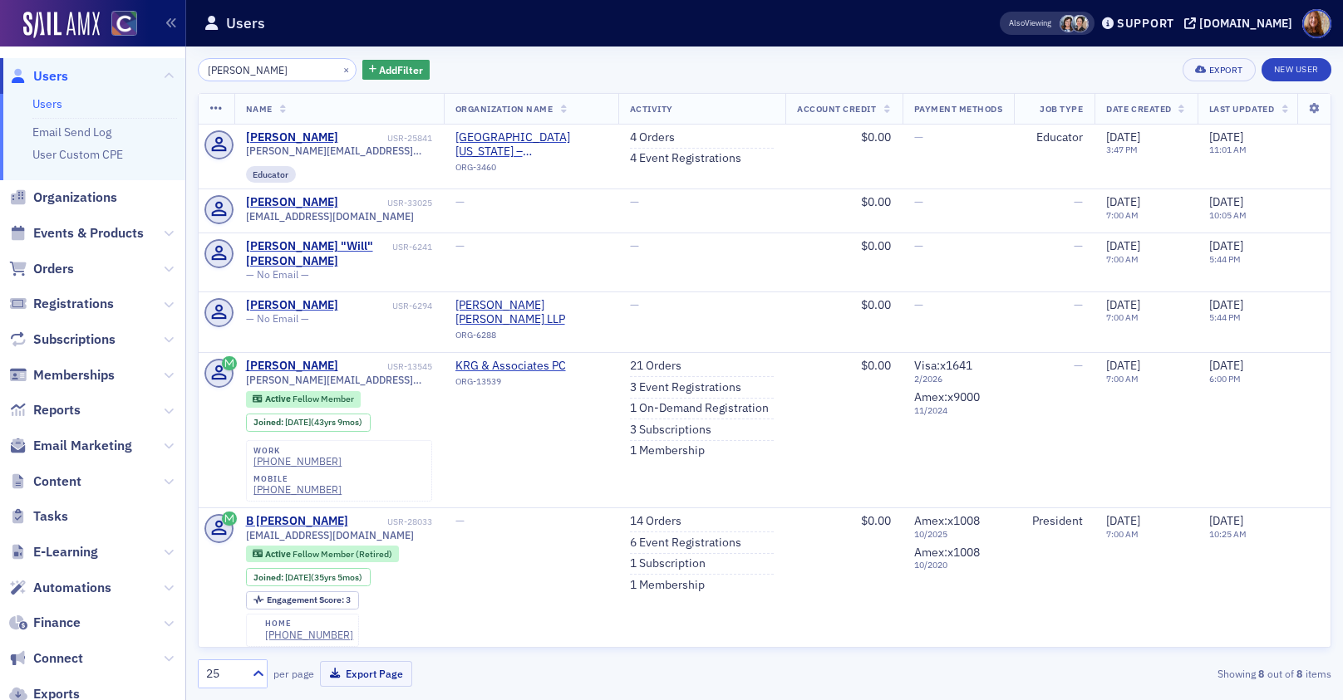
click at [238, 74] on input "gleason" at bounding box center [277, 69] width 159 height 23
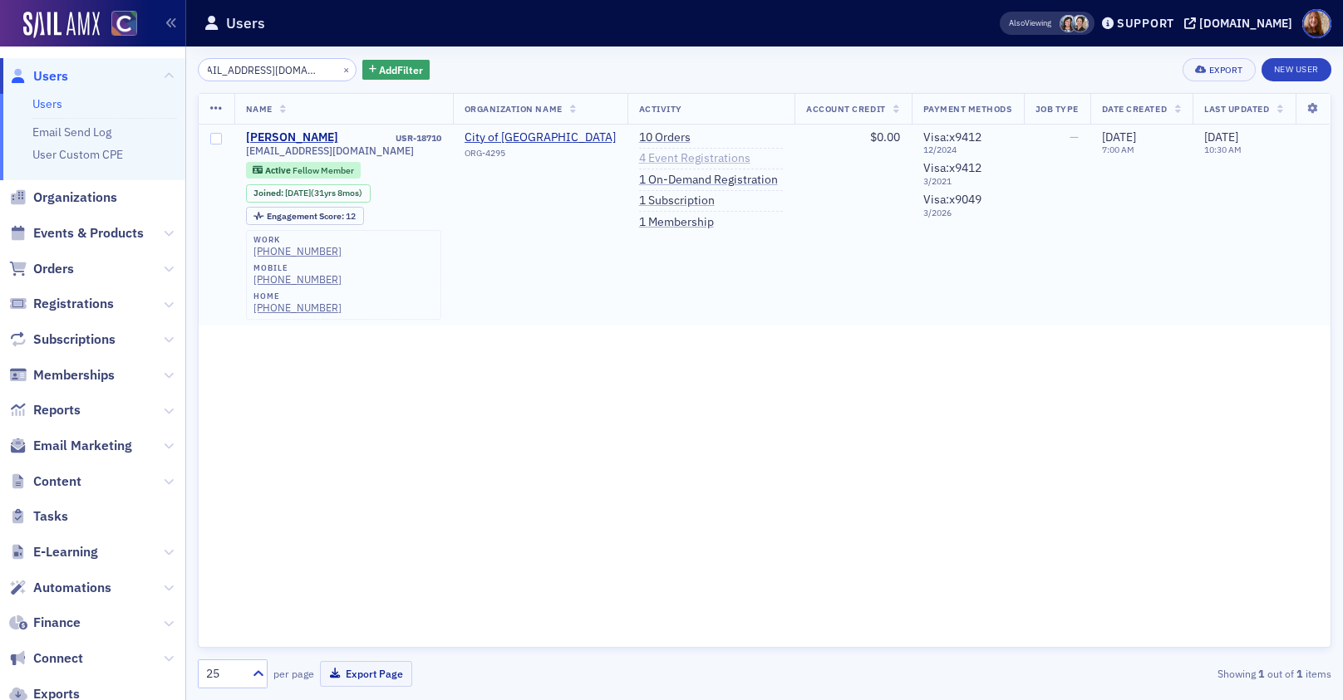
type input "terri_velasquez@yahoo.com"
click at [652, 154] on link "4 Event Registrations" at bounding box center [694, 158] width 111 height 15
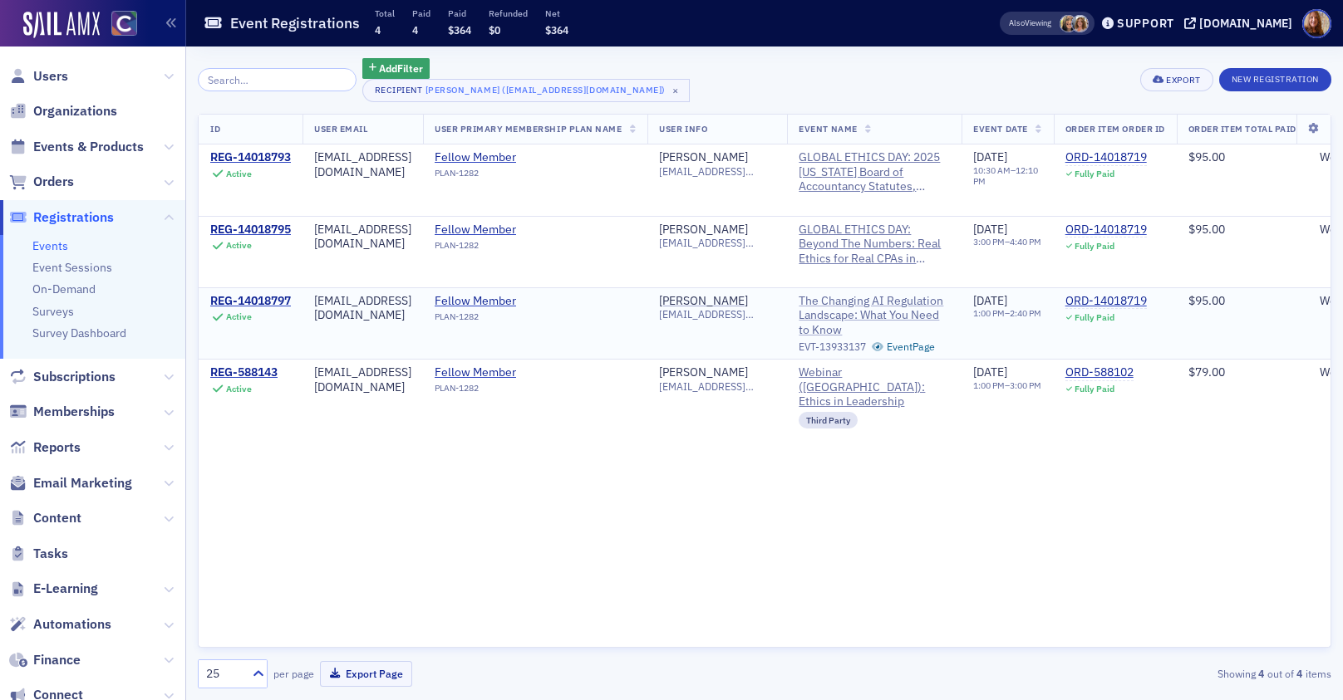
click at [905, 302] on span "The Changing AI Regulation Landscape: What You Need to Know" at bounding box center [873, 316] width 151 height 44
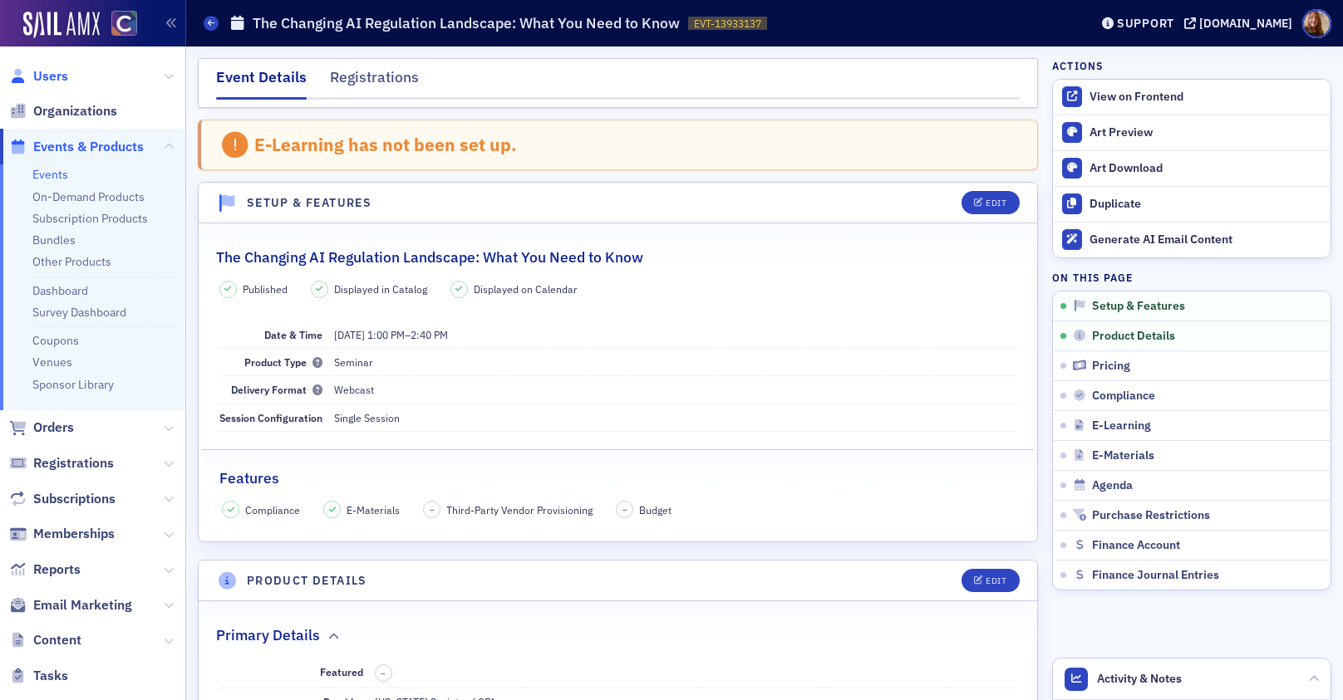
click at [61, 76] on span "Users" at bounding box center [50, 76] width 35 height 18
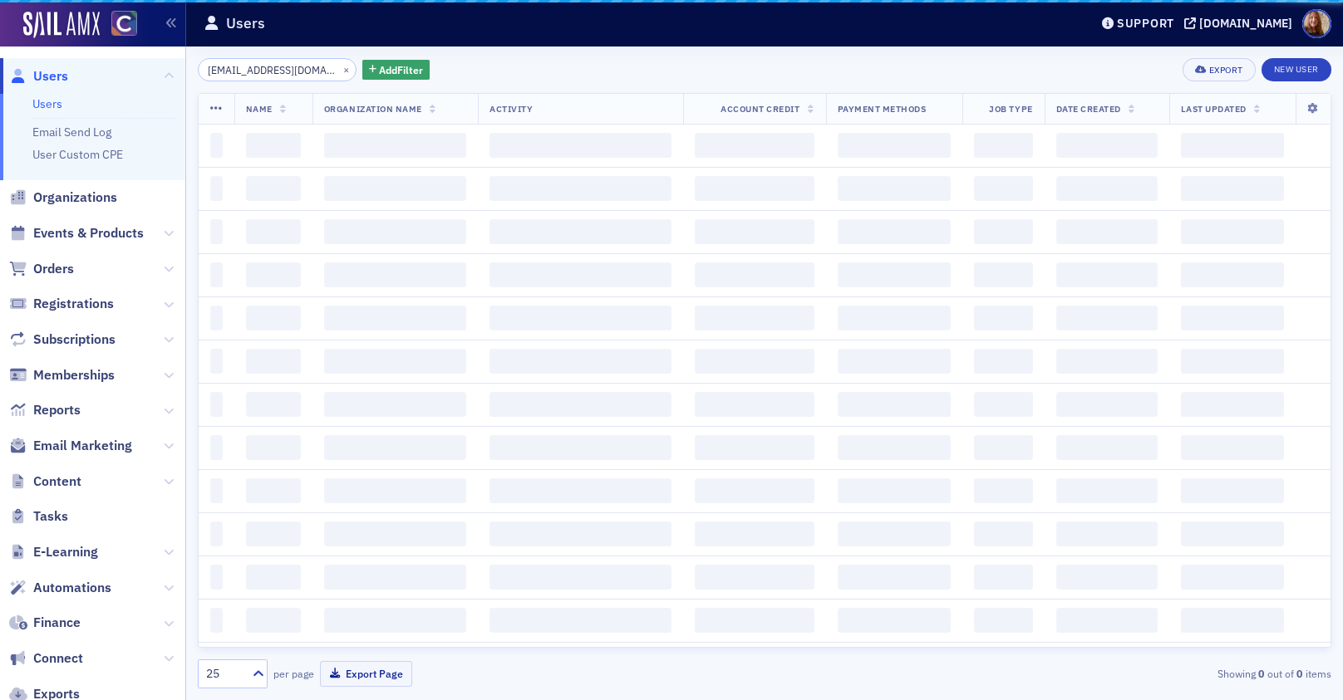
scroll to position [0, 19]
click at [261, 74] on input "terri_velasquez@yahoo.com" at bounding box center [277, 69] width 159 height 23
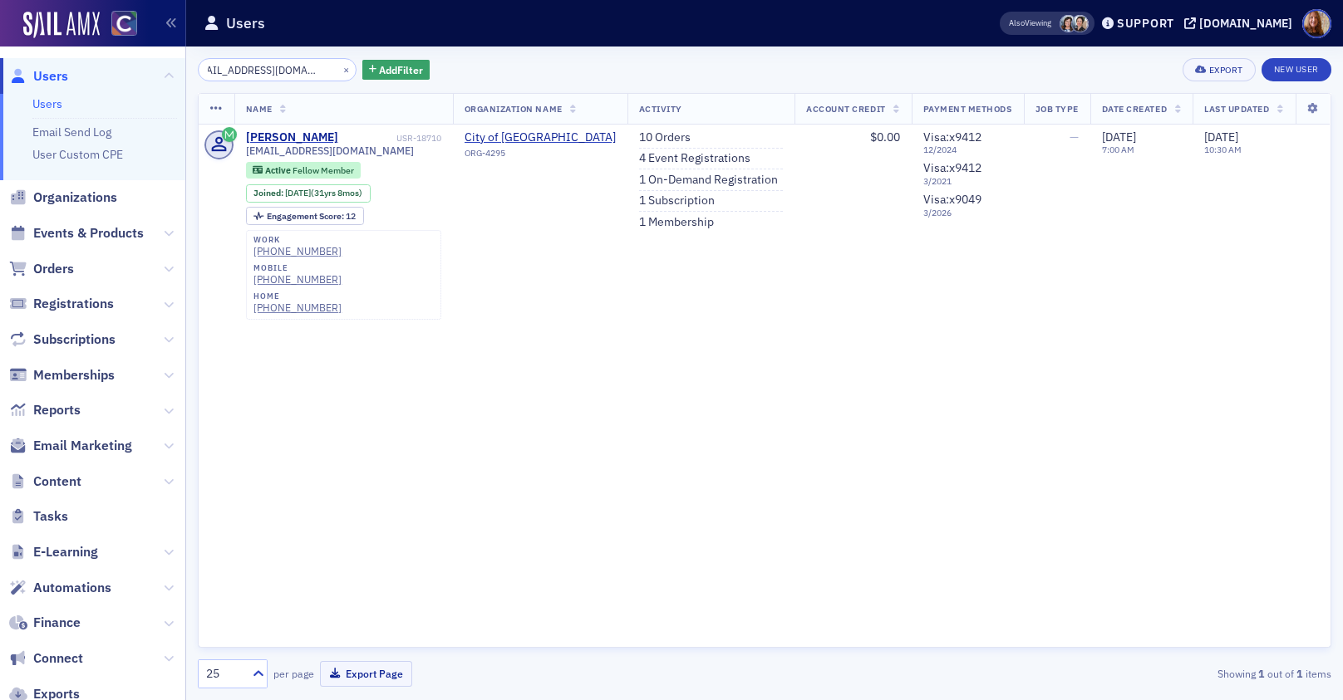
click at [282, 71] on input "terri_velasquez@yahoo.com" at bounding box center [277, 69] width 159 height 23
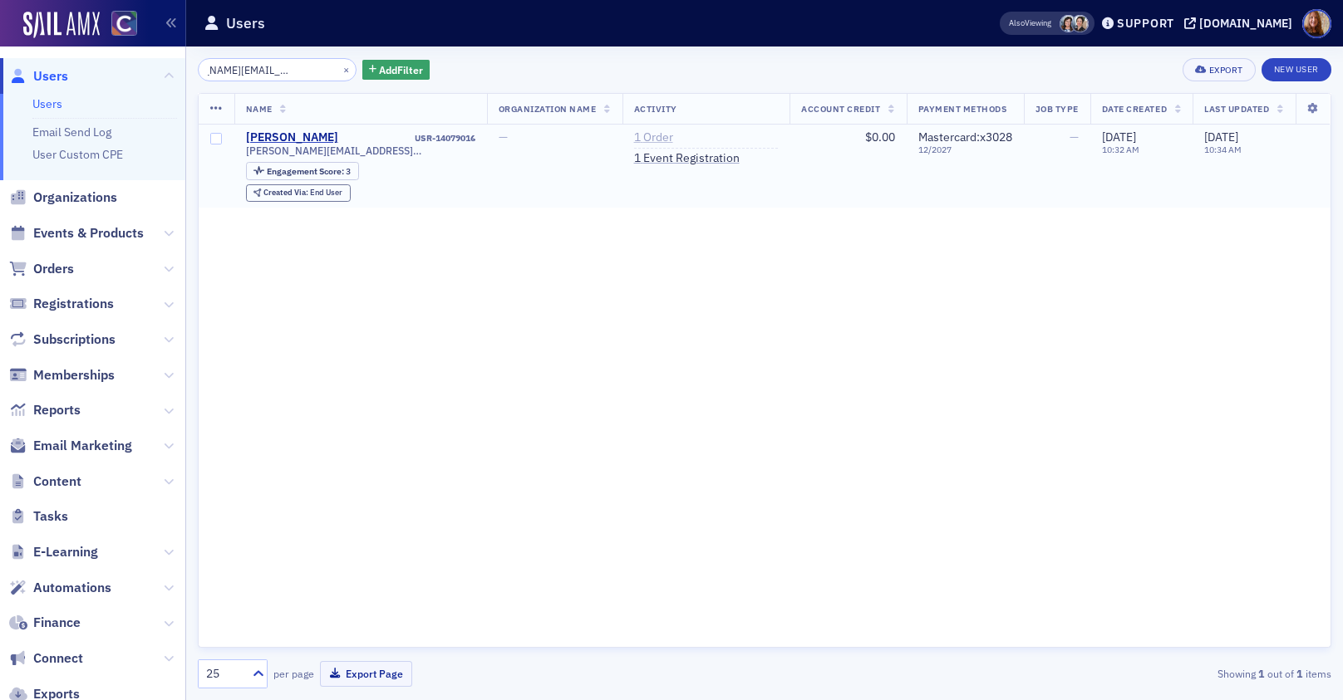
type input "michael.mussi@dfinsolutions.com"
click at [634, 136] on link "1 Order" at bounding box center [653, 137] width 39 height 15
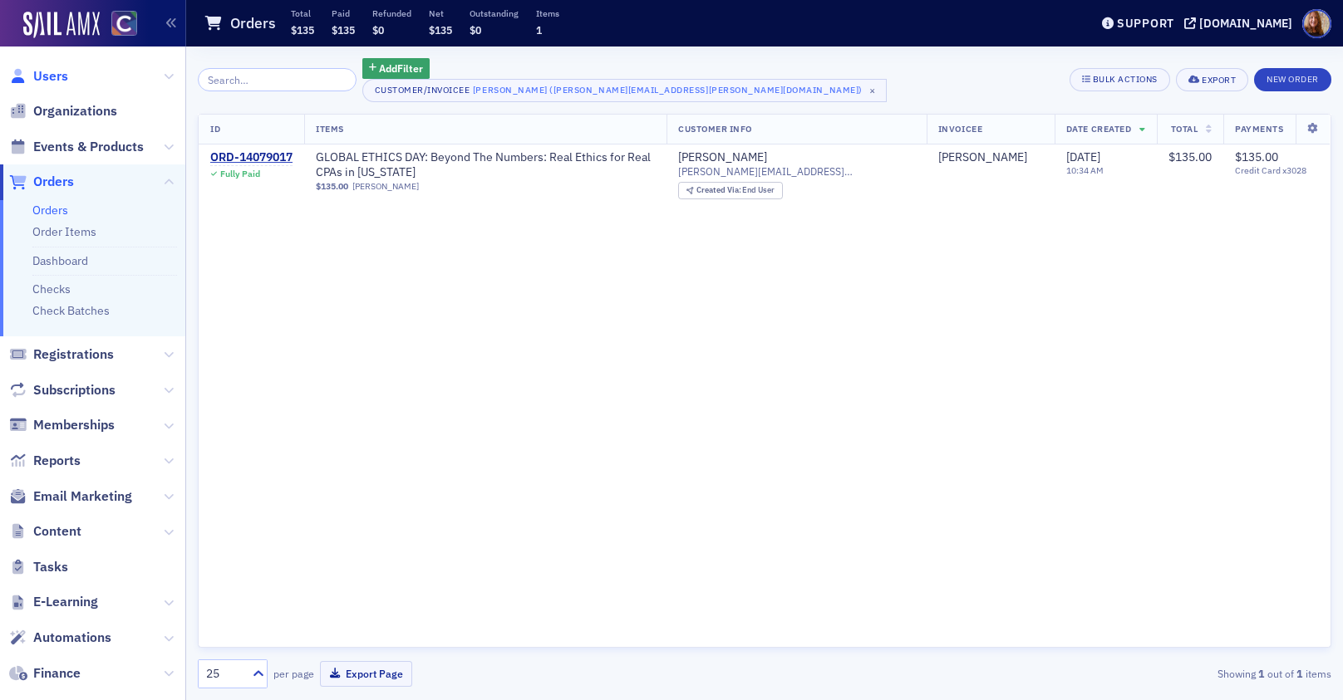
click at [66, 76] on span "Users" at bounding box center [50, 76] width 35 height 18
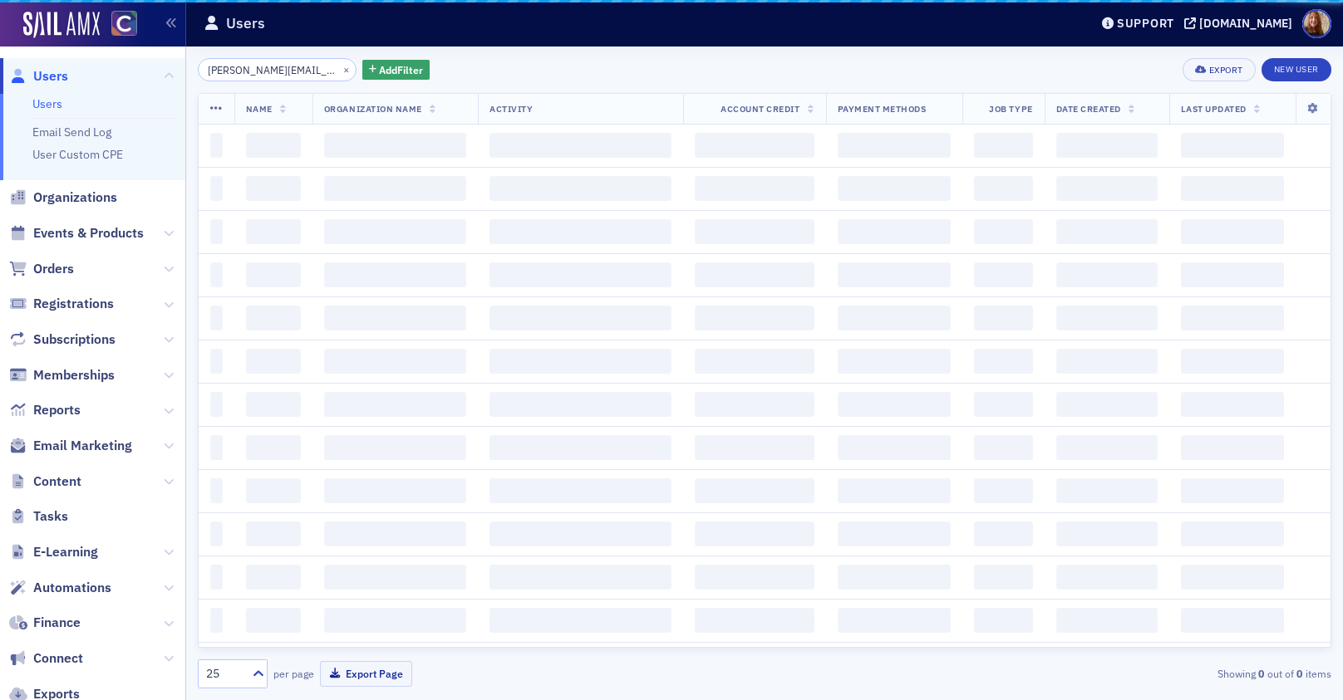
click at [258, 80] on input "michael.mussi@dfinsolutions.com" at bounding box center [277, 69] width 159 height 23
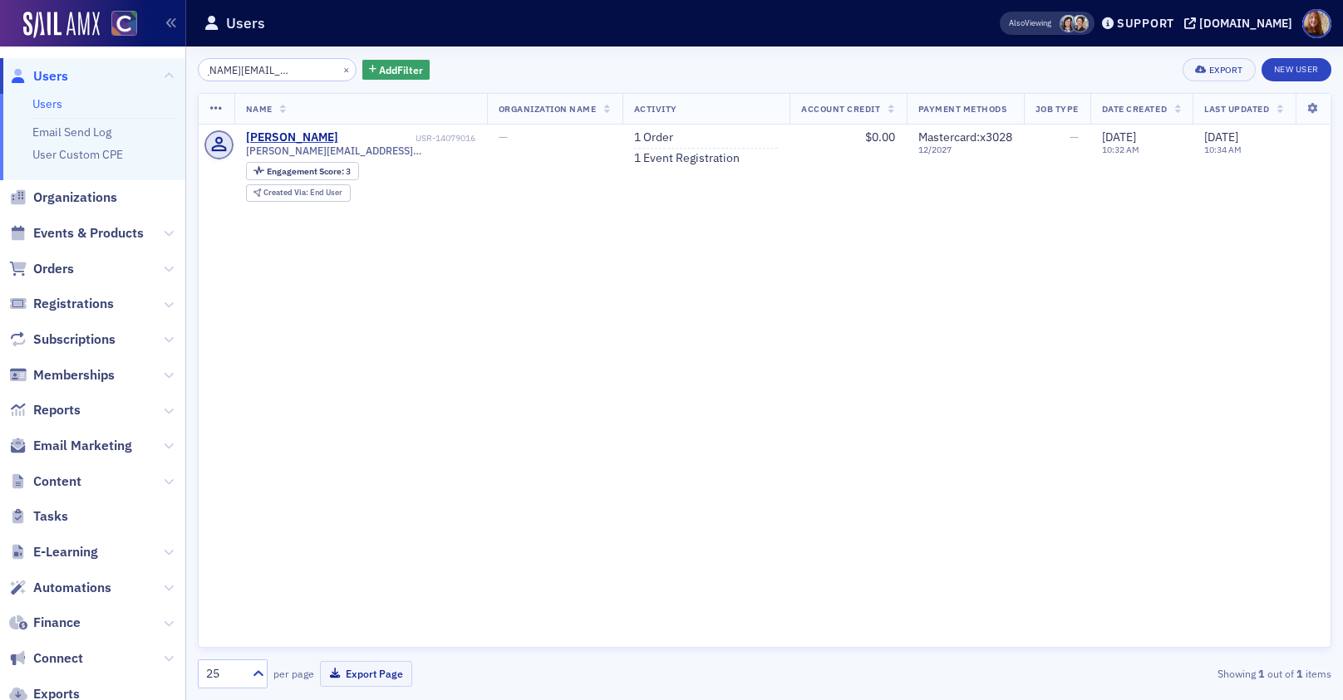
click at [265, 72] on input "michael.mussi@dfinsolutions.com" at bounding box center [277, 69] width 159 height 23
click at [634, 139] on link "1 Order" at bounding box center [653, 137] width 39 height 15
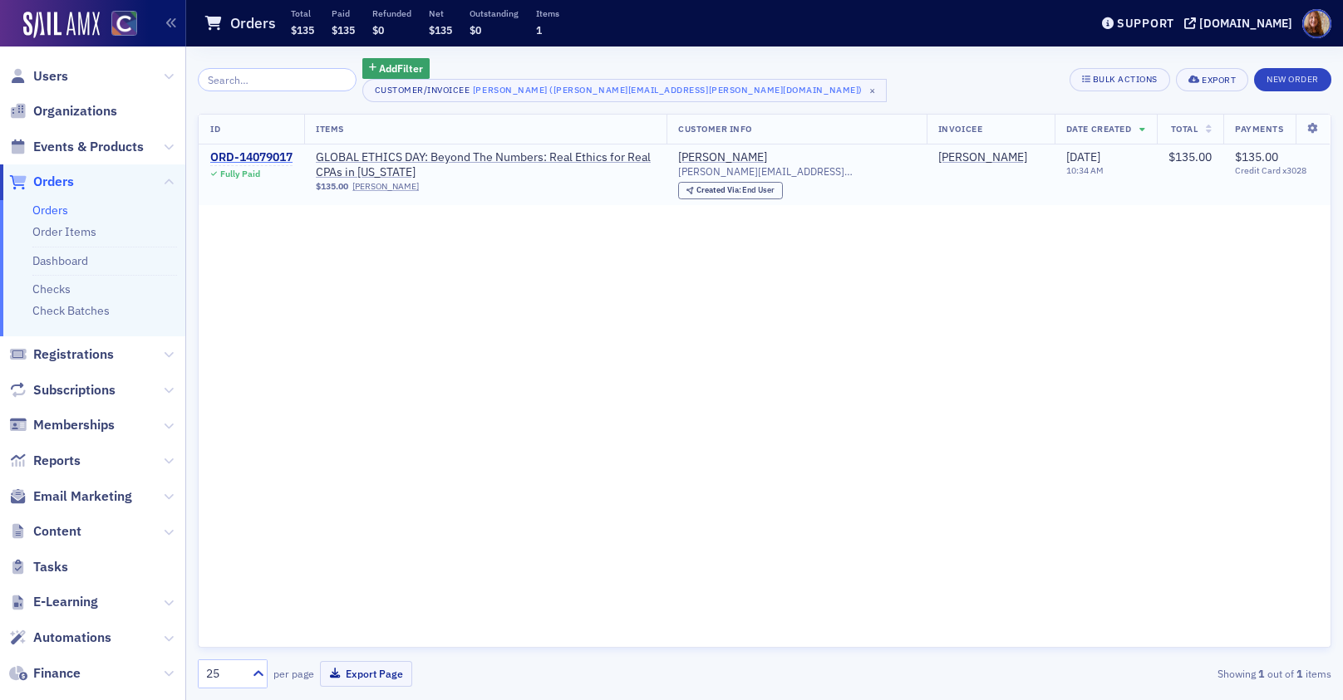
click at [260, 155] on div "ORD-14079017" at bounding box center [251, 157] width 82 height 15
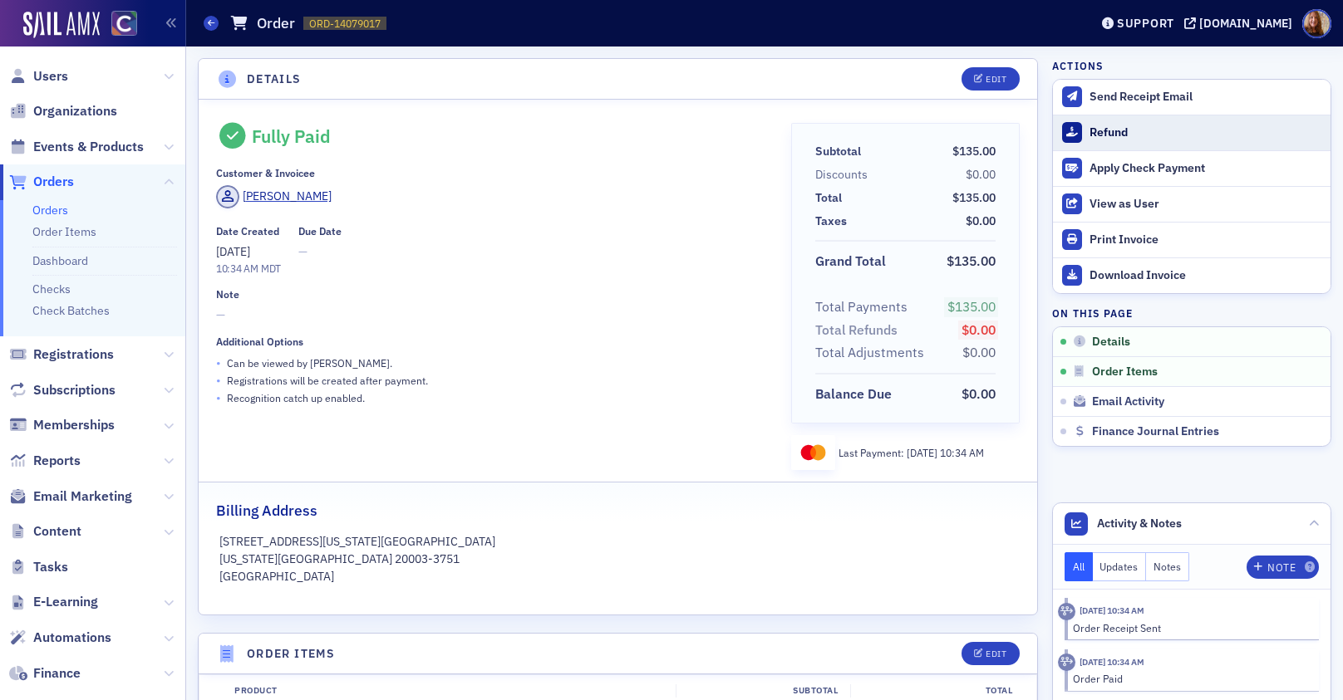
click at [1097, 135] on div "Refund" at bounding box center [1205, 132] width 233 height 15
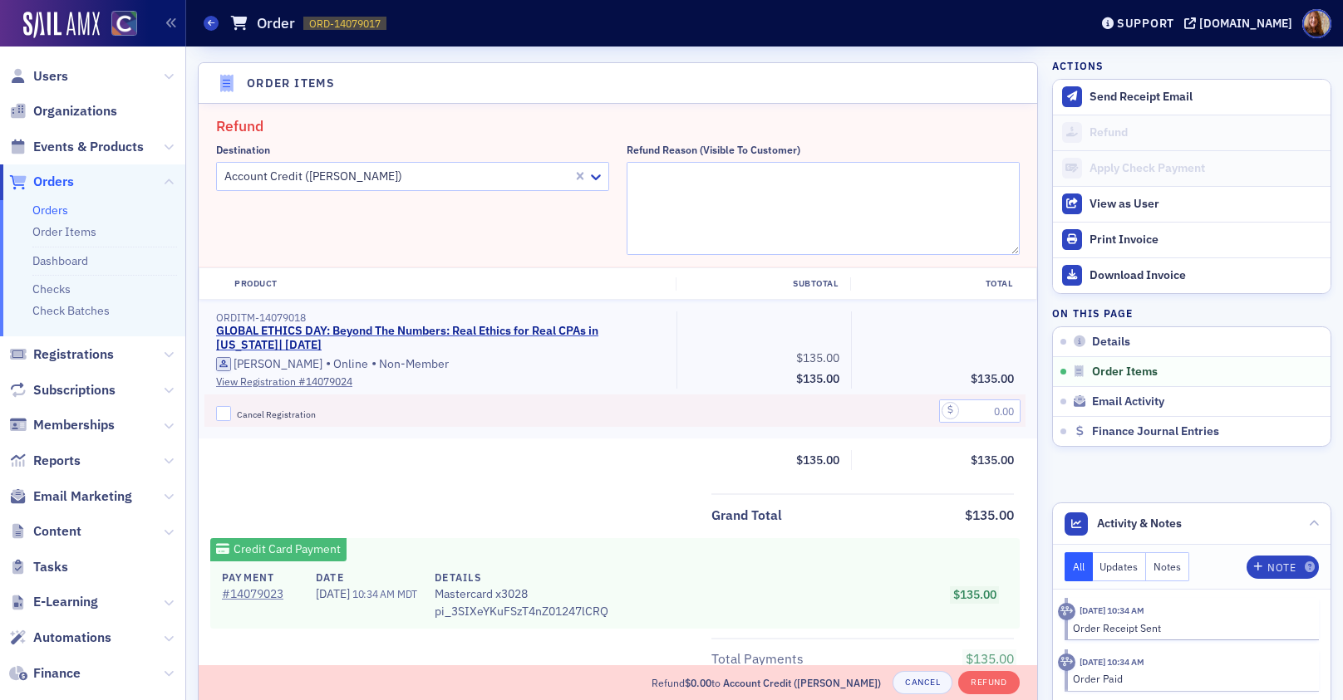
scroll to position [578, 0]
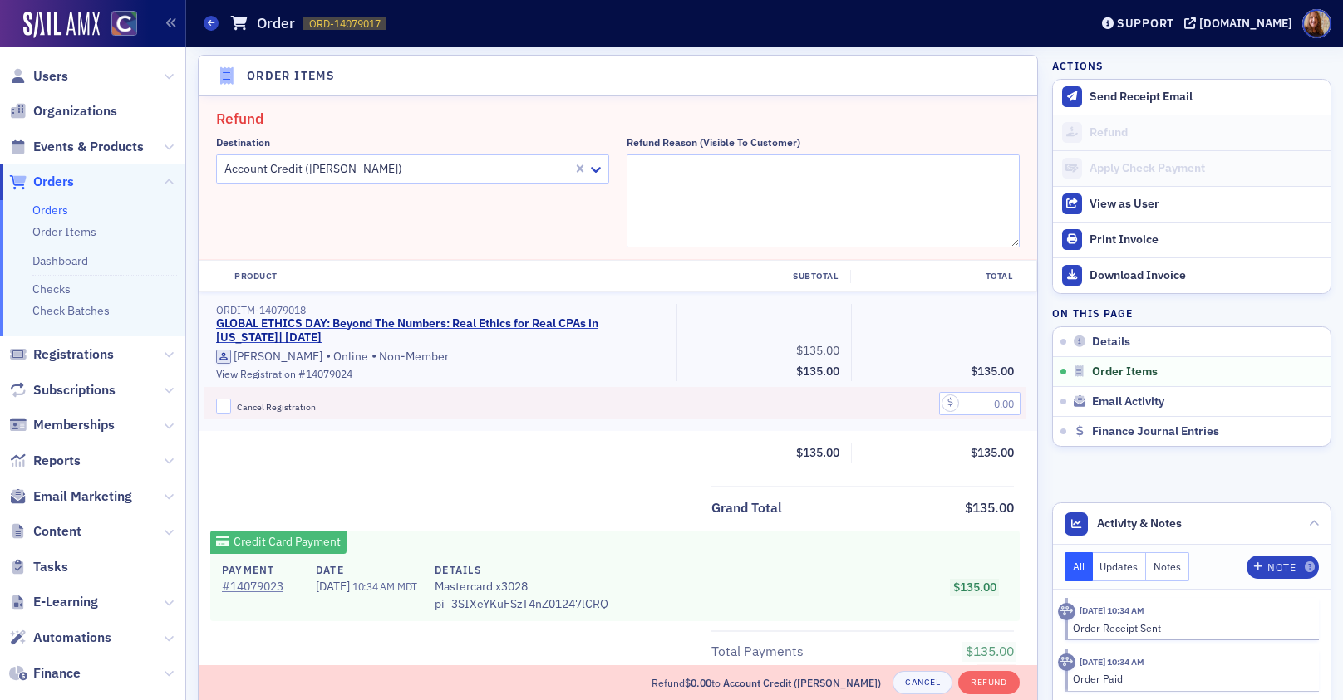
click at [396, 180] on div "Account Credit (Michael Mussi)" at bounding box center [395, 169] width 356 height 24
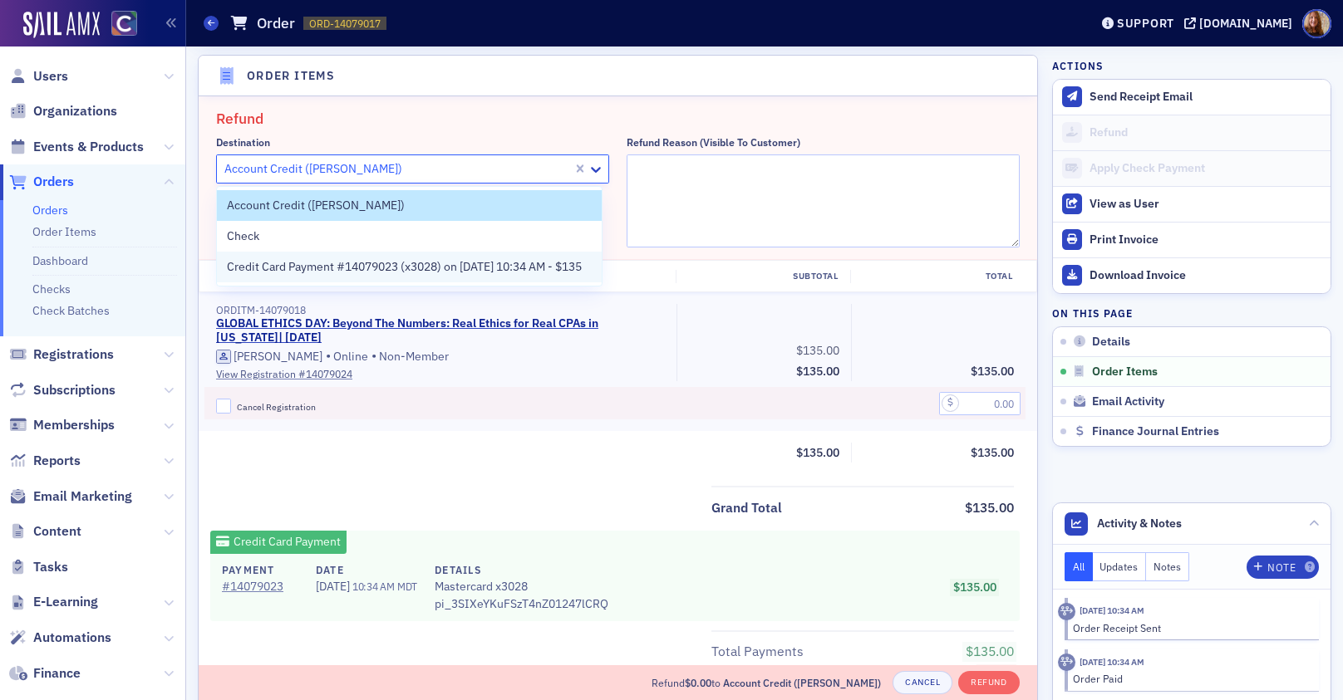
click at [272, 263] on span "Credit Card Payment #14079023 (x3028) on 10/15/2025 10:34 AM - $135" at bounding box center [404, 266] width 355 height 17
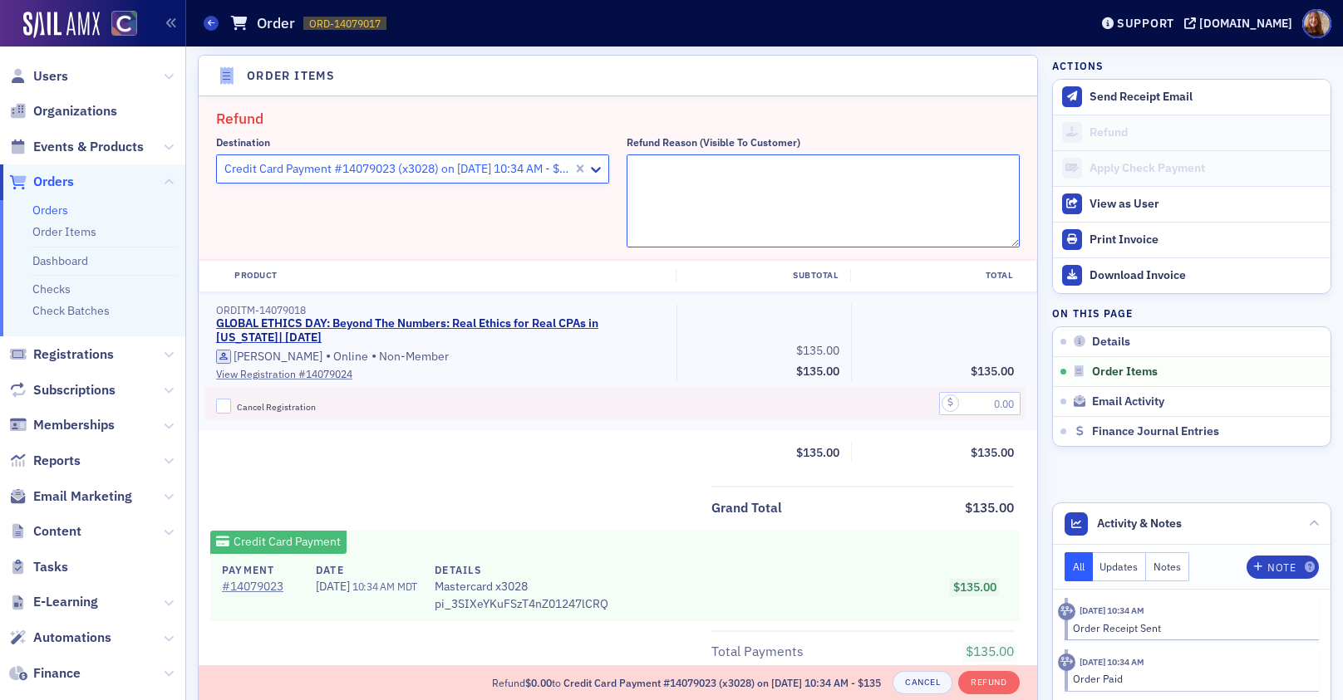
click at [715, 179] on textarea "Refund Reason (Visible to Customer)" at bounding box center [822, 201] width 393 height 93
type textarea "w"
type textarea "cannot attend."
click at [274, 407] on span "Cancel Registration" at bounding box center [276, 407] width 79 height 12
click at [231, 407] on input "Cancel Registration" at bounding box center [223, 406] width 15 height 15
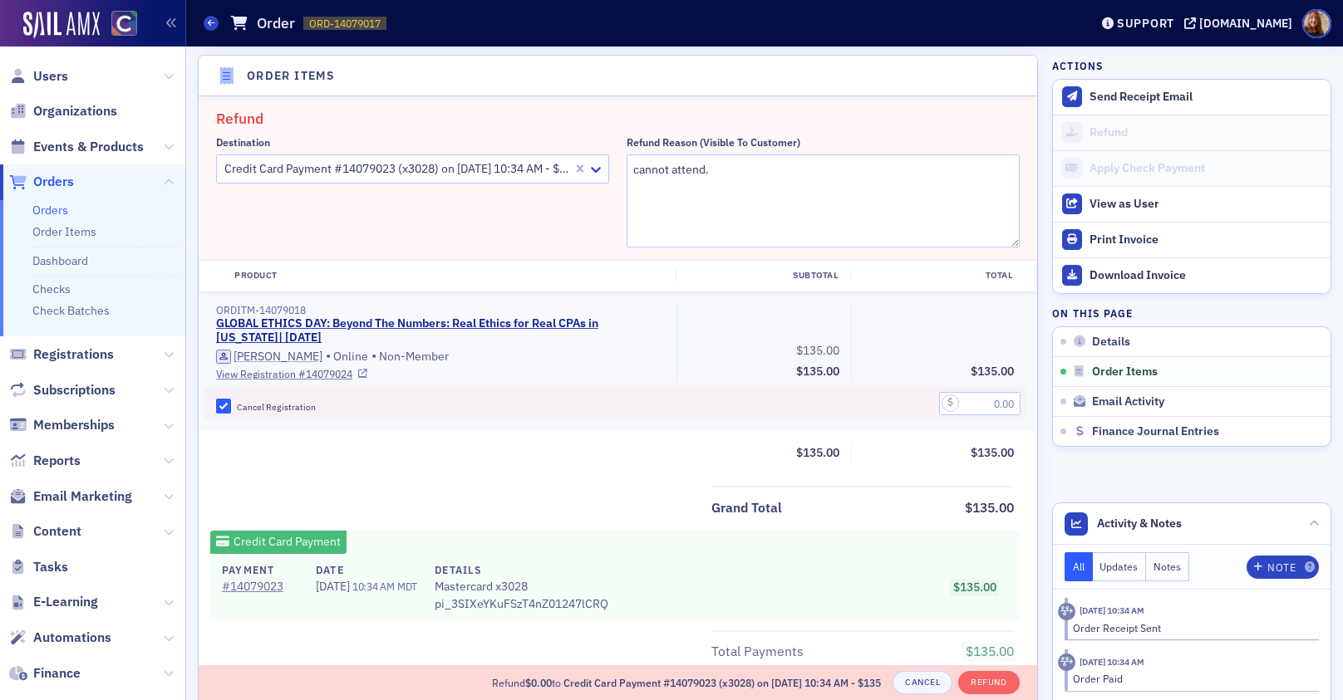
checkbox input "true"
click at [962, 400] on input "text" at bounding box center [979, 403] width 81 height 23
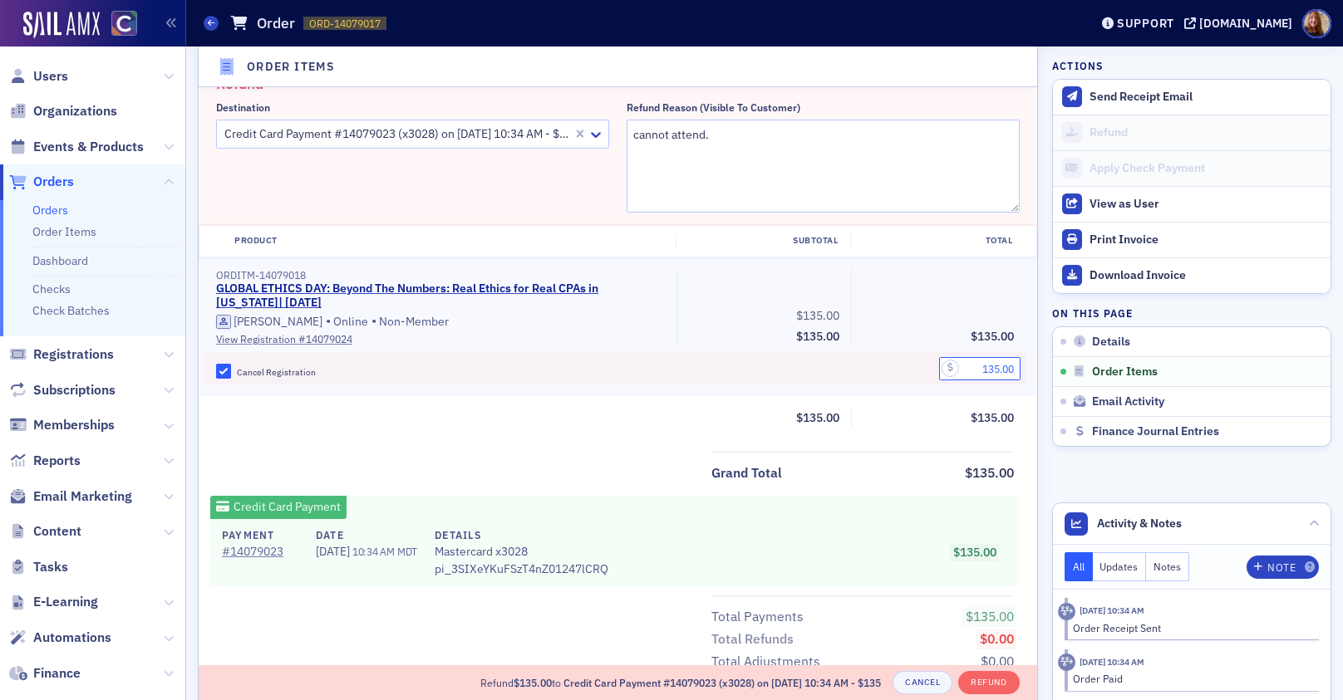
scroll to position [724, 0]
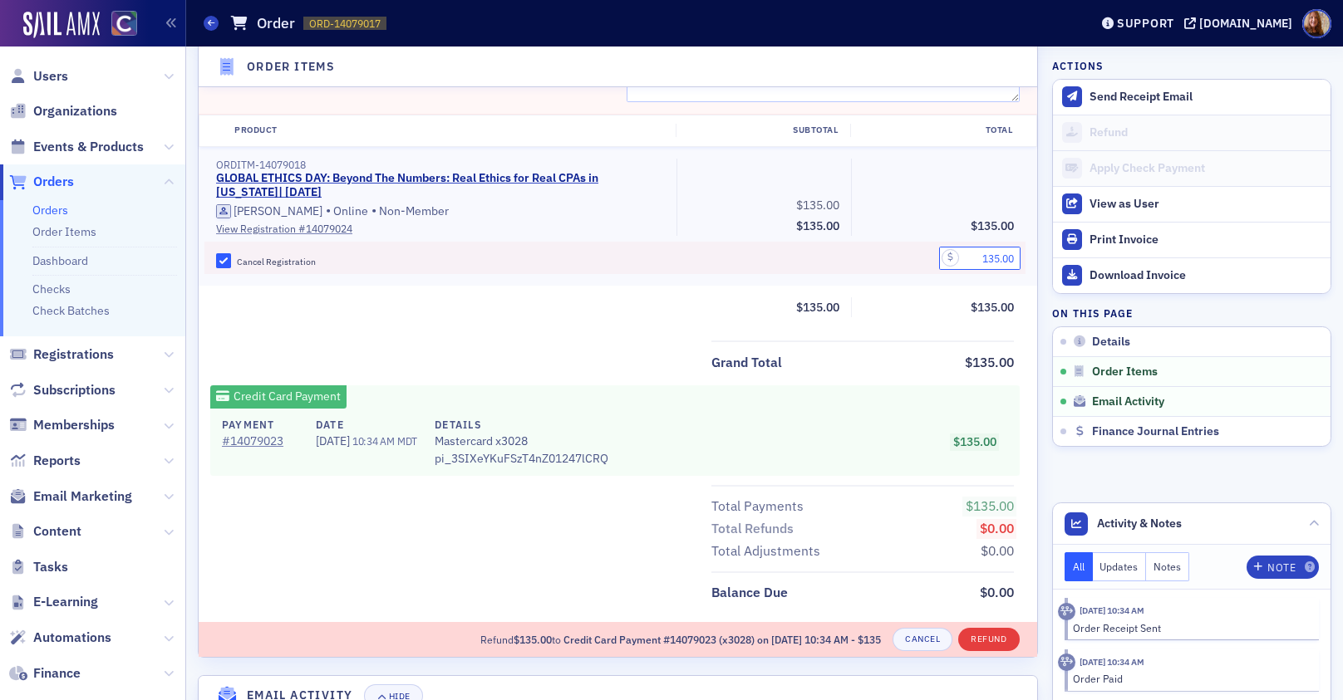
type input "135.00"
click at [960, 636] on button "Refund" at bounding box center [988, 639] width 61 height 23
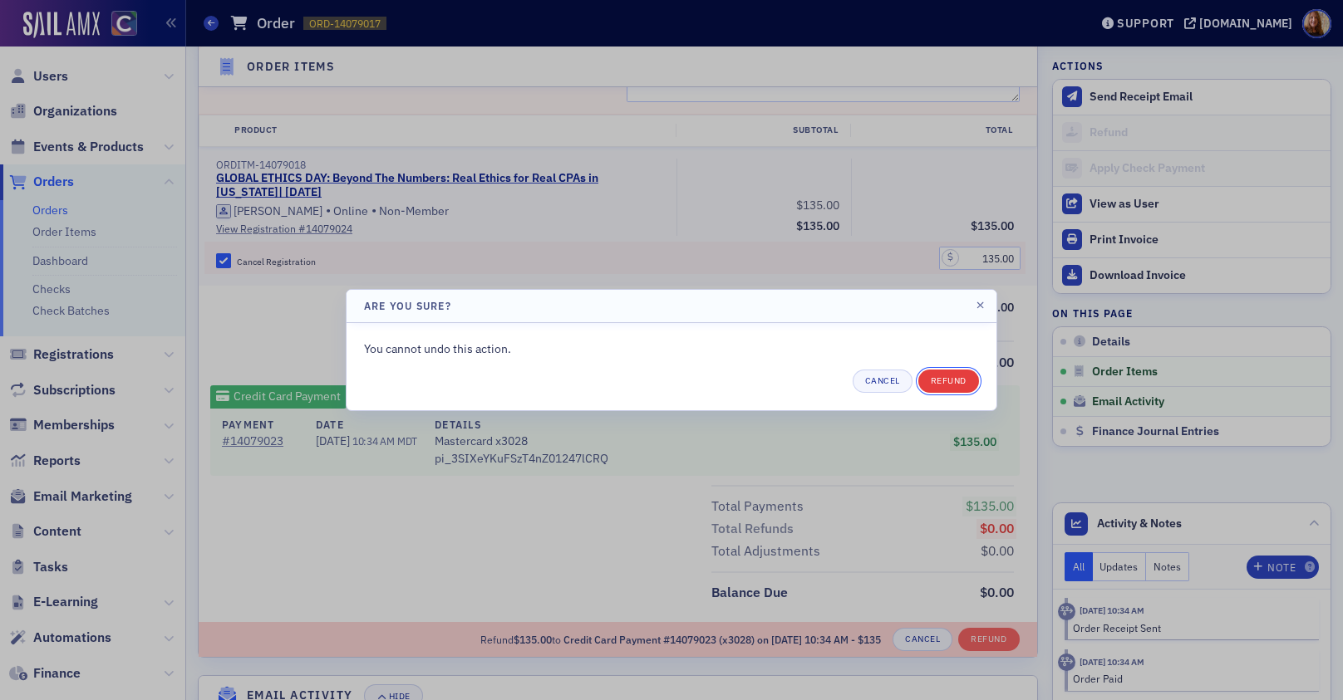
click at [950, 385] on button "Refund" at bounding box center [948, 381] width 61 height 23
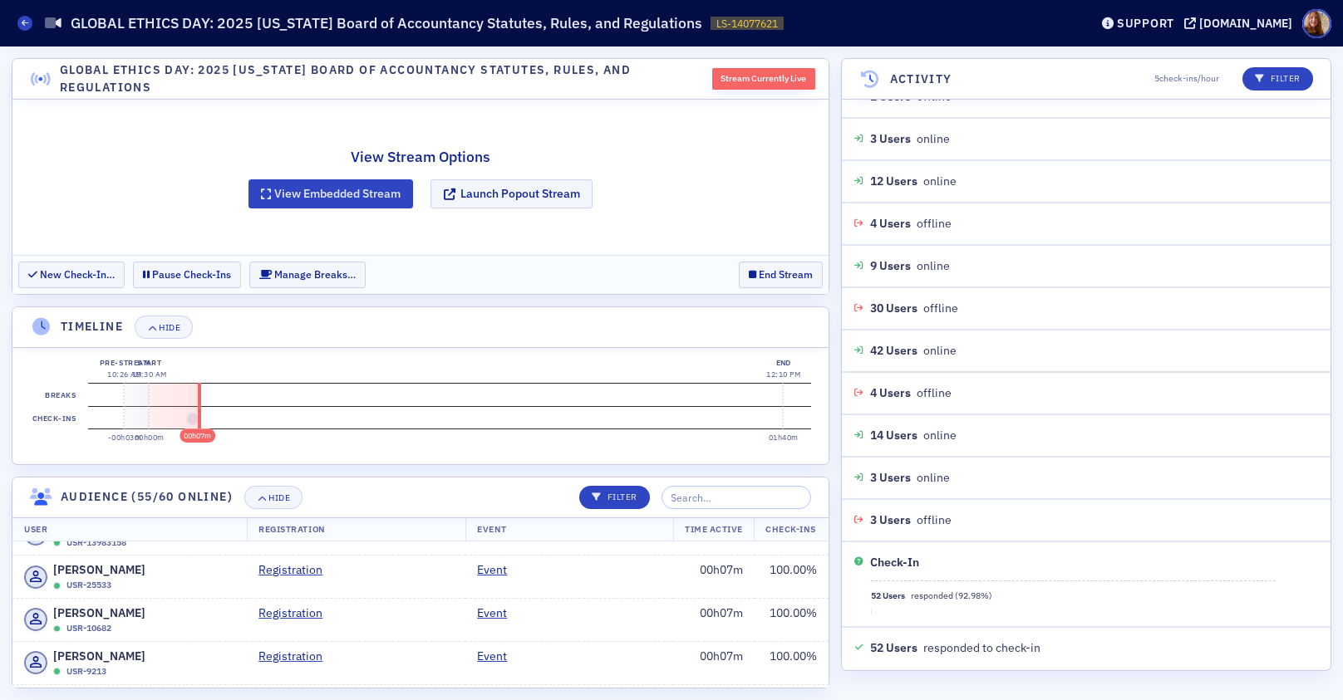
scroll to position [382, 0]
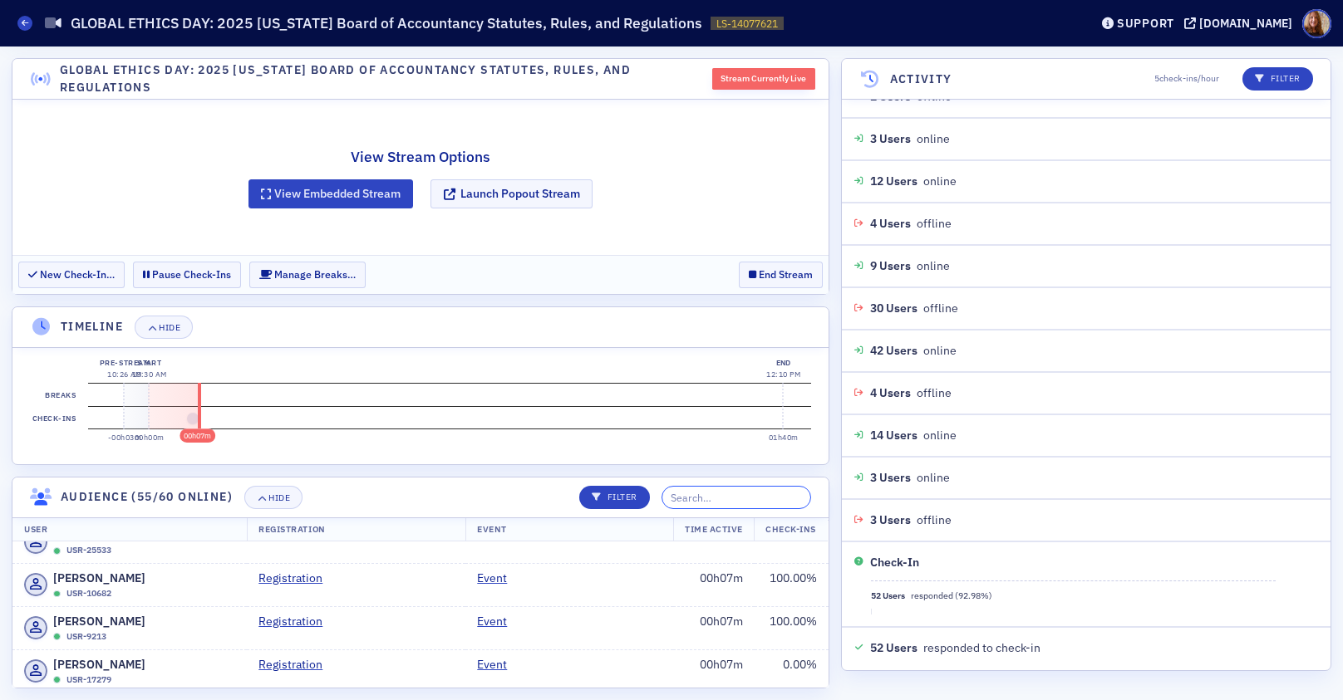
click at [709, 494] on input "search" at bounding box center [736, 497] width 150 height 23
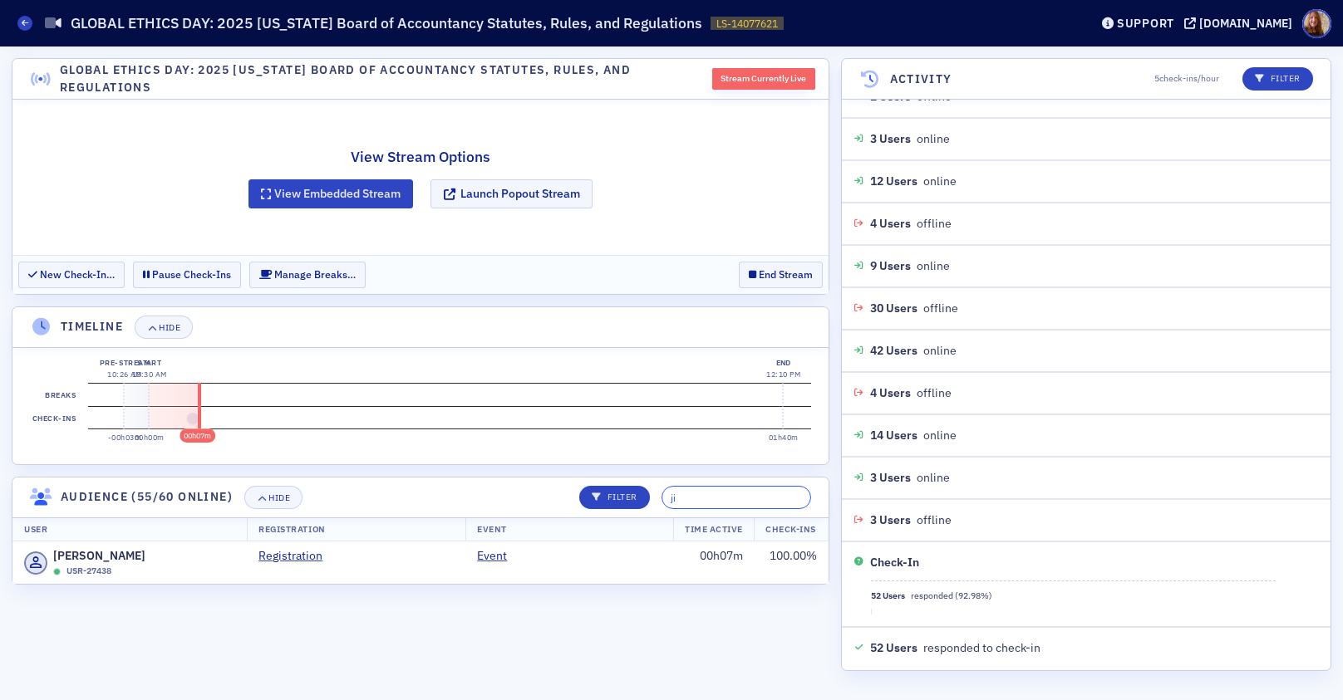
type input "j"
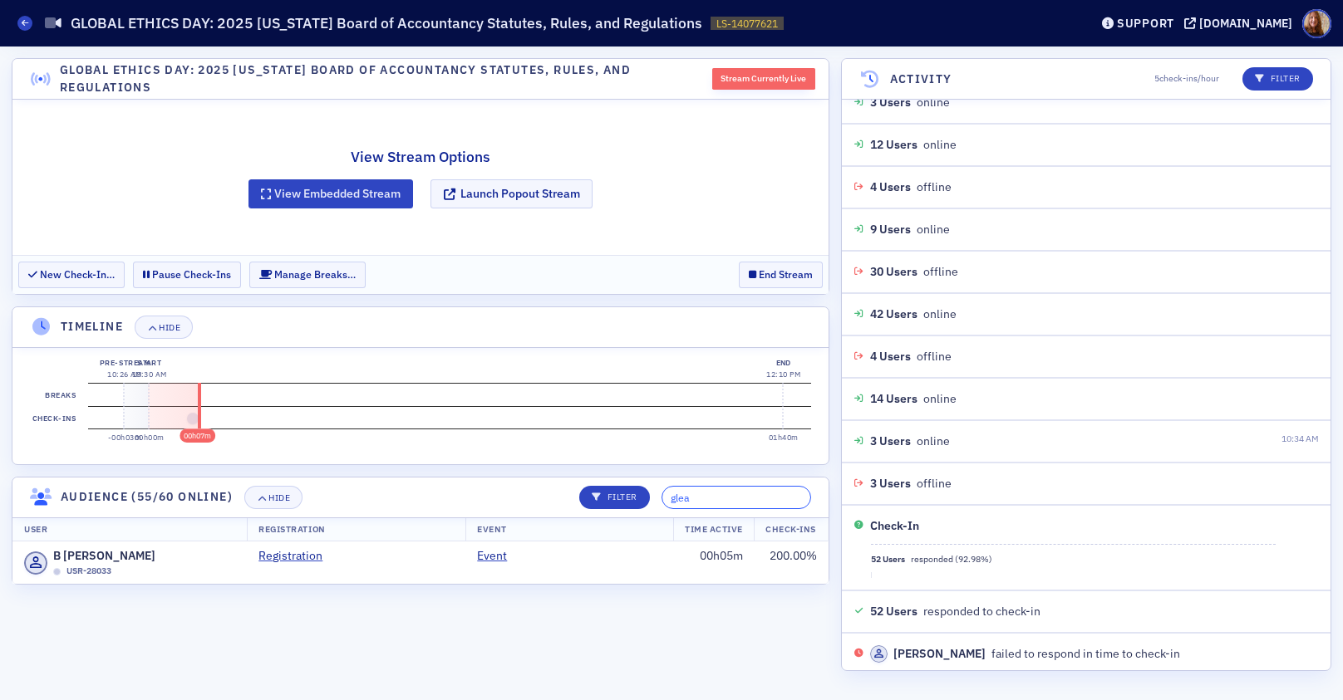
scroll to position [816, 0]
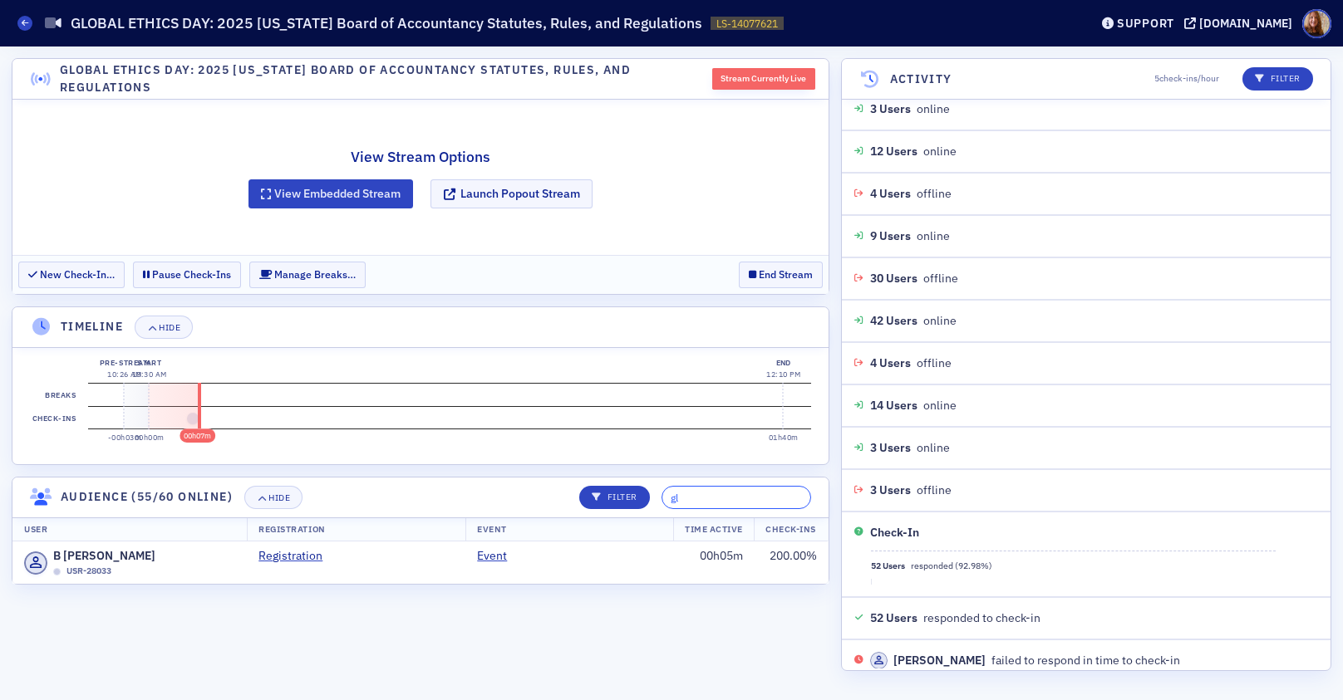
type input "g"
type input "m"
type input "glea"
click at [704, 499] on input "glea" at bounding box center [736, 497] width 150 height 23
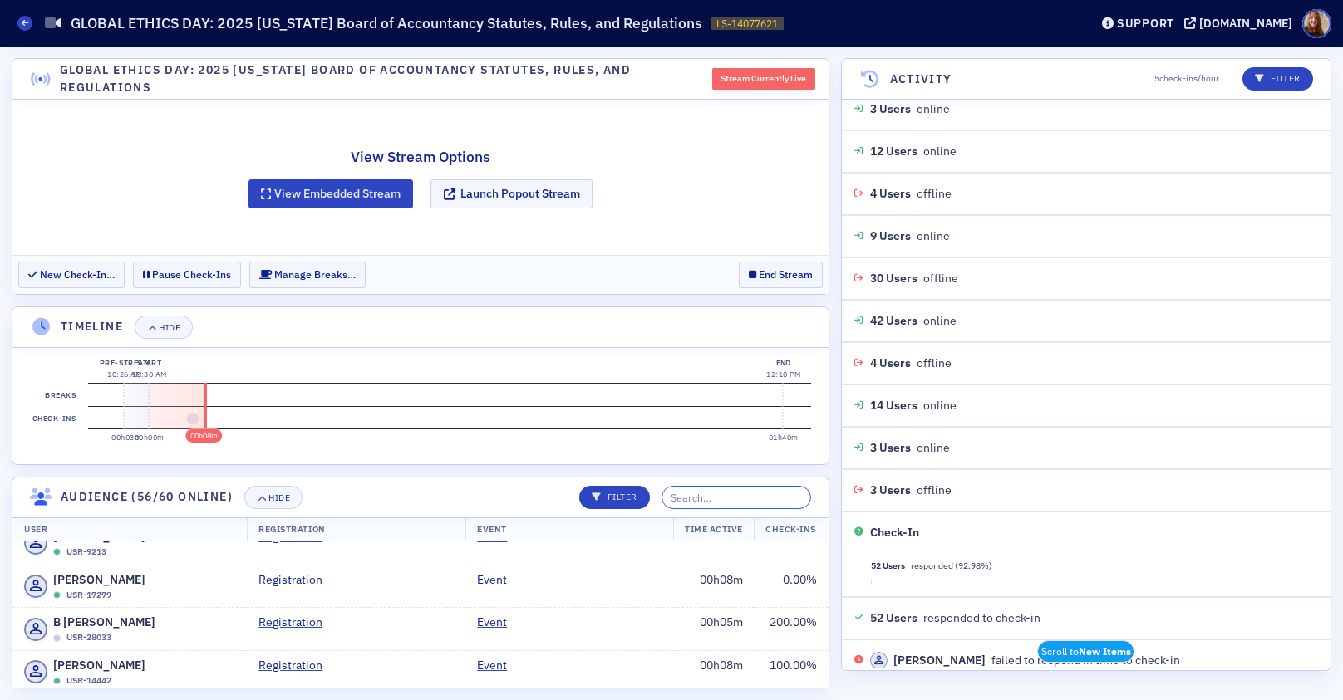
scroll to position [466, 0]
click at [26, 26] on icon at bounding box center [25, 22] width 7 height 7
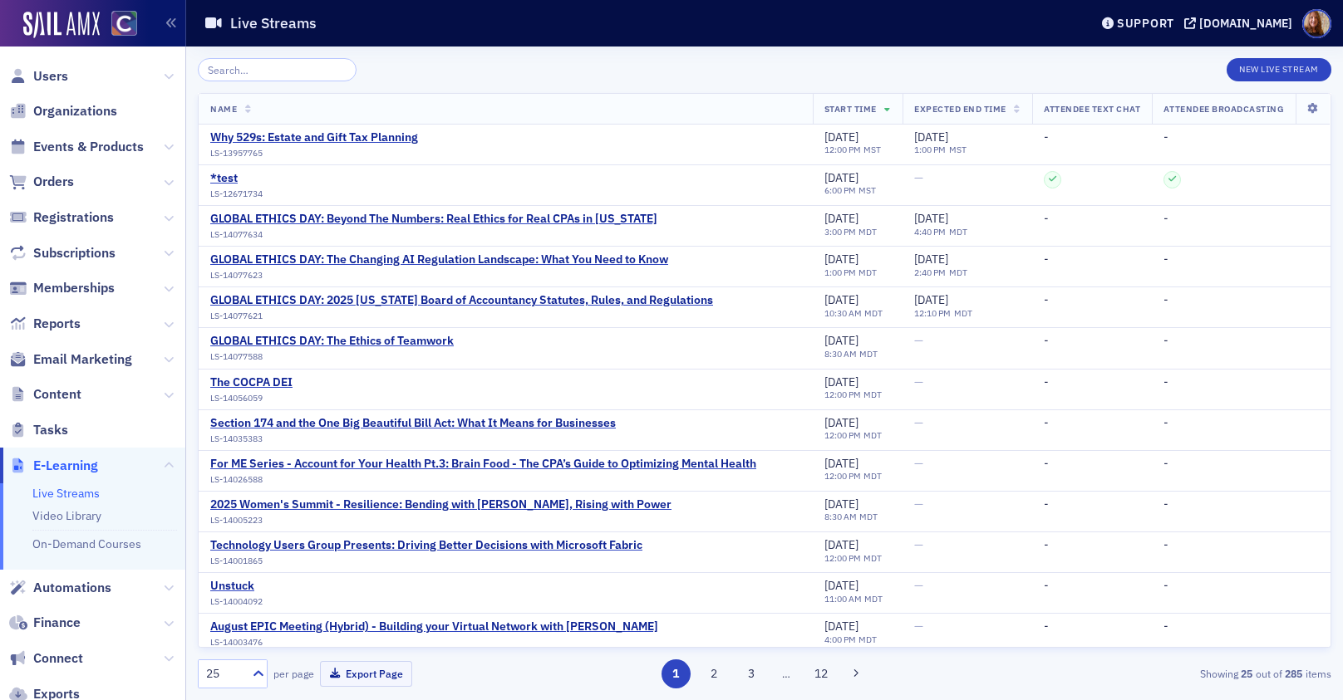
click at [265, 74] on input "search" at bounding box center [277, 69] width 159 height 23
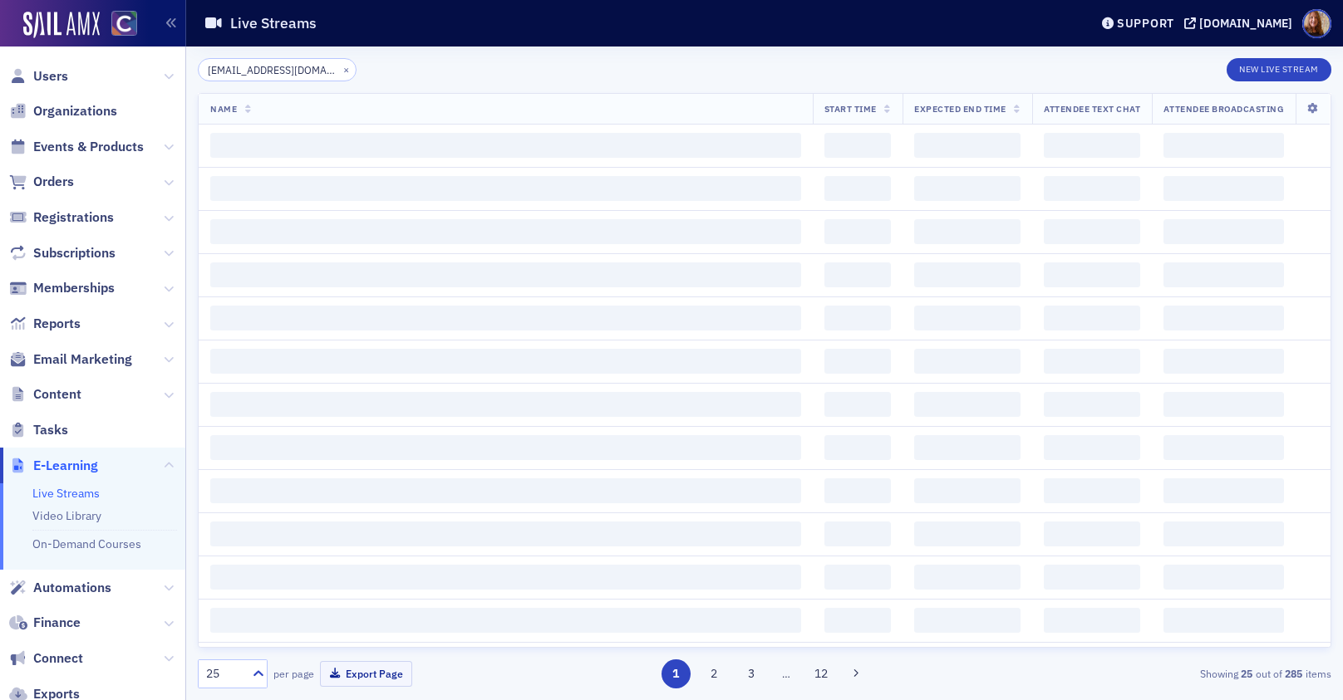
scroll to position [0, 19]
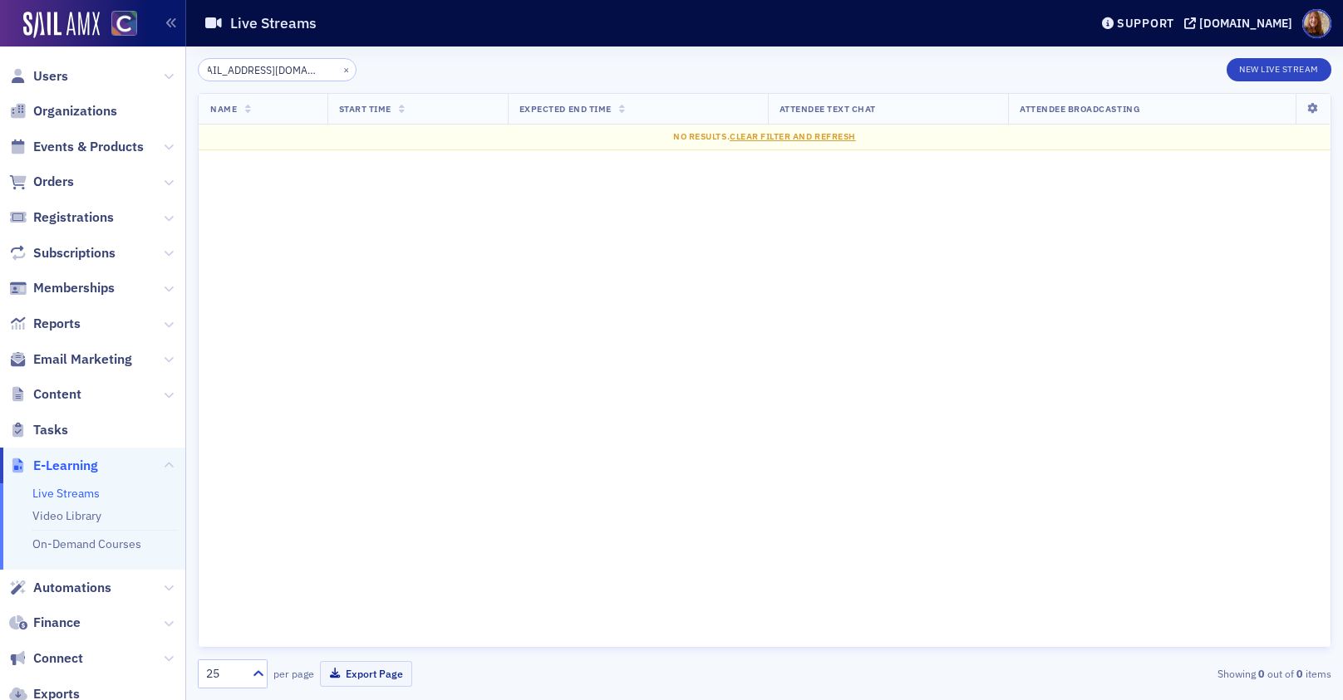
type input "[EMAIL_ADDRESS][DOMAIN_NAME]"
click at [339, 74] on button "×" at bounding box center [346, 68] width 15 height 15
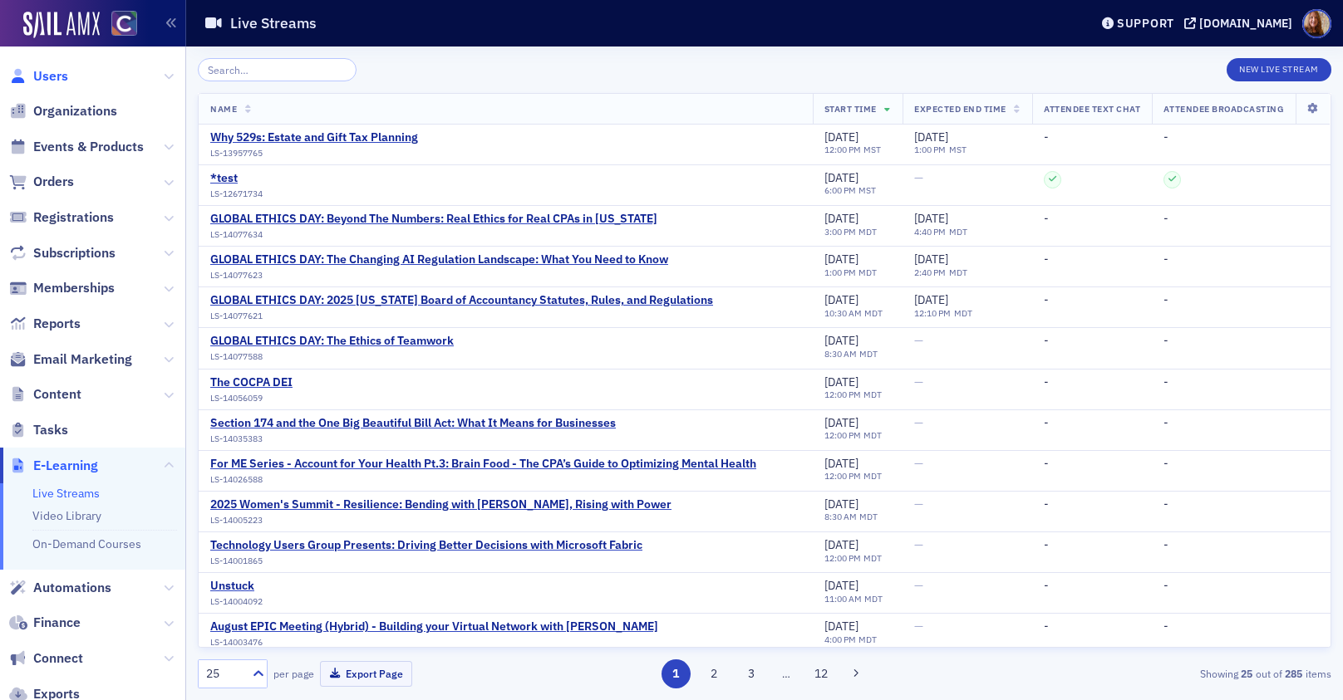
click at [37, 72] on span "Users" at bounding box center [50, 76] width 35 height 18
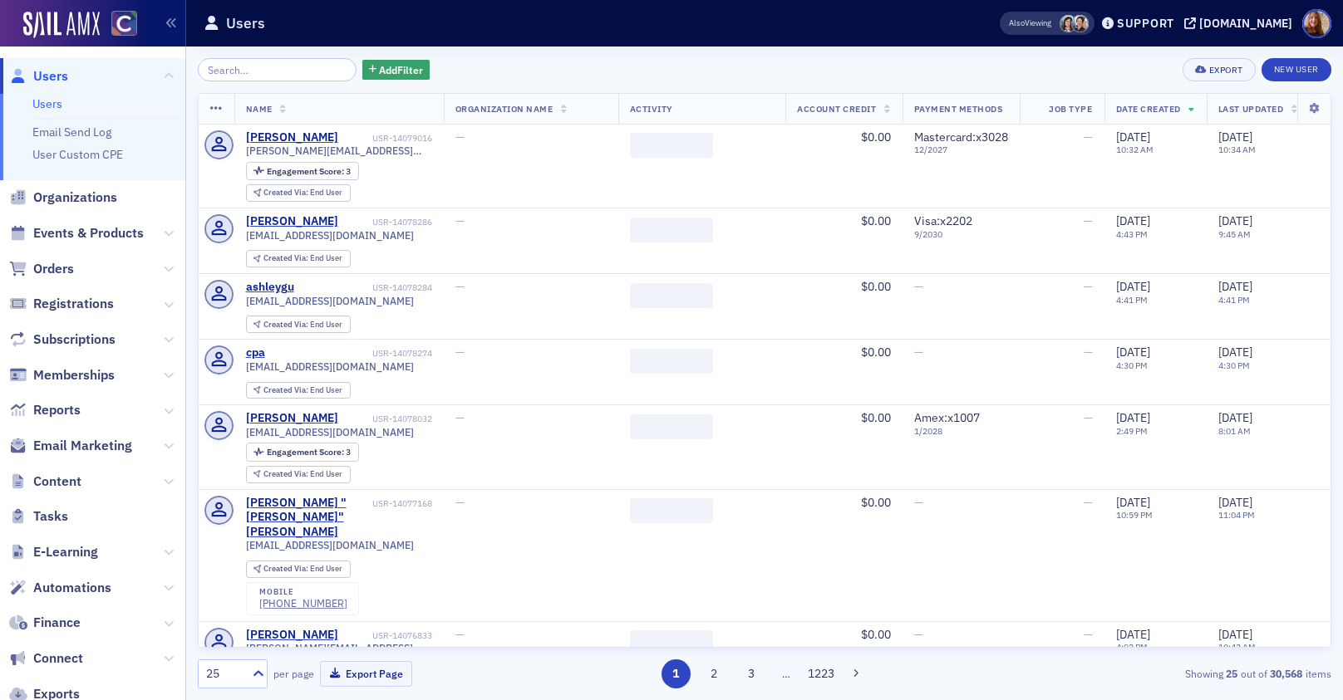
drag, startPoint x: 233, startPoint y: 55, endPoint x: 242, endPoint y: 66, distance: 14.8
click at [242, 66] on input "search" at bounding box center [277, 69] width 159 height 23
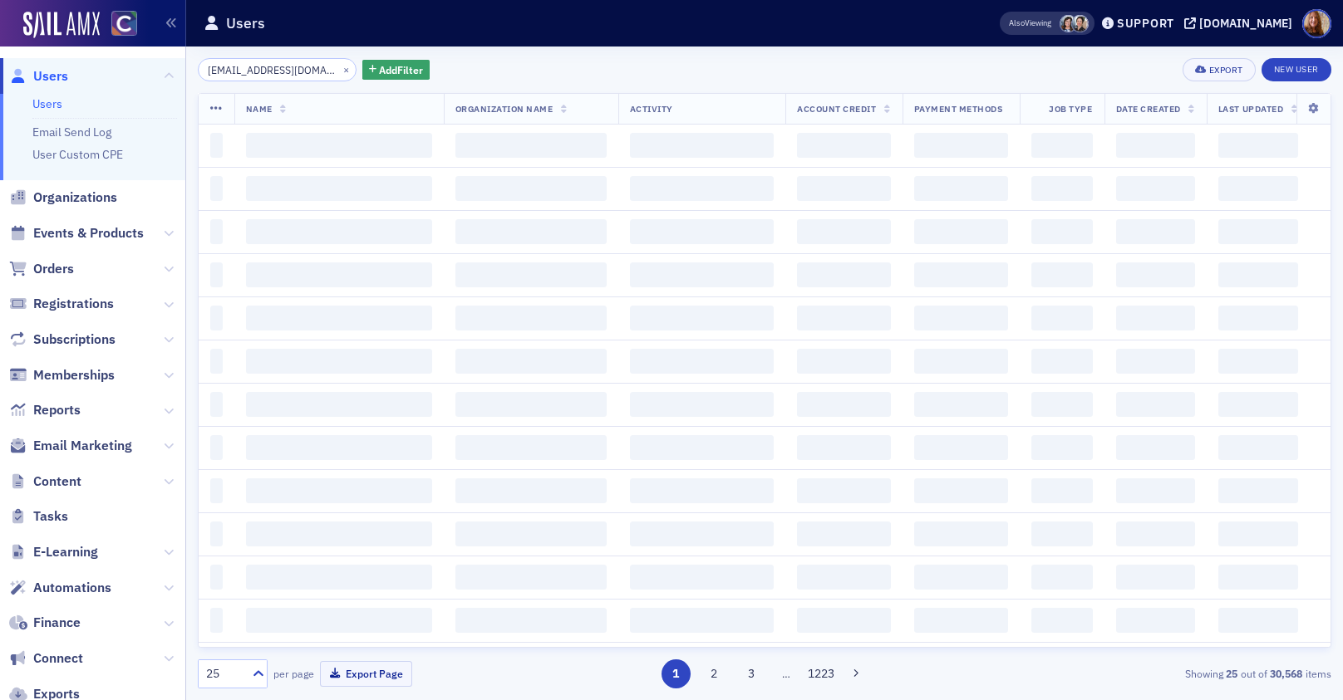
scroll to position [0, 19]
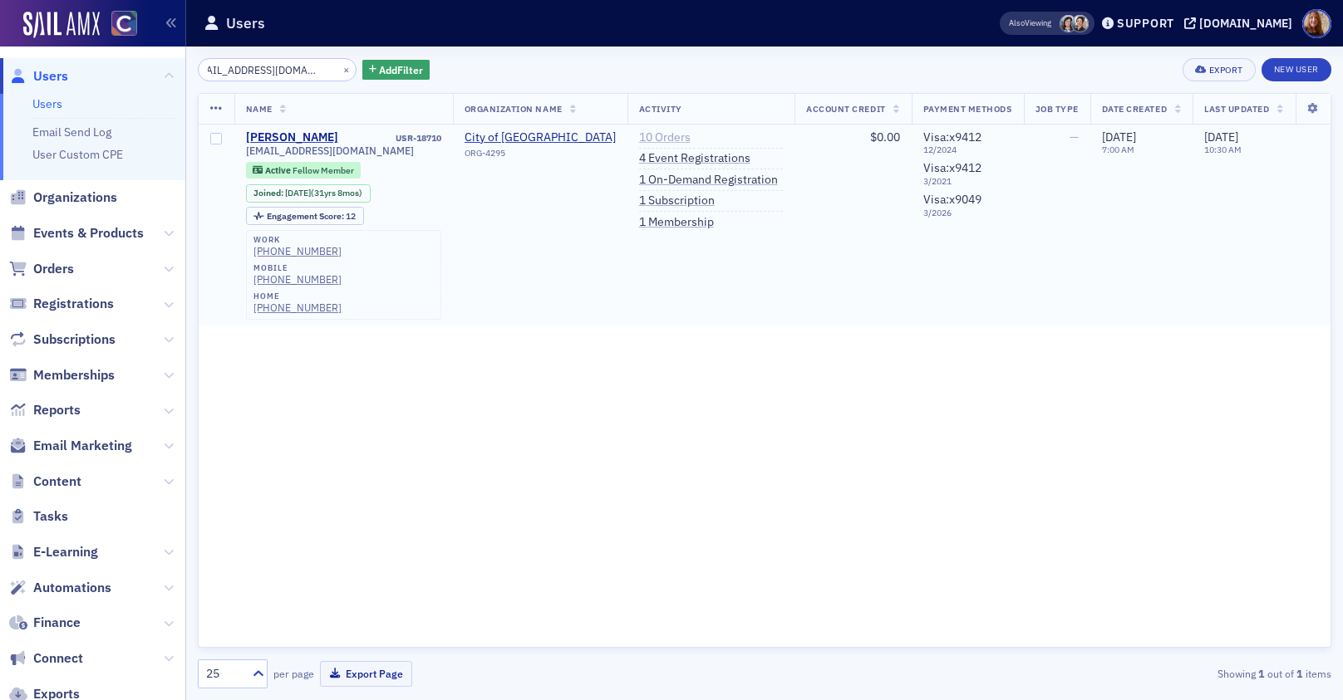
type input "terri_velasquez@yahoo.com"
click at [643, 137] on link "10 Orders" at bounding box center [665, 137] width 52 height 15
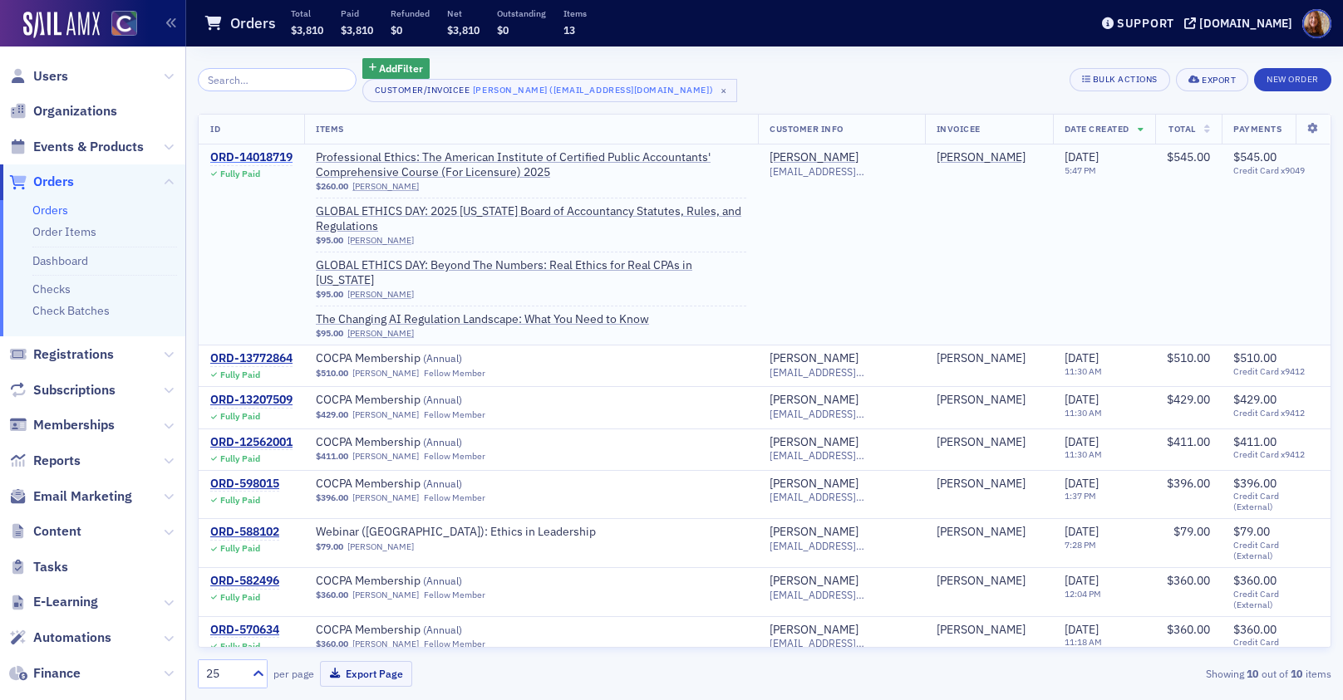
click at [263, 159] on div "ORD-14018719" at bounding box center [251, 157] width 82 height 15
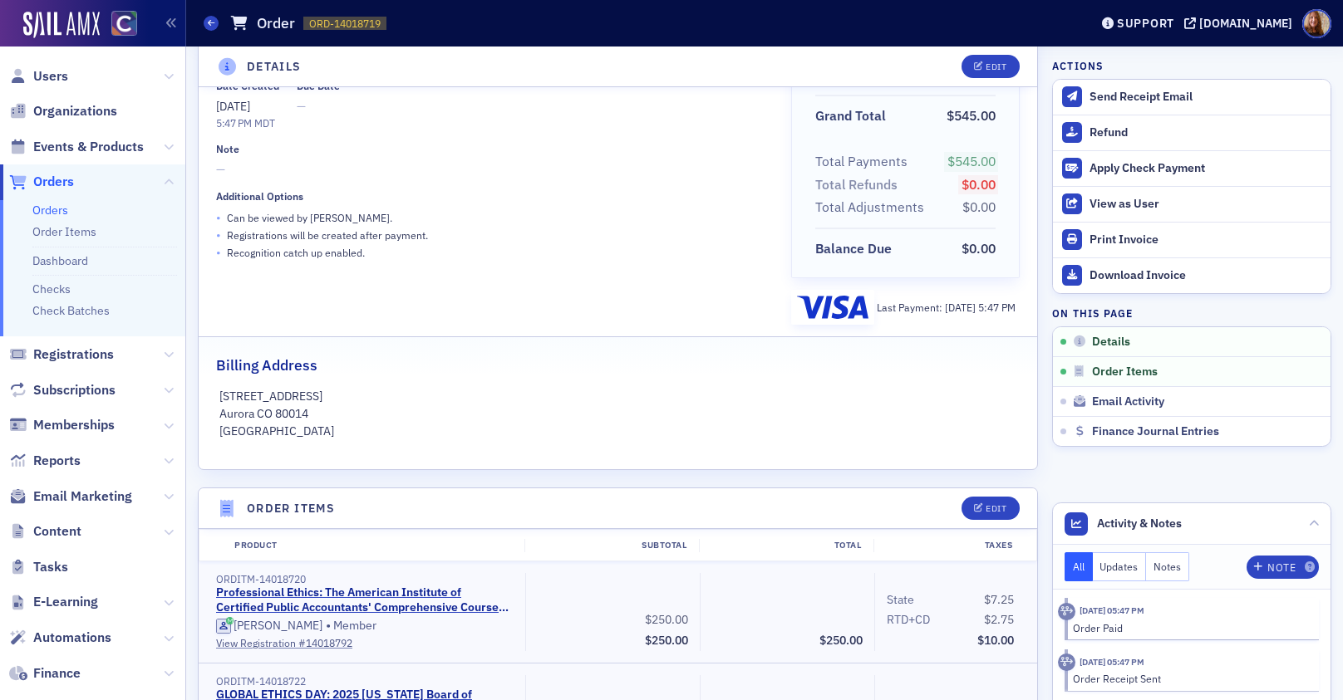
scroll to position [404, 0]
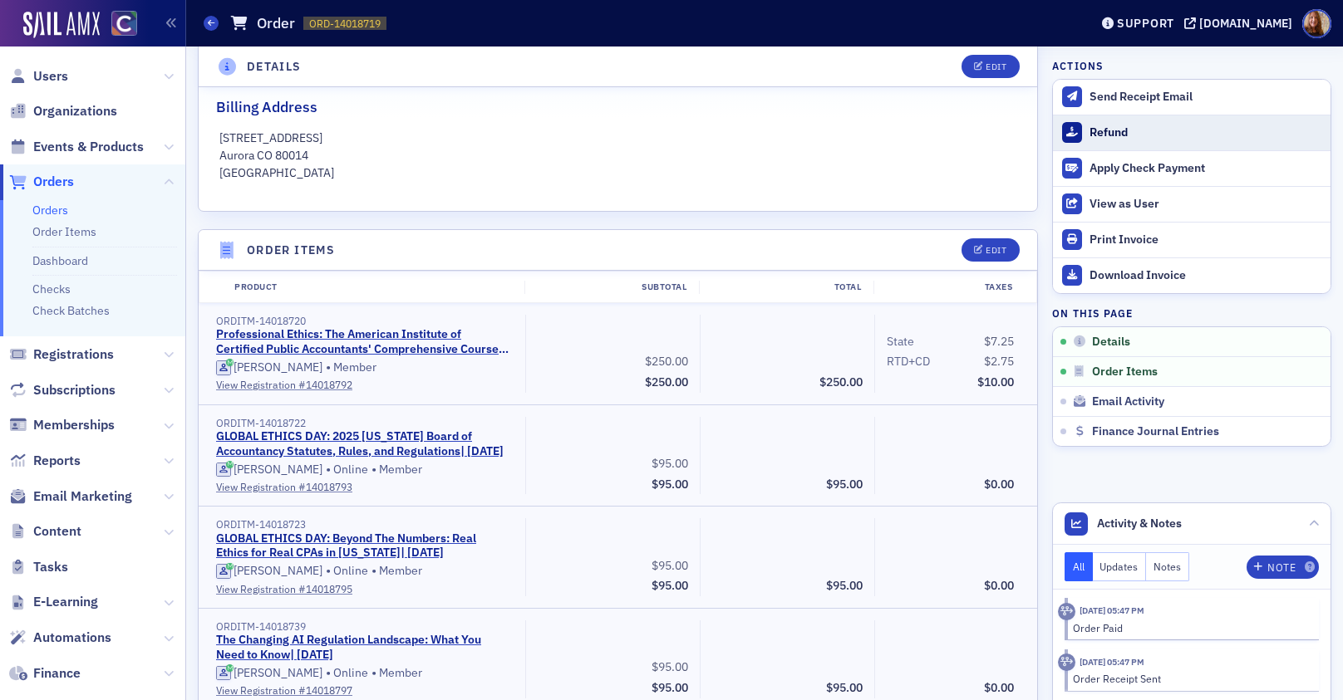
click at [1097, 132] on div "Refund" at bounding box center [1205, 132] width 233 height 15
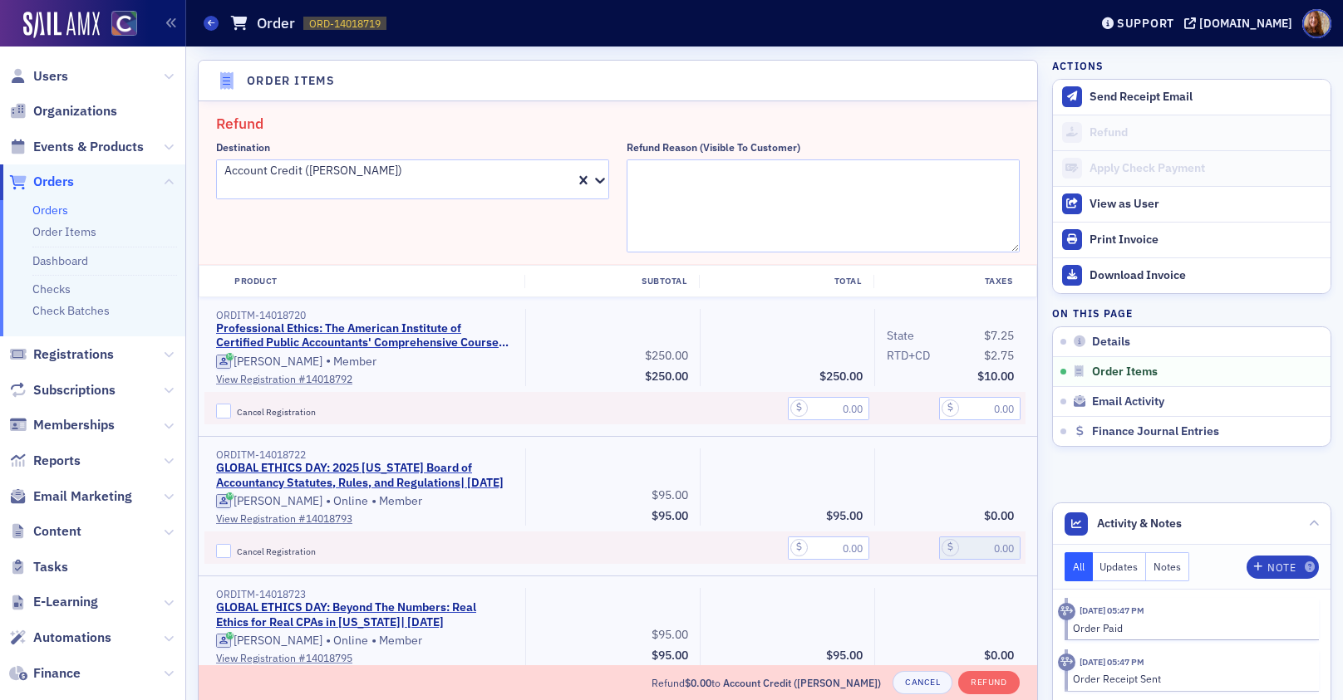
scroll to position [578, 0]
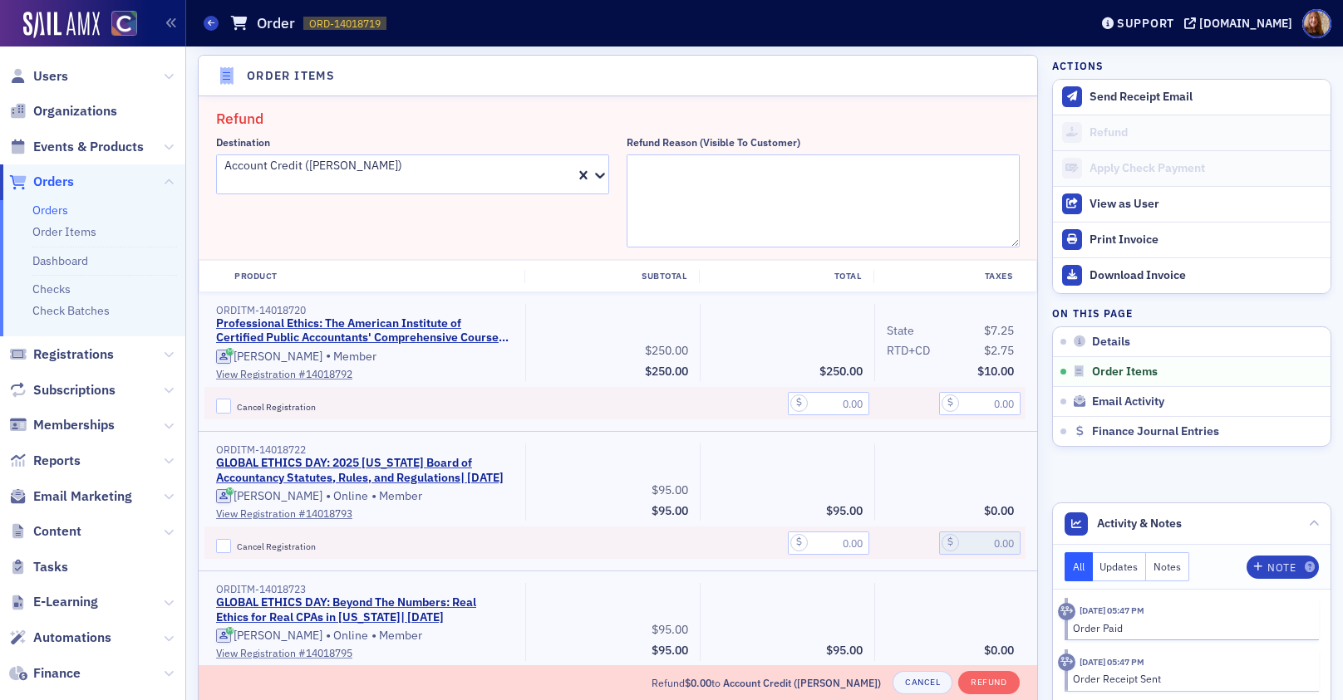
click at [443, 174] on div at bounding box center [339, 182] width 233 height 17
click at [270, 405] on span "Cancel Registration" at bounding box center [276, 407] width 79 height 12
click at [231, 405] on input "Cancel Registration" at bounding box center [223, 406] width 15 height 15
checkbox input "true"
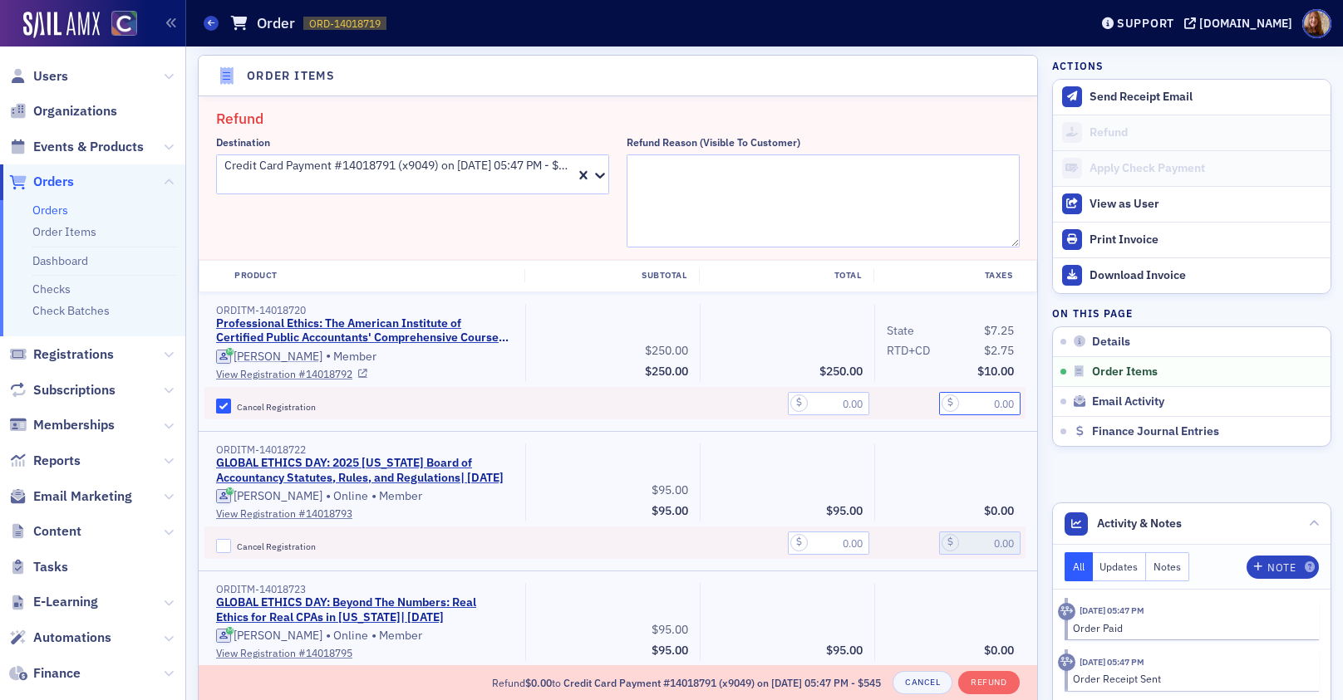
click at [974, 405] on input "text" at bounding box center [979, 403] width 81 height 23
click at [811, 400] on input "text" at bounding box center [828, 403] width 81 height 23
type input "250.00"
click at [971, 395] on input "text" at bounding box center [979, 403] width 81 height 23
type input "10.00"
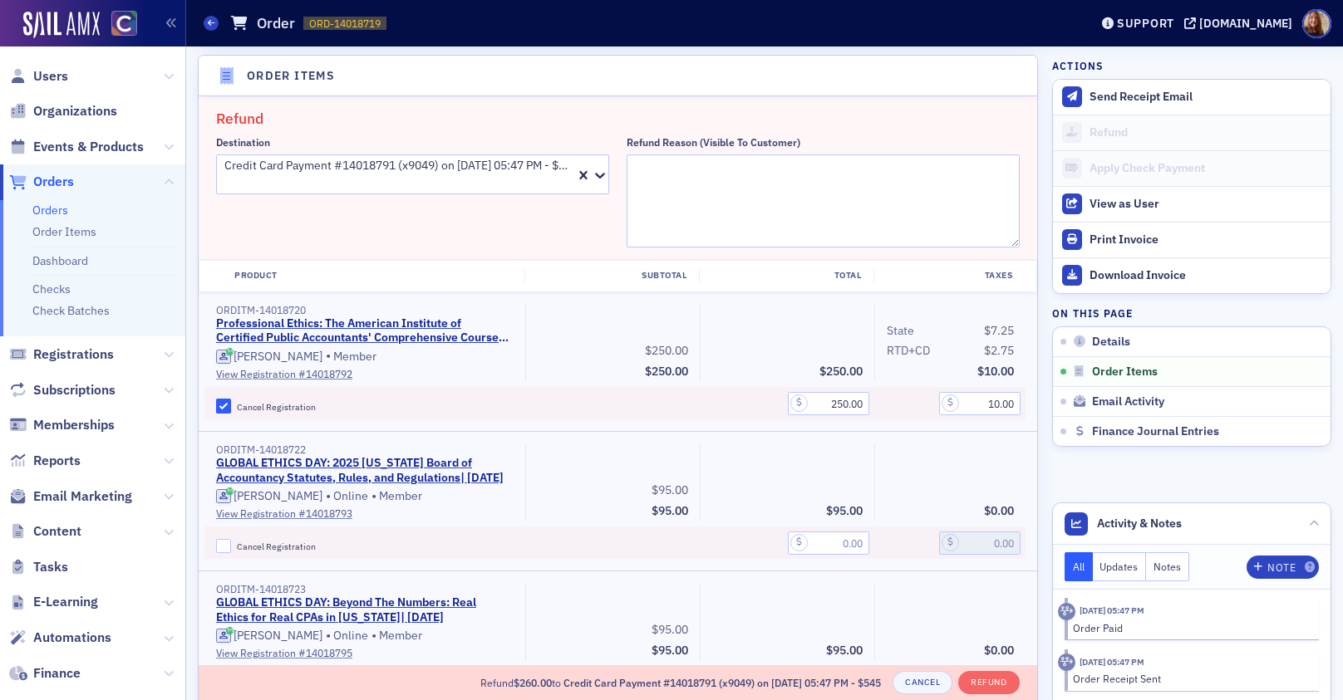
click at [536, 240] on div "Destination Credit Card Payment #14018791 (x9049) on 9/5/2025 05:47 PM - $545" at bounding box center [412, 191] width 393 height 111
click at [675, 178] on textarea "Refund Reason (Visible to Customer)" at bounding box center [822, 201] width 393 height 93
type textarea "Did not want this couse"
click at [986, 684] on button "Refund" at bounding box center [988, 682] width 61 height 23
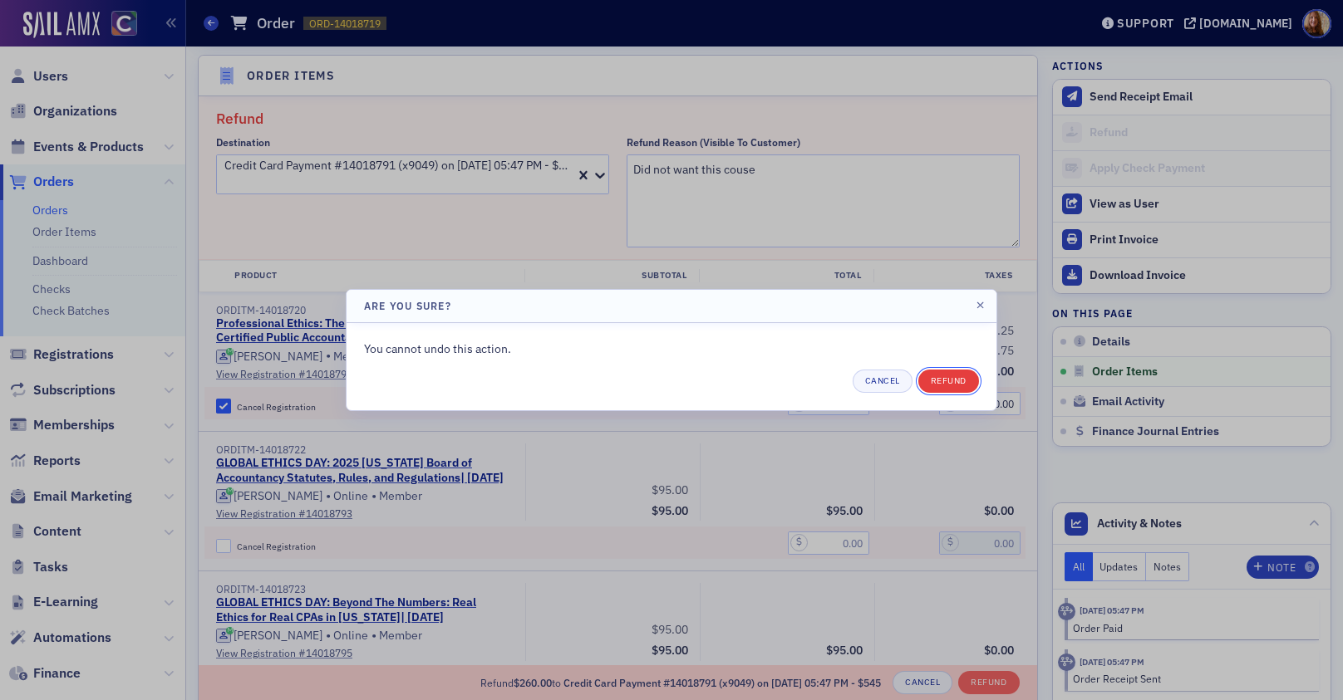
click at [961, 381] on button "Refund" at bounding box center [948, 381] width 61 height 23
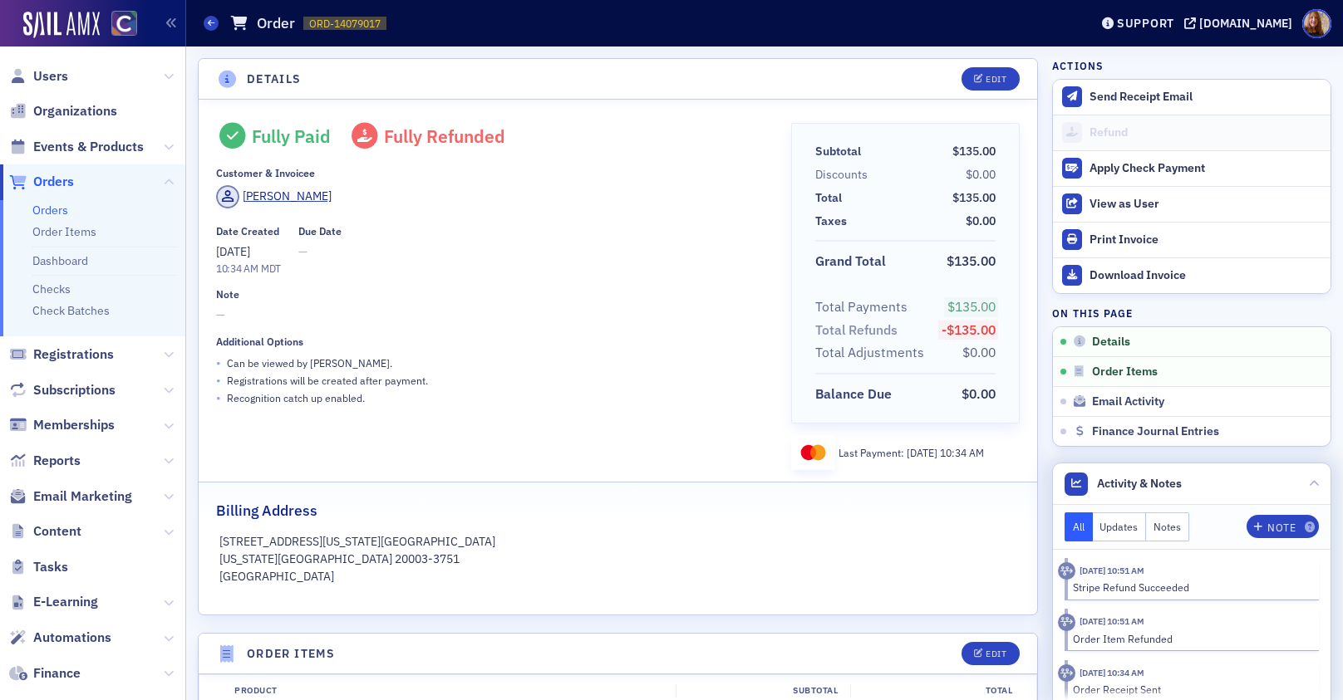
click at [1254, 540] on div "All Updates Notes Note" at bounding box center [1191, 527] width 254 height 29
click at [1267, 523] on div "Note" at bounding box center [1281, 527] width 28 height 9
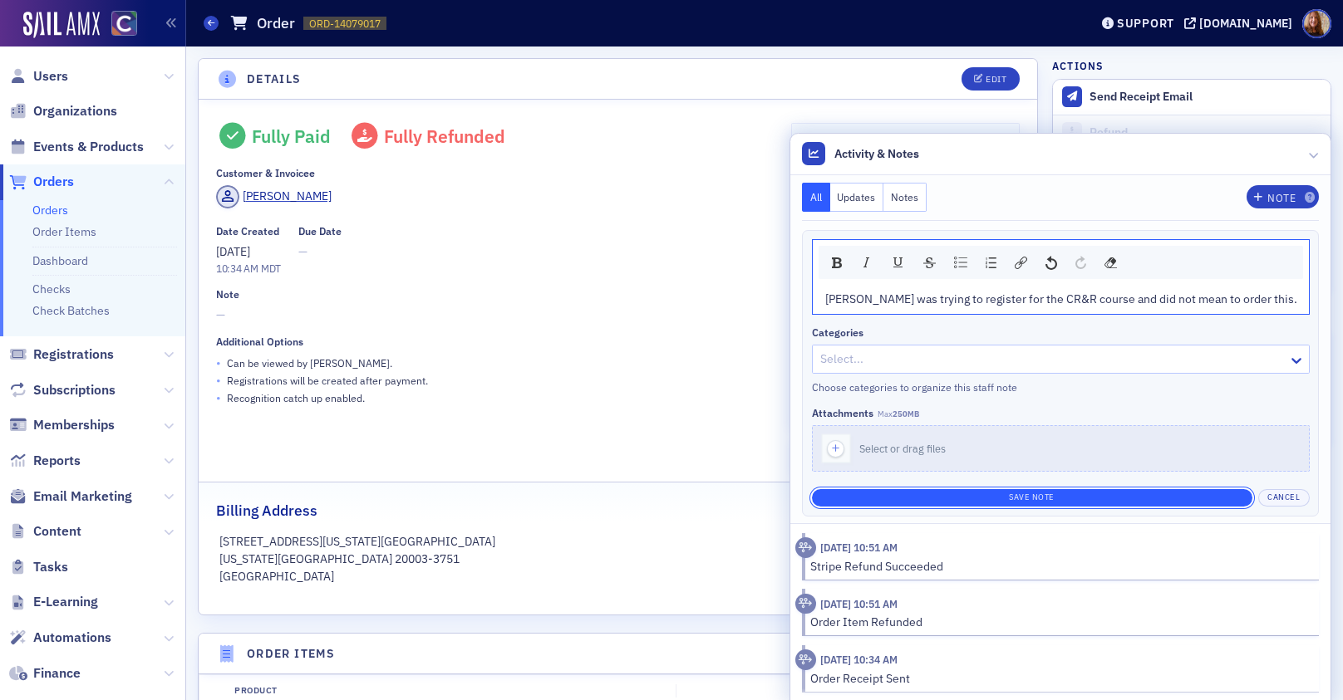
click at [1069, 498] on button "Save Note" at bounding box center [1032, 497] width 440 height 17
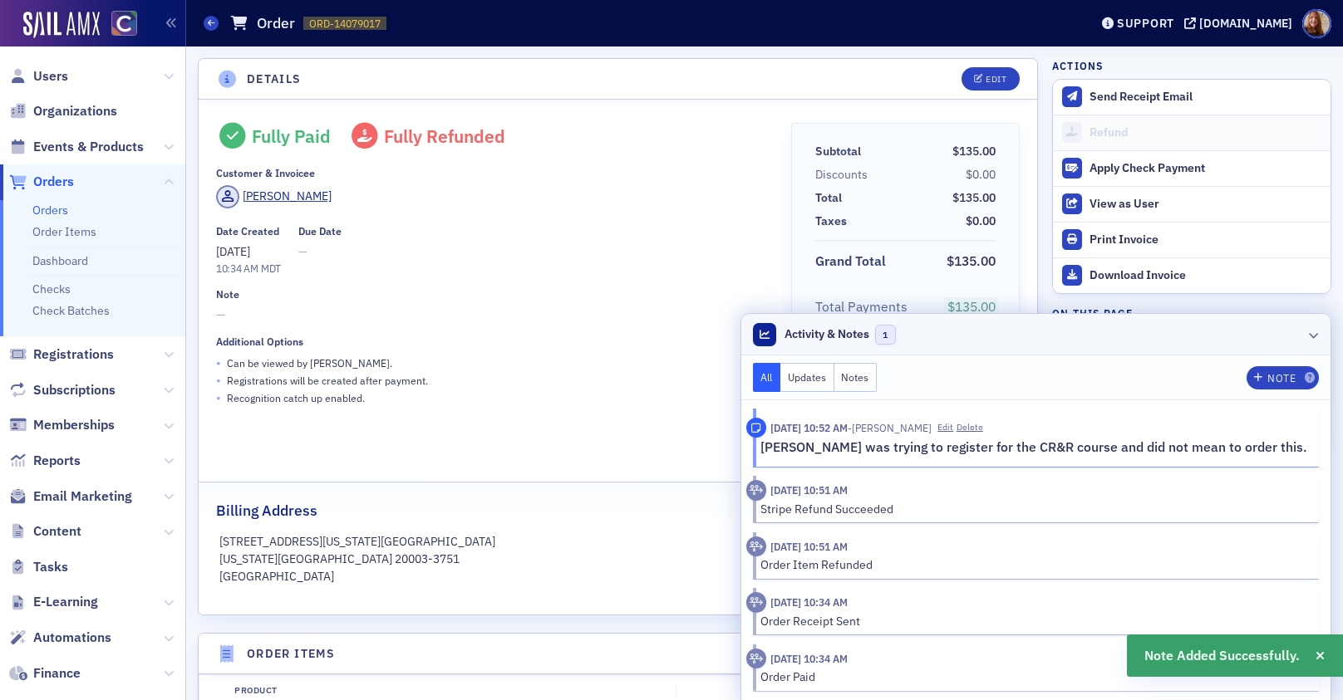
click at [1136, 335] on header "Activity & Notes 1" at bounding box center [1036, 335] width 590 height 42
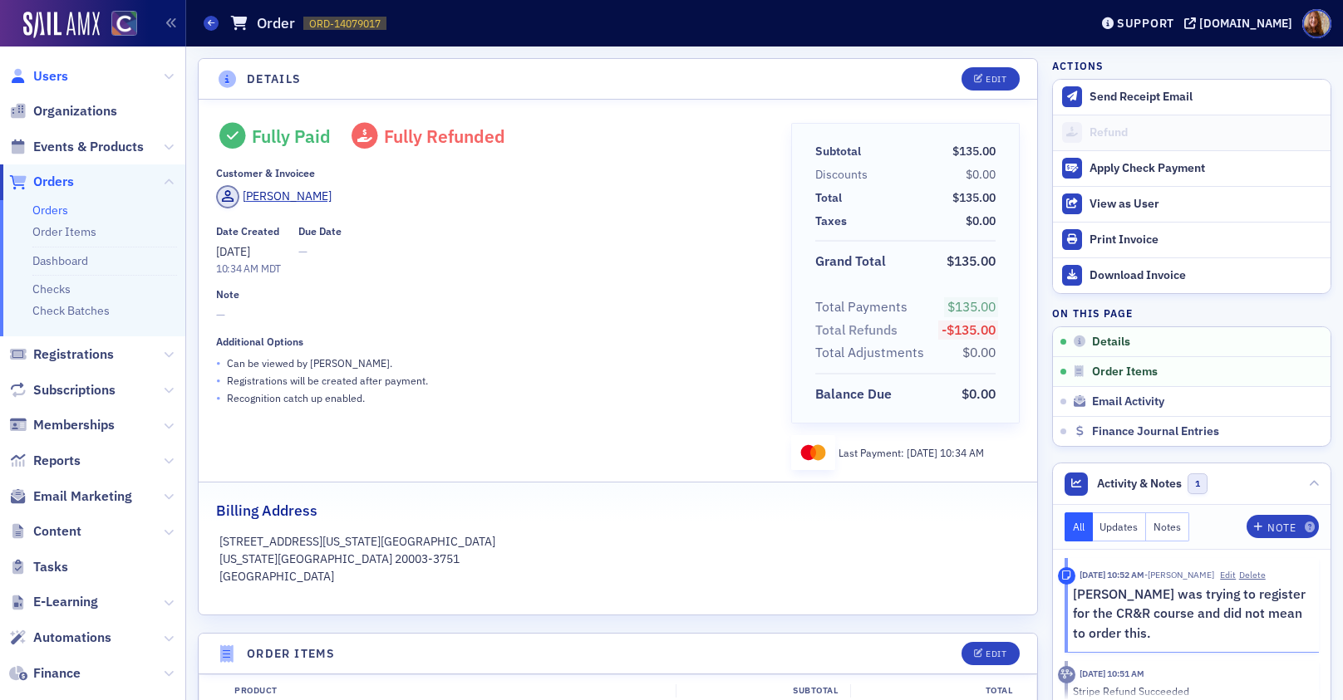
click at [66, 71] on span "Users" at bounding box center [50, 76] width 35 height 18
click at [62, 72] on span "Users" at bounding box center [50, 76] width 35 height 18
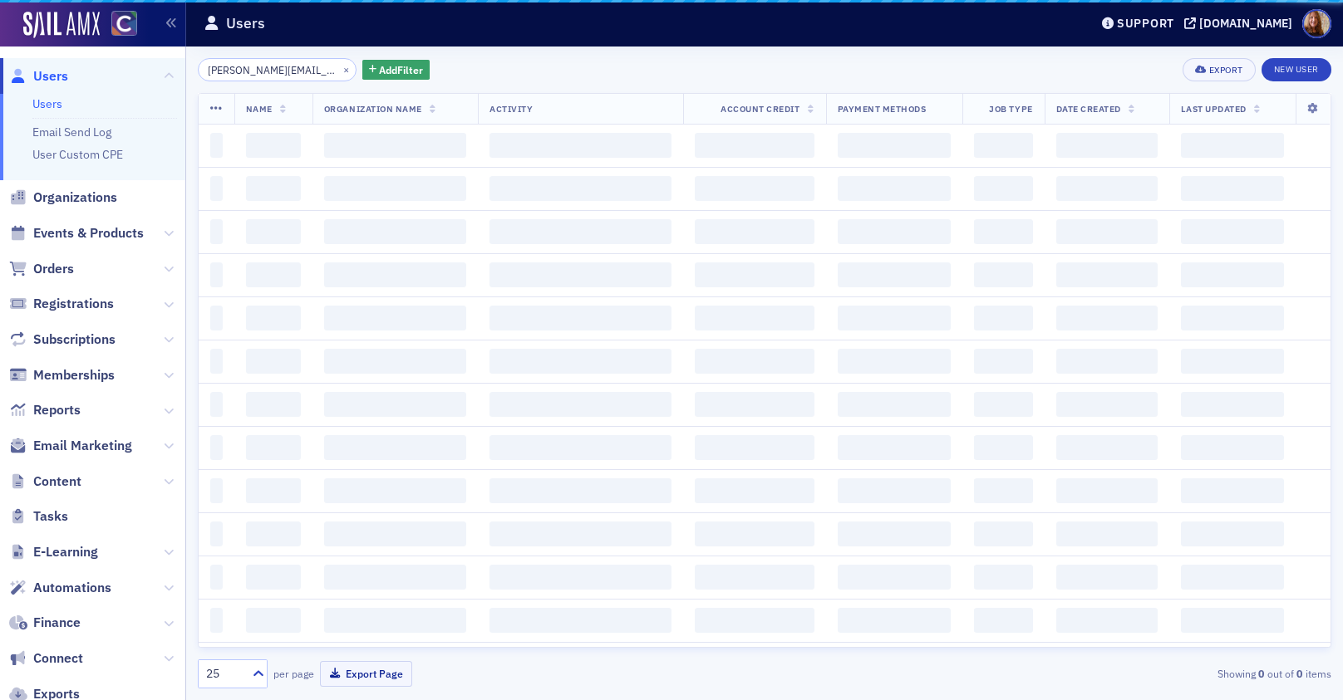
scroll to position [0, 47]
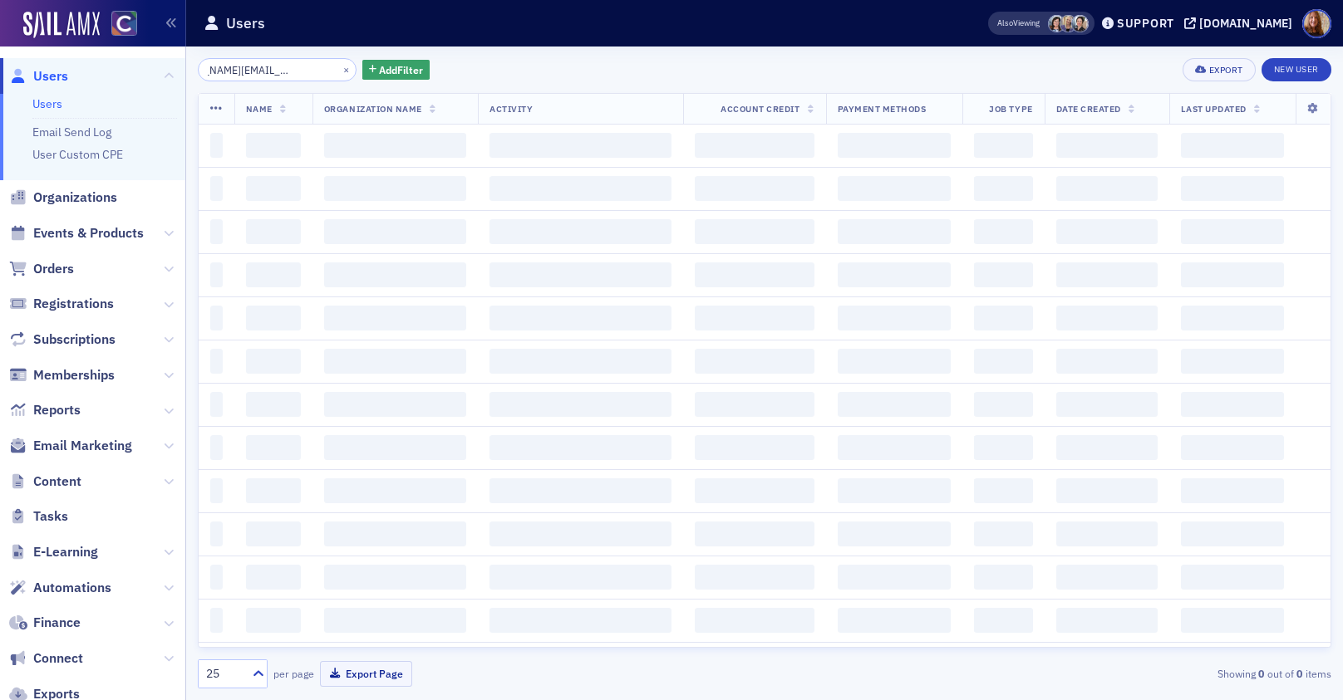
click at [258, 71] on input "[PERSON_NAME][EMAIL_ADDRESS][PERSON_NAME][DOMAIN_NAME]" at bounding box center [277, 69] width 159 height 23
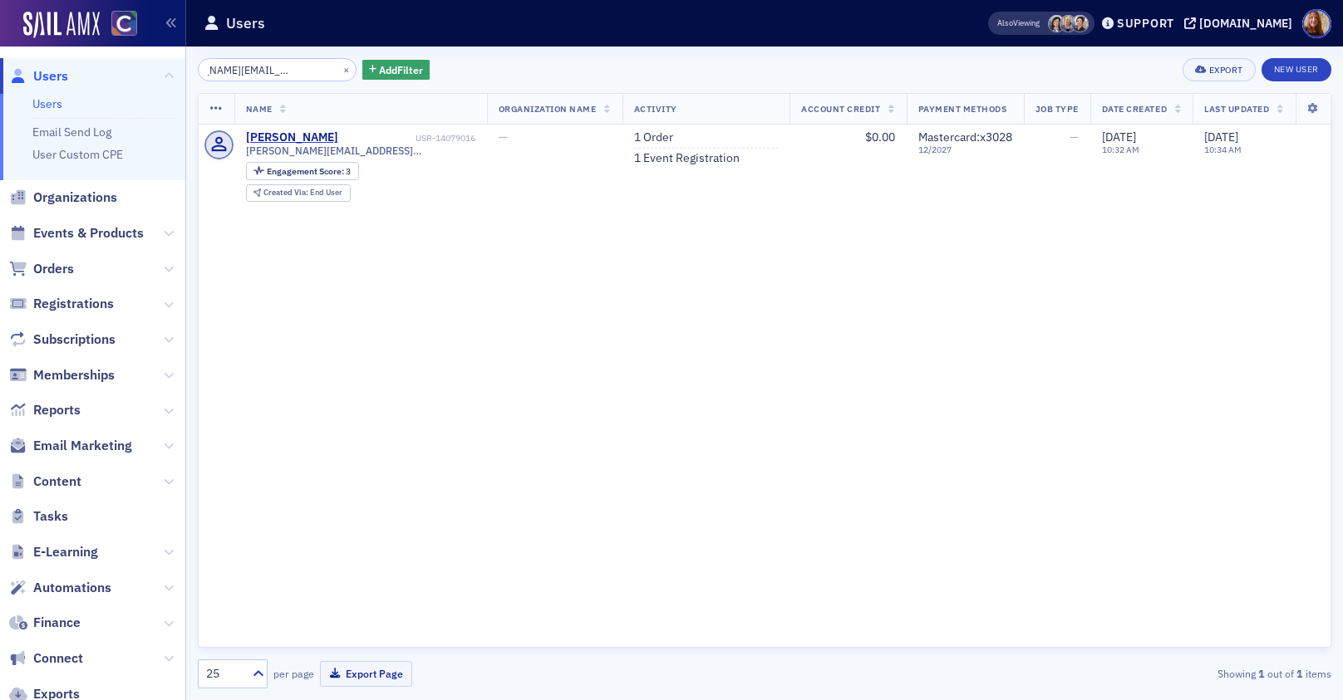
click at [258, 71] on input "[PERSON_NAME][EMAIL_ADDRESS][PERSON_NAME][DOMAIN_NAME]" at bounding box center [277, 69] width 159 height 23
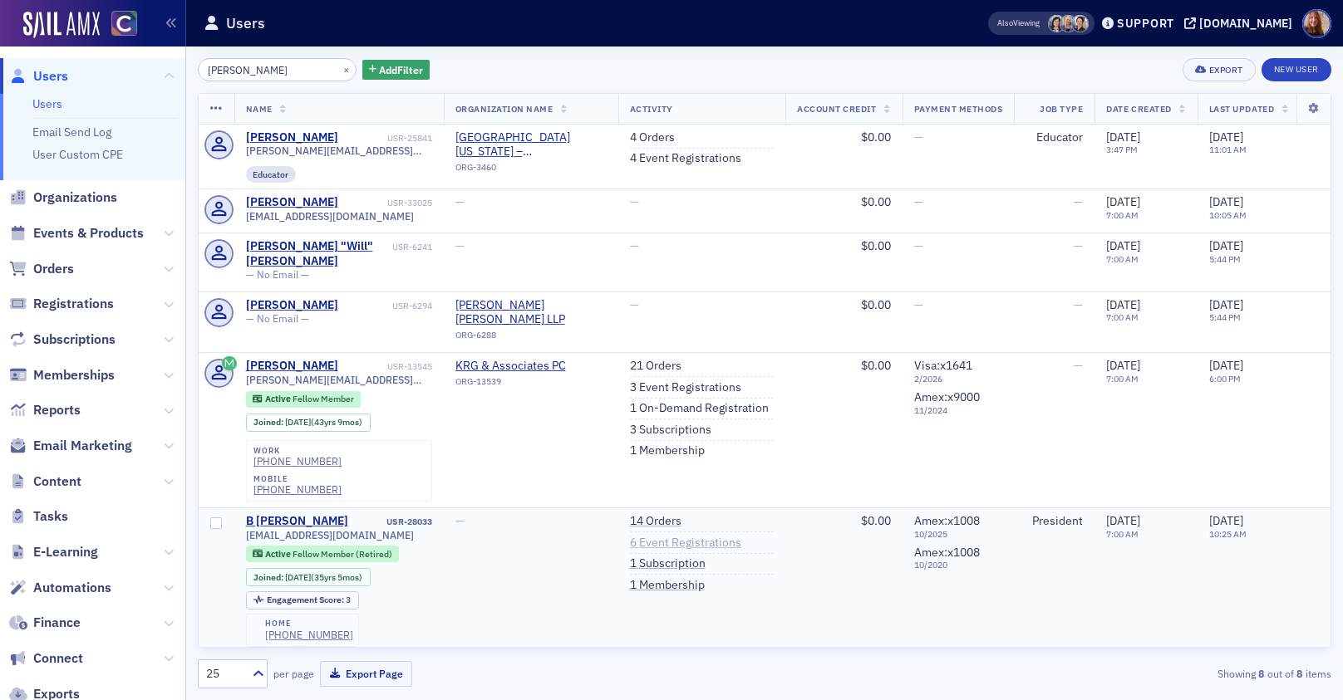
type input "[PERSON_NAME]"
click at [705, 536] on link "6 Event Registrations" at bounding box center [685, 543] width 111 height 15
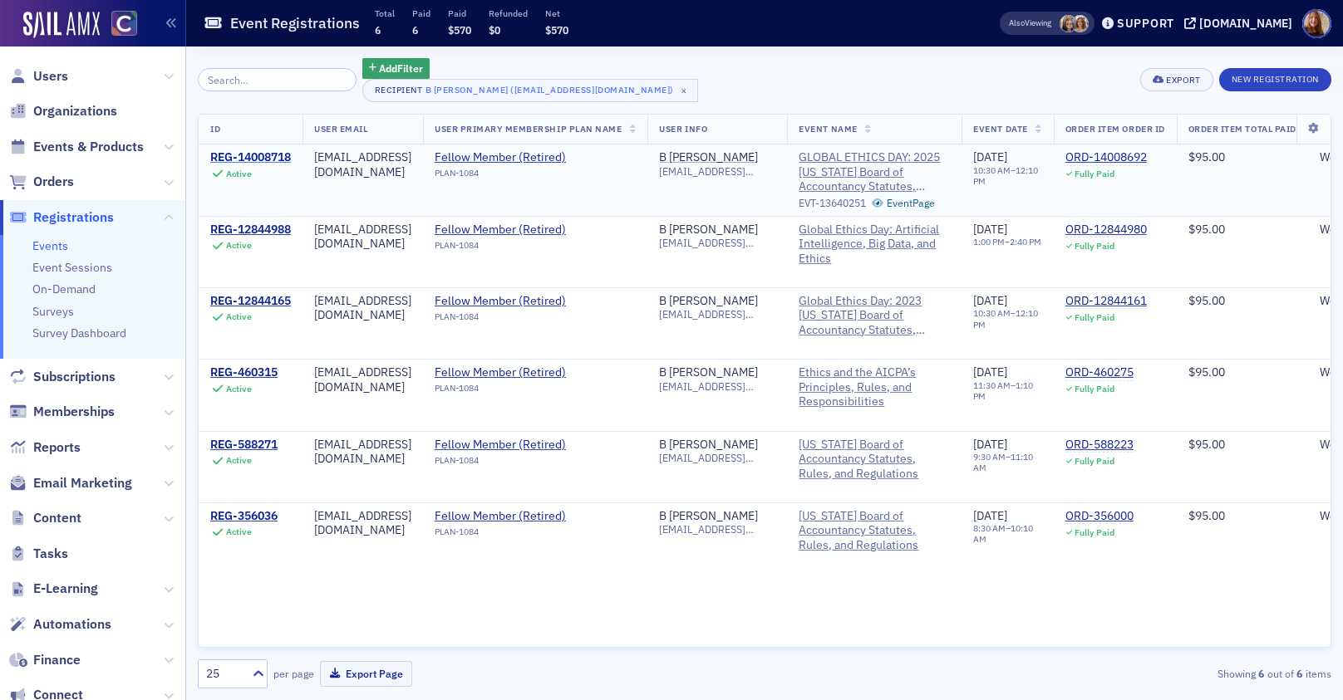
click at [258, 155] on div "REG-14008718" at bounding box center [250, 157] width 81 height 15
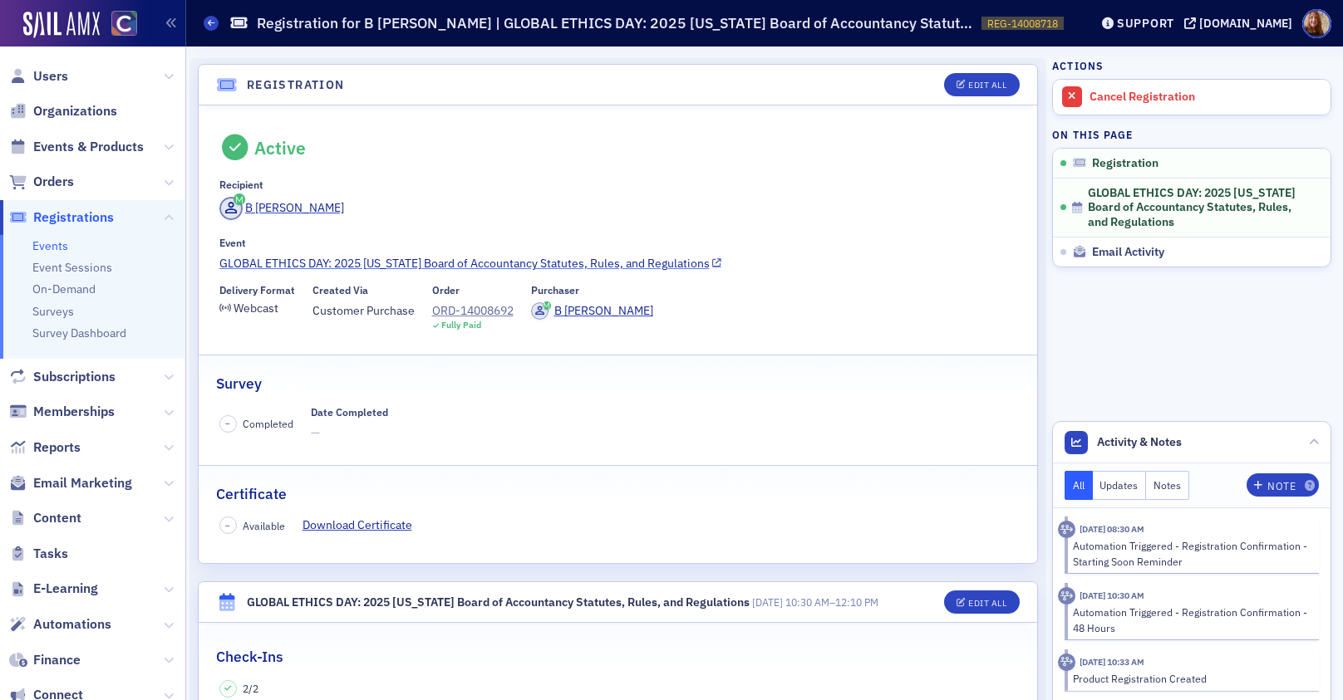
click at [469, 261] on link "GLOBAL ETHICS DAY: 2025 [US_STATE] Board of Accountancy Statutes, Rules, and Re…" at bounding box center [618, 263] width 798 height 17
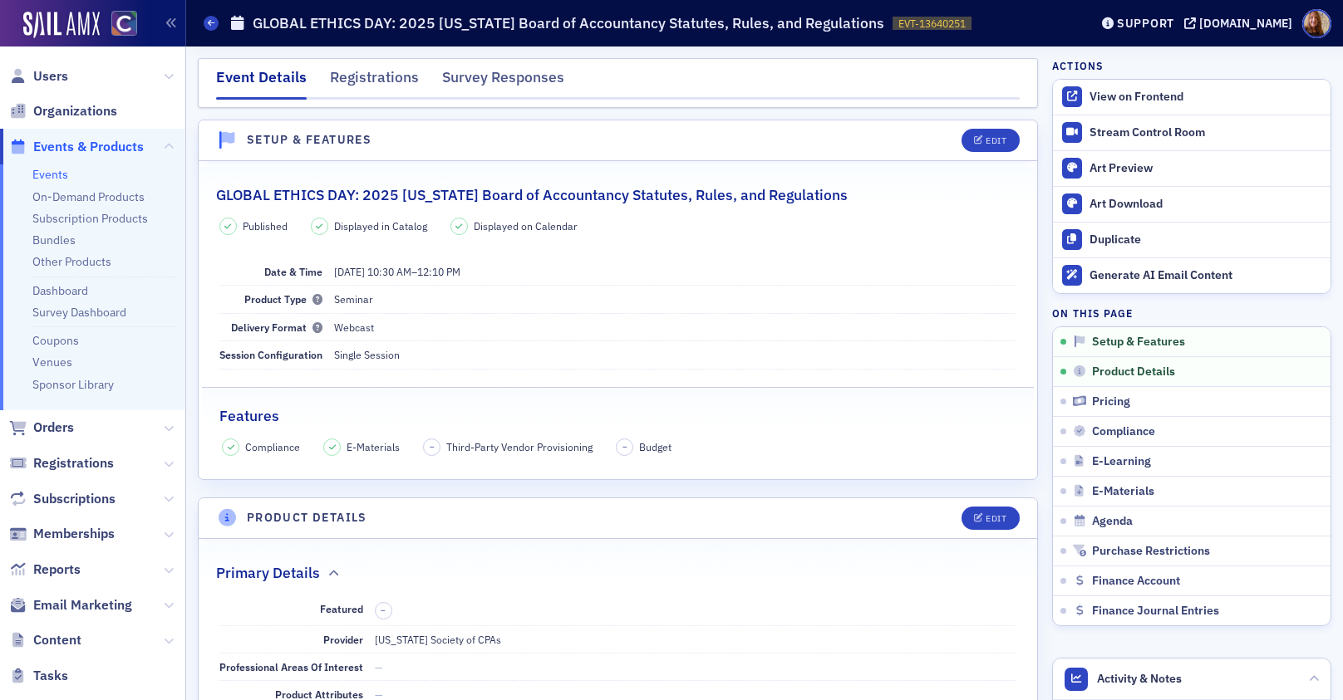
click at [671, 410] on div "Features" at bounding box center [618, 407] width 798 height 39
click at [378, 76] on div "Registrations" at bounding box center [374, 81] width 89 height 31
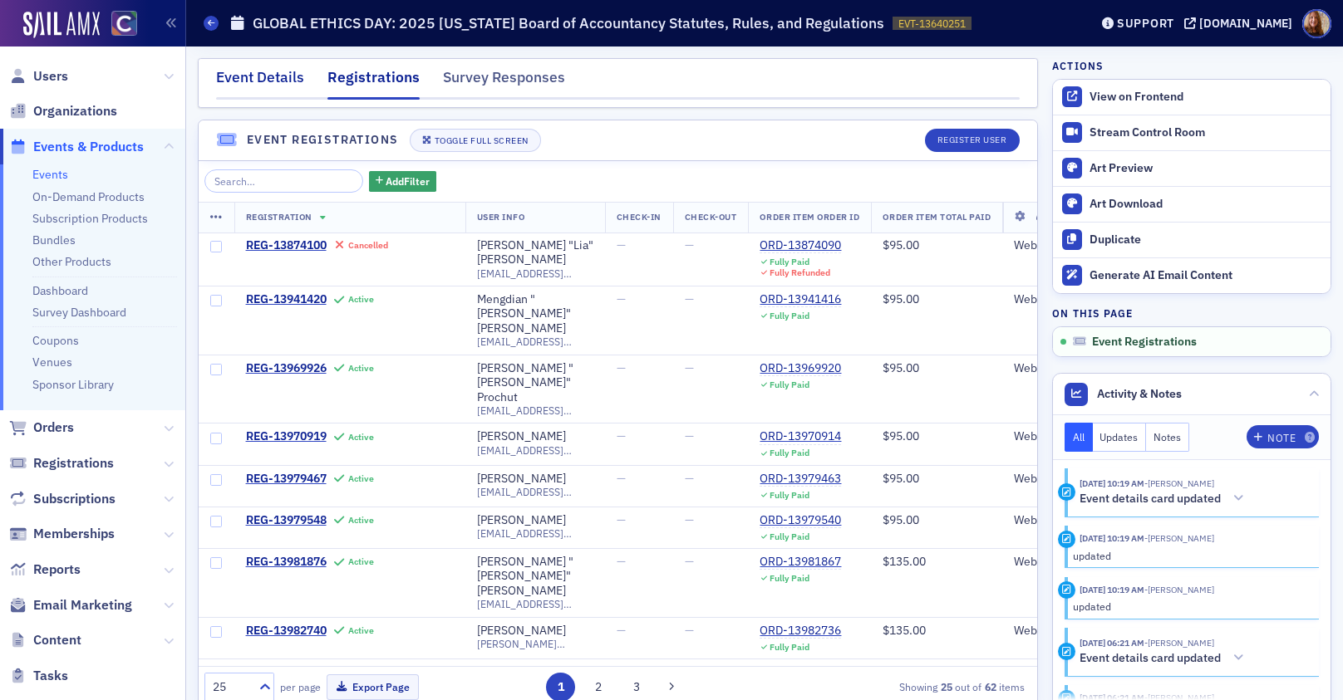
click at [259, 73] on div "Event Details" at bounding box center [260, 81] width 88 height 31
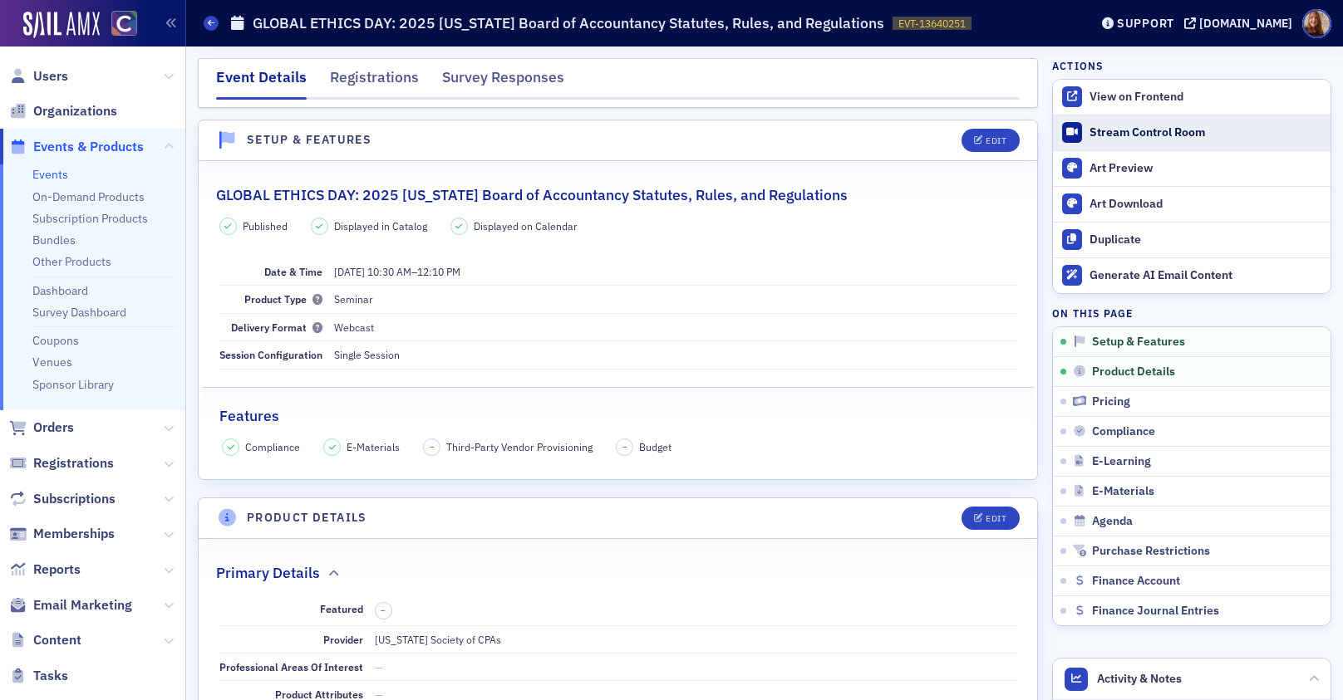
click at [1156, 135] on div "Stream Control Room" at bounding box center [1205, 132] width 233 height 15
click at [41, 72] on span "Users" at bounding box center [50, 76] width 35 height 18
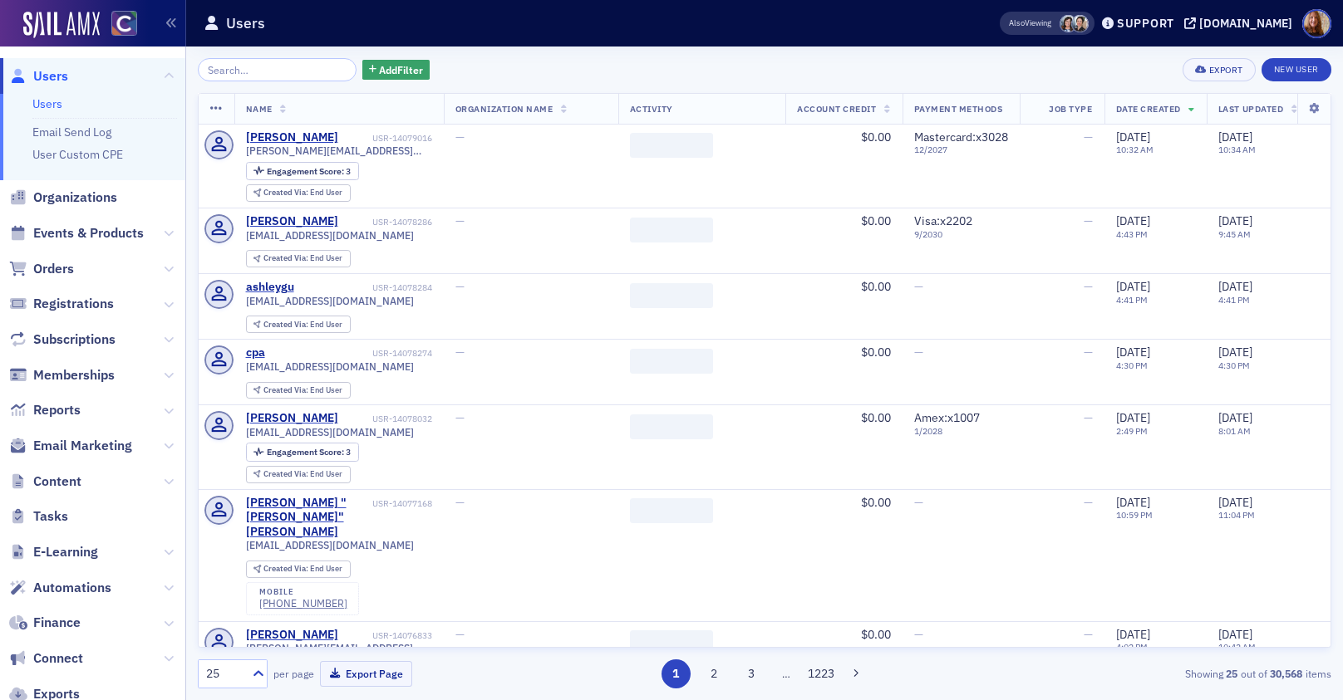
click at [228, 66] on input "search" at bounding box center [277, 69] width 159 height 23
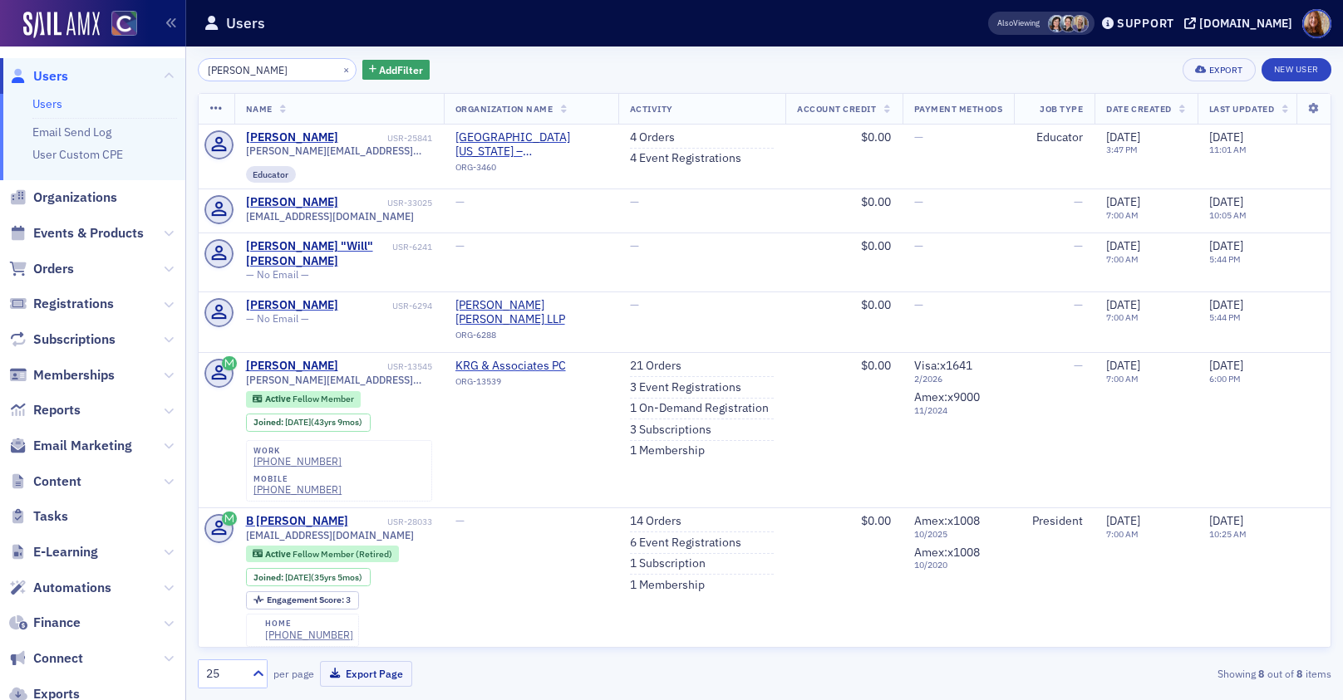
type input "gleason"
click at [49, 101] on link "Users" at bounding box center [47, 103] width 30 height 15
click at [246, 67] on input "gleason" at bounding box center [277, 69] width 159 height 23
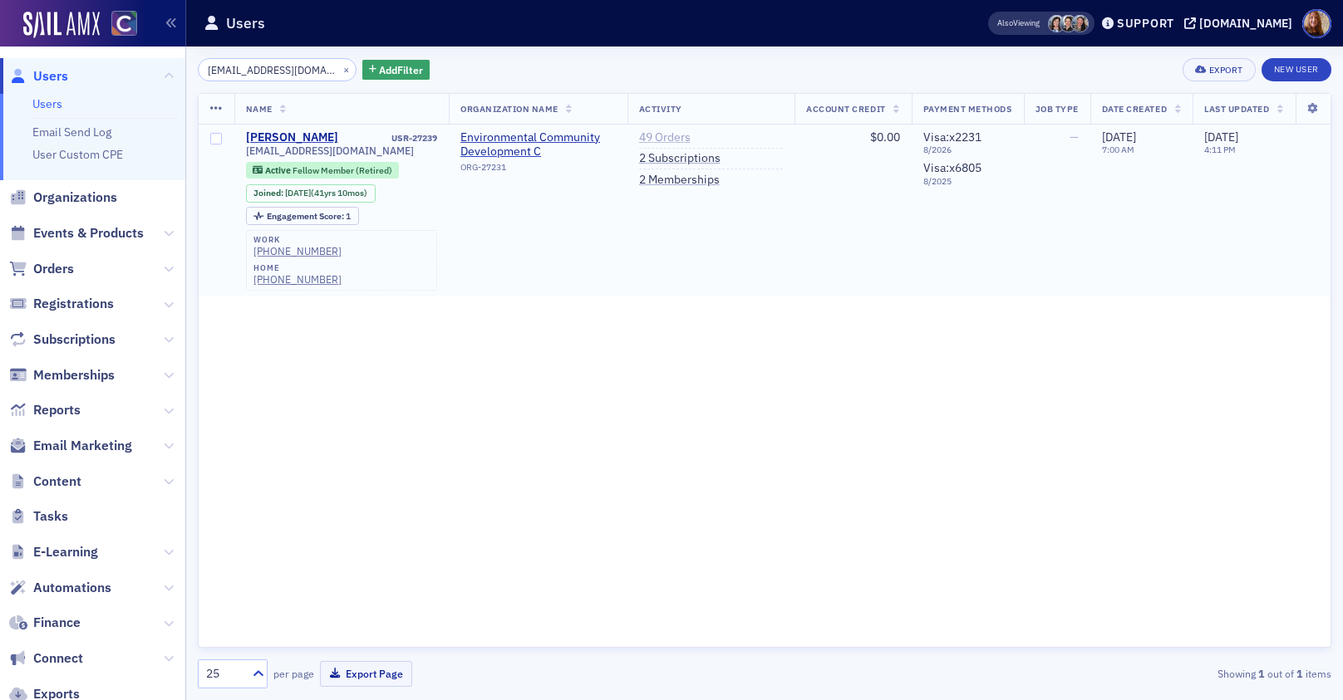
type input "davidl@ecdco.com"
click at [662, 139] on link "49 Orders" at bounding box center [665, 137] width 52 height 15
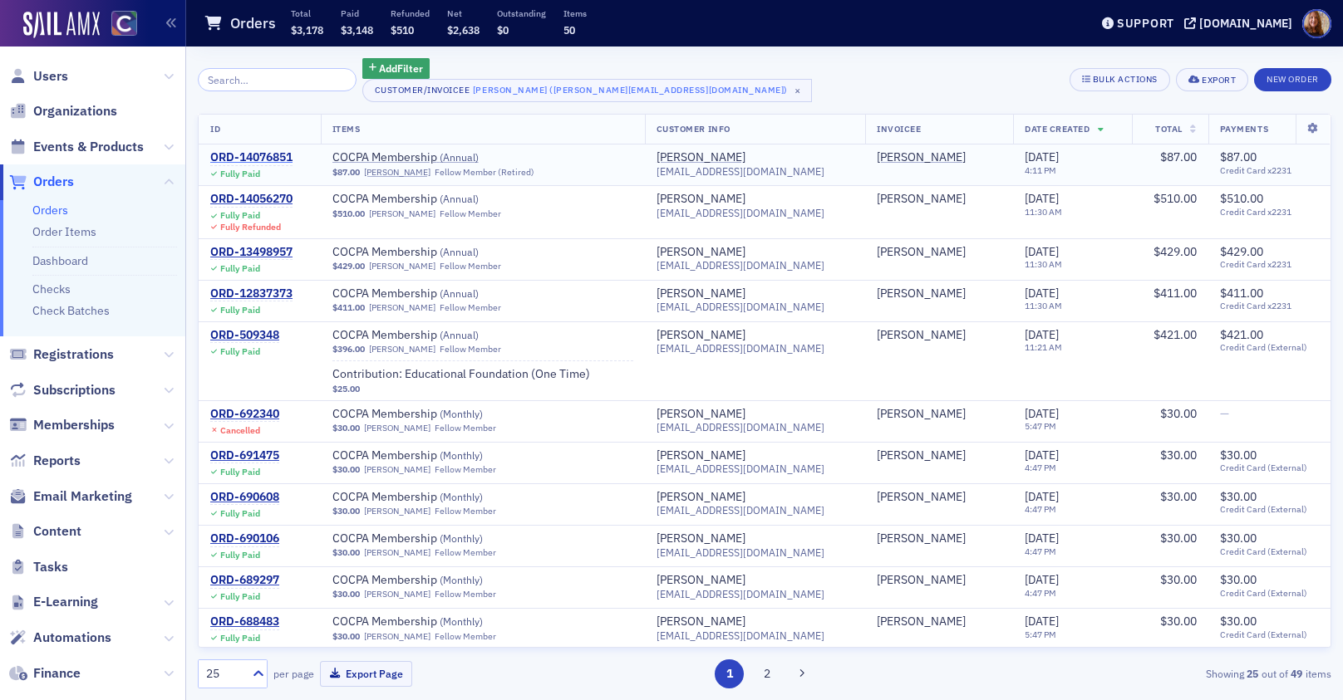
click at [264, 153] on div "ORD-14076851" at bounding box center [251, 157] width 82 height 15
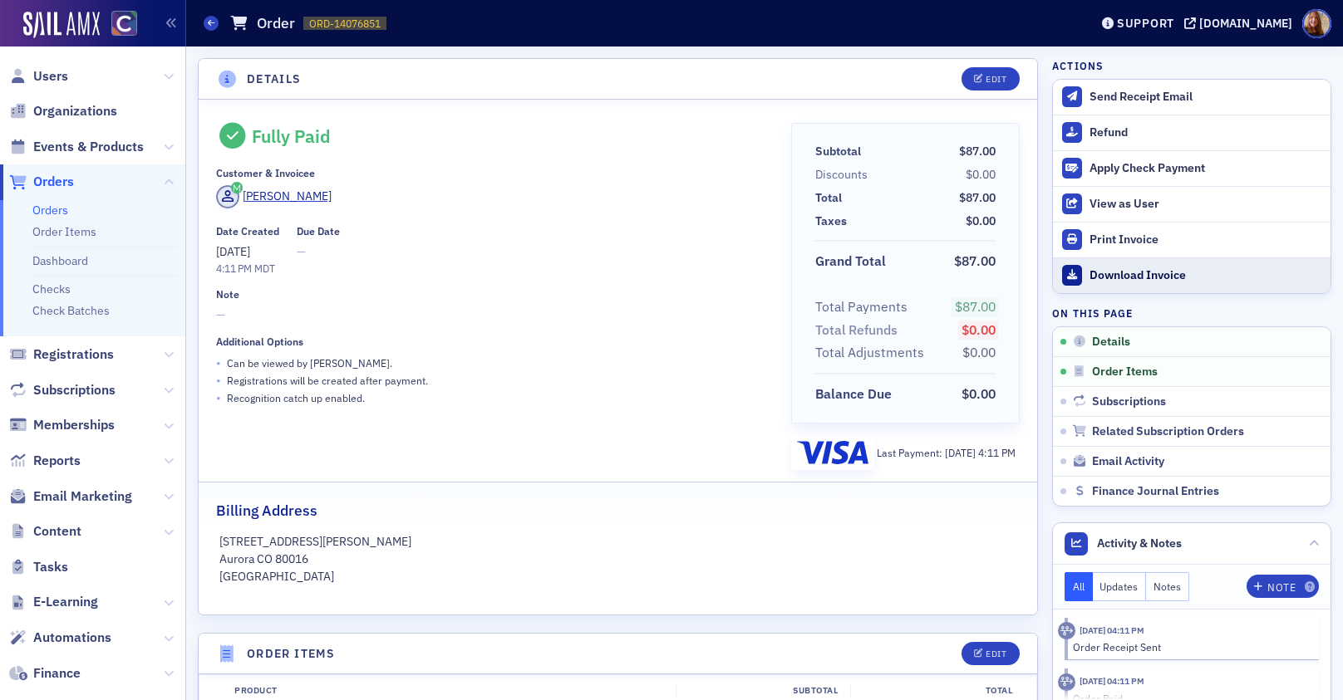
click at [1122, 271] on div "Download Invoice" at bounding box center [1205, 275] width 233 height 15
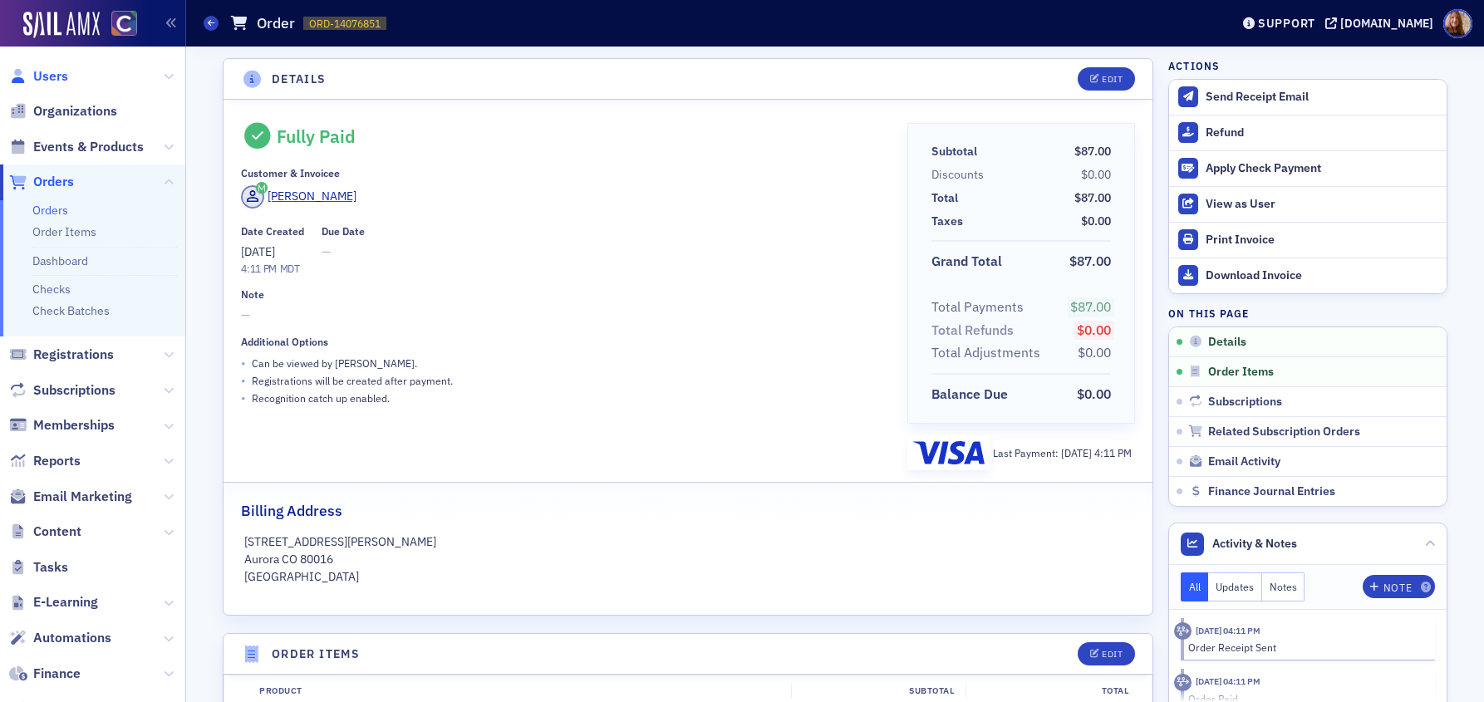
click at [60, 84] on span "Users" at bounding box center [50, 76] width 35 height 18
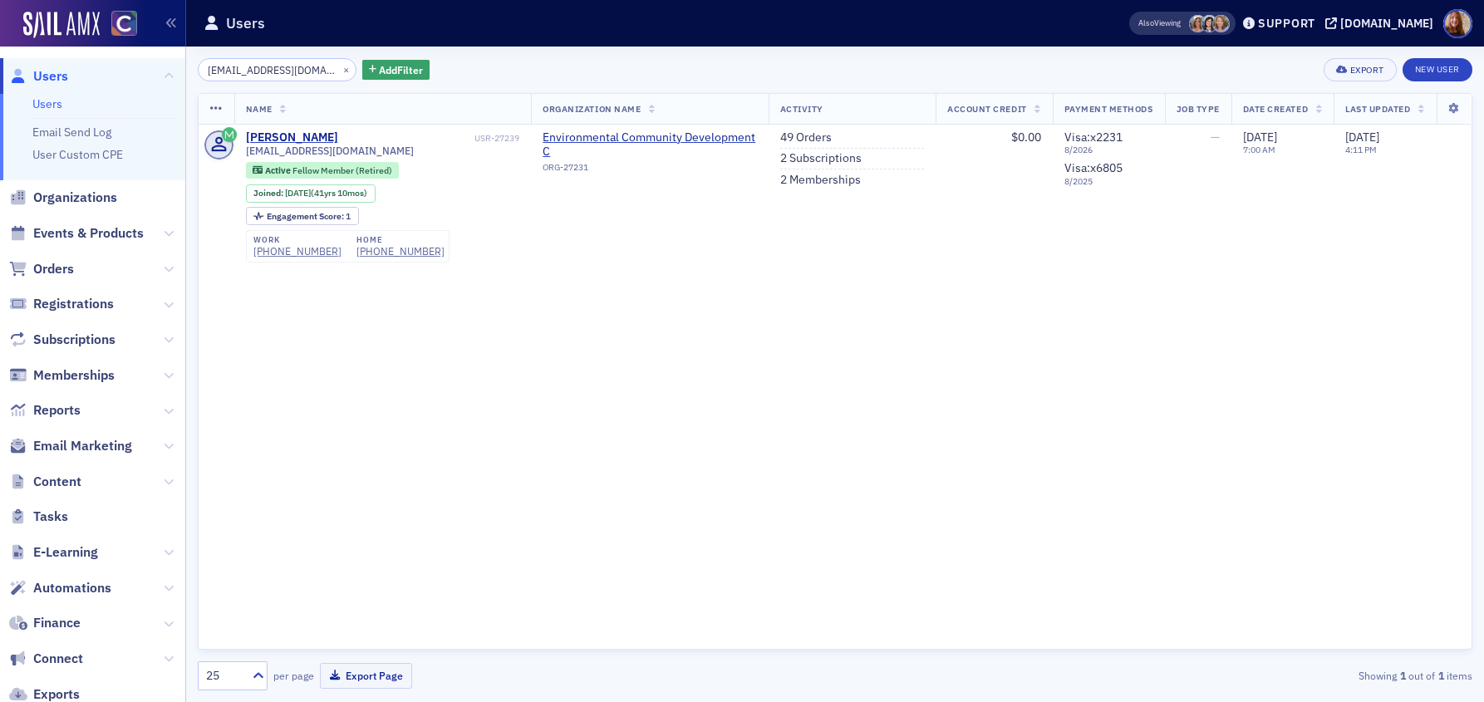
click at [285, 74] on input "davidl@ecdco.com" at bounding box center [277, 69] width 159 height 23
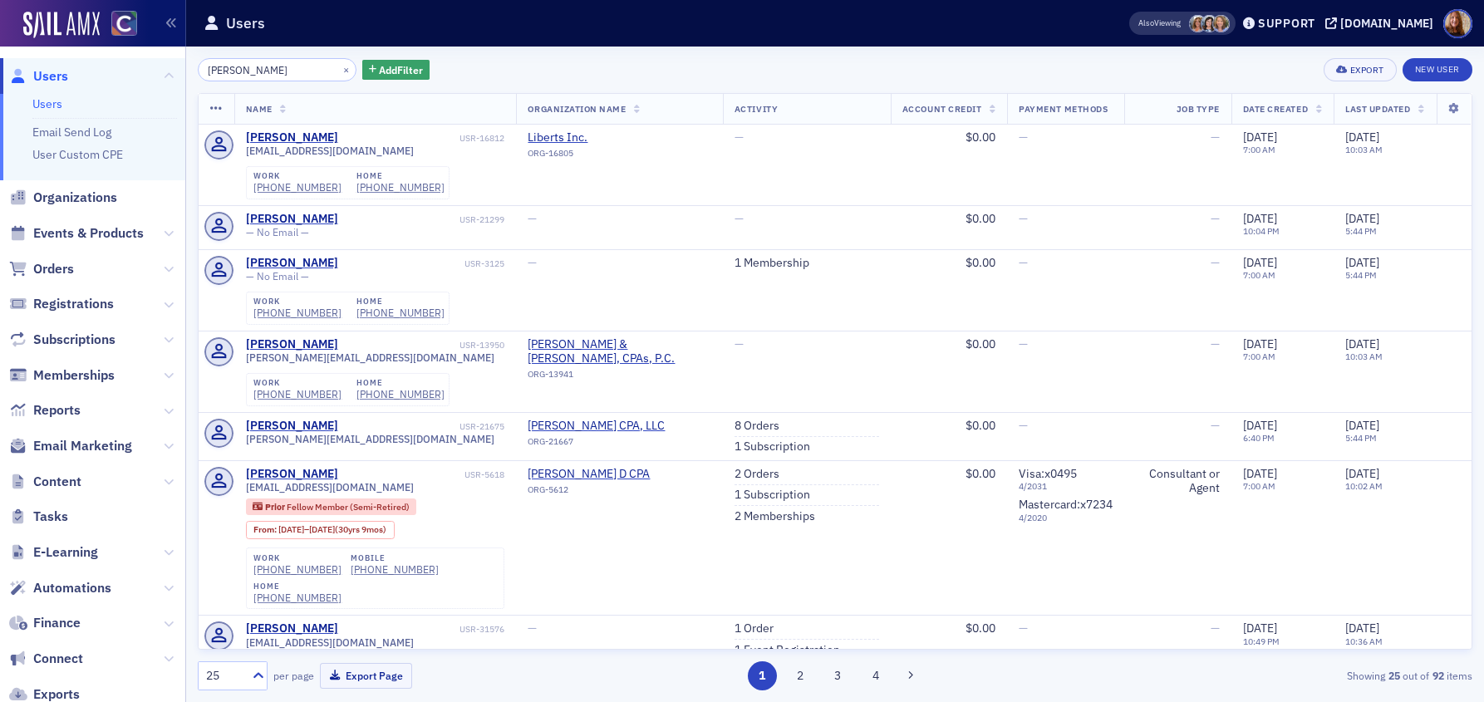
click at [220, 71] on input "shrin clark" at bounding box center [277, 69] width 159 height 23
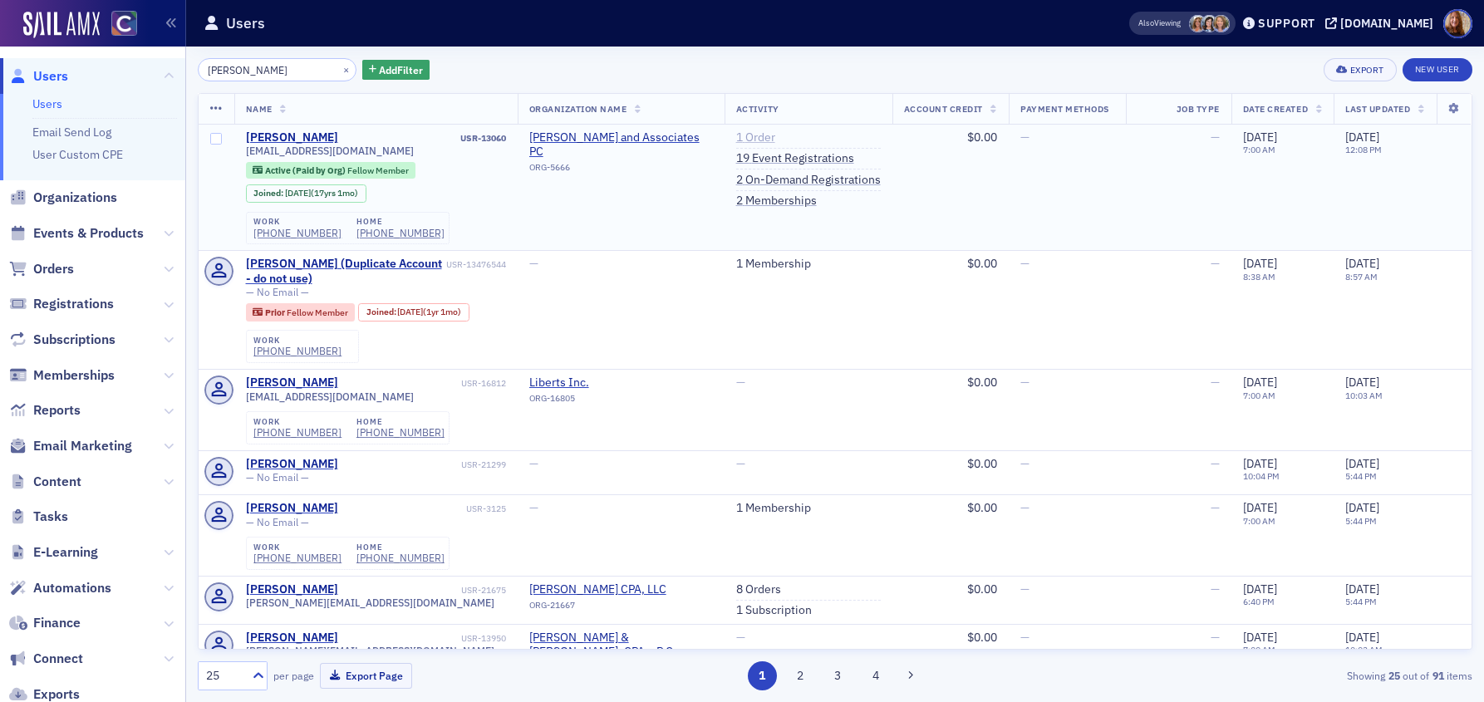
type input "sherin clark"
click at [736, 135] on link "1 Order" at bounding box center [755, 137] width 39 height 15
click at [763, 156] on link "19 Event Registrations" at bounding box center [795, 158] width 118 height 15
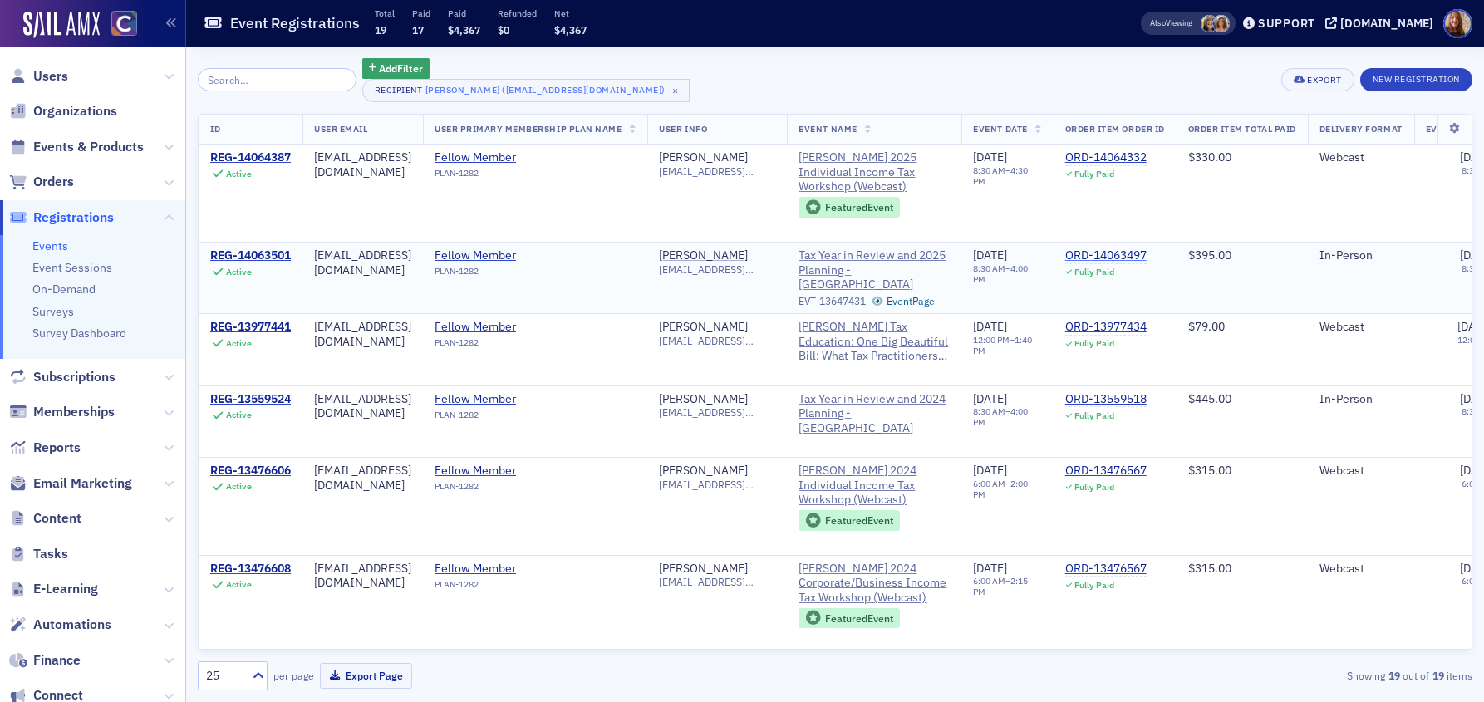
click at [1146, 255] on div "ORD-14063497" at bounding box center [1105, 255] width 81 height 15
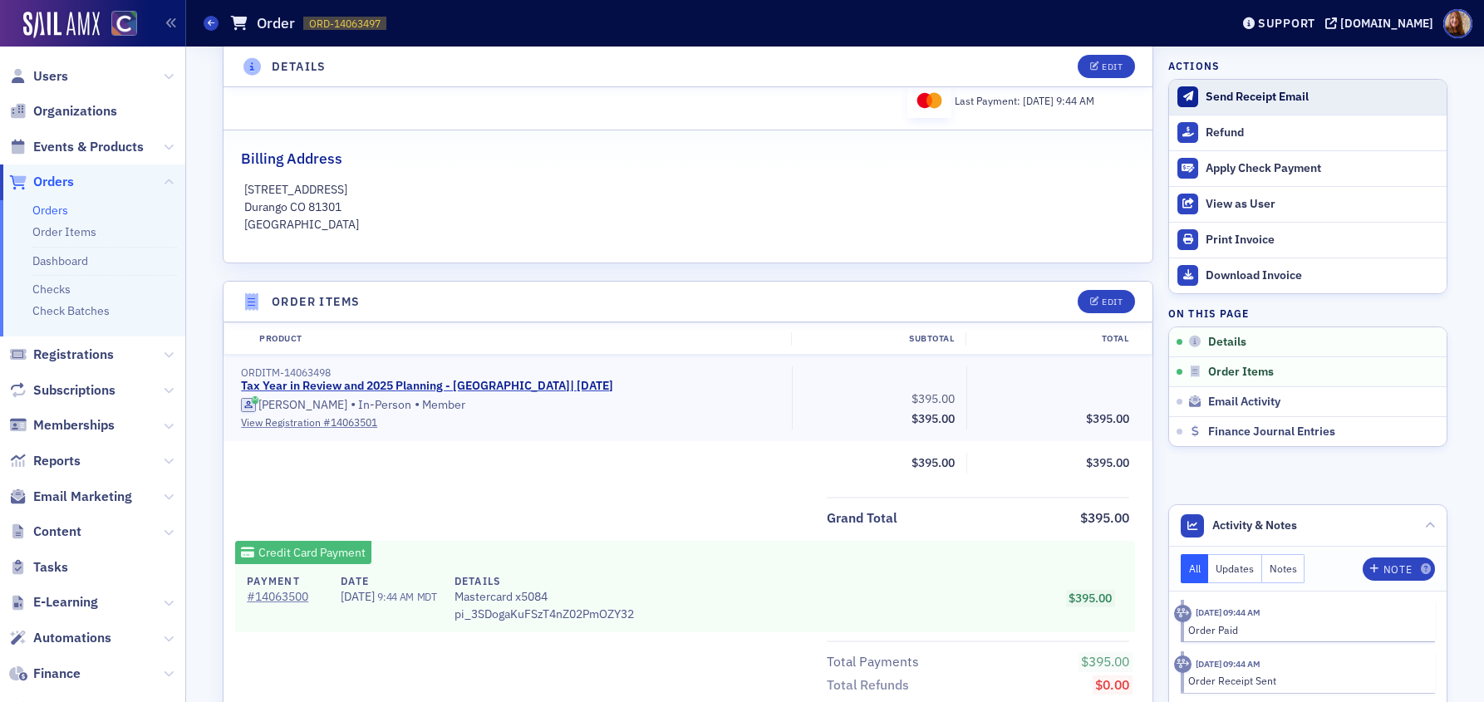
scroll to position [351, 0]
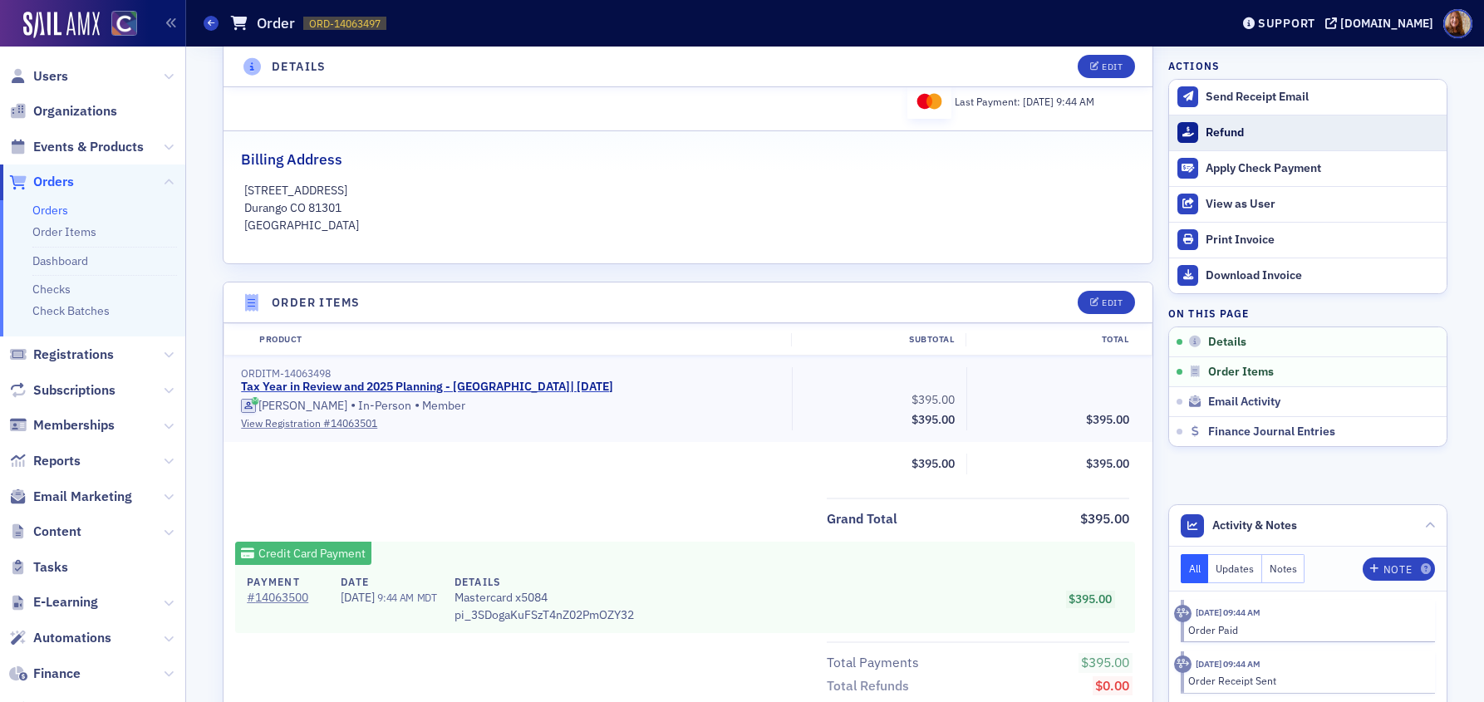
click at [1210, 130] on div "Refund" at bounding box center [1321, 132] width 233 height 15
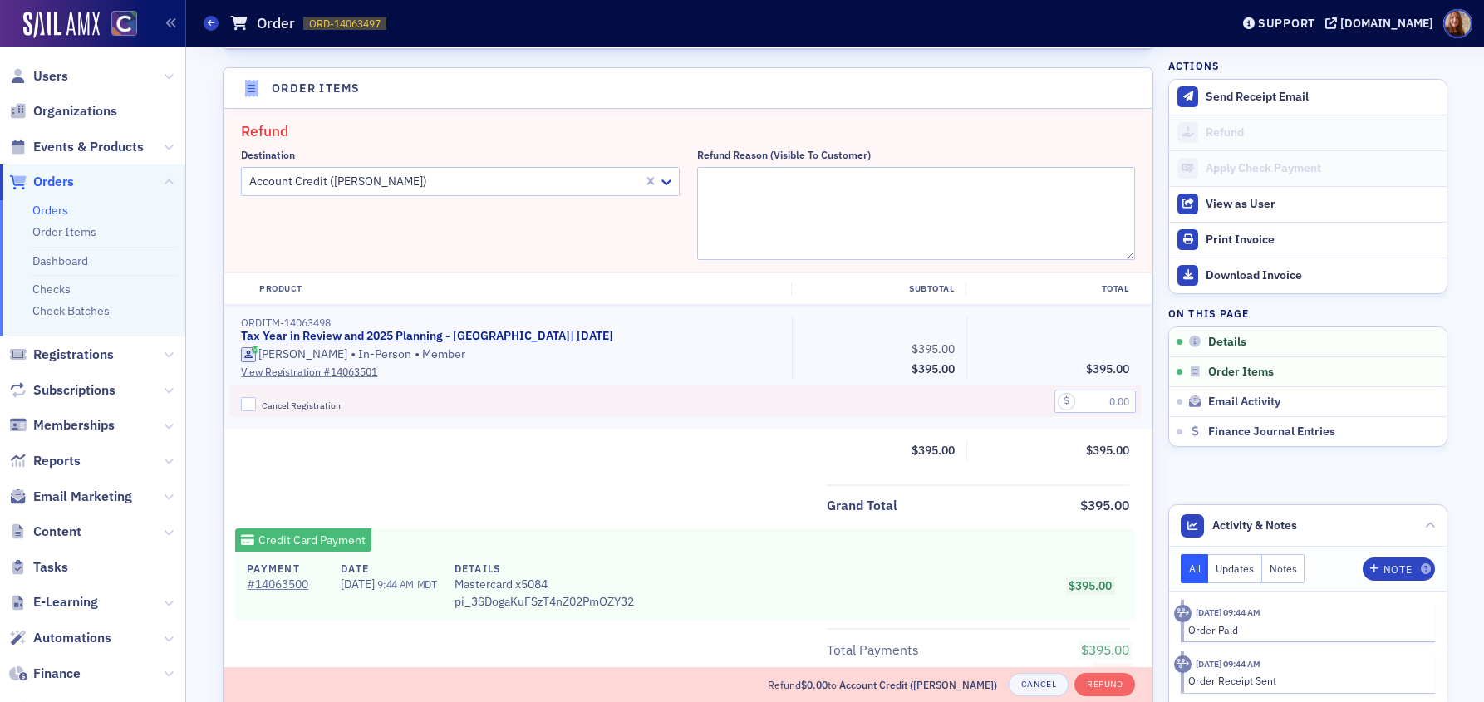
scroll to position [578, 0]
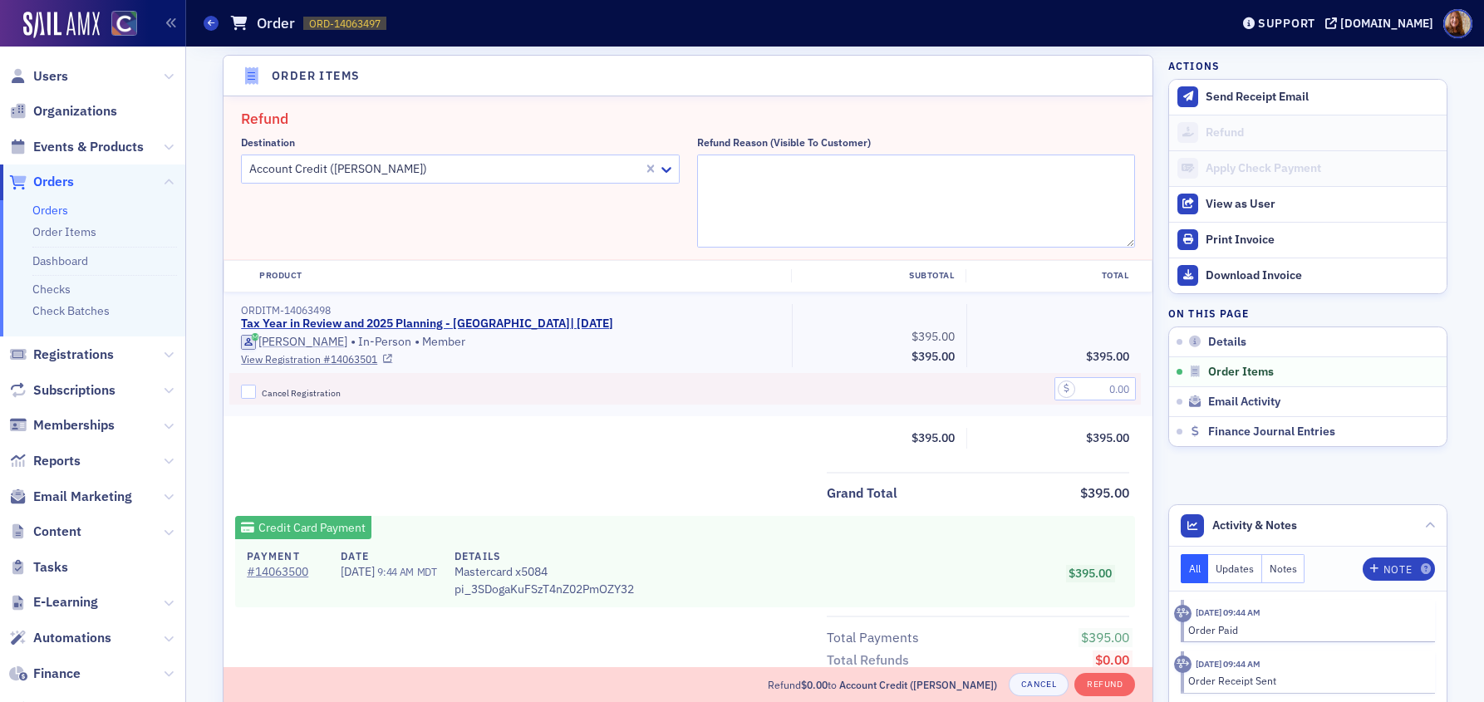
click at [250, 393] on label "Cancel Registration" at bounding box center [510, 392] width 539 height 15
click at [250, 393] on input "Cancel Registration" at bounding box center [248, 392] width 15 height 15
checkbox input "true"
click at [791, 173] on textarea "Refund Reason (Visible to Customer)" at bounding box center [916, 201] width 439 height 93
click at [551, 169] on div at bounding box center [445, 169] width 394 height 21
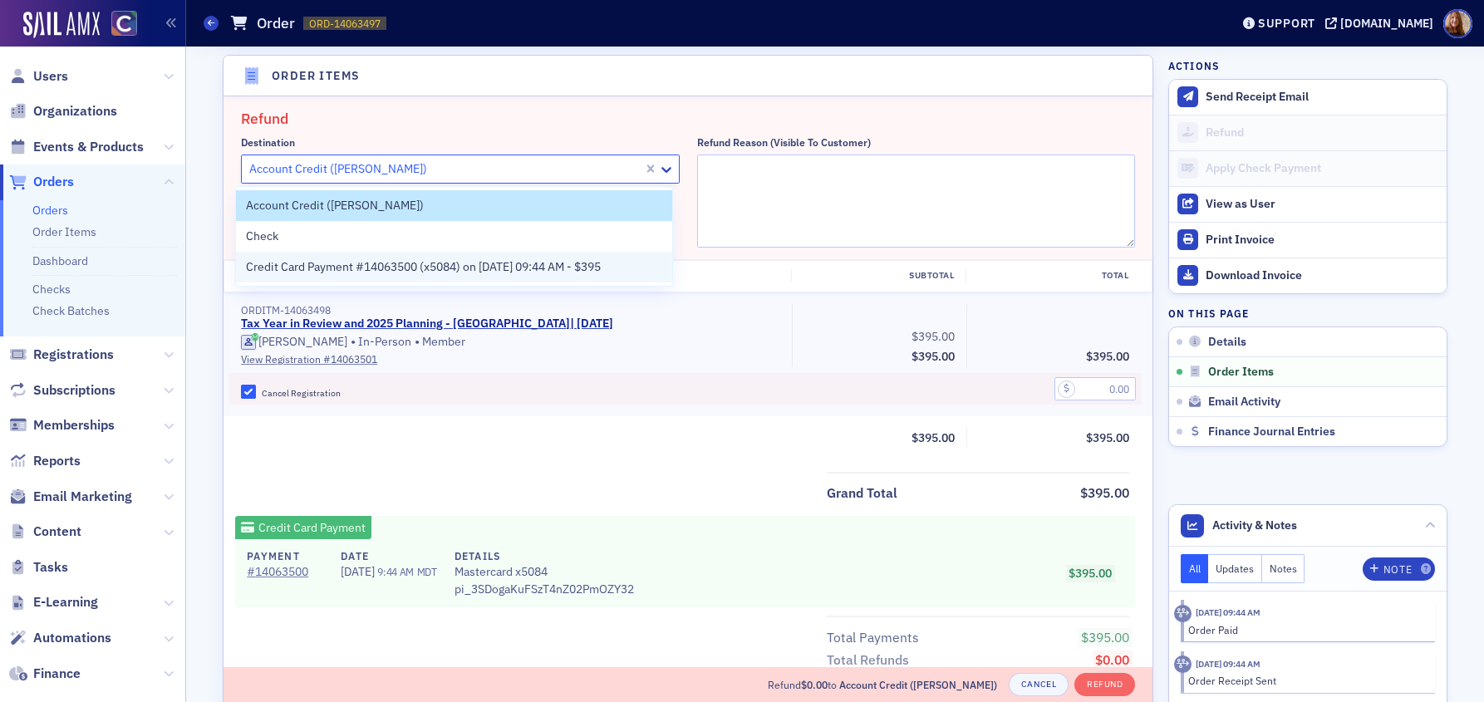
click at [290, 260] on span "Credit Card Payment #14063500 (x5084) on 10/2/2025 09:44 AM - $395" at bounding box center [423, 266] width 355 height 17
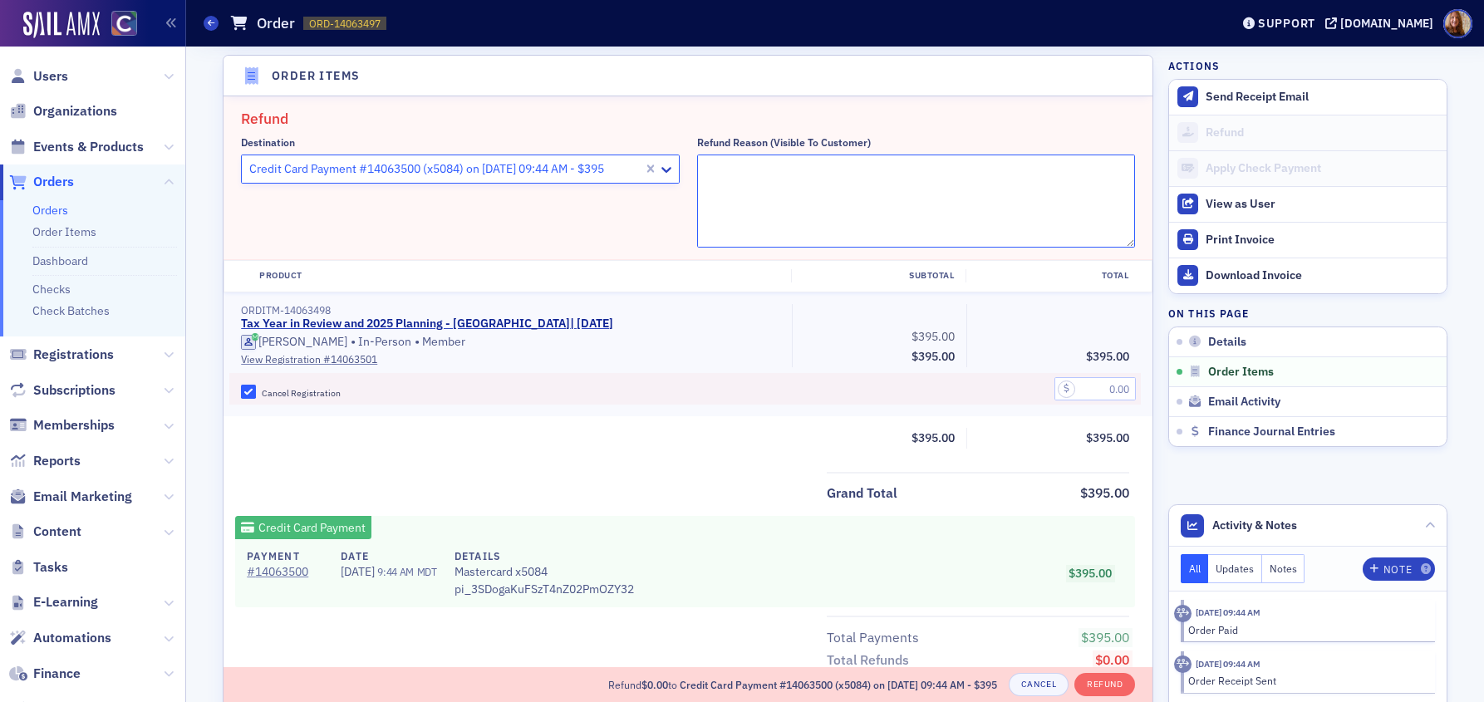
click at [797, 171] on textarea "Refund Reason (Visible to Customer)" at bounding box center [916, 201] width 439 height 93
type textarea "not able to attend"
click at [1100, 381] on input "text" at bounding box center [1094, 388] width 81 height 23
type input "395.00"
click at [658, 508] on div "Grand Total $395.00 Credit Card Payment Payment # 14063500 Date 10/2/2025 9:44 …" at bounding box center [687, 604] width 929 height 264
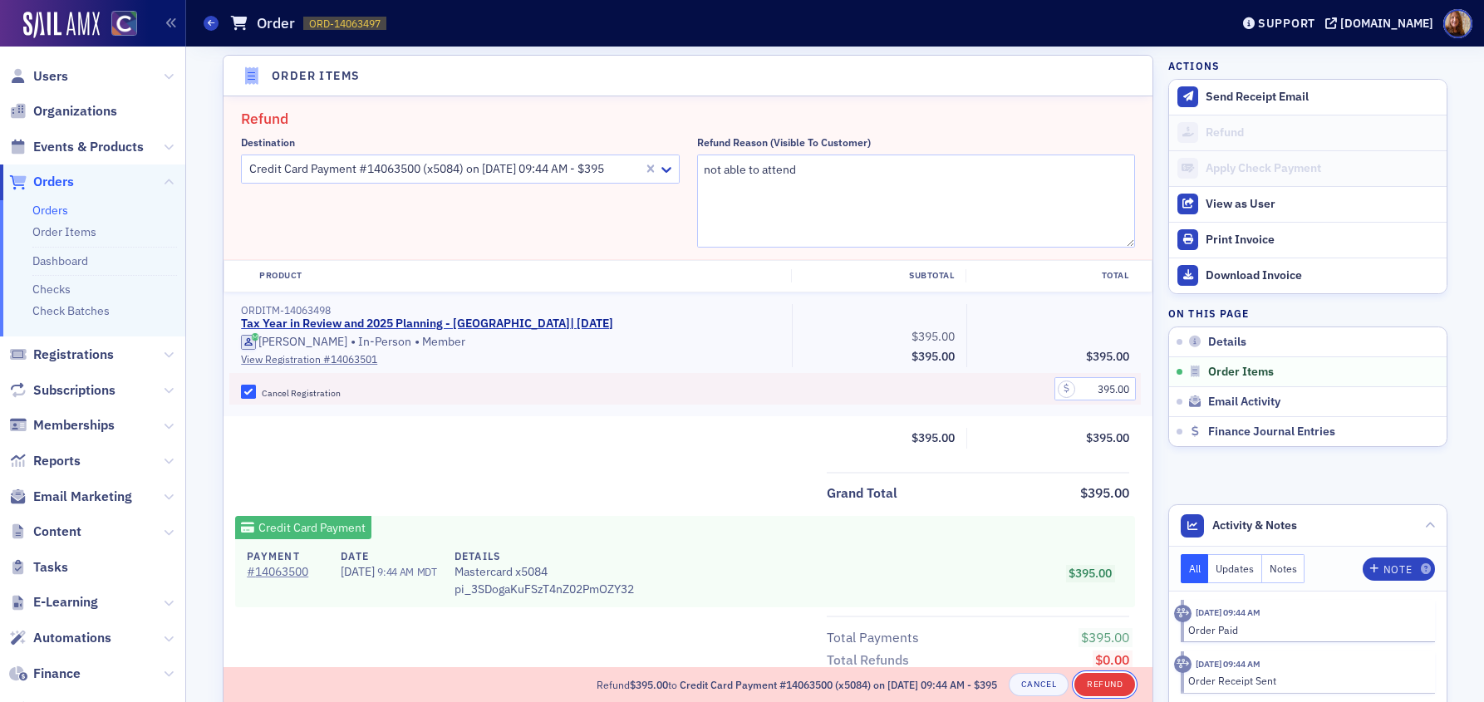
click at [1106, 685] on button "Refund" at bounding box center [1104, 684] width 61 height 23
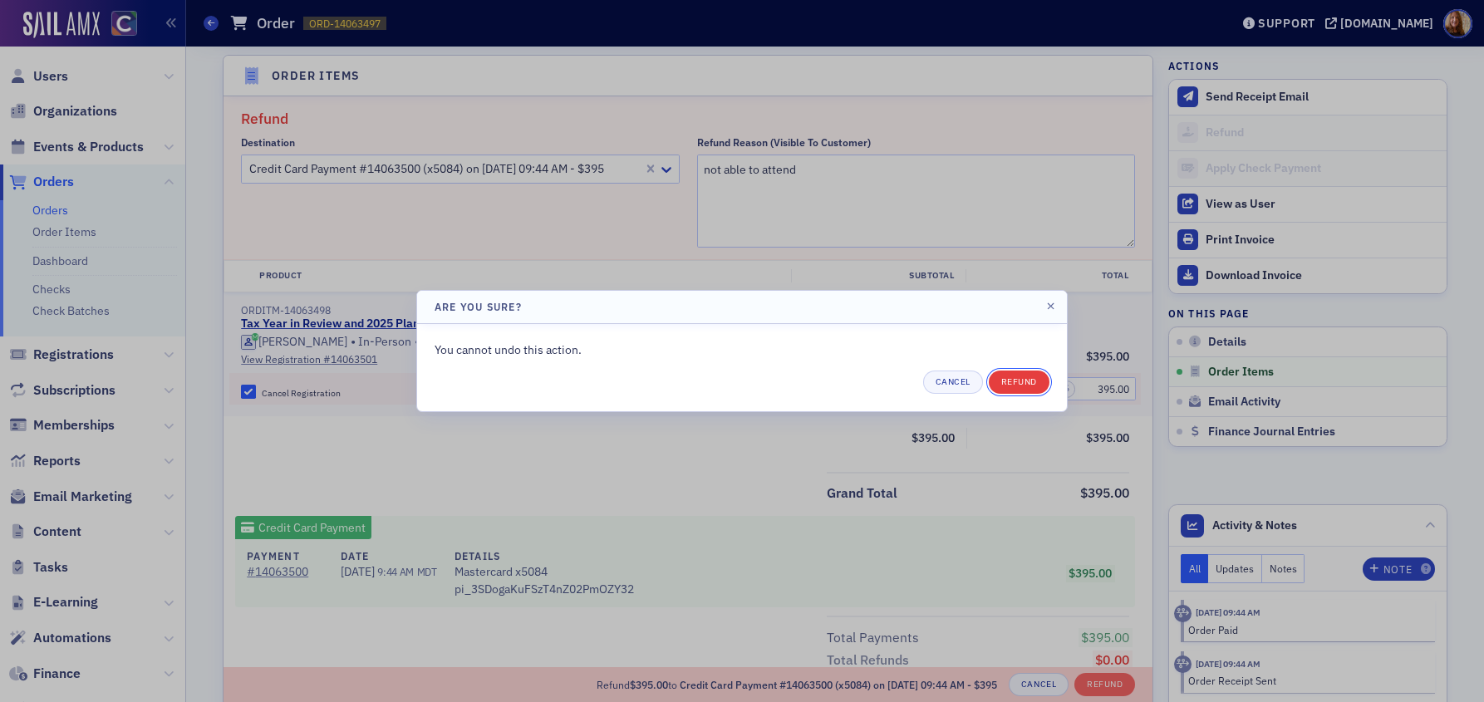
click at [1024, 383] on button "Refund" at bounding box center [1019, 382] width 61 height 23
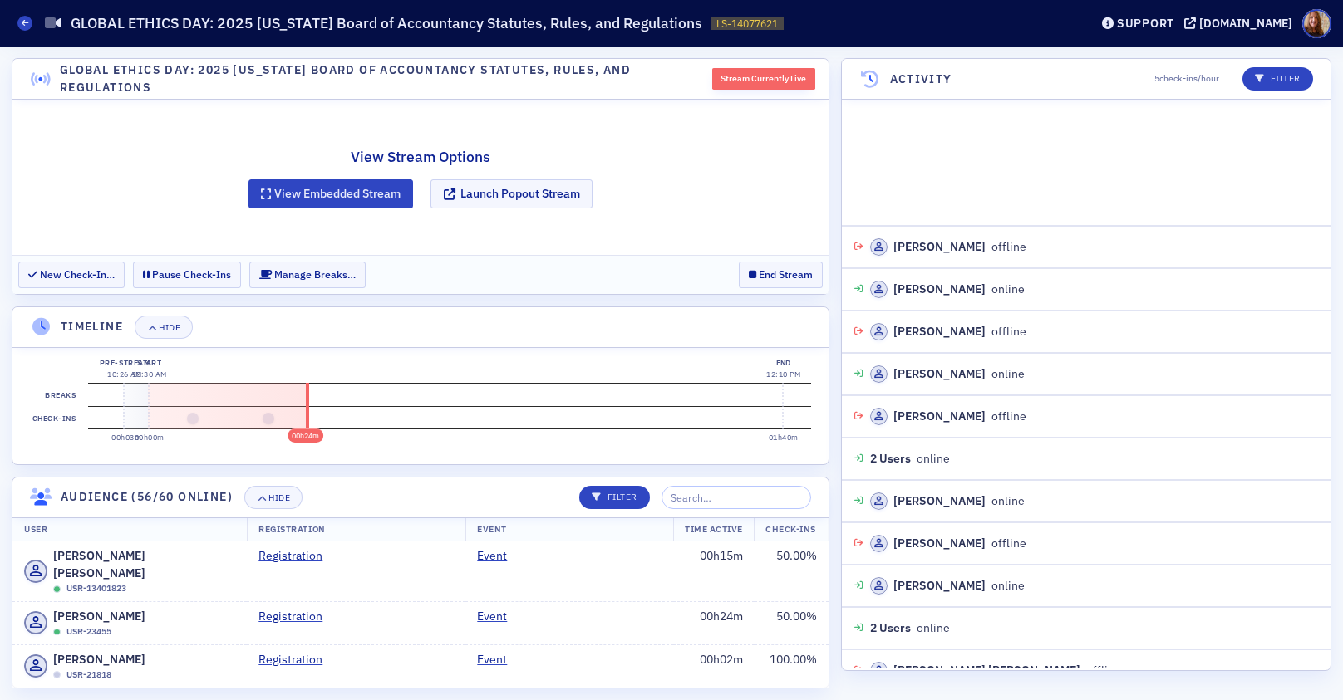
scroll to position [1083, 0]
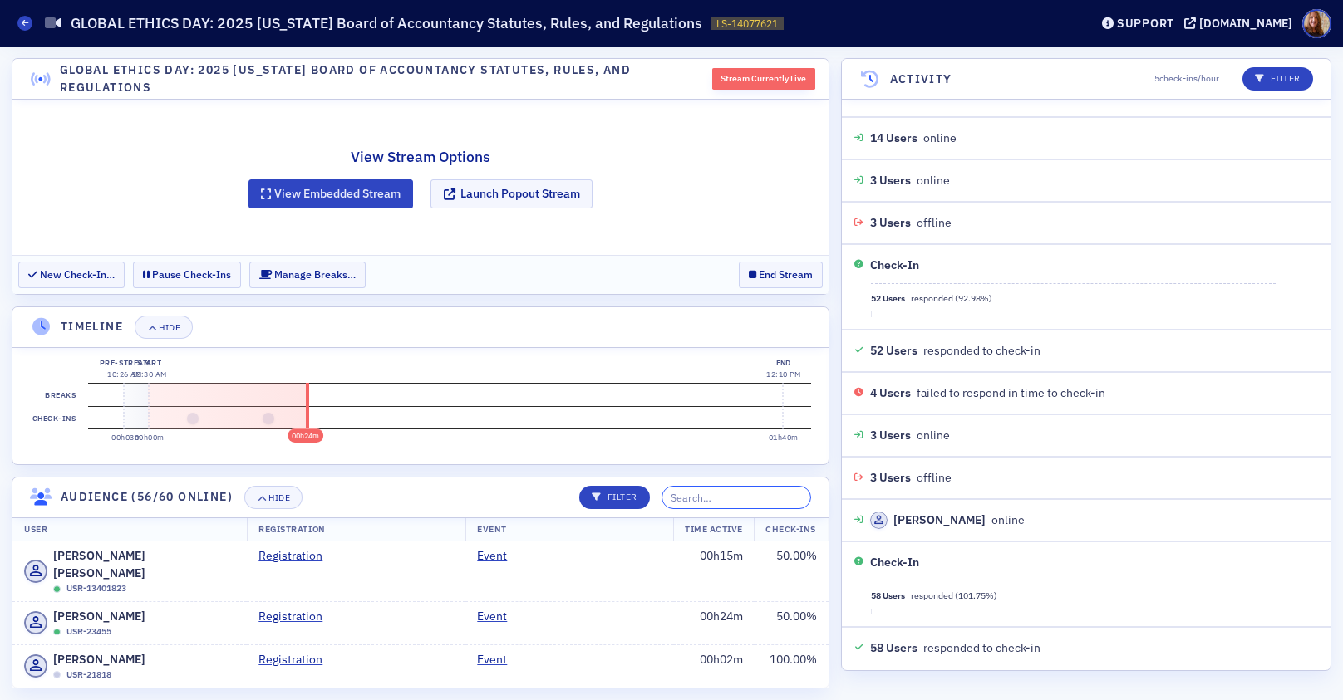
click at [734, 502] on input "search" at bounding box center [736, 497] width 150 height 23
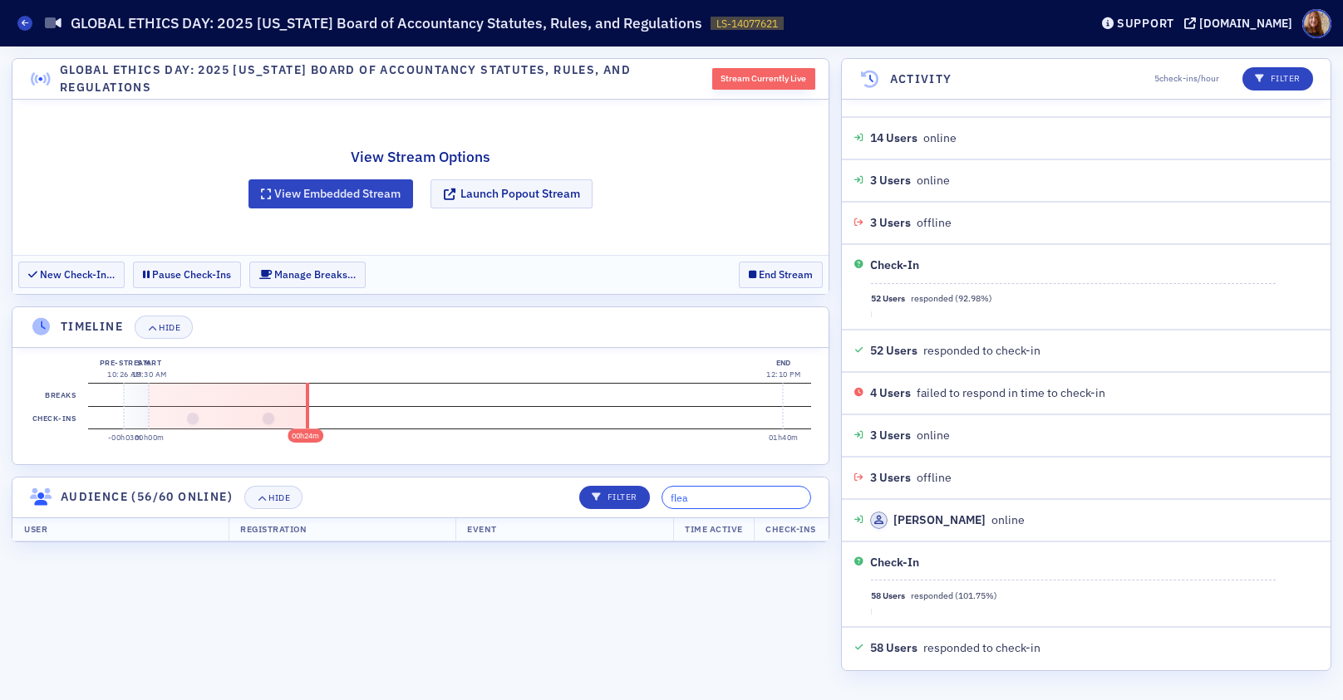
click at [704, 497] on input "flea" at bounding box center [736, 497] width 150 height 23
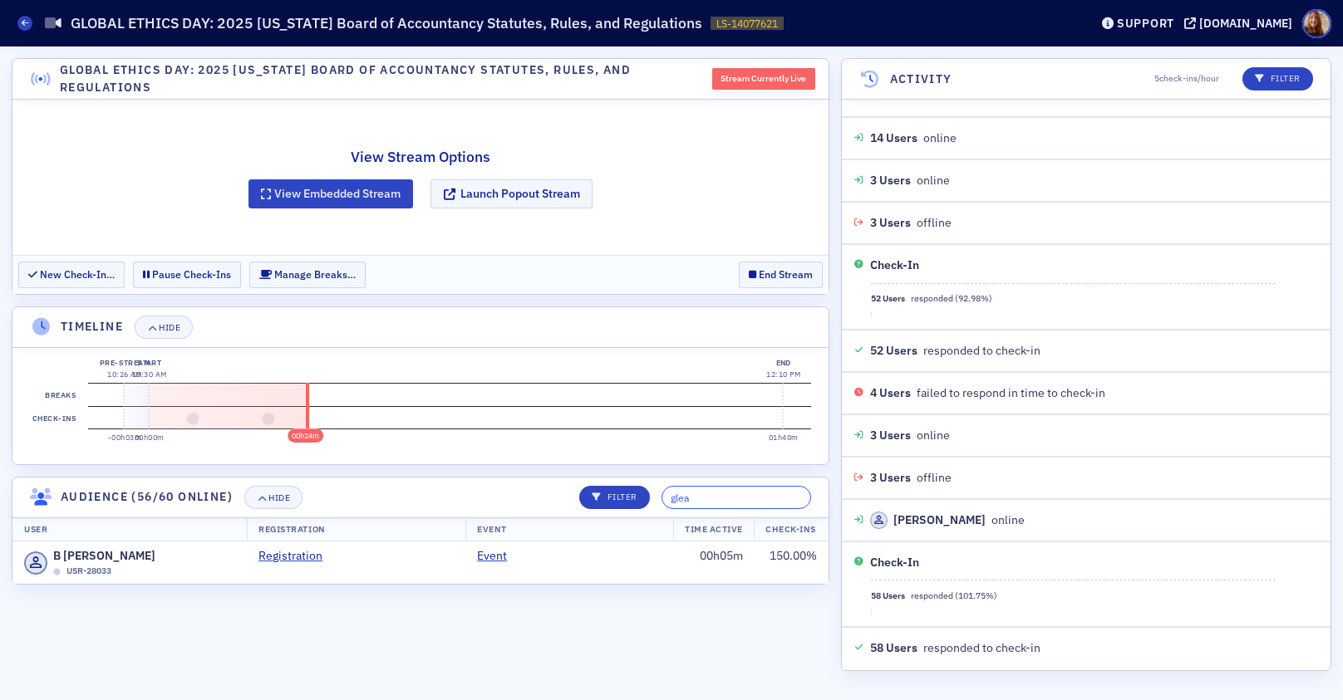
type input "glea"
click at [749, 618] on section "GLOBAL ETHICS DAY: 2025 Colorado Board of Accountancy Statutes, Rules, and Regu…" at bounding box center [420, 373] width 817 height 631
click at [25, 23] on icon at bounding box center [25, 22] width 7 height 7
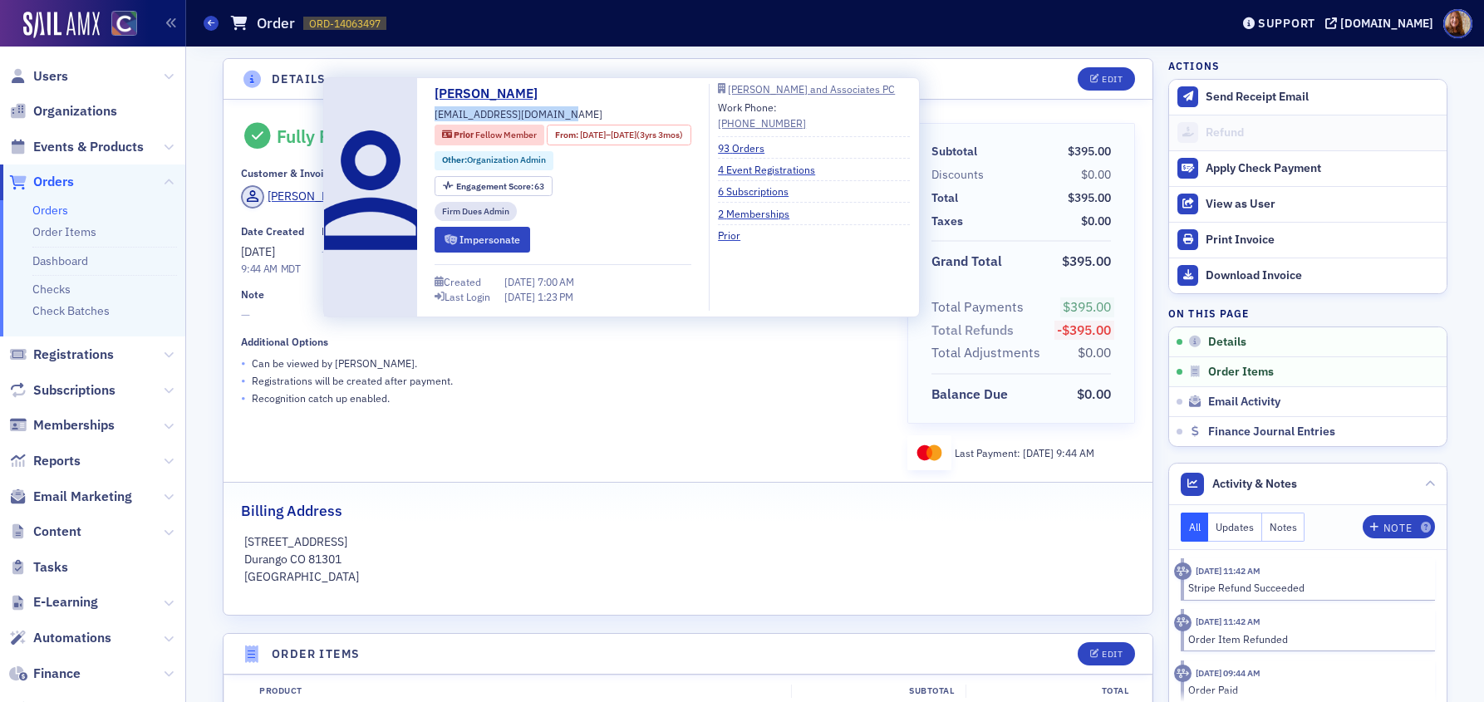
drag, startPoint x: 557, startPoint y: 111, endPoint x: 434, endPoint y: 114, distance: 123.0
click at [434, 114] on span "[EMAIL_ADDRESS][DOMAIN_NAME]" at bounding box center [518, 113] width 168 height 15
copy span "[EMAIL_ADDRESS][DOMAIN_NAME]"
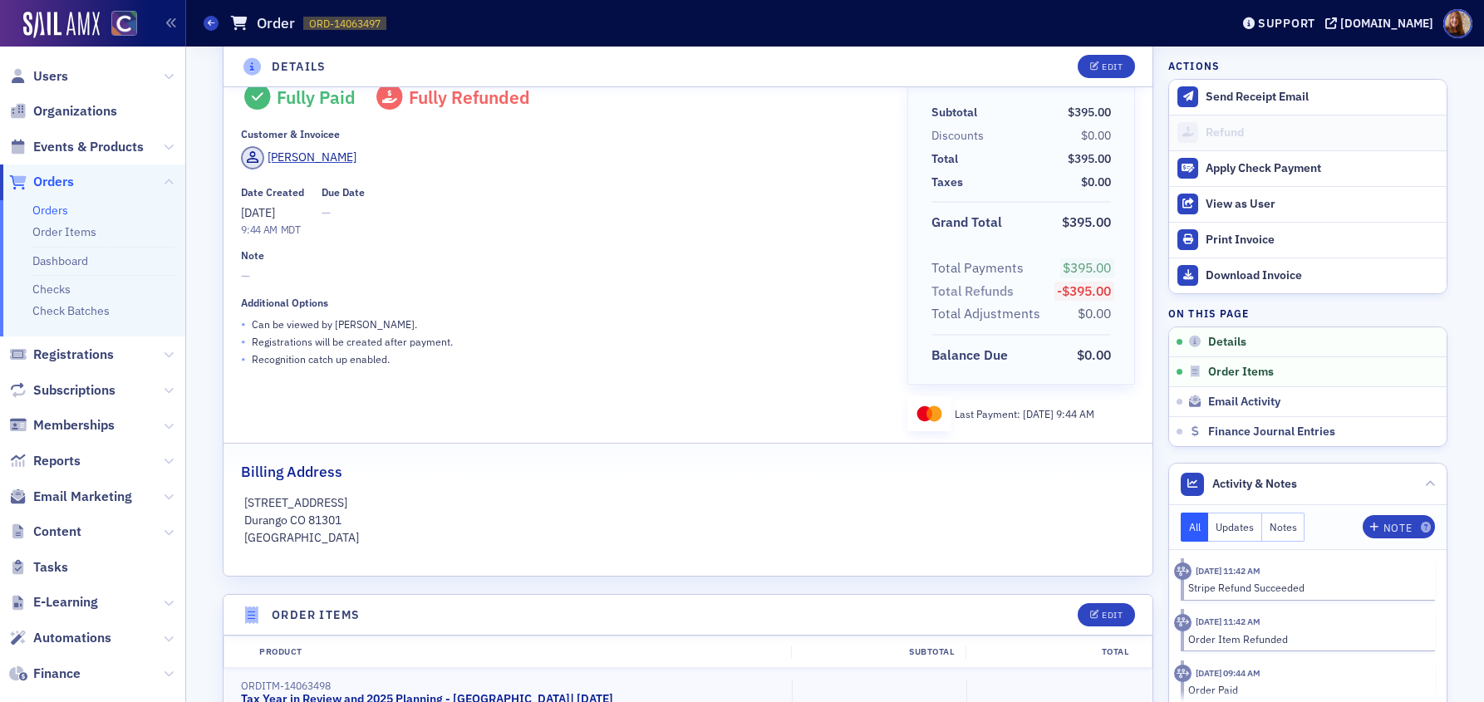
scroll to position [350, 0]
